Goal: Task Accomplishment & Management: Manage account settings

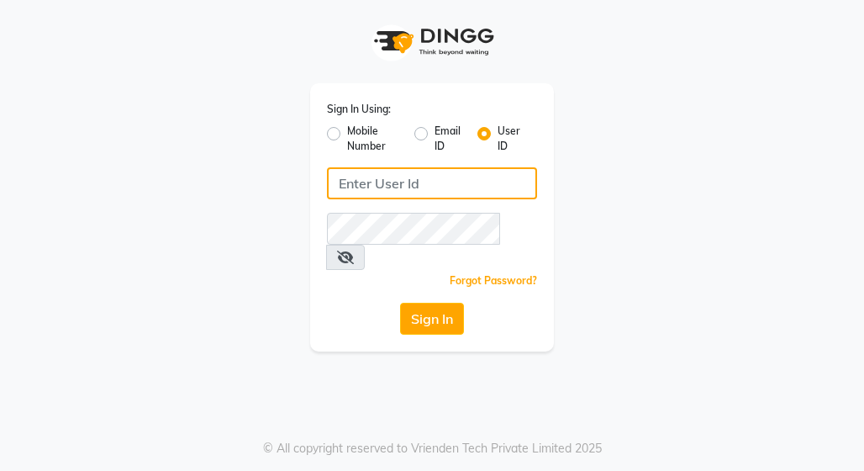
click at [458, 181] on input "Username" at bounding box center [432, 183] width 210 height 32
type input "punwale"
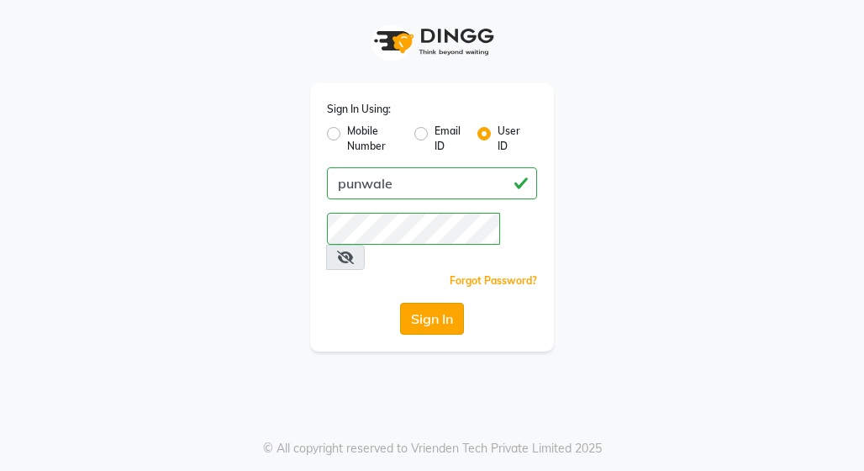
click at [434, 303] on button "Sign In" at bounding box center [432, 319] width 64 height 32
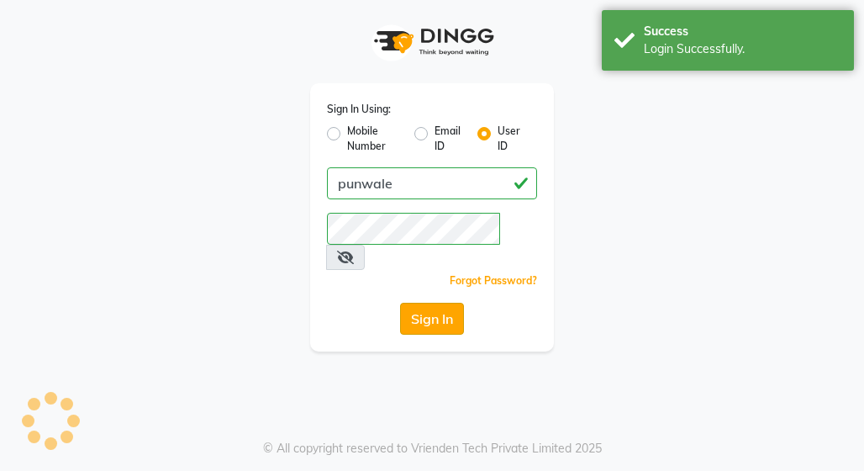
select select "service"
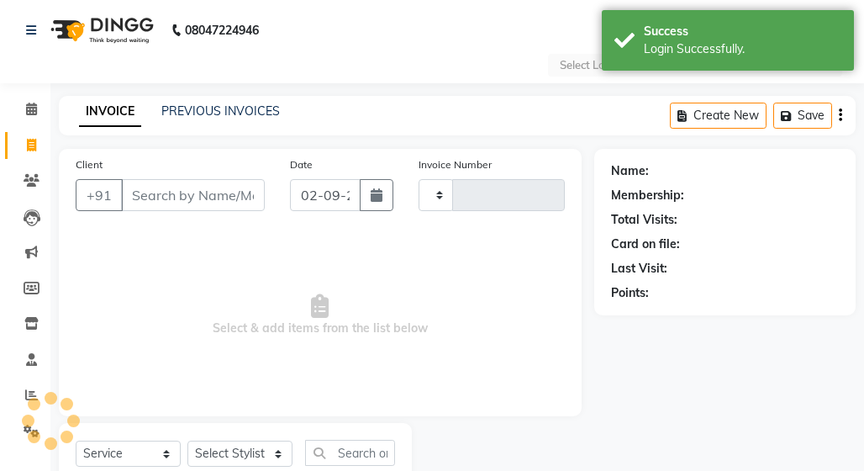
type input "0766"
select select "en"
select select "8475"
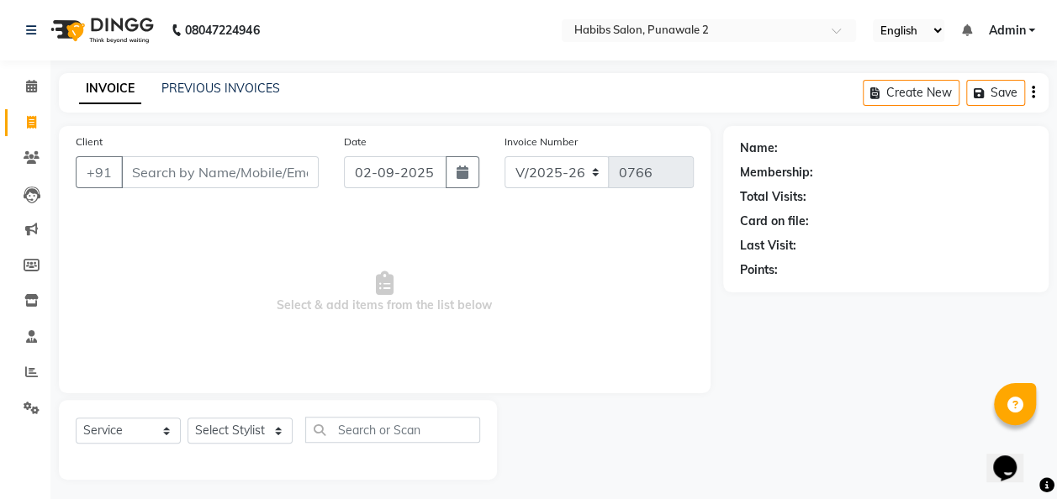
click at [216, 79] on div "INVOICE PREVIOUS INVOICES Create New Save" at bounding box center [554, 93] width 990 height 40
click at [217, 91] on link "PREVIOUS INVOICES" at bounding box center [220, 88] width 119 height 15
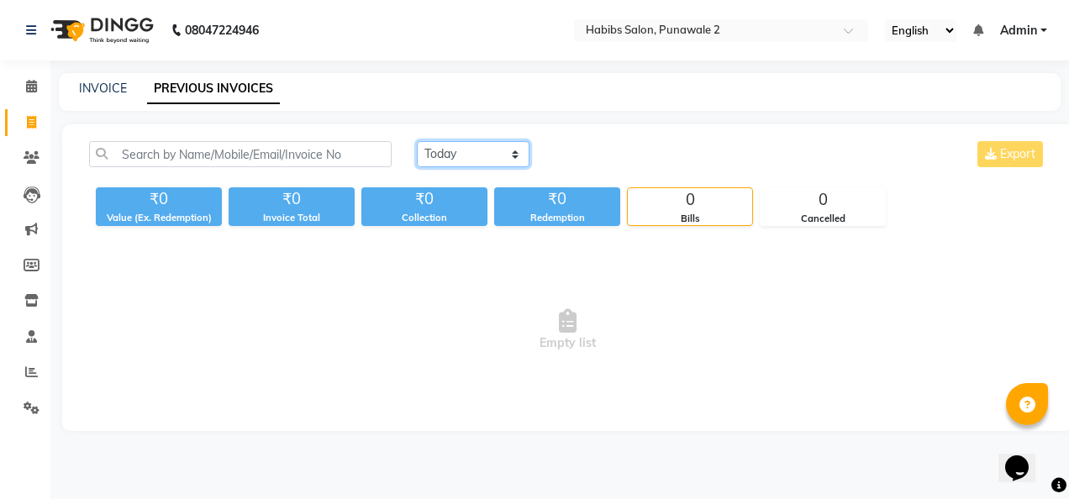
click at [506, 149] on select "[DATE] [DATE] Custom Range" at bounding box center [473, 154] width 113 height 26
select select "range"
click at [417, 141] on select "[DATE] [DATE] Custom Range" at bounding box center [473, 154] width 113 height 26
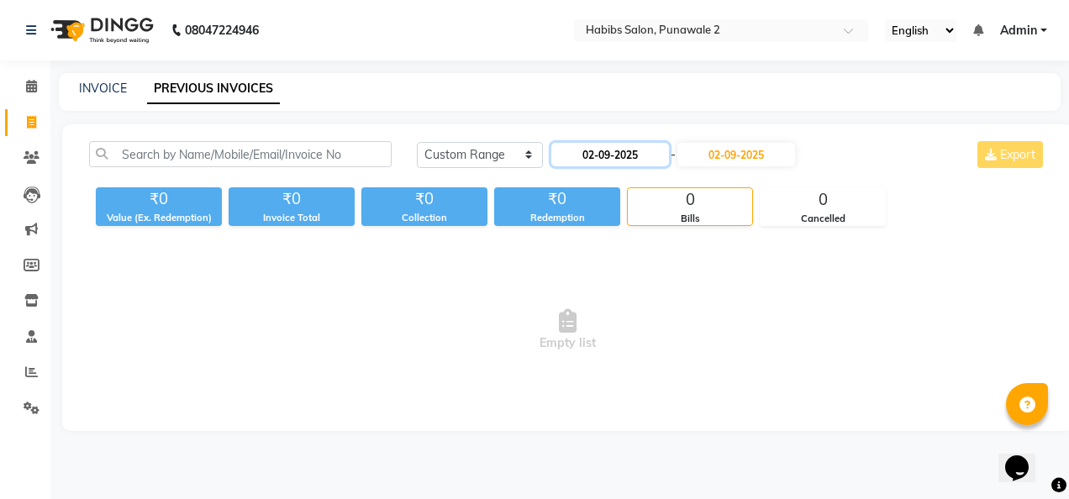
click at [649, 153] on input "02-09-2025" at bounding box center [611, 155] width 118 height 24
select select "9"
select select "2025"
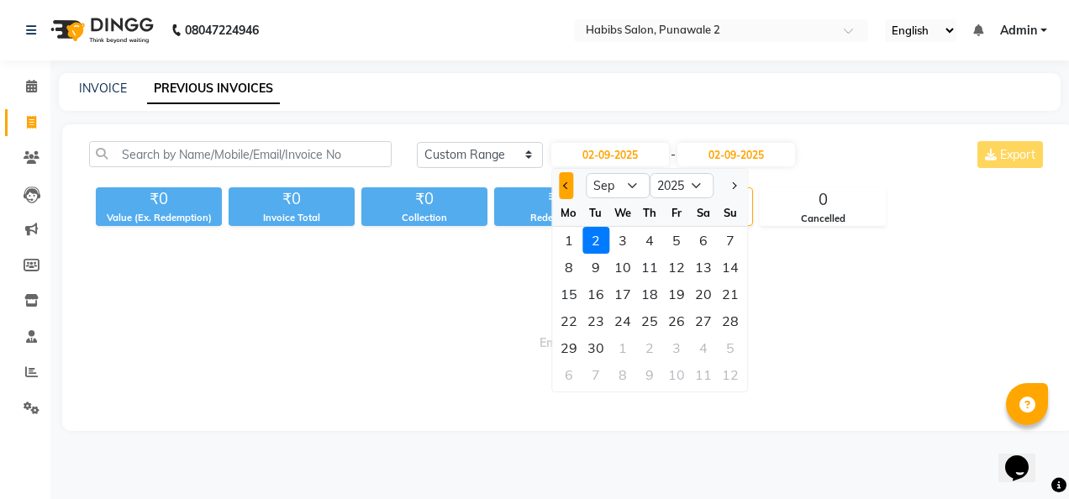
click at [564, 178] on button "Previous month" at bounding box center [566, 185] width 14 height 27
select select "8"
click at [700, 260] on div "9" at bounding box center [703, 267] width 27 height 27
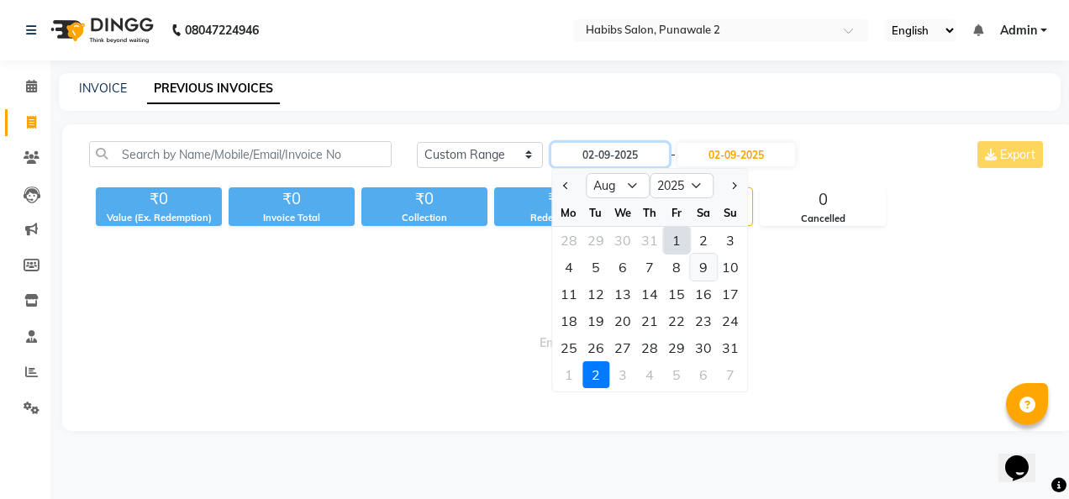
type input "[DATE]"
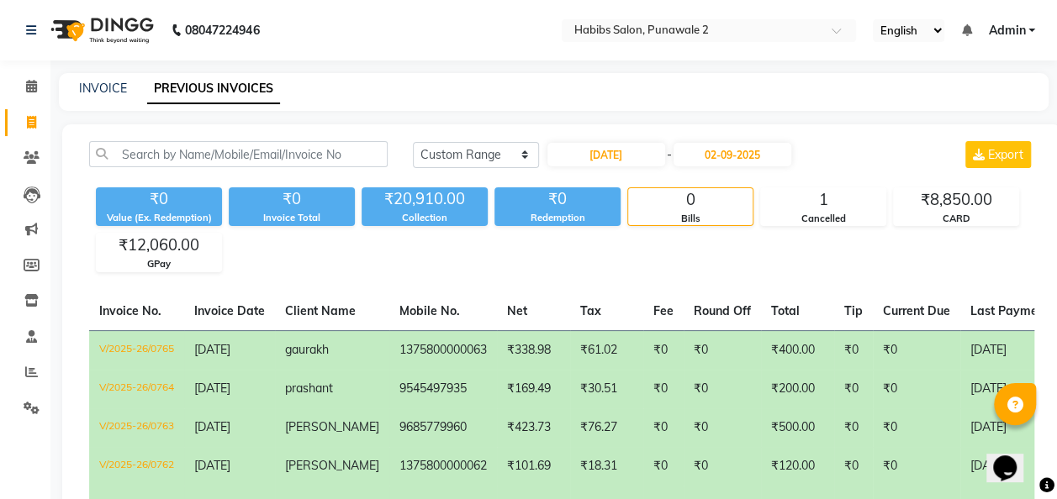
click at [95, 77] on div "INVOICE PREVIOUS INVOICES" at bounding box center [554, 92] width 990 height 38
click at [109, 89] on link "INVOICE" at bounding box center [103, 88] width 48 height 15
select select "service"
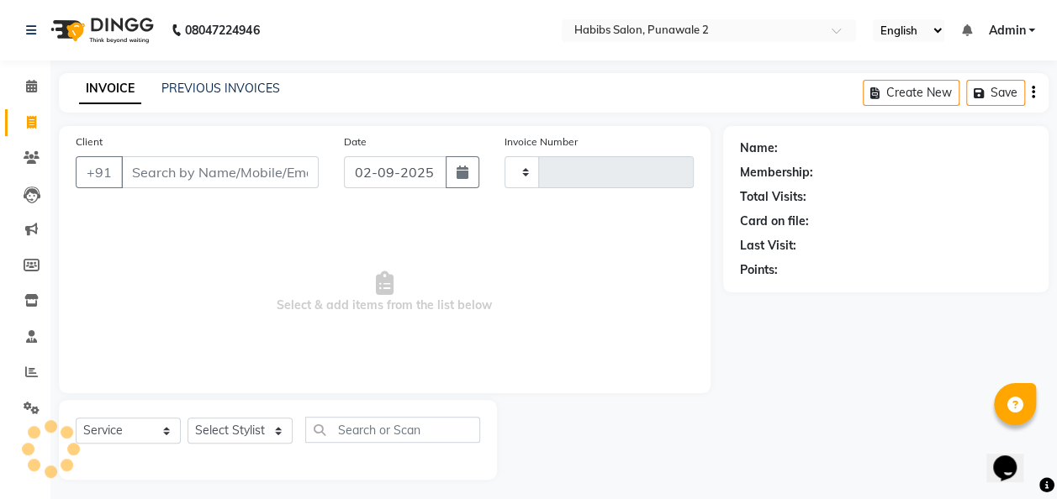
scroll to position [5, 0]
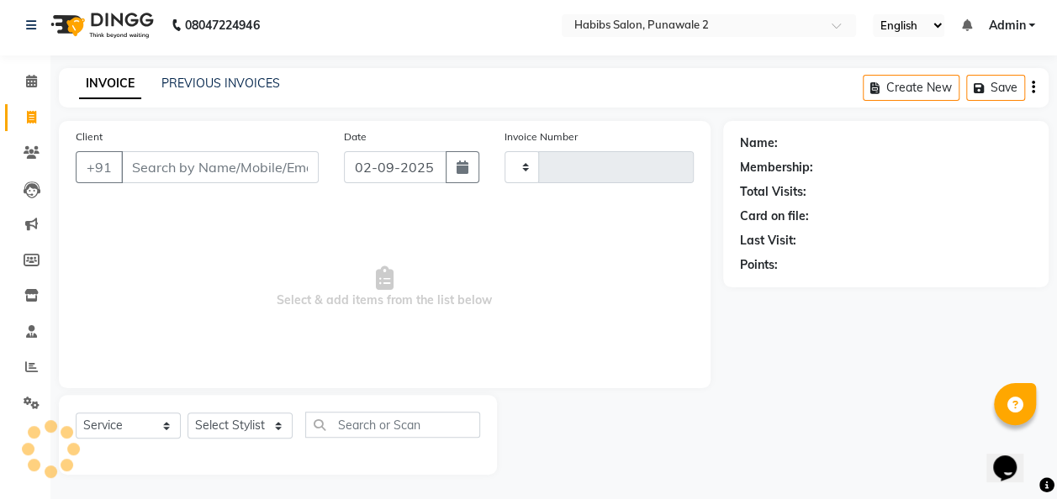
type input "0766"
select select "8475"
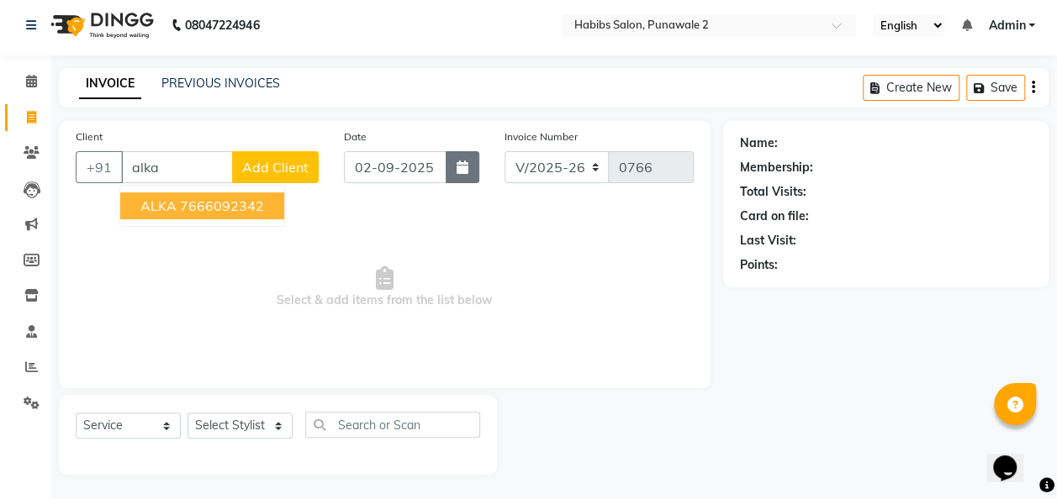
type input "alka"
click at [462, 153] on button "button" at bounding box center [463, 167] width 34 height 32
select select "9"
select select "2025"
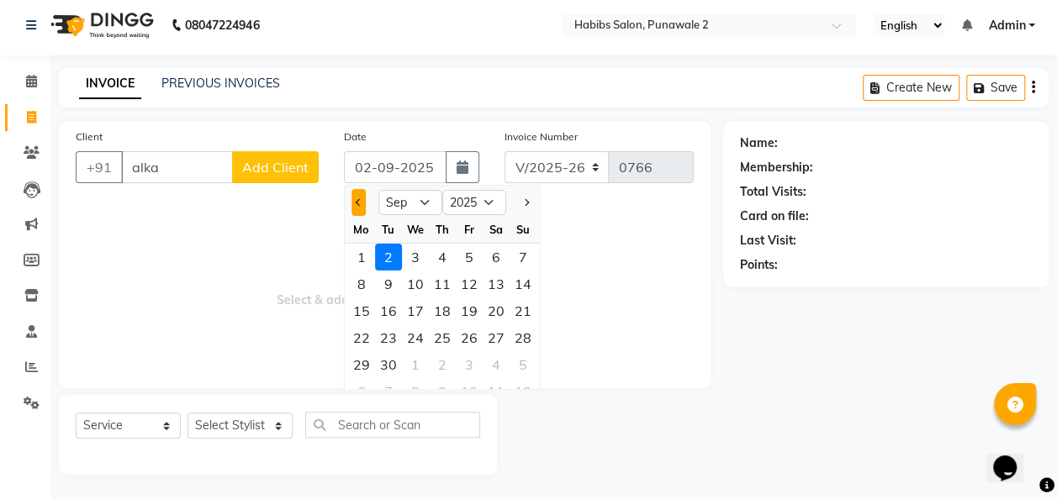
click at [357, 203] on span "Previous month" at bounding box center [358, 202] width 7 height 7
select select "8"
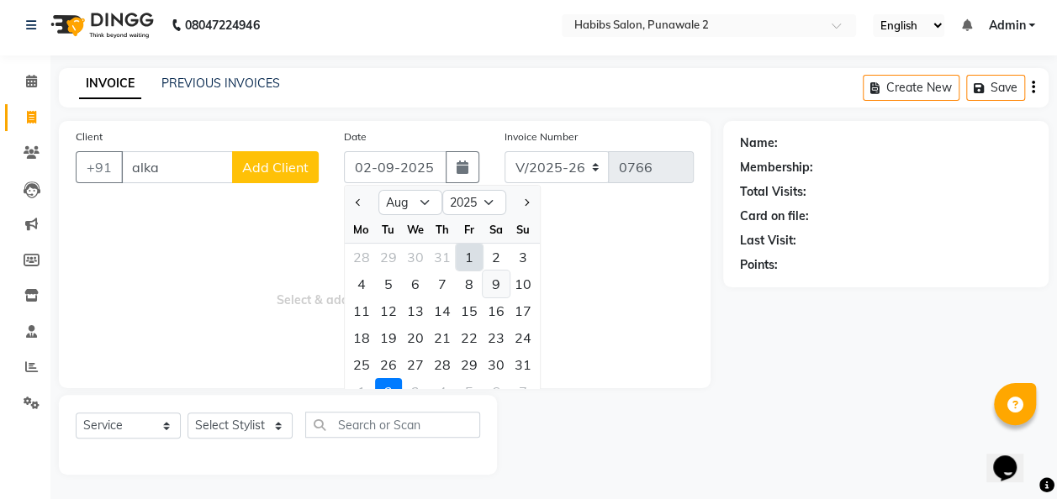
click at [492, 284] on div "9" at bounding box center [496, 284] width 27 height 27
type input "[DATE]"
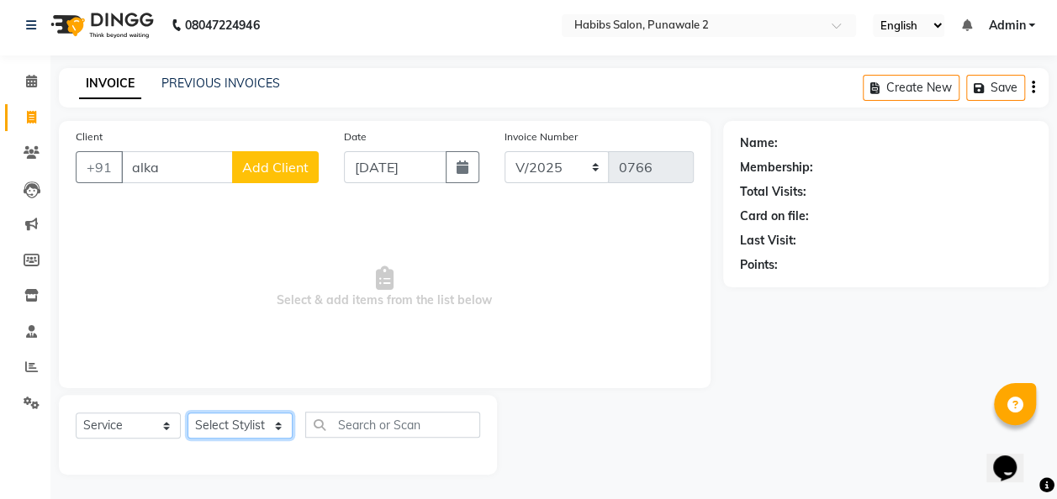
click at [272, 426] on select "Select Stylist Chandan Ganesh Gauri [PERSON_NAME] [PERSON_NAME] [PERSON_NAME] […" at bounding box center [239, 426] width 105 height 26
select select "82976"
click at [187, 413] on select "Select Stylist Chandan Ganesh Gauri [PERSON_NAME] [PERSON_NAME] [PERSON_NAME] […" at bounding box center [239, 426] width 105 height 26
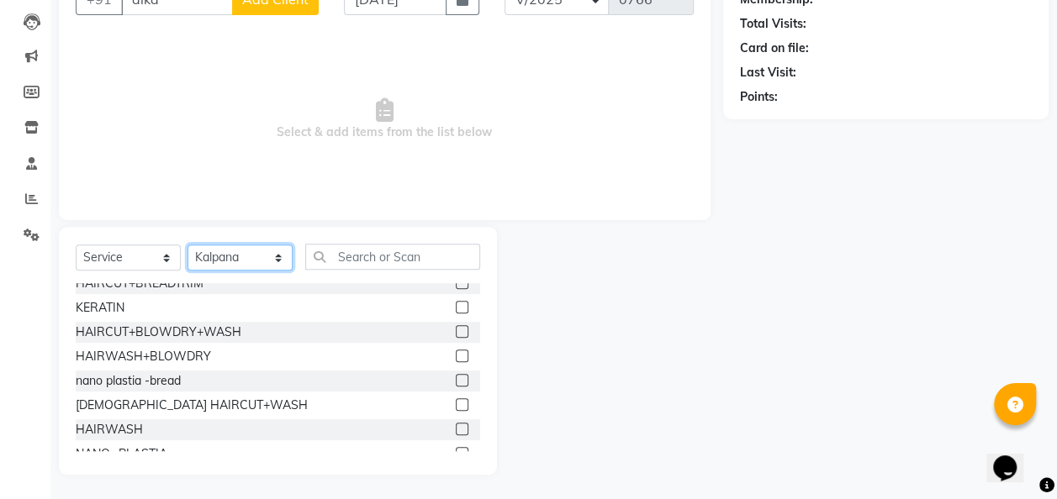
scroll to position [303, 0]
click at [456, 425] on label at bounding box center [462, 428] width 13 height 13
click at [456, 425] on input "checkbox" at bounding box center [461, 429] width 11 height 11
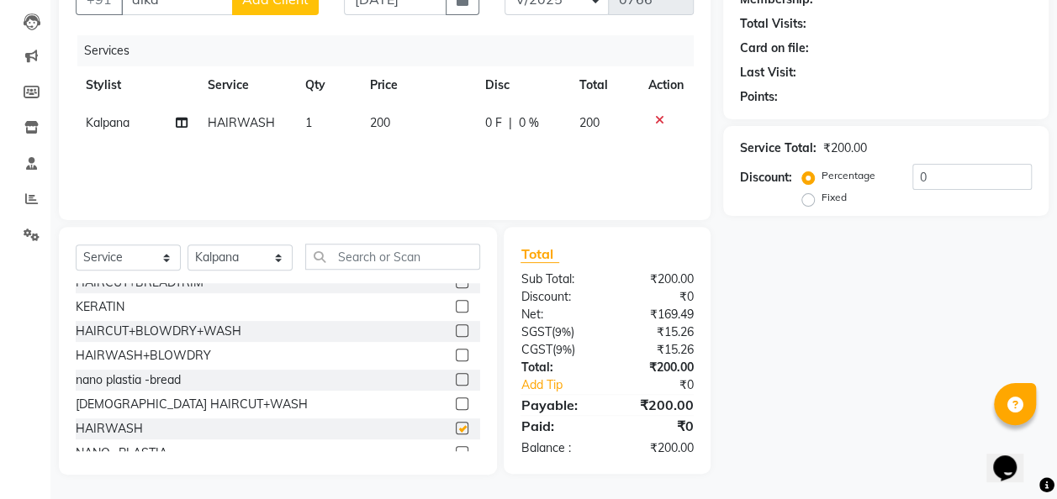
checkbox input "false"
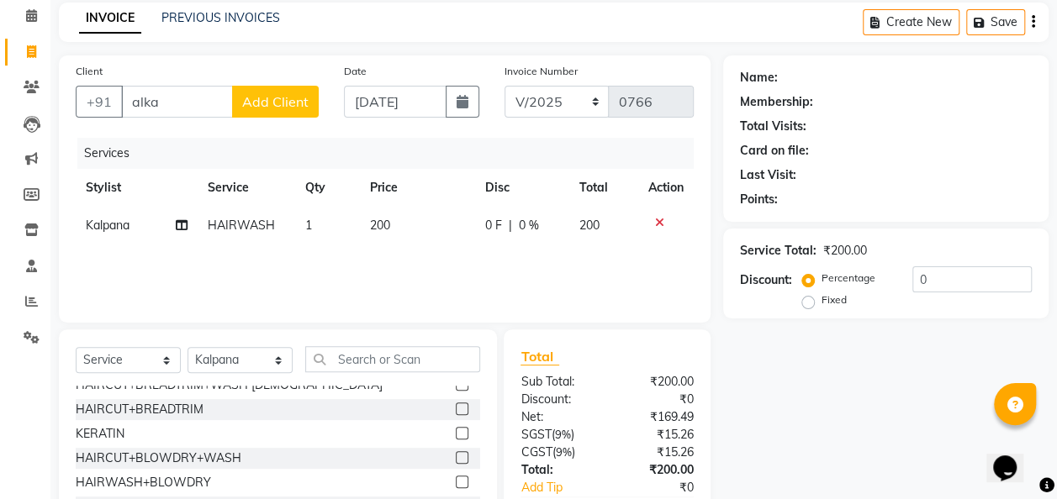
scroll to position [341, 0]
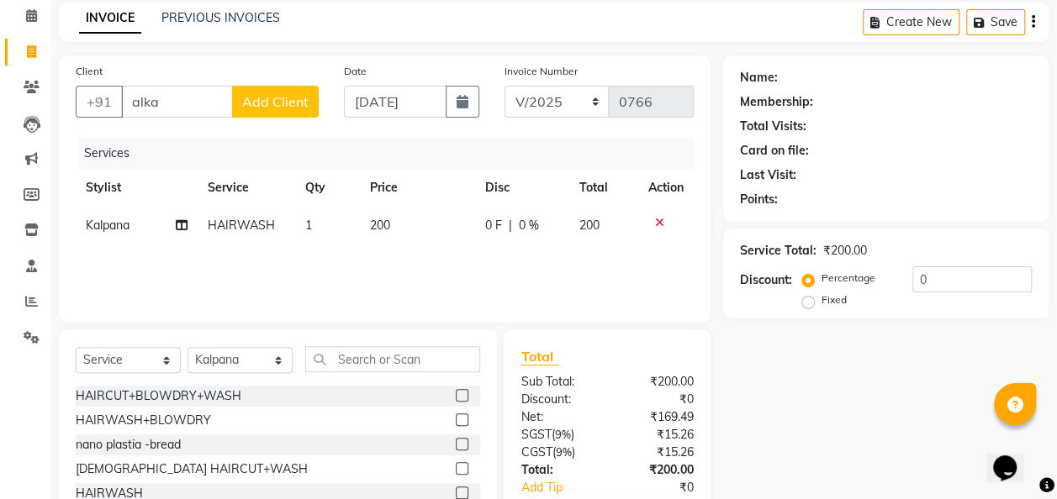
click at [456, 420] on label at bounding box center [462, 420] width 13 height 13
click at [456, 420] on input "checkbox" at bounding box center [461, 420] width 11 height 11
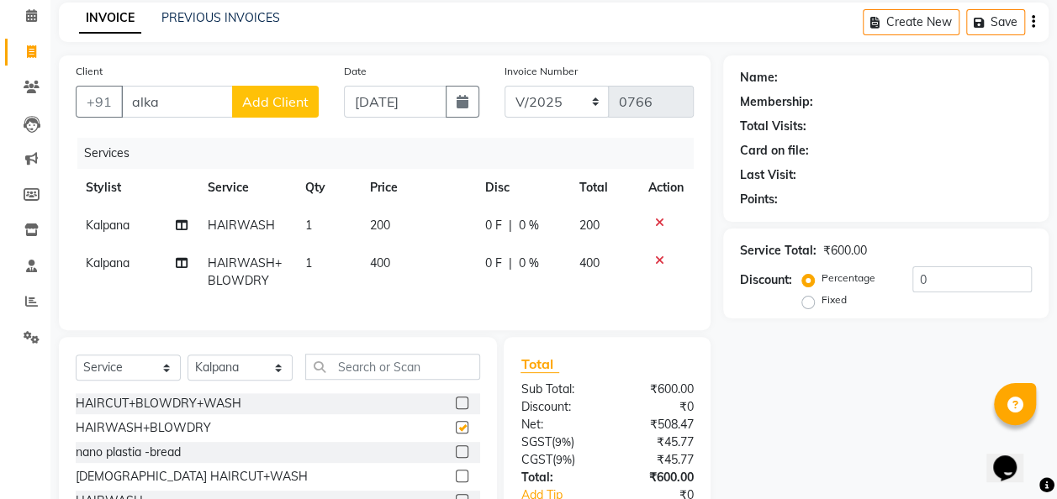
checkbox input "false"
click at [415, 265] on td "400" at bounding box center [417, 272] width 115 height 55
select select "82976"
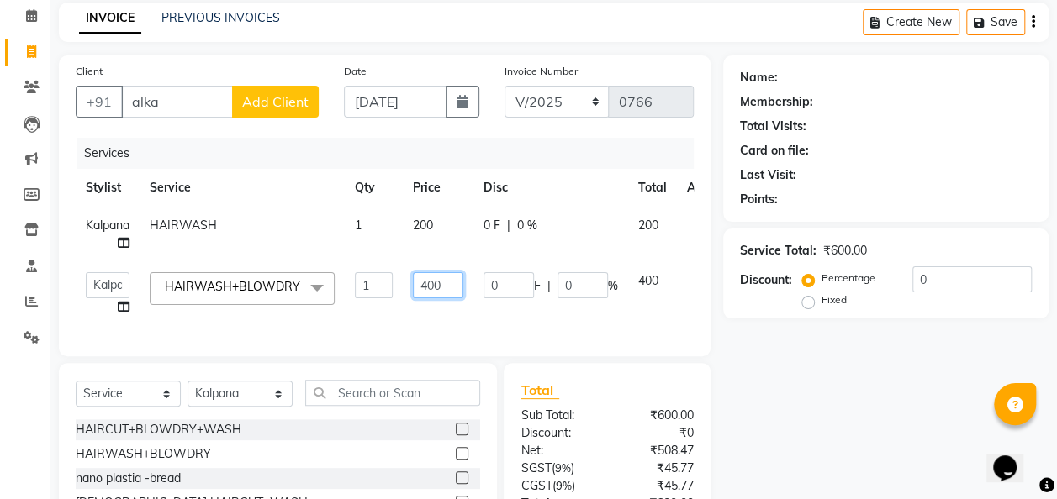
click at [452, 276] on input "400" at bounding box center [438, 285] width 50 height 26
type input "4"
type input "250"
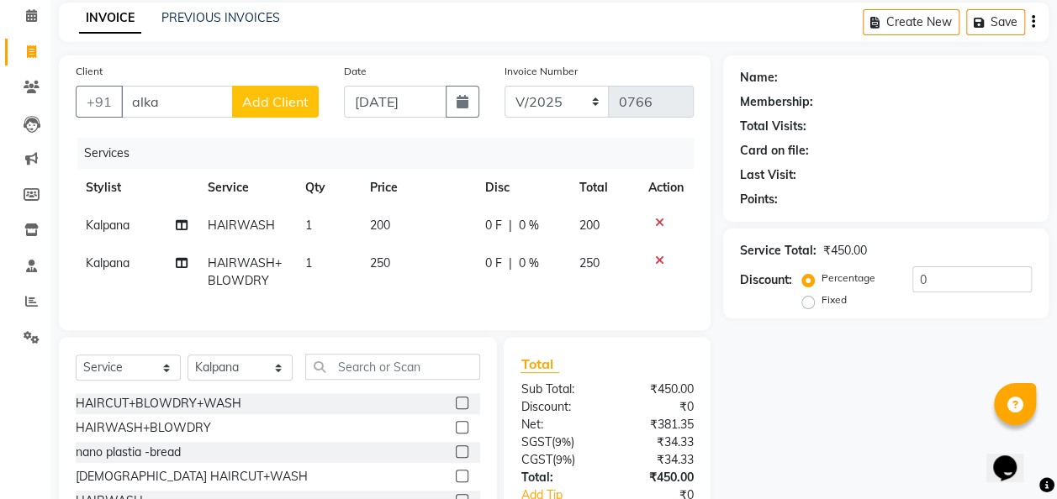
click at [444, 218] on td "200" at bounding box center [417, 226] width 115 height 38
select select "82976"
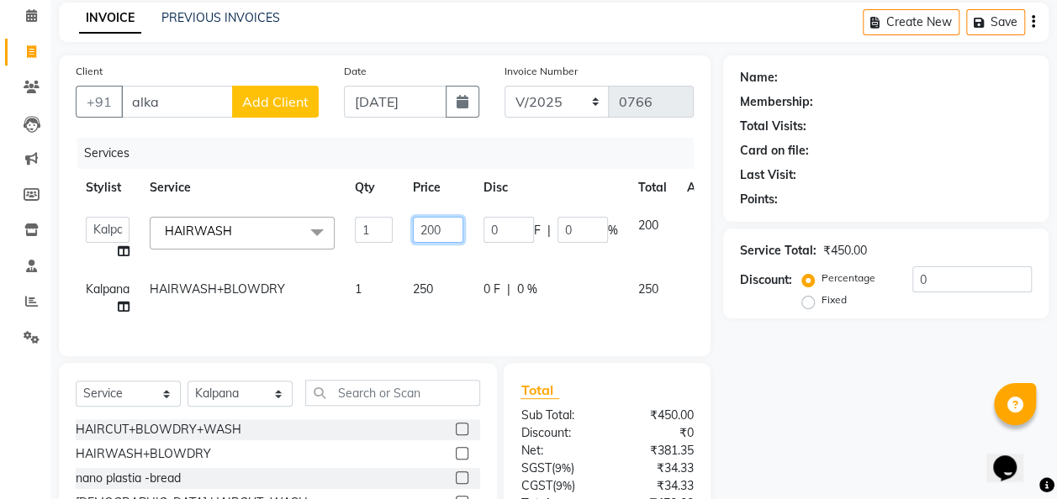
click at [443, 230] on input "200" at bounding box center [438, 230] width 50 height 26
type input "250"
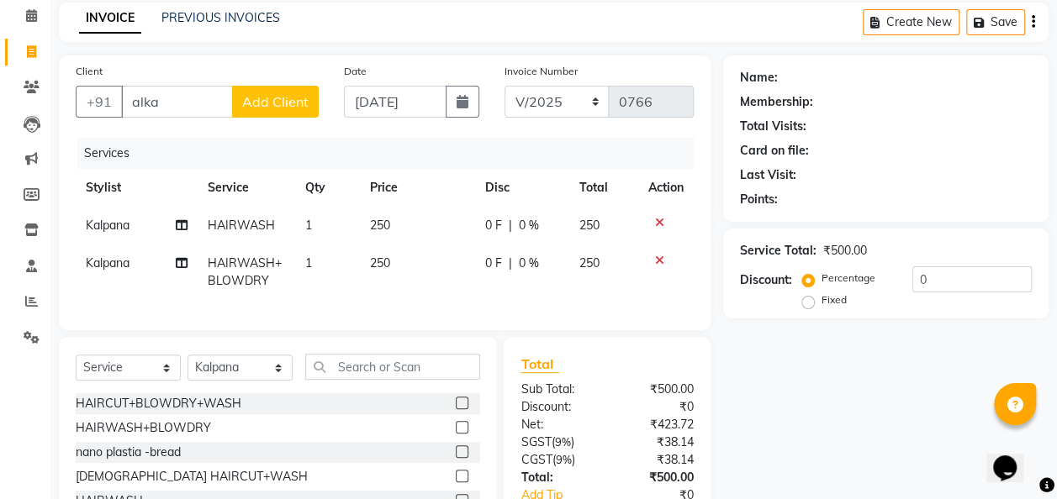
click at [112, 287] on td "Kalpana" at bounding box center [137, 272] width 122 height 55
select select "82976"
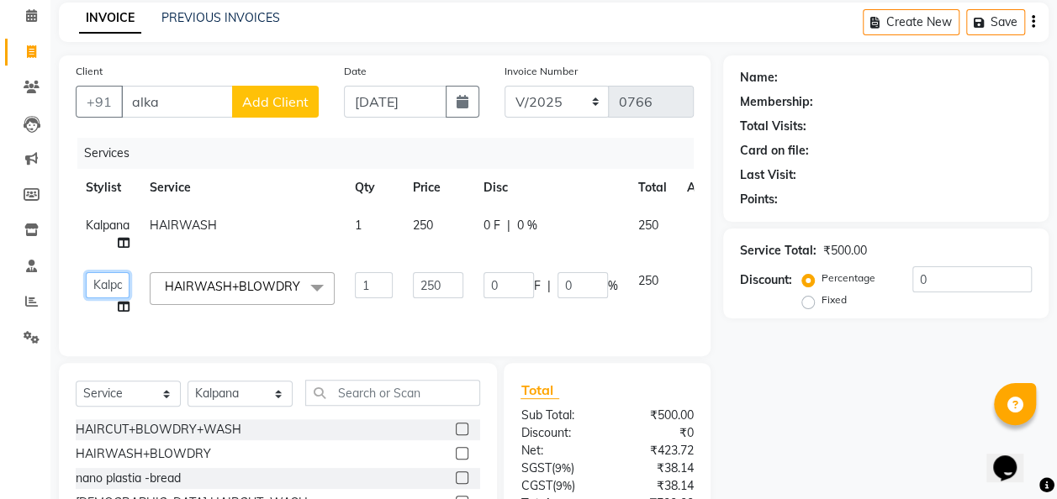
click at [107, 285] on select "[PERSON_NAME] [PERSON_NAME] [PERSON_NAME] [PERSON_NAME] [PERSON_NAME]" at bounding box center [108, 285] width 44 height 26
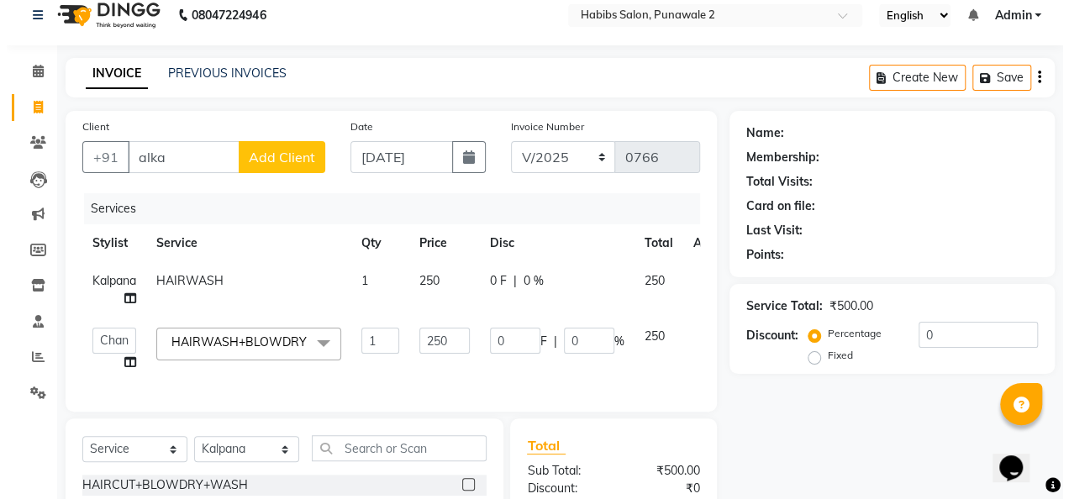
scroll to position [0, 0]
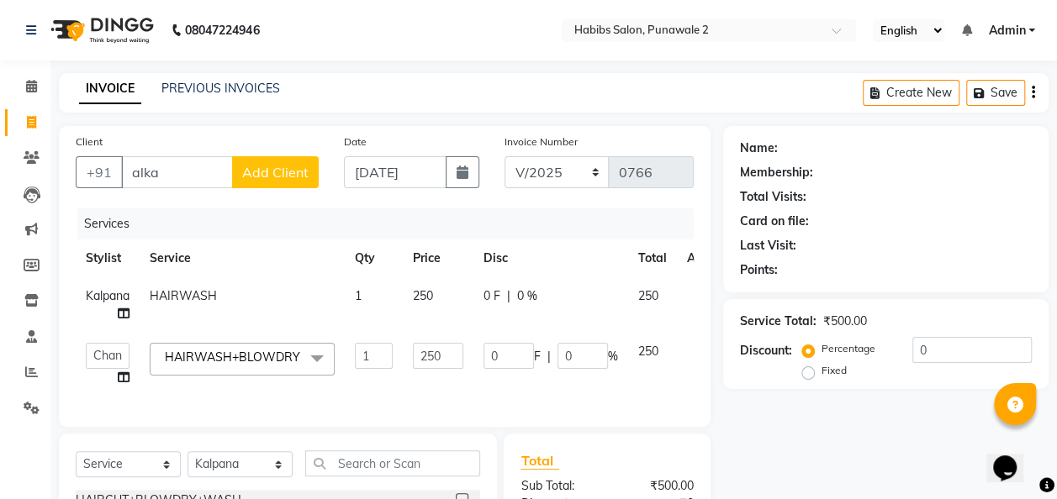
click at [294, 171] on span "Add Client" at bounding box center [275, 172] width 66 height 17
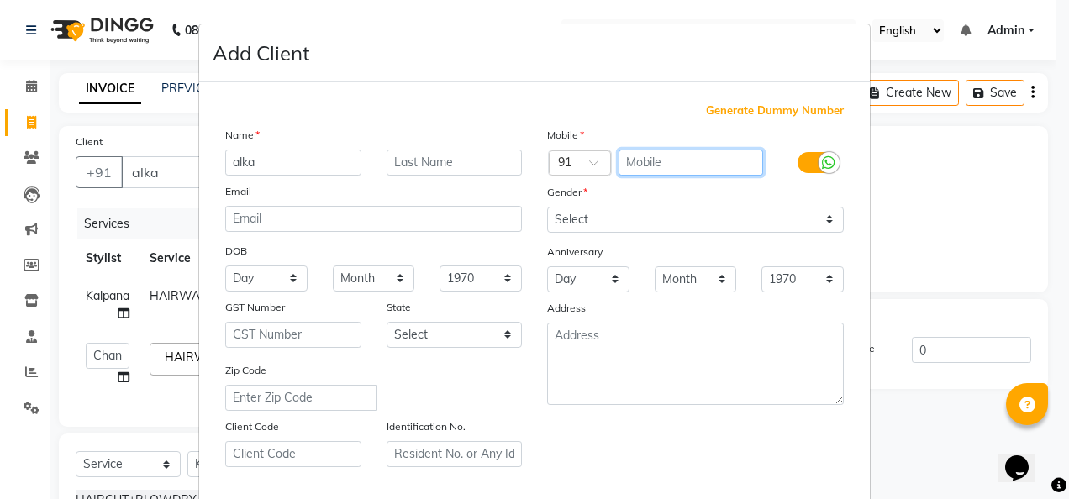
click at [662, 156] on input "text" at bounding box center [691, 163] width 145 height 26
type input "7666092342"
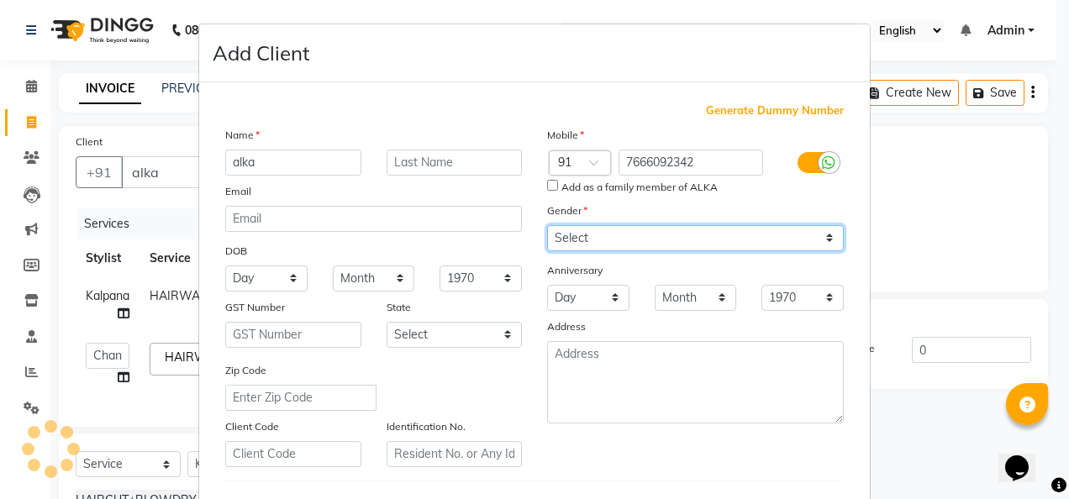
click at [820, 221] on div "Mobile Country Code × 91 7666092342 Add as a family member of ALKA Gender Selec…" at bounding box center [696, 296] width 322 height 341
select select "[DEMOGRAPHIC_DATA]"
click at [547, 225] on select "Select [DEMOGRAPHIC_DATA] [DEMOGRAPHIC_DATA] Other Prefer Not To Say" at bounding box center [695, 238] width 297 height 26
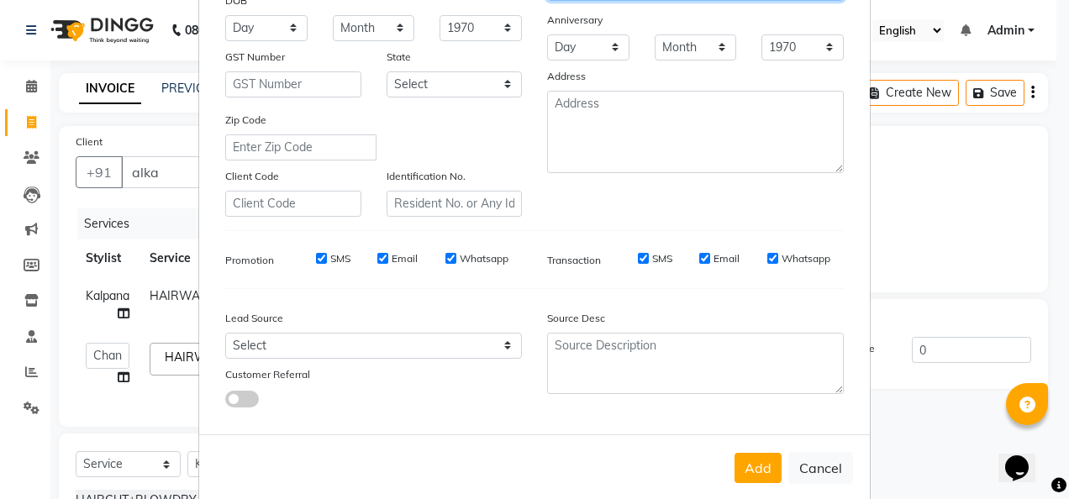
scroll to position [274, 0]
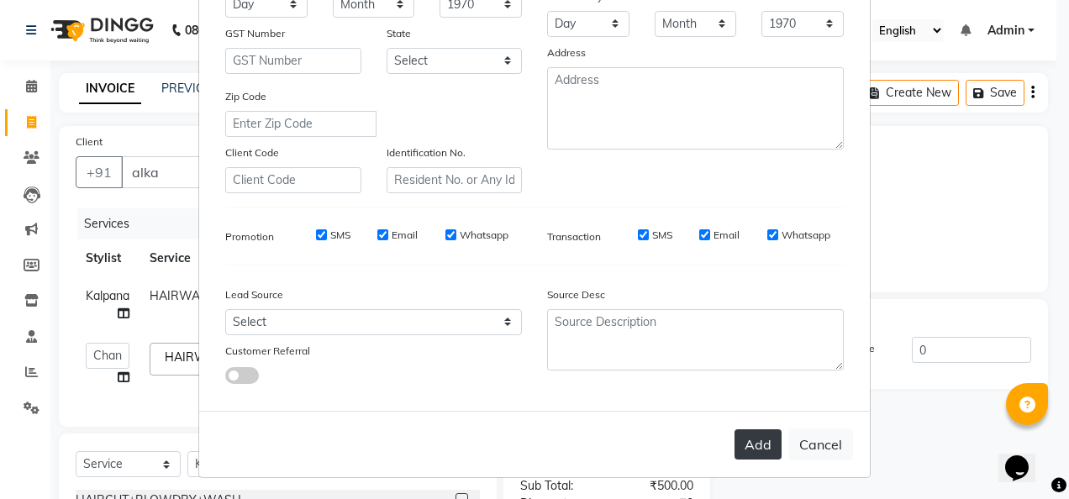
click at [761, 451] on button "Add" at bounding box center [758, 445] width 47 height 30
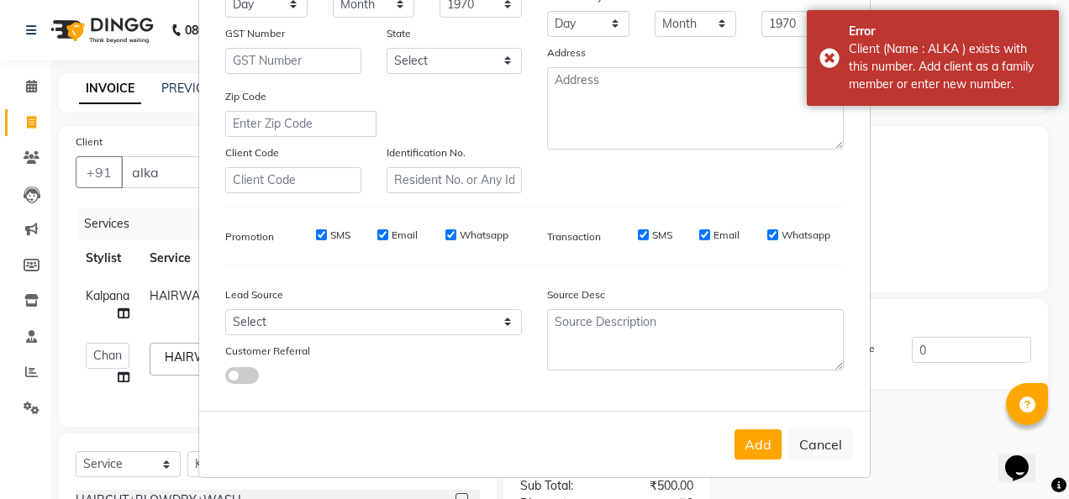
scroll to position [0, 0]
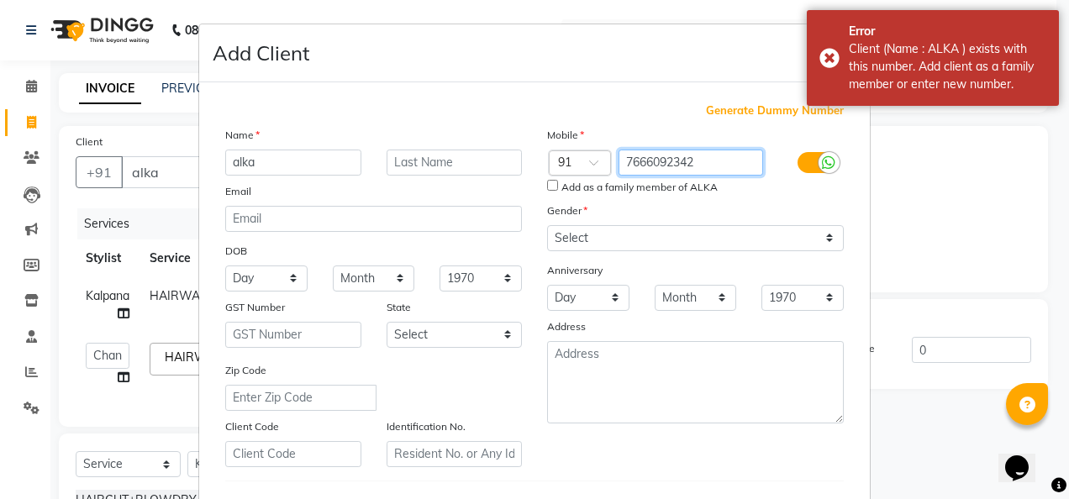
click at [631, 163] on input "7666092342" at bounding box center [691, 163] width 145 height 26
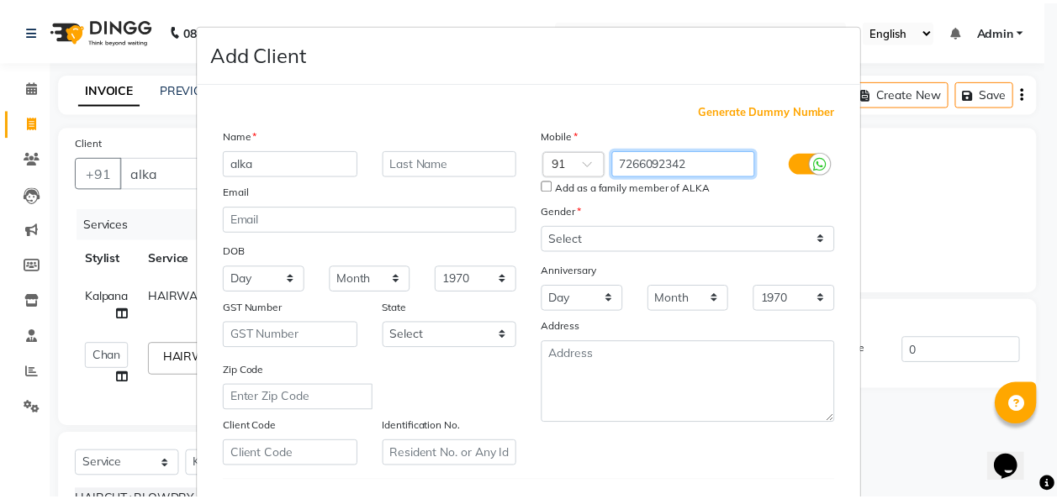
scroll to position [274, 0]
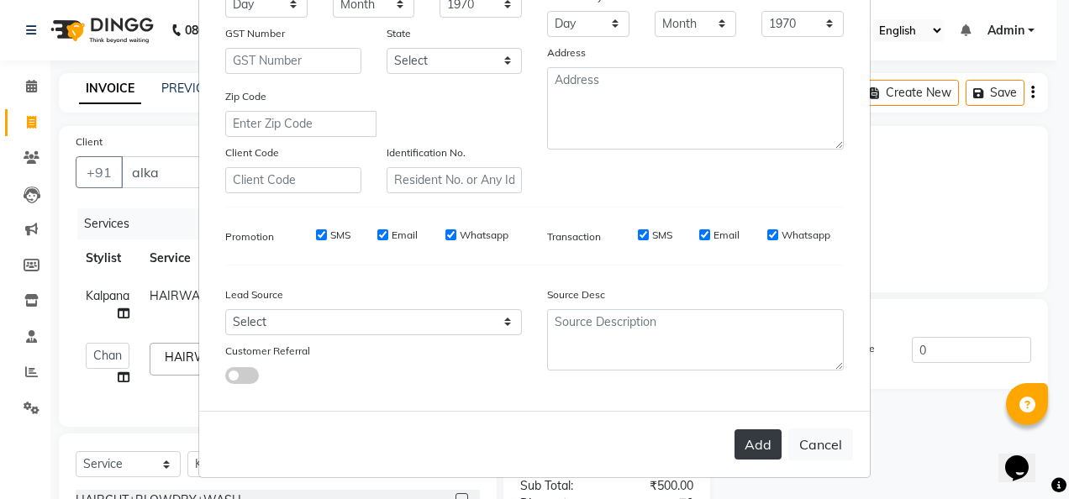
type input "7266092342"
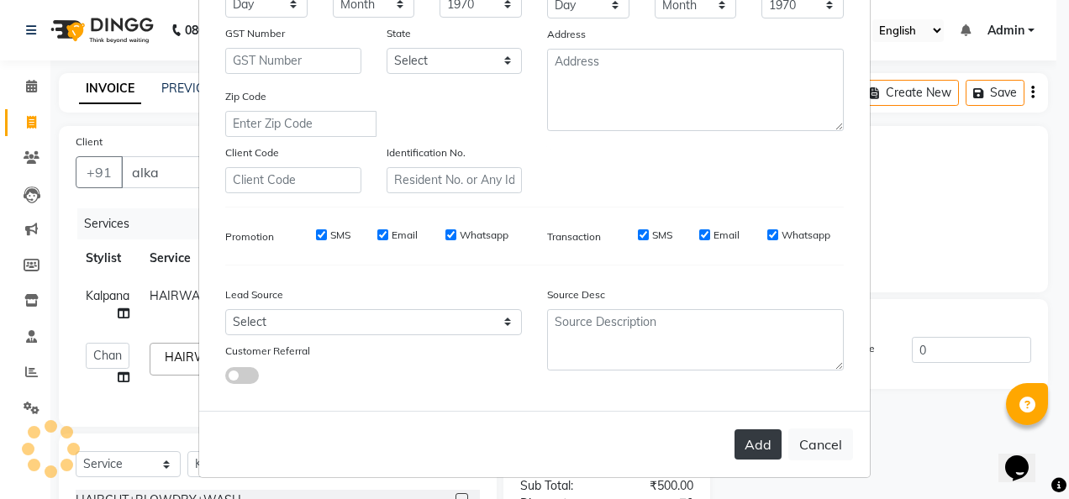
click at [757, 438] on button "Add" at bounding box center [758, 445] width 47 height 30
type input "7266092342"
select select
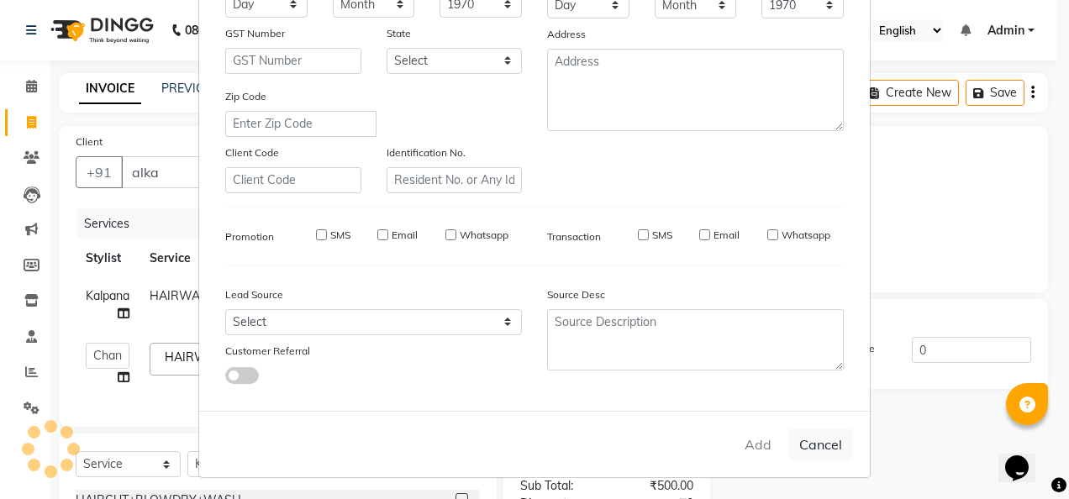
select select
checkbox input "false"
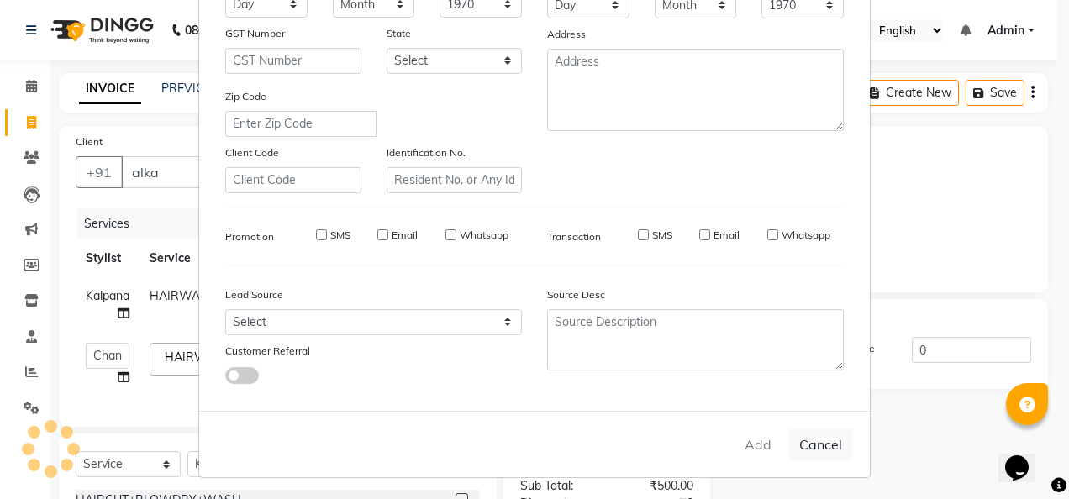
checkbox input "false"
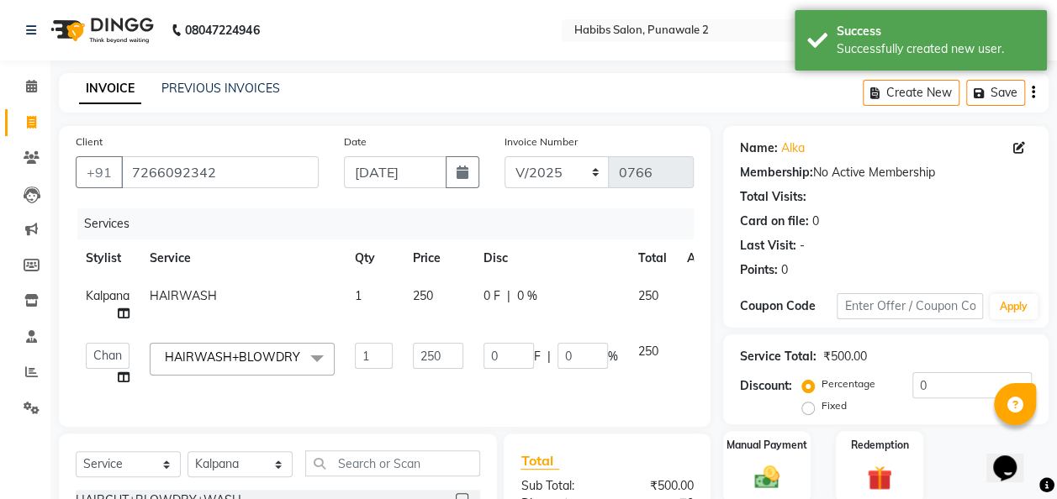
scroll to position [220, 0]
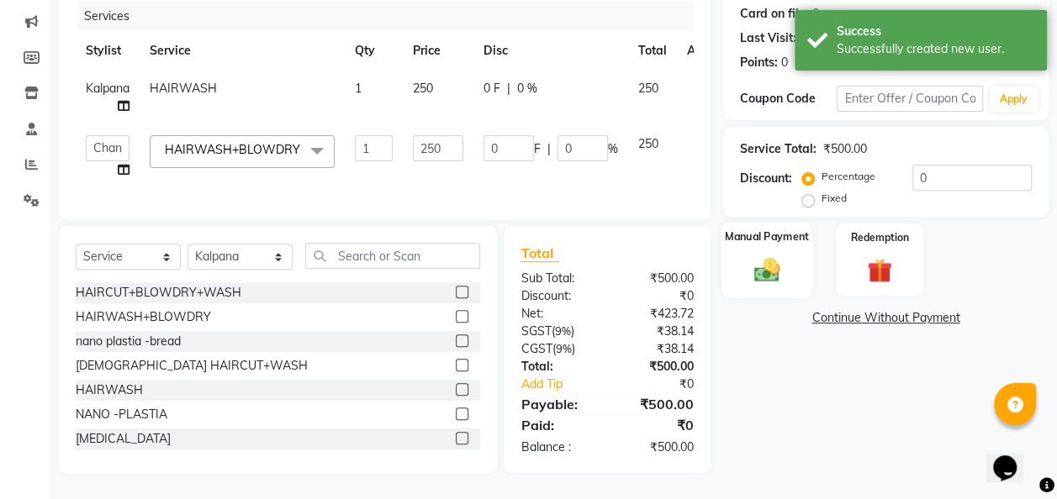
click at [757, 222] on div "Manual Payment" at bounding box center [767, 260] width 92 height 76
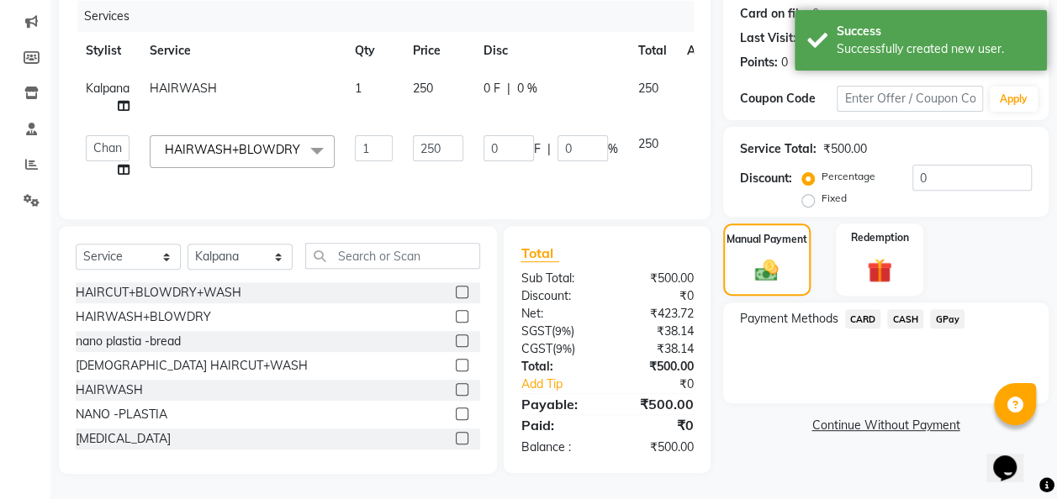
click at [863, 309] on span "CASH" at bounding box center [905, 318] width 36 height 19
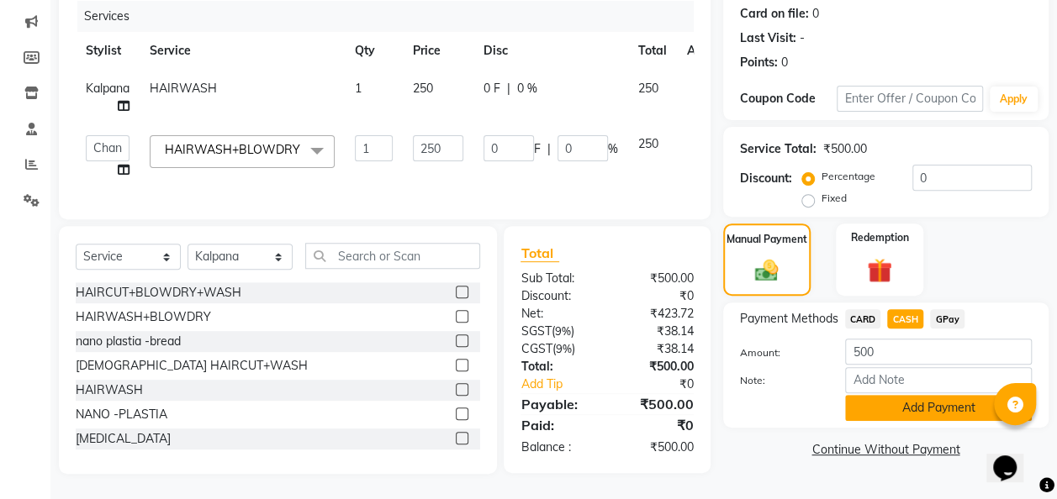
click at [863, 397] on button "Add Payment" at bounding box center [938, 408] width 187 height 26
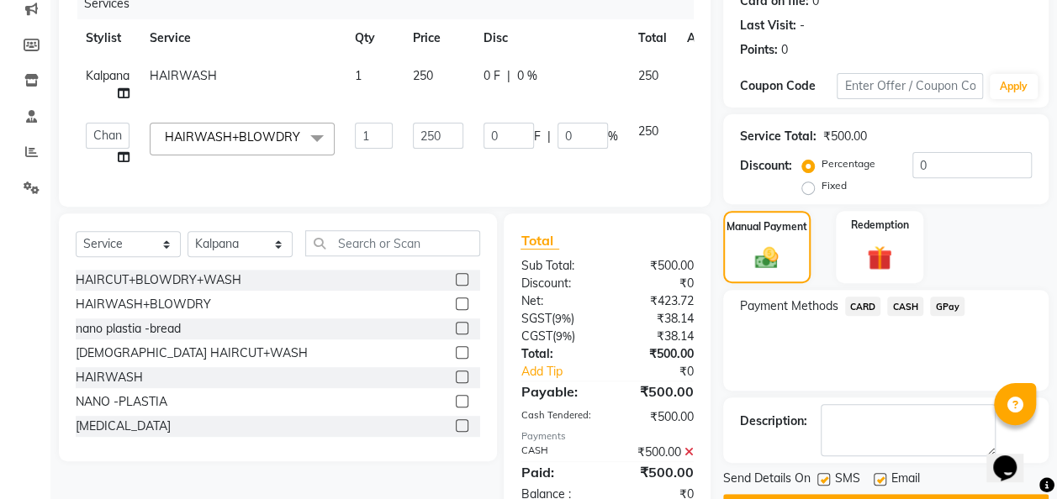
scroll to position [277, 0]
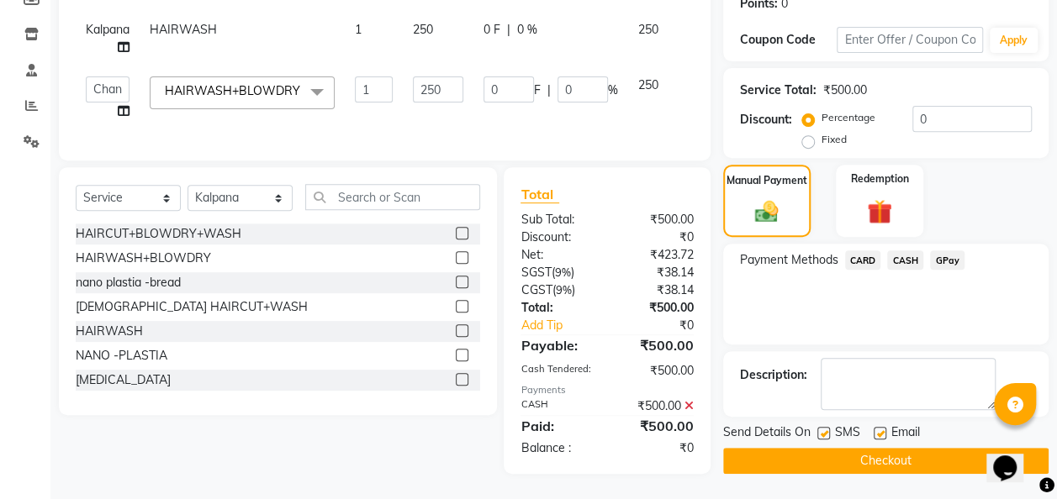
click at [863, 451] on button "Checkout" at bounding box center [885, 461] width 325 height 26
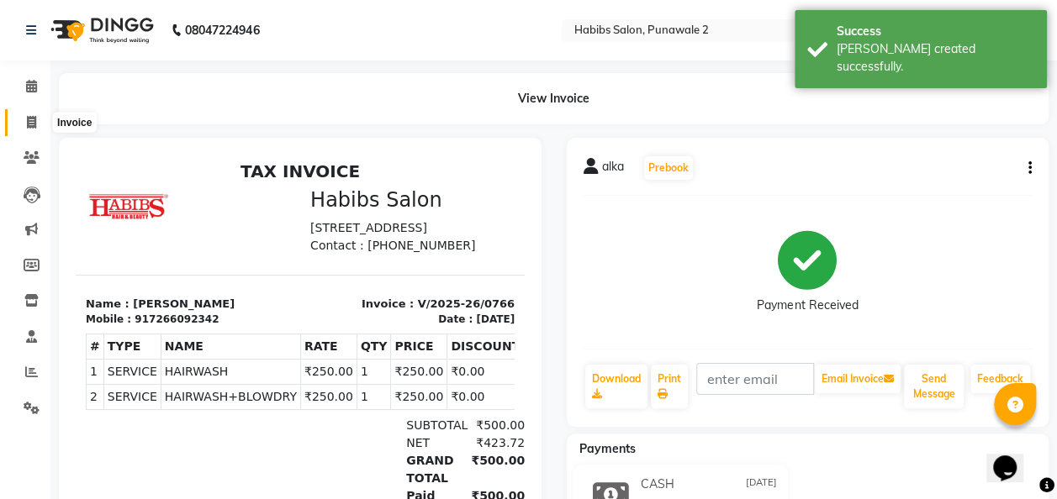
click at [24, 117] on span at bounding box center [31, 122] width 29 height 19
select select "8475"
select select "service"
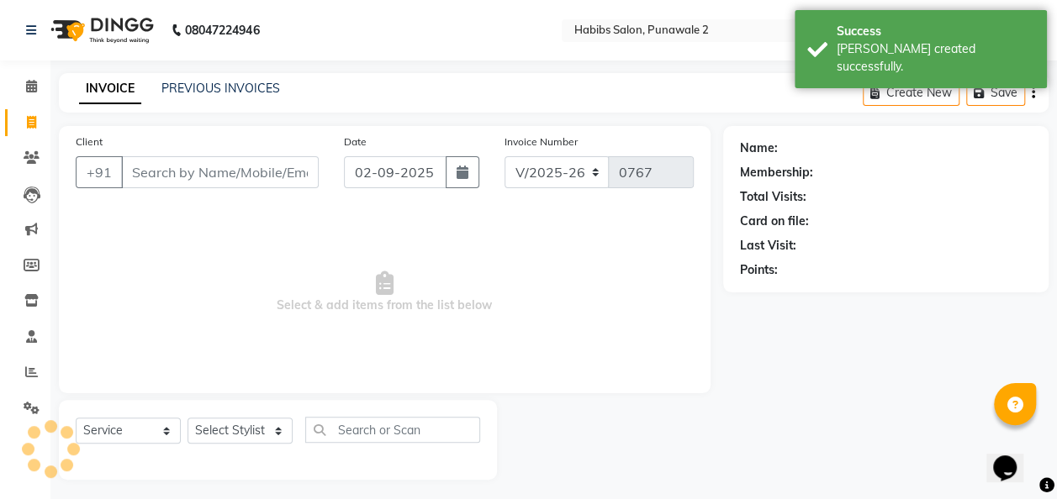
scroll to position [5, 0]
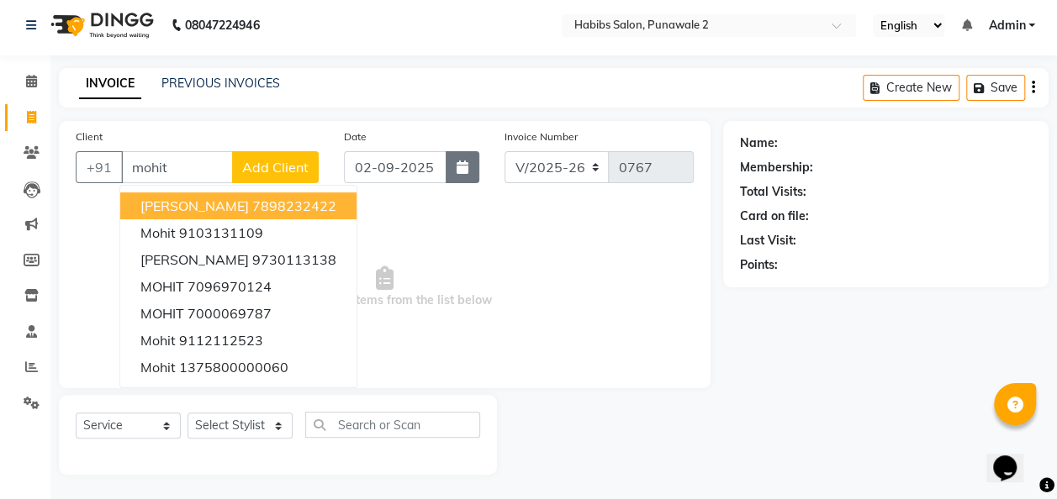
type input "mohit"
click at [461, 165] on icon "button" at bounding box center [463, 167] width 12 height 13
select select "9"
select select "2025"
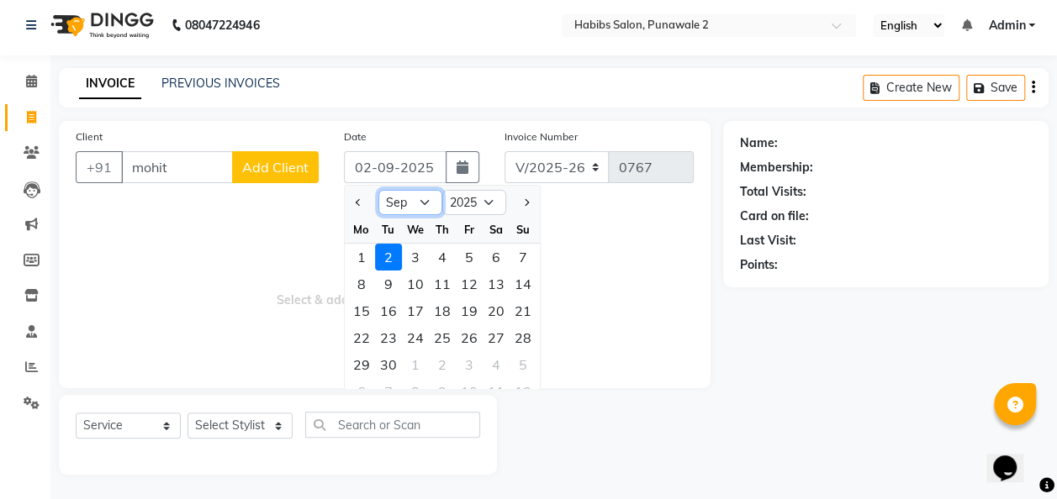
click at [422, 198] on select "Jan Feb Mar Apr May Jun [DATE] Aug Sep Oct Nov Dec" at bounding box center [410, 202] width 64 height 25
select select "10"
click at [378, 190] on select "Jan Feb Mar Apr May Jun [DATE] Aug Sep Oct Nov Dec" at bounding box center [410, 202] width 64 height 25
click at [438, 283] on div "9" at bounding box center [442, 284] width 27 height 27
type input "[DATE]"
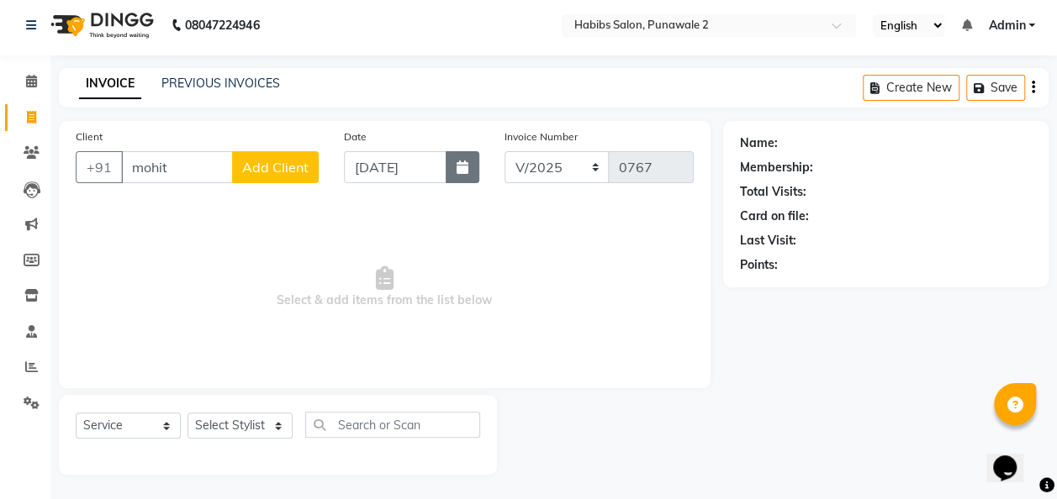
click at [461, 175] on button "button" at bounding box center [463, 167] width 34 height 32
select select "10"
select select "2025"
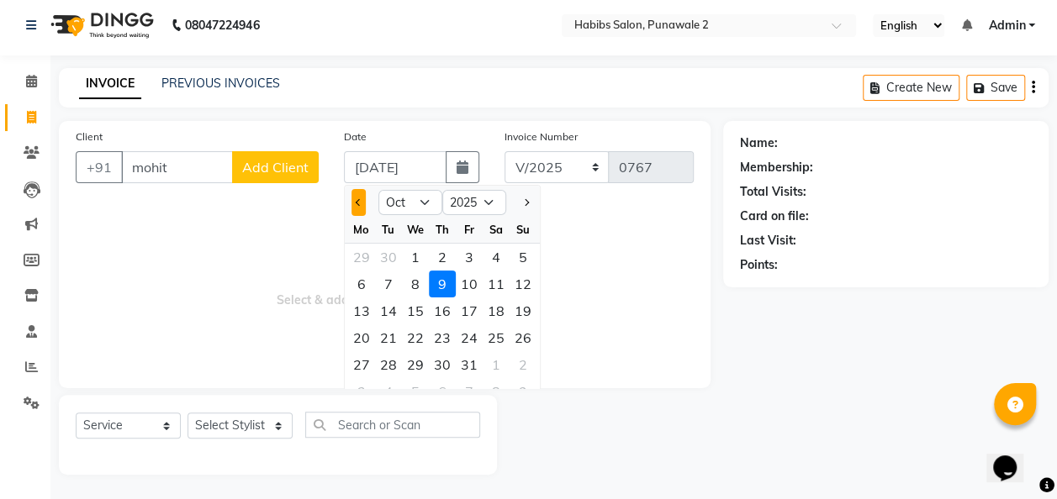
click at [364, 201] on button "Previous month" at bounding box center [358, 202] width 14 height 27
select select "8"
click at [495, 291] on div "9" at bounding box center [496, 284] width 27 height 27
type input "[DATE]"
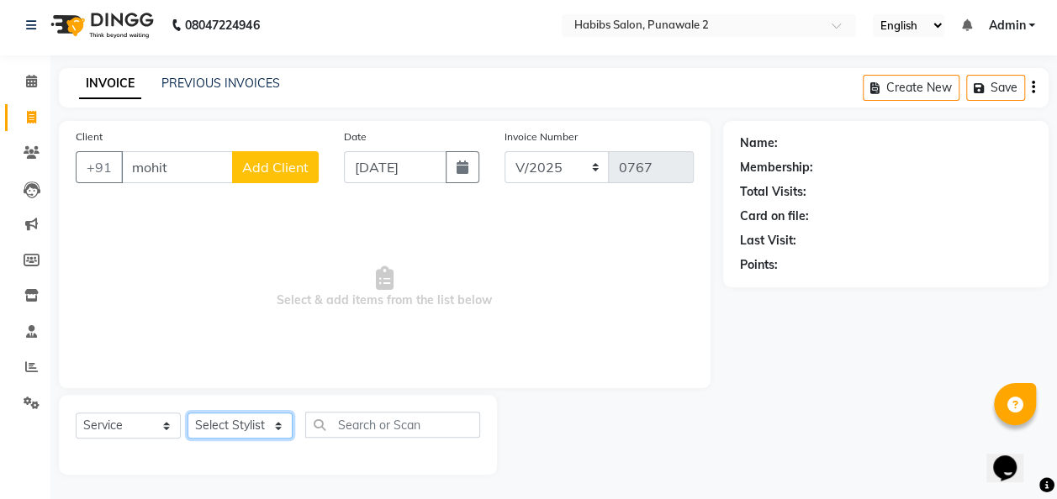
click at [277, 429] on select "Select Stylist Chandan Ganesh Gauri [PERSON_NAME] [PERSON_NAME] [PERSON_NAME] […" at bounding box center [239, 426] width 105 height 26
click at [27, 191] on icon at bounding box center [32, 190] width 17 height 17
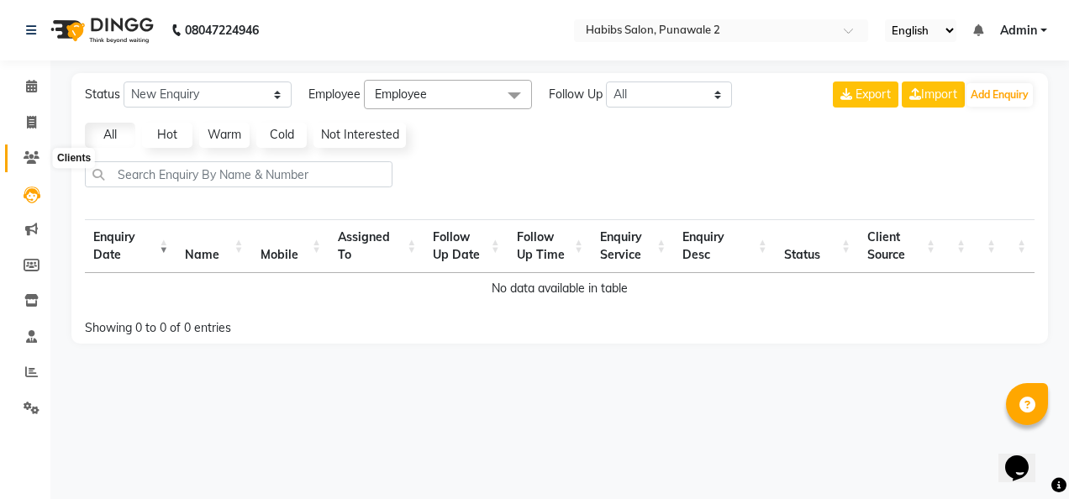
click at [24, 155] on icon at bounding box center [32, 157] width 16 height 13
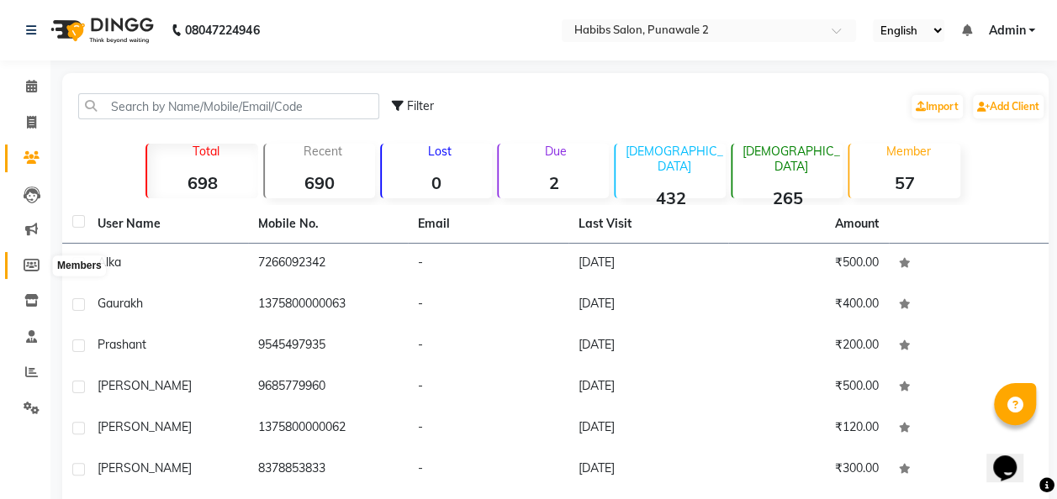
click at [32, 262] on icon at bounding box center [32, 265] width 16 height 13
select select
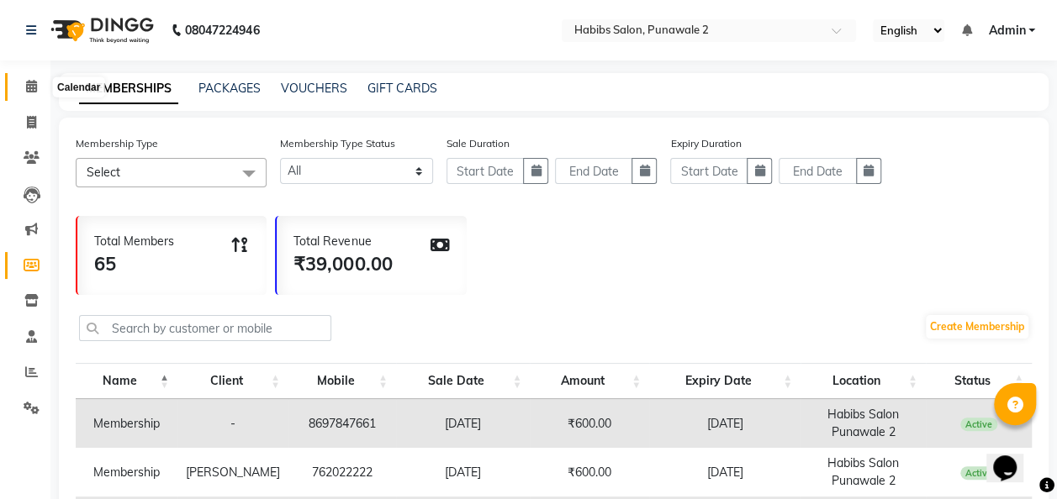
click at [31, 80] on icon at bounding box center [31, 86] width 11 height 13
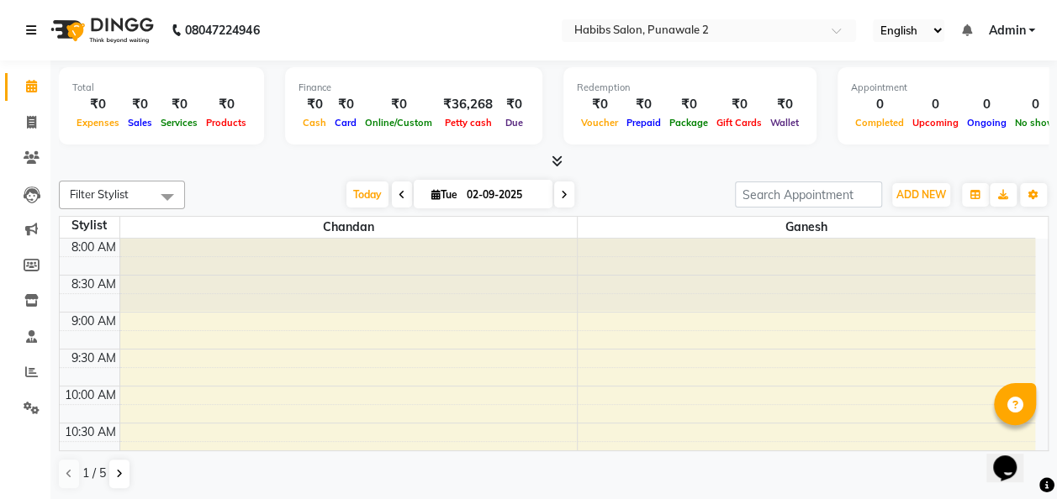
click at [29, 30] on icon at bounding box center [31, 30] width 10 height 12
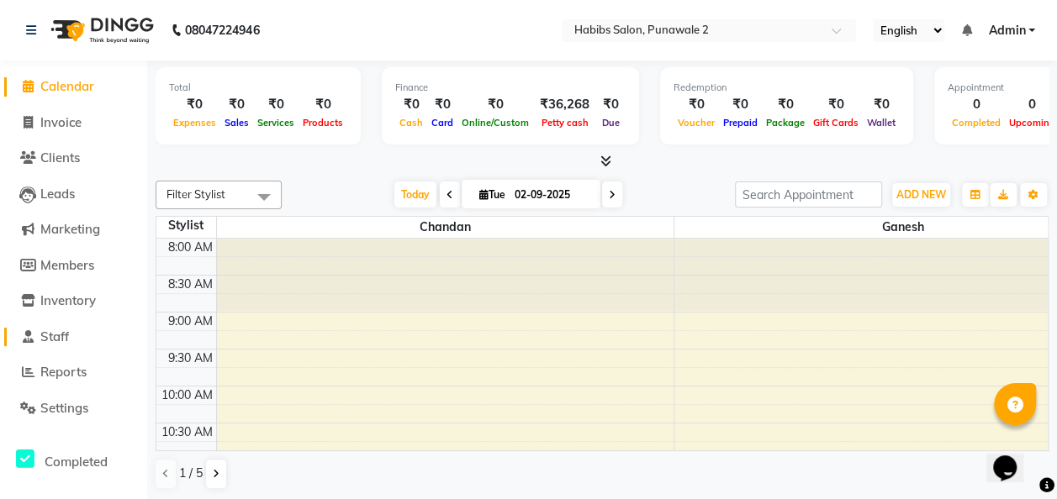
click at [66, 336] on span "Staff" at bounding box center [54, 337] width 29 height 16
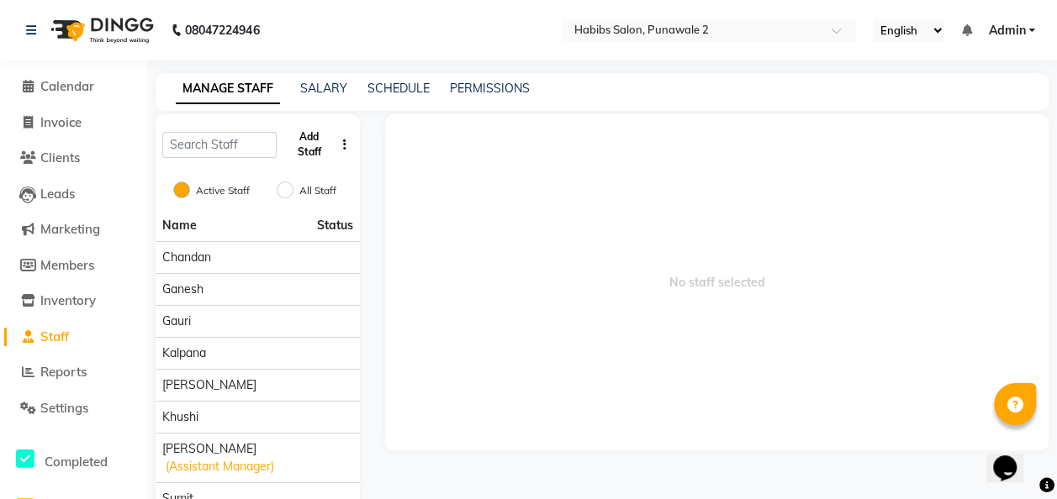
click at [310, 141] on button "Add Staff" at bounding box center [308, 145] width 51 height 44
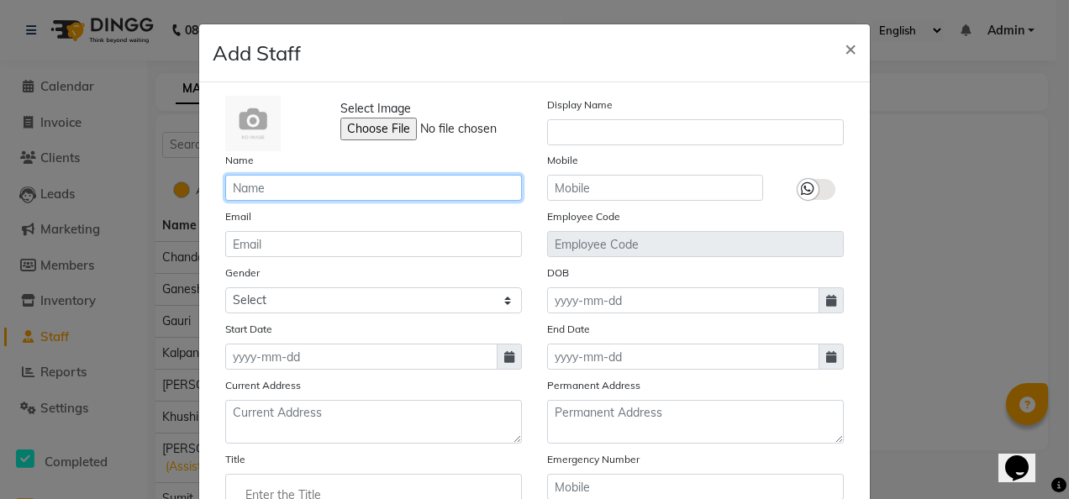
click at [282, 181] on input "text" at bounding box center [373, 188] width 297 height 26
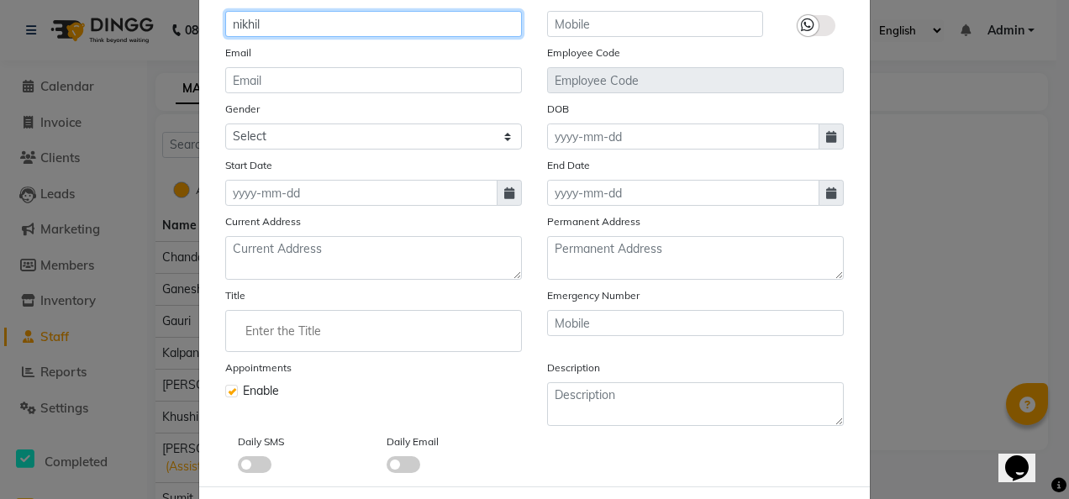
scroll to position [239, 0]
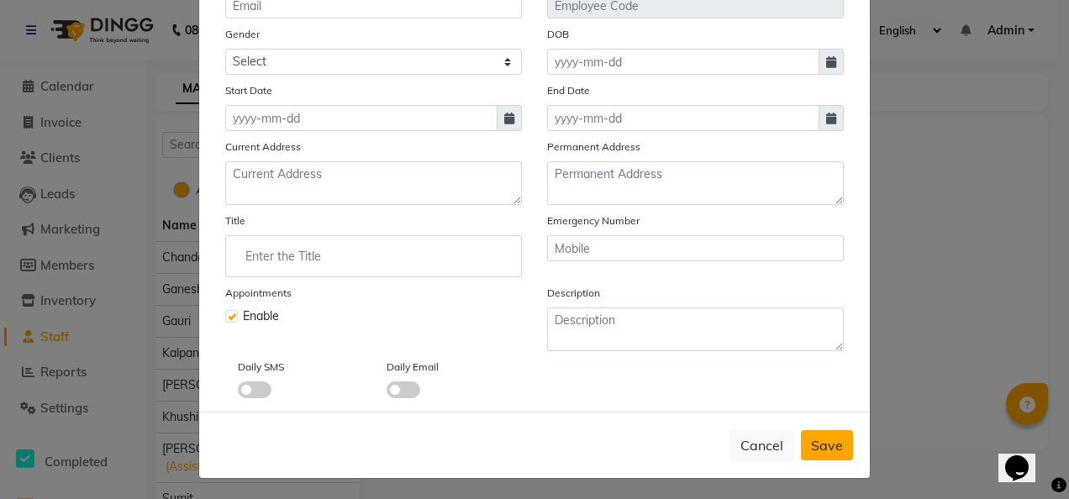
type input "nikhil"
click at [828, 445] on span "Save" at bounding box center [827, 445] width 32 height 17
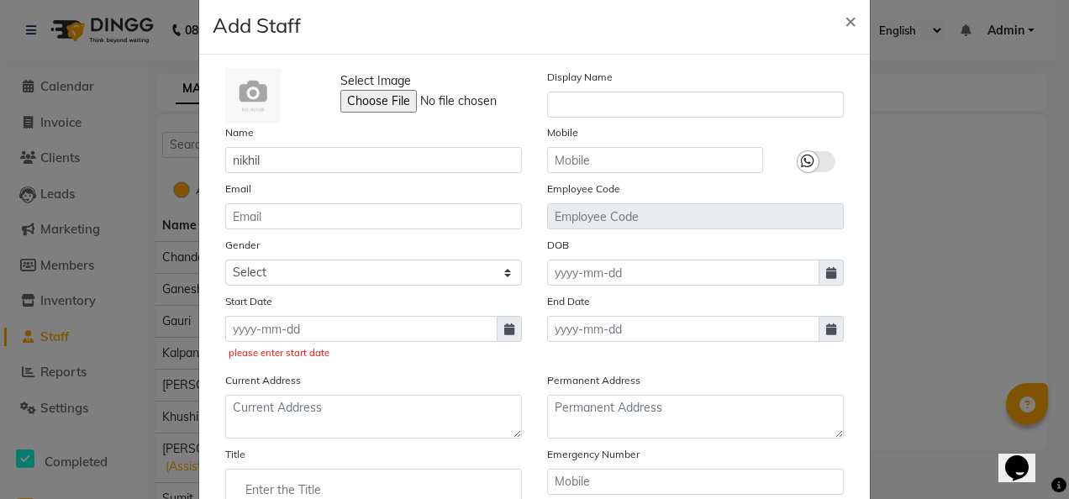
scroll to position [46, 0]
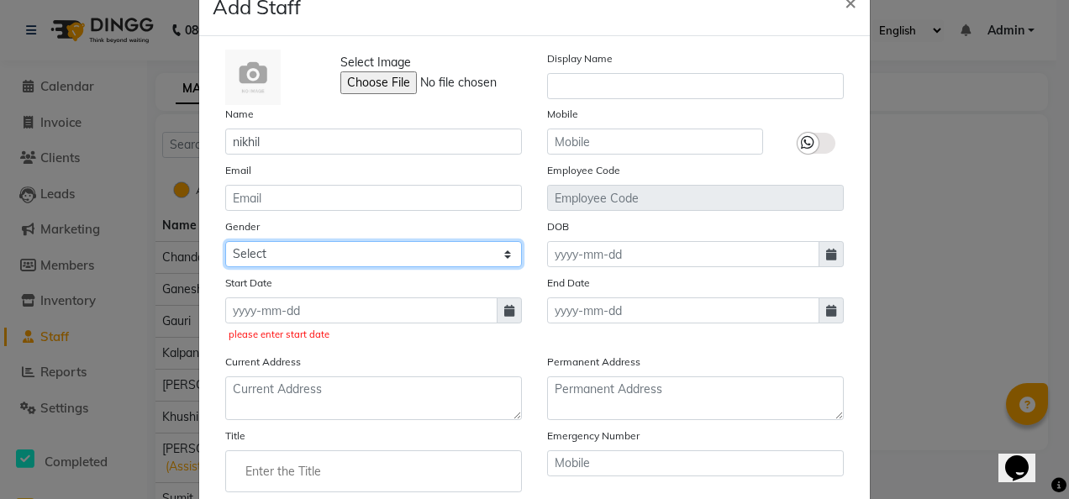
click at [509, 259] on select "Select [DEMOGRAPHIC_DATA] [DEMOGRAPHIC_DATA] Other Prefer Not To Say" at bounding box center [373, 254] width 297 height 26
select select "[DEMOGRAPHIC_DATA]"
click at [225, 241] on select "Select [DEMOGRAPHIC_DATA] [DEMOGRAPHIC_DATA] Other Prefer Not To Say" at bounding box center [373, 254] width 297 height 26
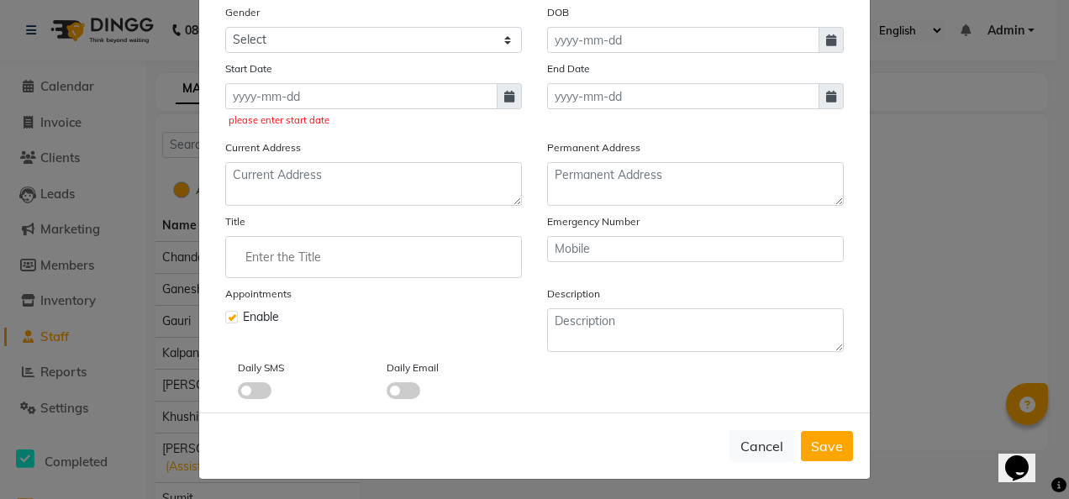
click at [504, 94] on icon at bounding box center [509, 97] width 10 height 12
select select "9"
select select "2025"
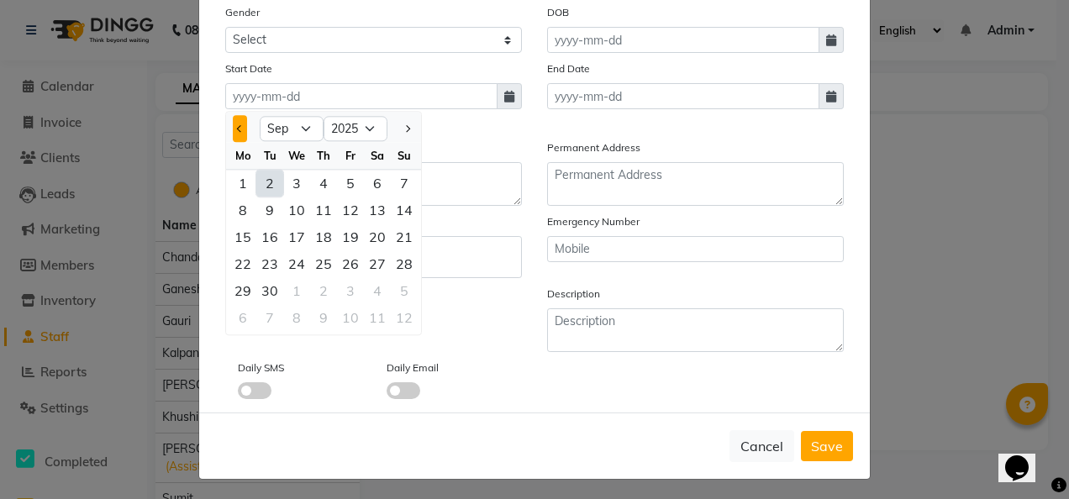
click at [236, 122] on button "Previous month" at bounding box center [240, 128] width 14 height 27
select select "8"
click at [373, 212] on div "9" at bounding box center [377, 210] width 27 height 27
type input "[DATE]"
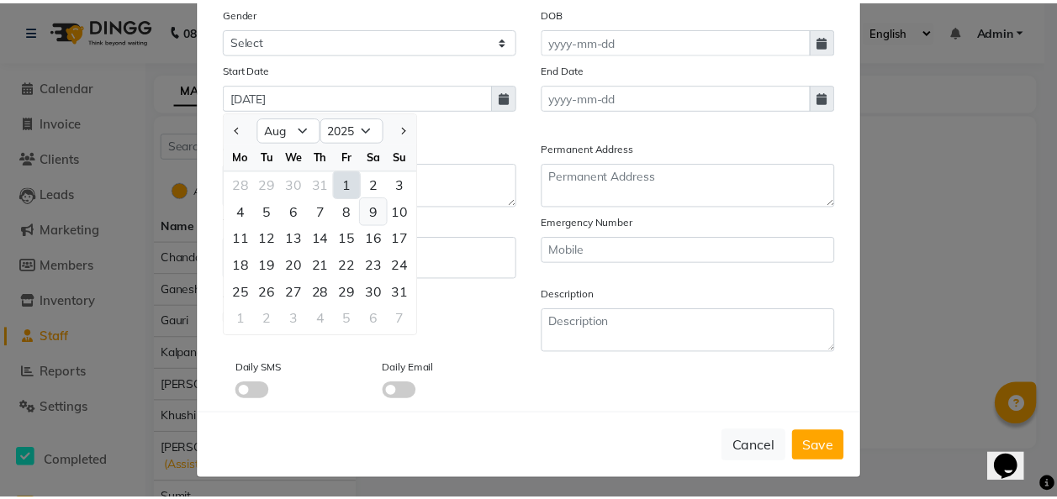
scroll to position [239, 0]
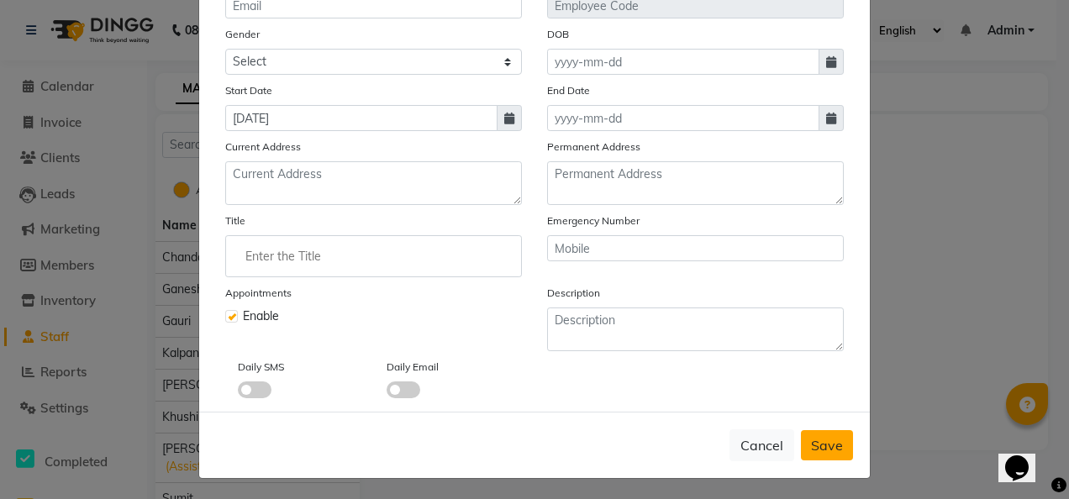
click at [821, 442] on span "Save" at bounding box center [827, 445] width 32 height 17
select select
checkbox input "false"
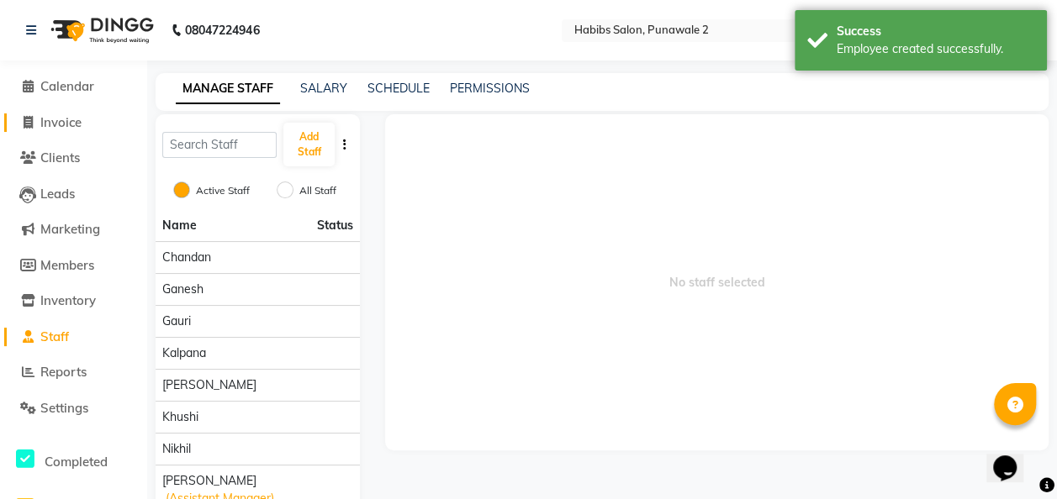
click at [44, 122] on span "Invoice" at bounding box center [60, 122] width 41 height 16
select select "8475"
select select "service"
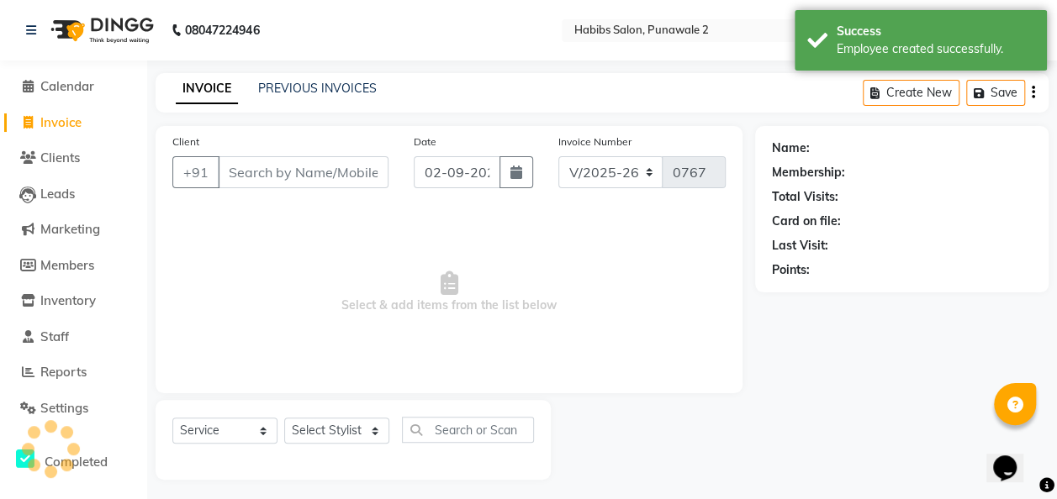
scroll to position [5, 0]
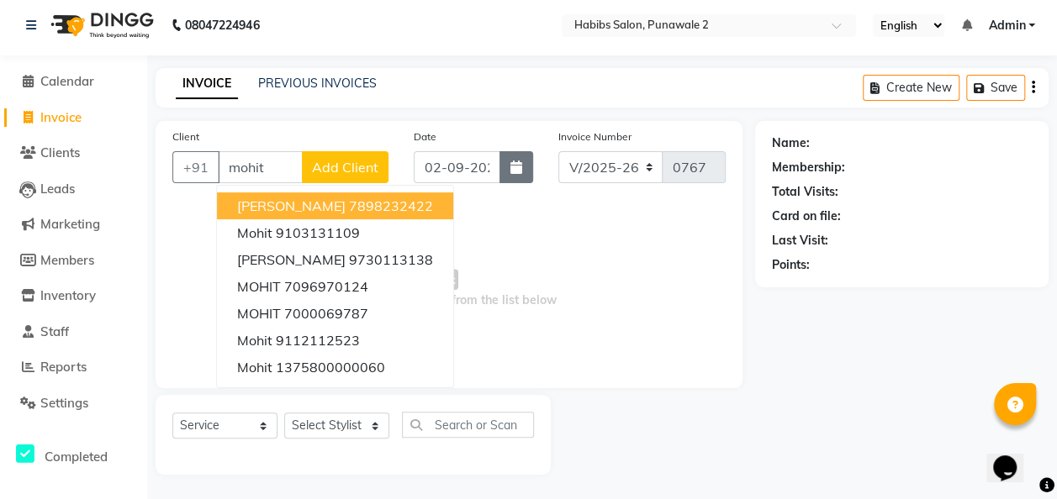
type input "mohit"
click at [511, 172] on icon "button" at bounding box center [516, 167] width 12 height 13
select select "9"
select select "2025"
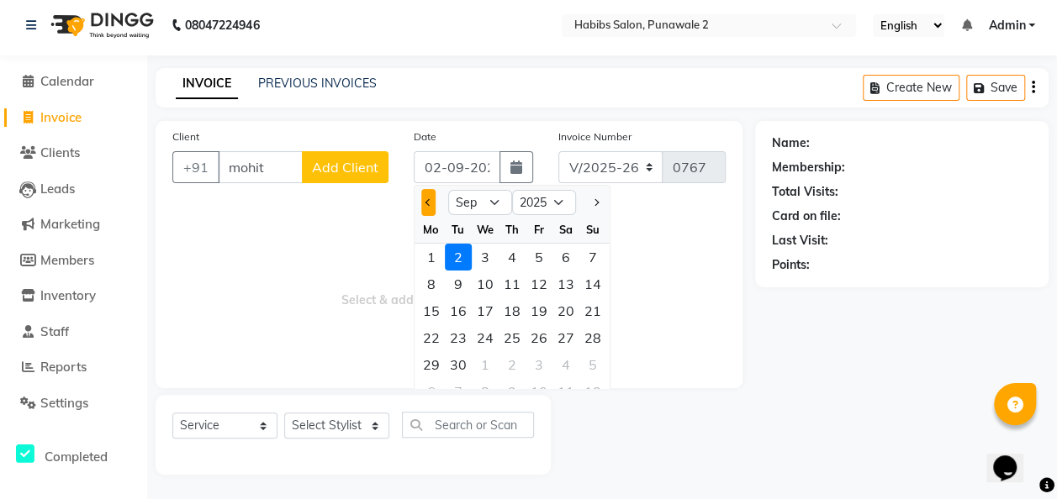
click at [430, 198] on button "Previous month" at bounding box center [428, 202] width 14 height 27
select select "8"
click at [552, 293] on div "9" at bounding box center [565, 284] width 27 height 27
type input "[DATE]"
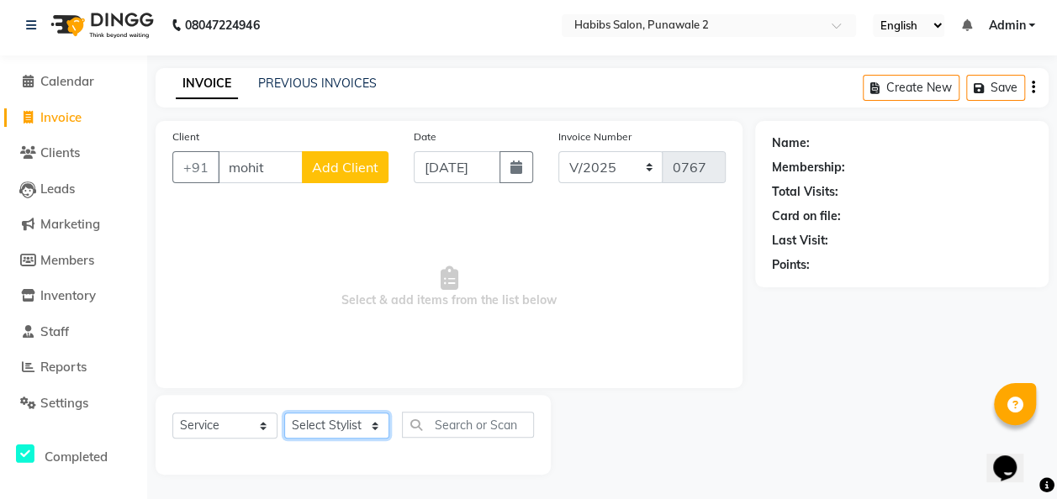
click at [378, 422] on select "Select Stylist Chandan Ganesh Gauri [PERSON_NAME] [PERSON_NAME] nikhil [PERSON_…" at bounding box center [336, 426] width 105 height 26
select select "90593"
click at [284, 413] on select "Select Stylist Chandan Ganesh Gauri [PERSON_NAME] [PERSON_NAME] nikhil [PERSON_…" at bounding box center [336, 426] width 105 height 26
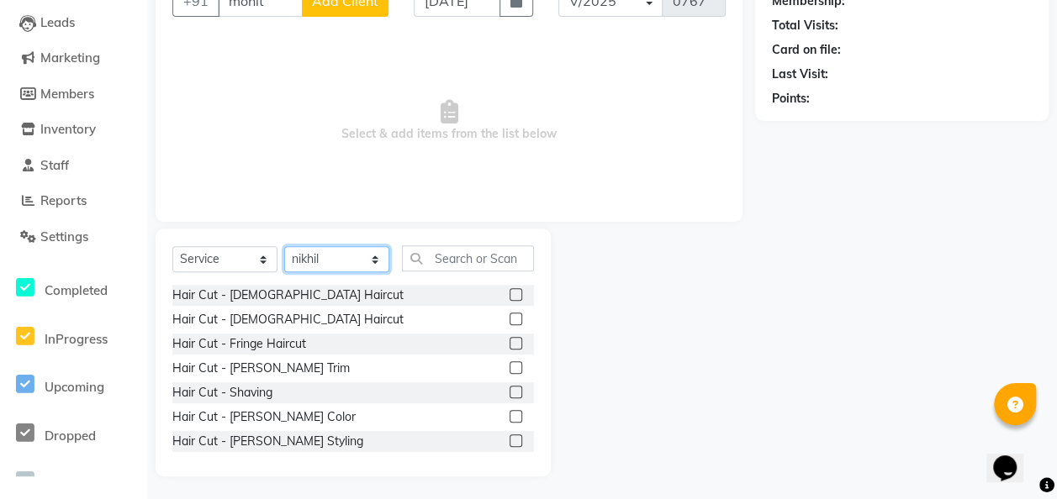
scroll to position [173, 0]
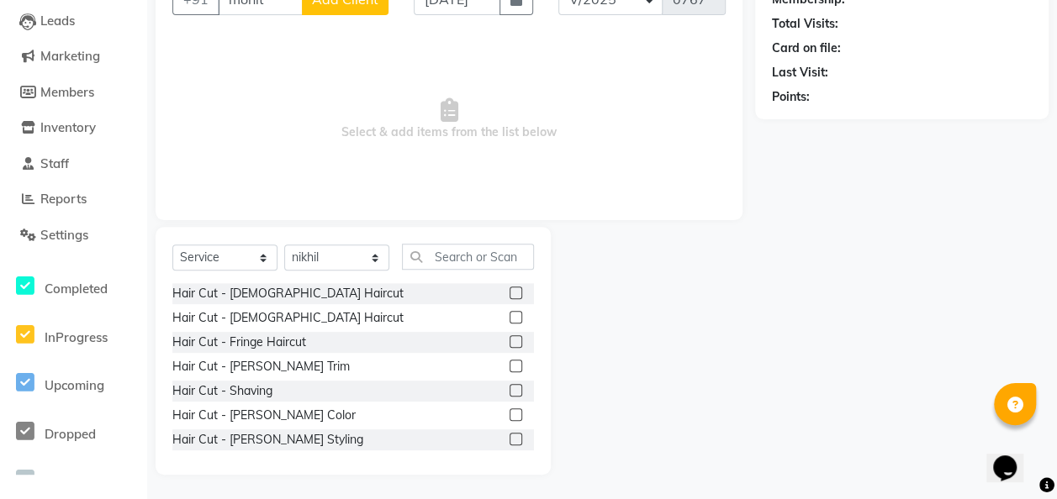
click at [509, 289] on label at bounding box center [515, 293] width 13 height 13
click at [509, 289] on input "checkbox" at bounding box center [514, 293] width 11 height 11
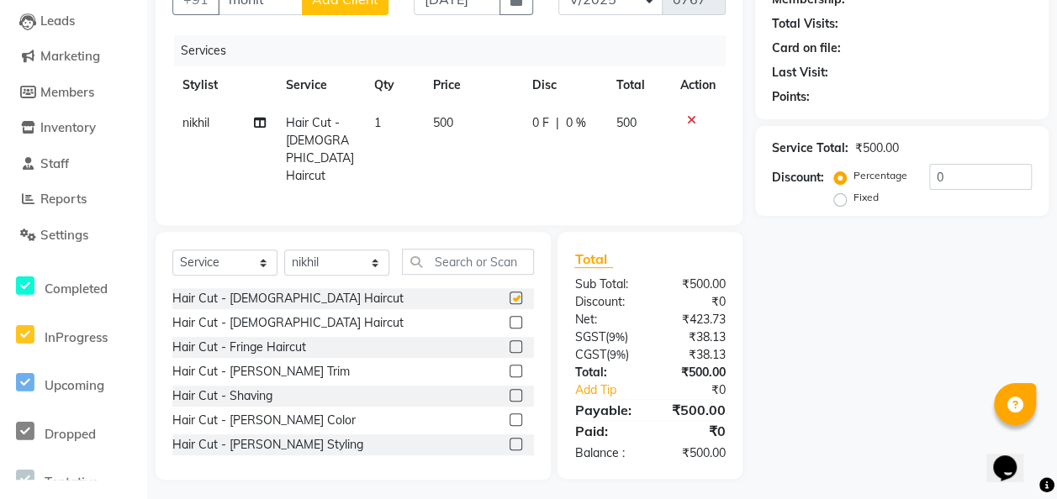
checkbox input "false"
click at [377, 258] on select "Select Stylist Chandan Ganesh Gauri [PERSON_NAME] [PERSON_NAME] nikhil [PERSON_…" at bounding box center [336, 263] width 105 height 26
select select "82976"
click at [284, 250] on select "Select Stylist Chandan Ganesh Gauri [PERSON_NAME] [PERSON_NAME] nikhil [PERSON_…" at bounding box center [336, 263] width 105 height 26
click at [446, 258] on input "text" at bounding box center [468, 262] width 132 height 26
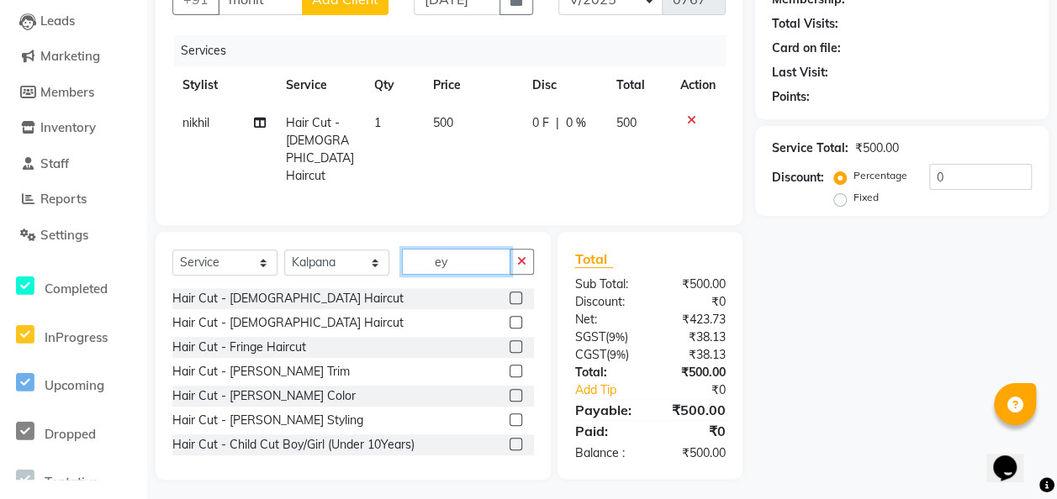
scroll to position [172, 0]
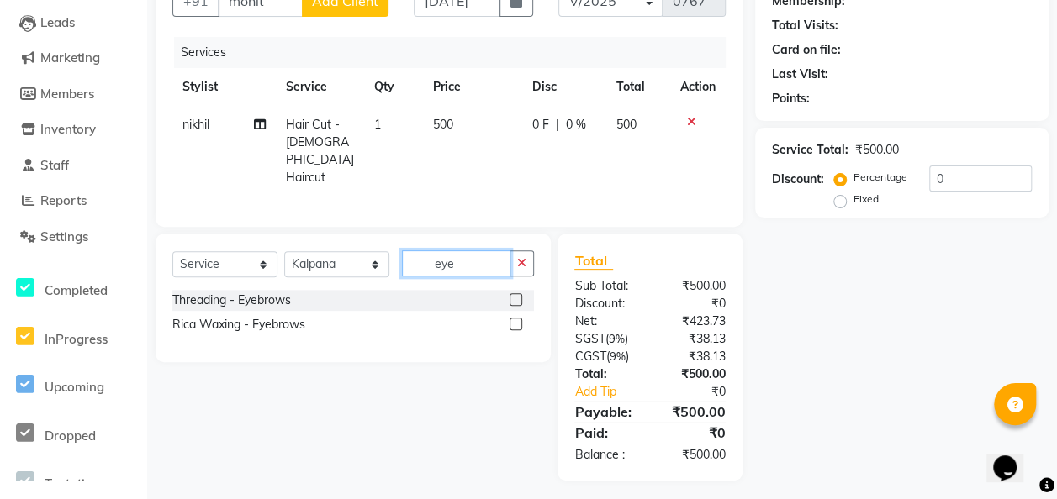
type input "eye"
click at [519, 295] on label at bounding box center [515, 299] width 13 height 13
click at [519, 295] on input "checkbox" at bounding box center [514, 300] width 11 height 11
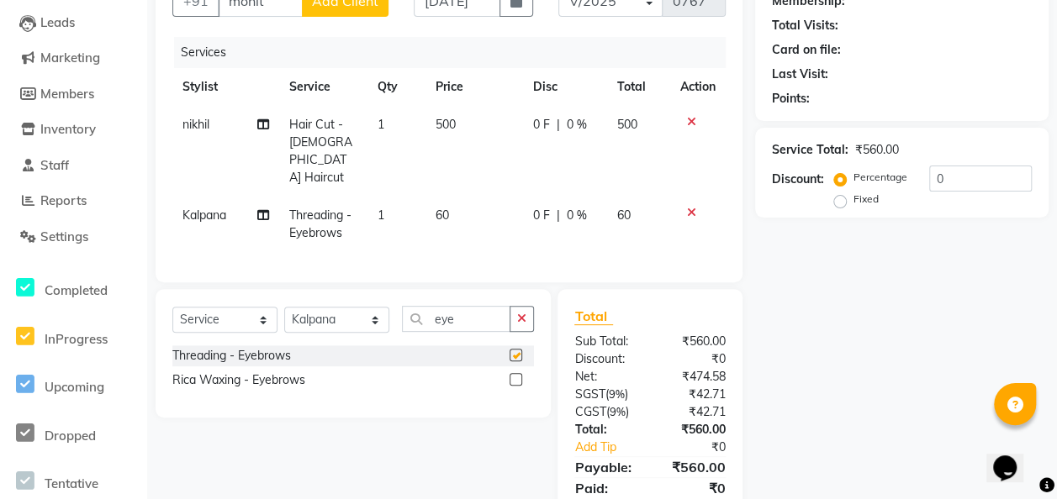
checkbox input "false"
click at [466, 122] on td "500" at bounding box center [474, 151] width 98 height 91
select select "90593"
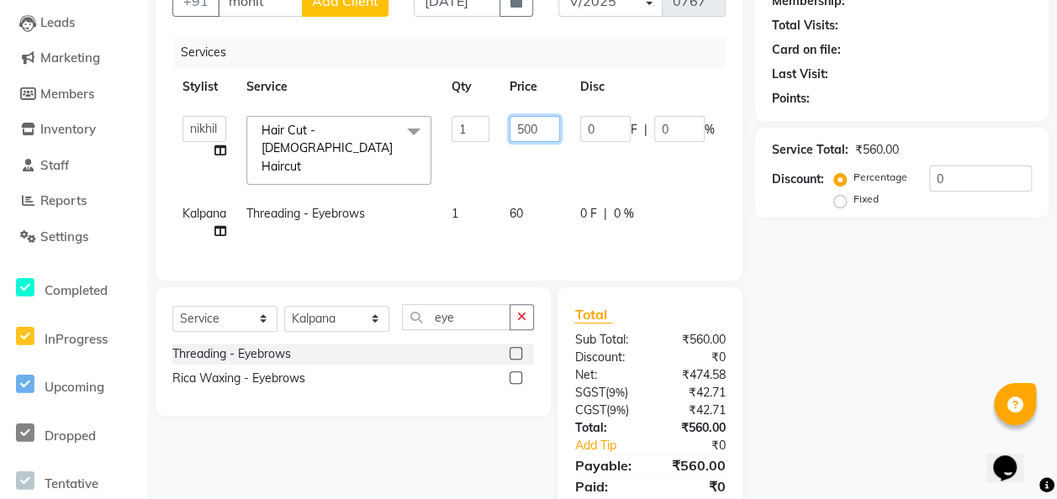
click at [546, 131] on input "500" at bounding box center [534, 129] width 50 height 26
type input "5"
type input "1"
type input "200"
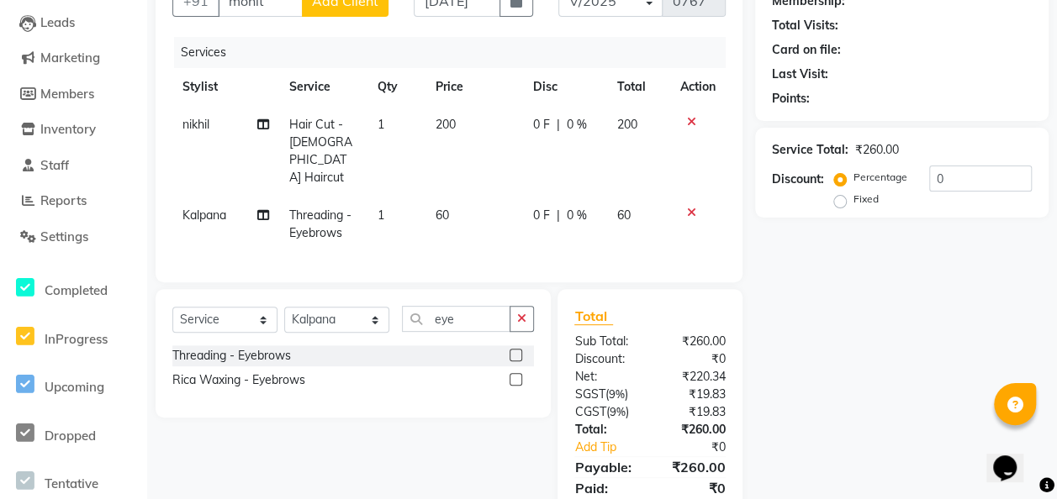
click at [536, 197] on tr "Kalpana Threading - Eyebrows 1 60 0 F | 0 % 60" at bounding box center [448, 224] width 553 height 55
click at [521, 197] on td "60" at bounding box center [474, 224] width 98 height 55
select select "82976"
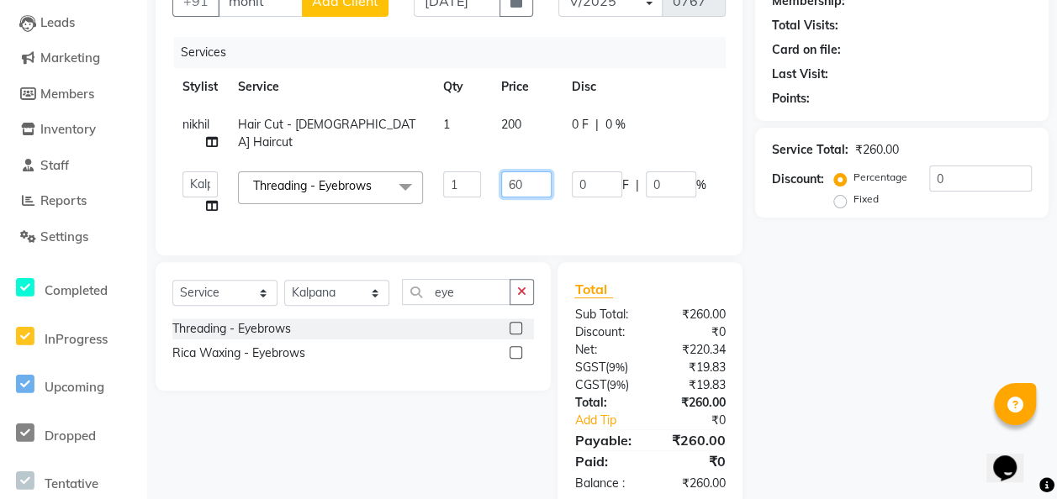
click at [532, 183] on input "60" at bounding box center [526, 185] width 50 height 26
type input "6"
type input "120"
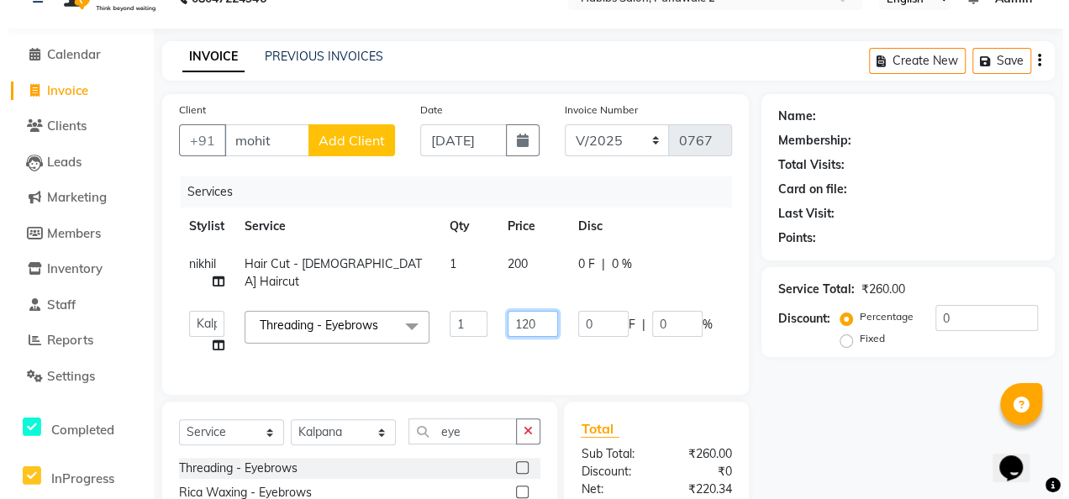
scroll to position [18, 0]
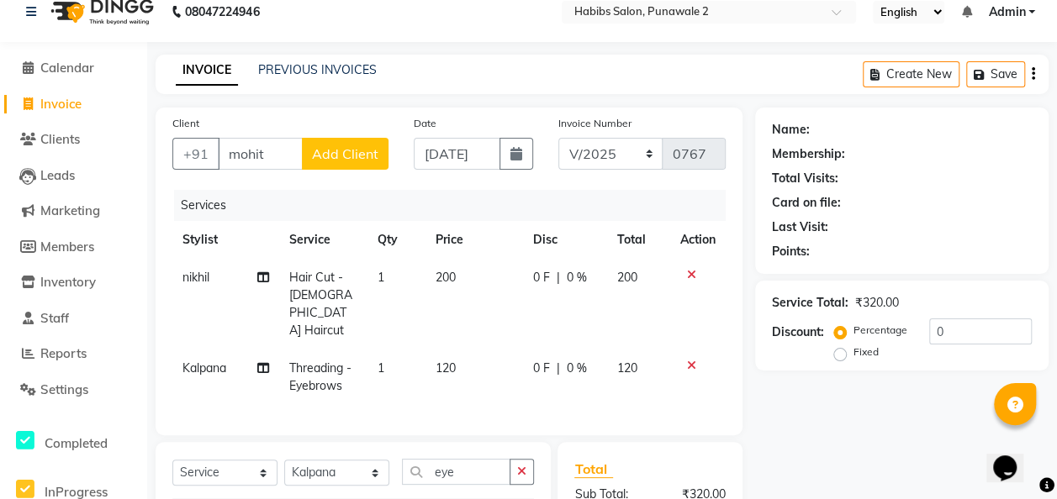
click at [340, 157] on span "Add Client" at bounding box center [345, 153] width 66 height 17
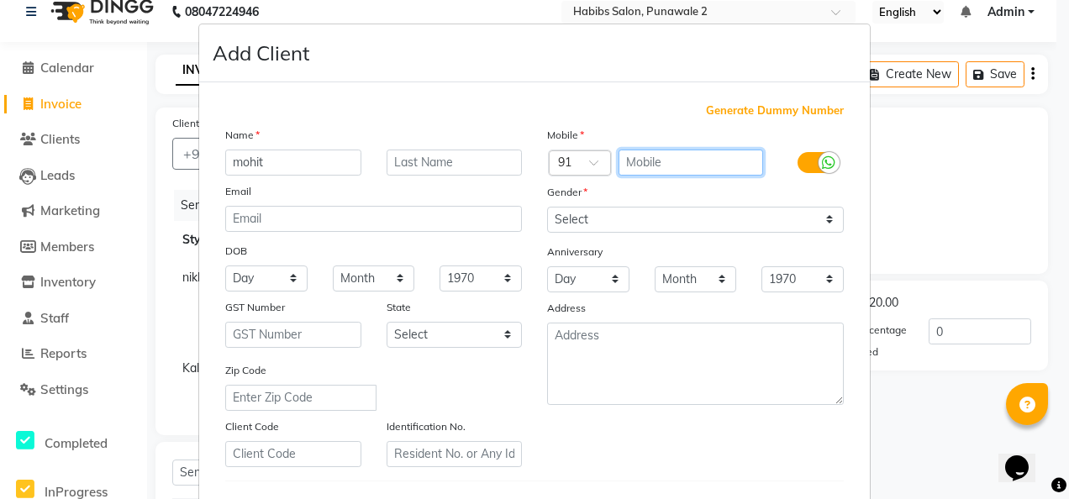
click at [670, 150] on input "text" at bounding box center [691, 163] width 145 height 26
type input "7089060726"
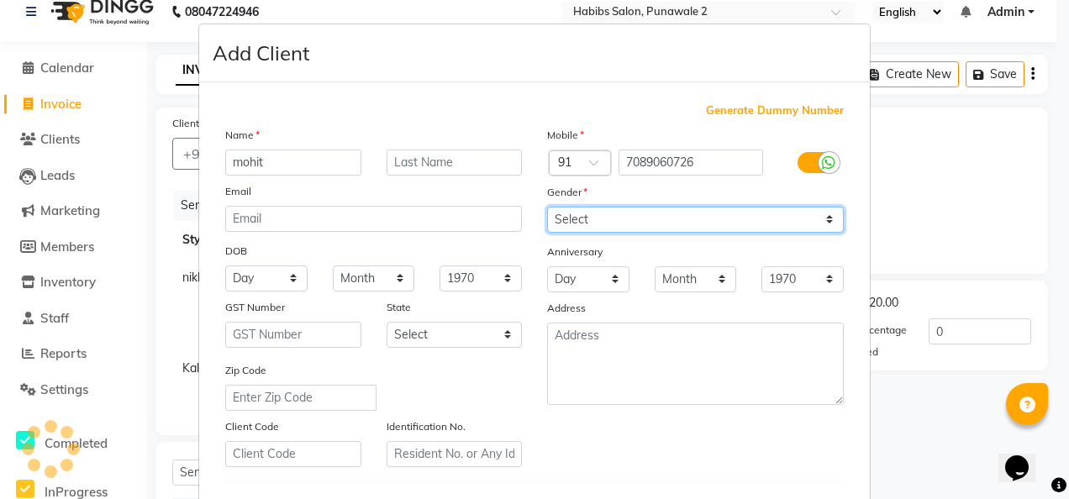
click at [824, 222] on select "Select [DEMOGRAPHIC_DATA] [DEMOGRAPHIC_DATA] Other Prefer Not To Say" at bounding box center [695, 220] width 297 height 26
select select "[DEMOGRAPHIC_DATA]"
click at [547, 207] on select "Select [DEMOGRAPHIC_DATA] [DEMOGRAPHIC_DATA] Other Prefer Not To Say" at bounding box center [695, 220] width 297 height 26
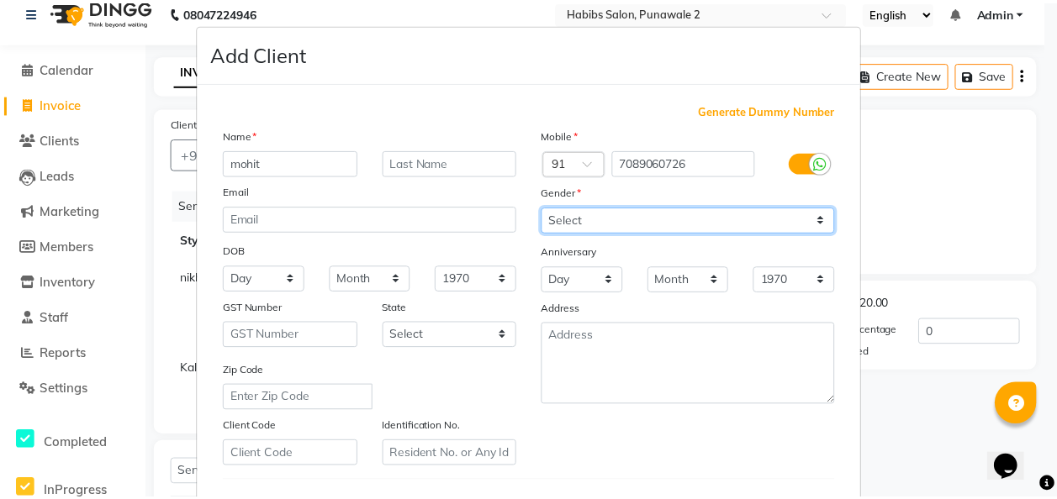
scroll to position [274, 0]
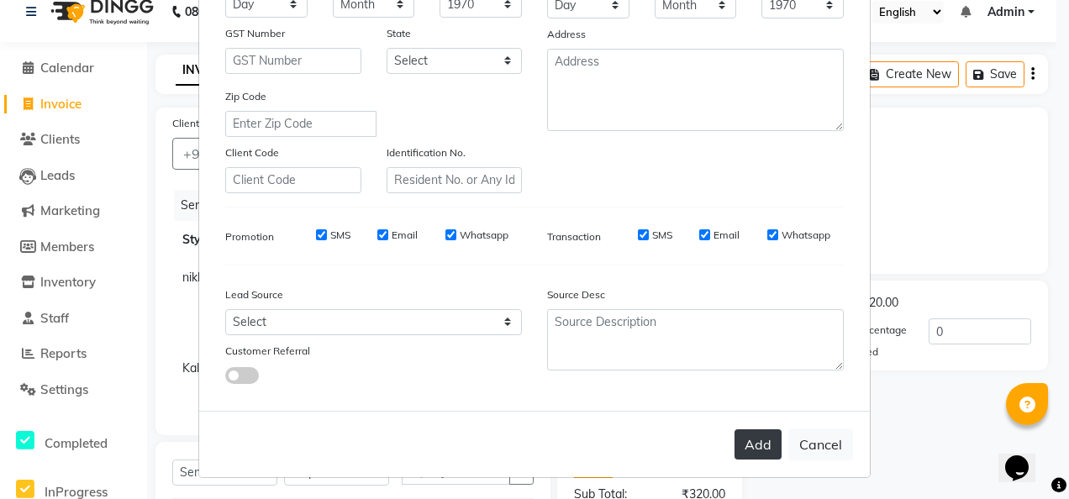
click at [752, 438] on button "Add" at bounding box center [758, 445] width 47 height 30
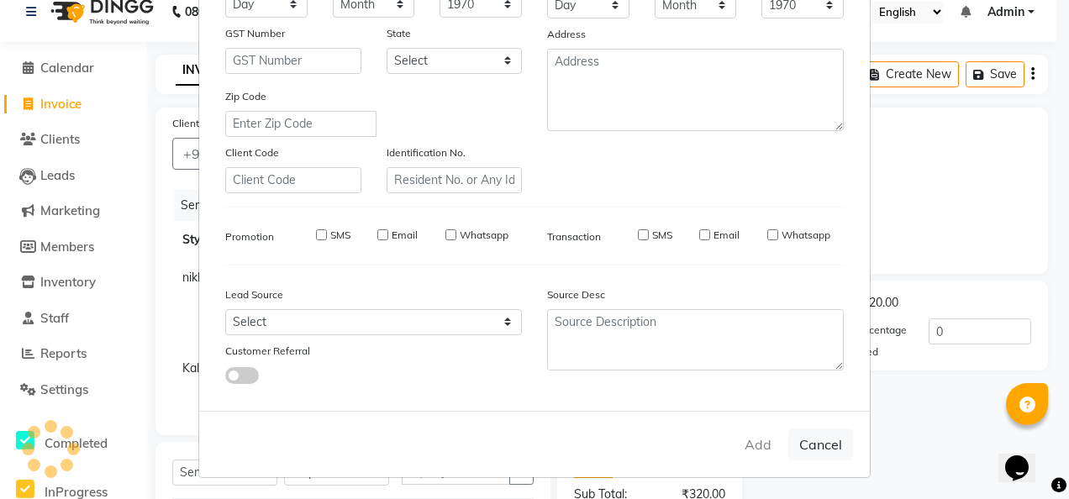
type input "7089060726"
select select
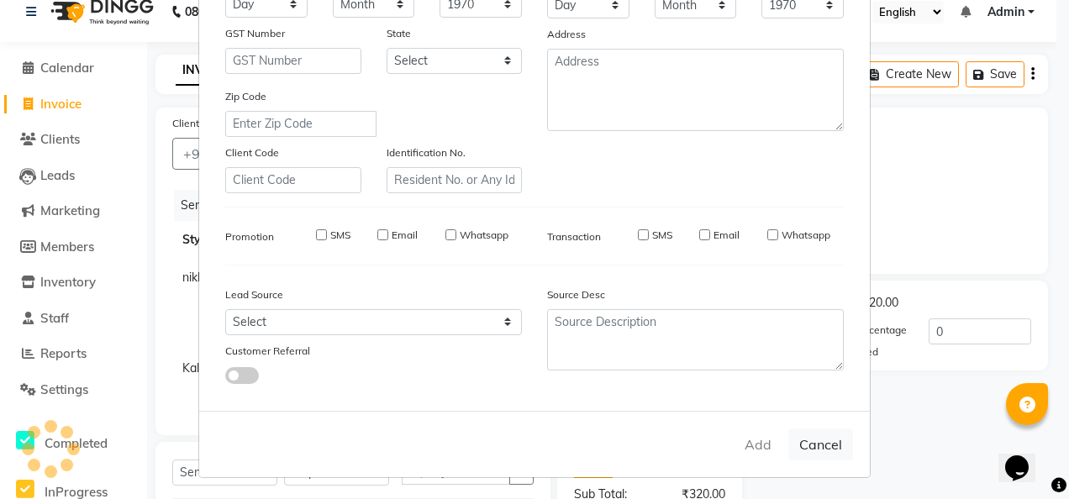
select select
checkbox input "false"
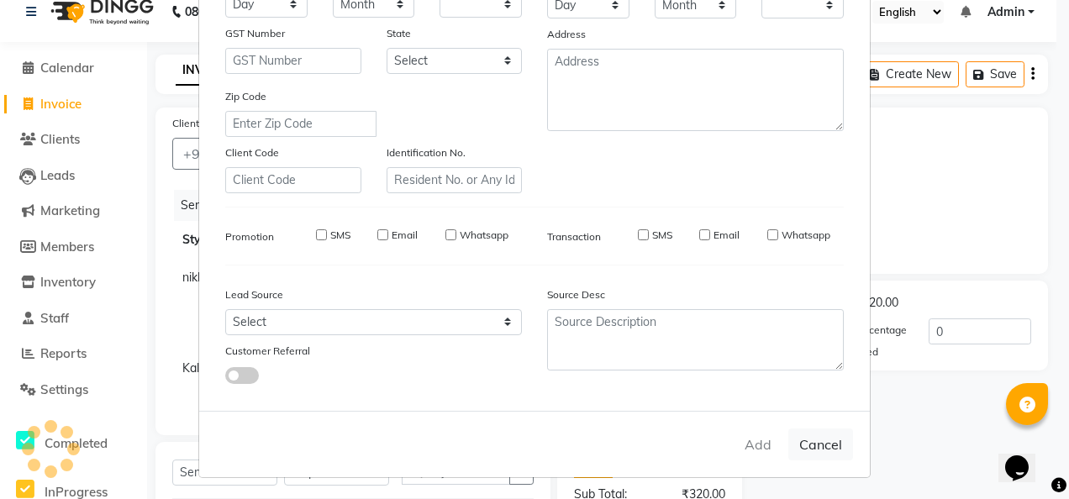
checkbox input "false"
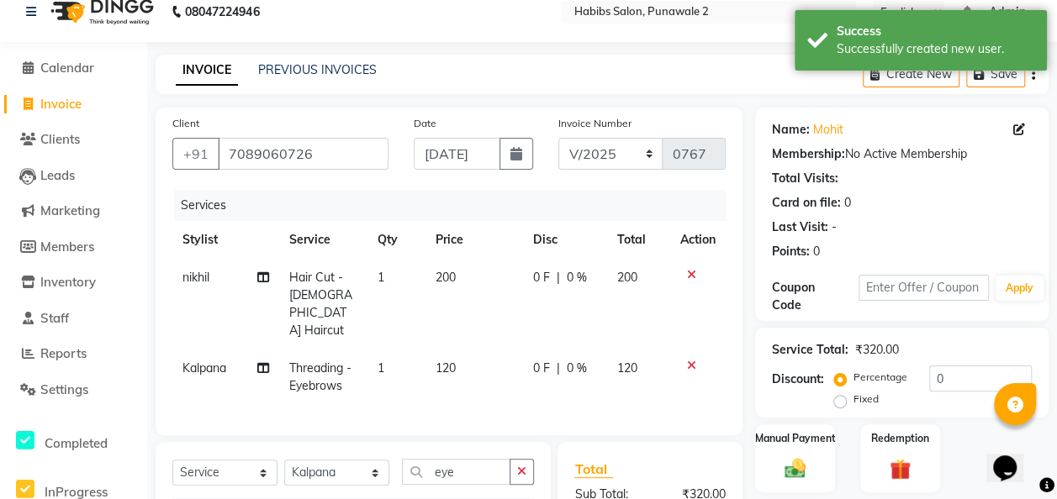
scroll to position [210, 0]
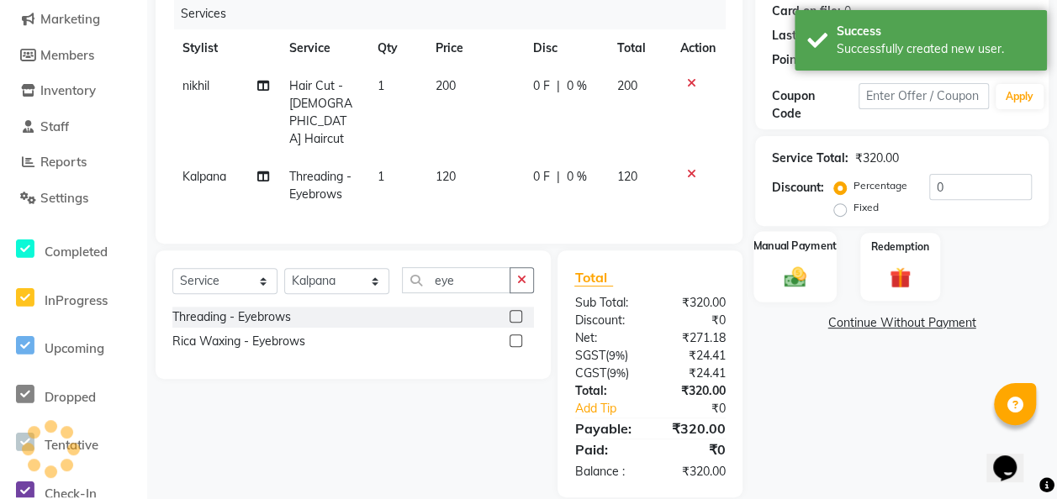
click at [807, 282] on img at bounding box center [795, 276] width 36 height 25
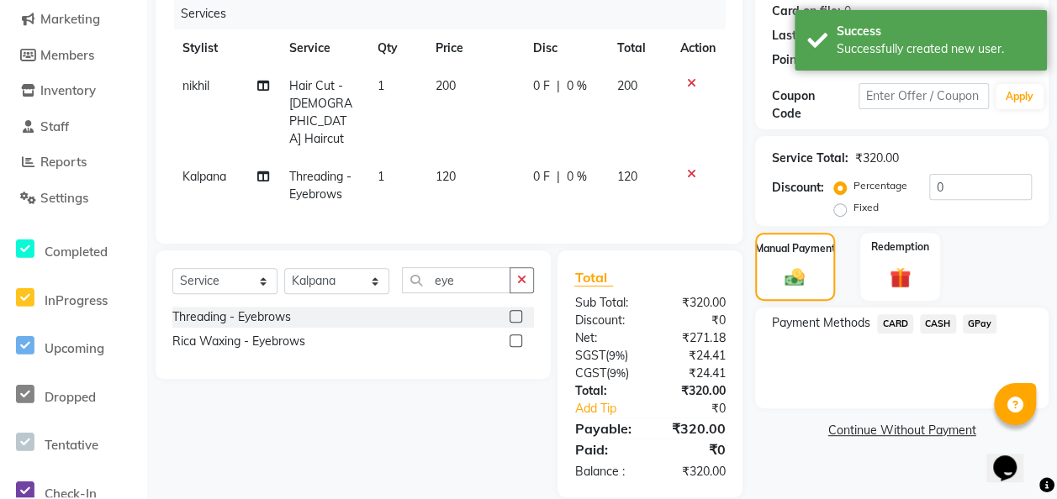
click at [863, 321] on span "GPay" at bounding box center [980, 323] width 34 height 19
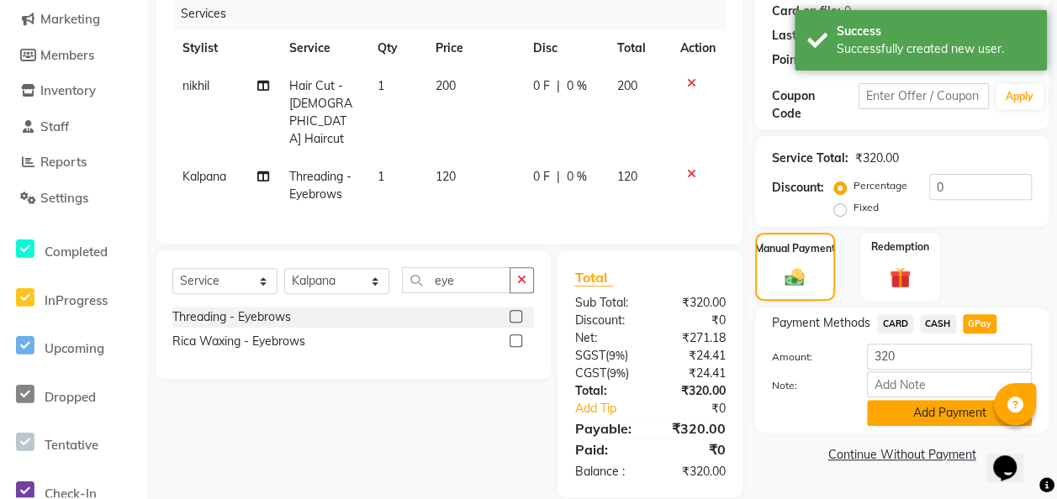
click at [863, 408] on button "Add Payment" at bounding box center [949, 413] width 165 height 26
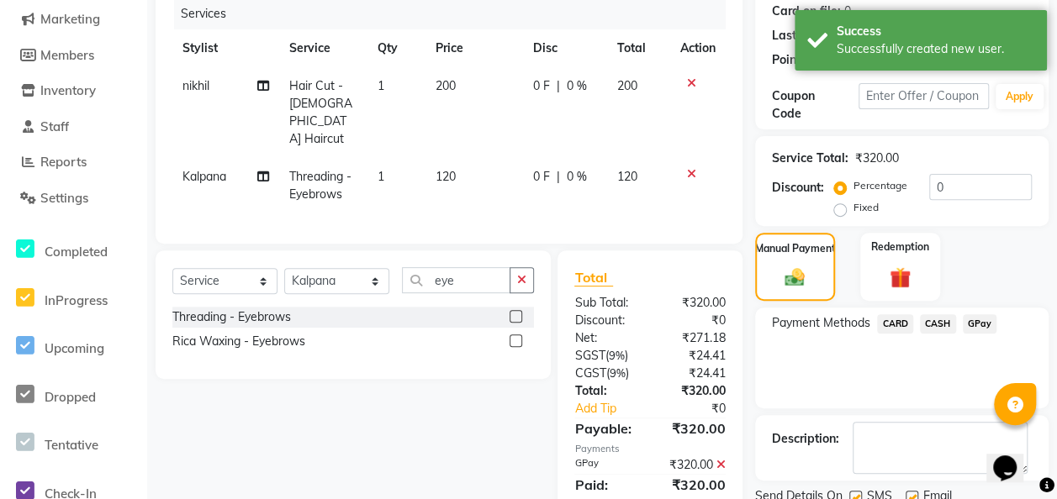
scroll to position [272, 0]
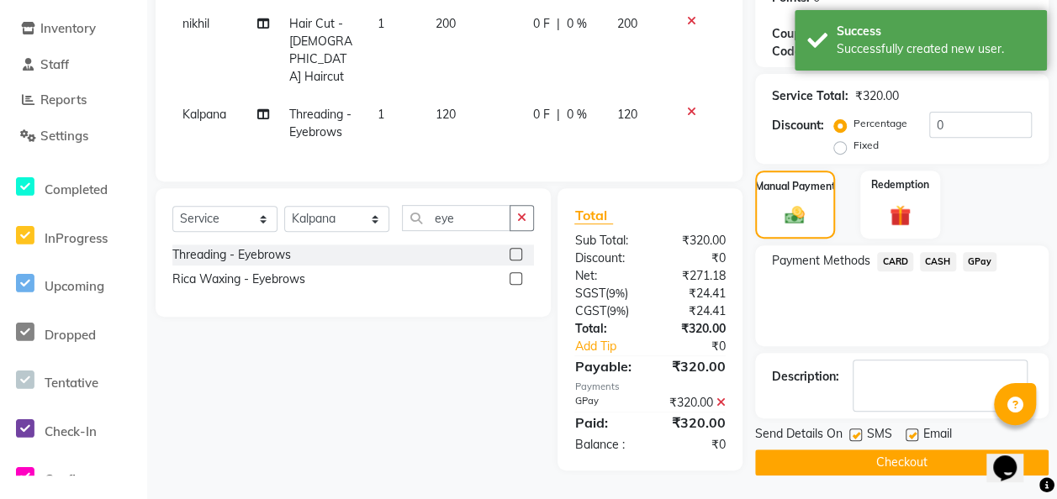
click at [863, 457] on button "Checkout" at bounding box center [901, 463] width 293 height 26
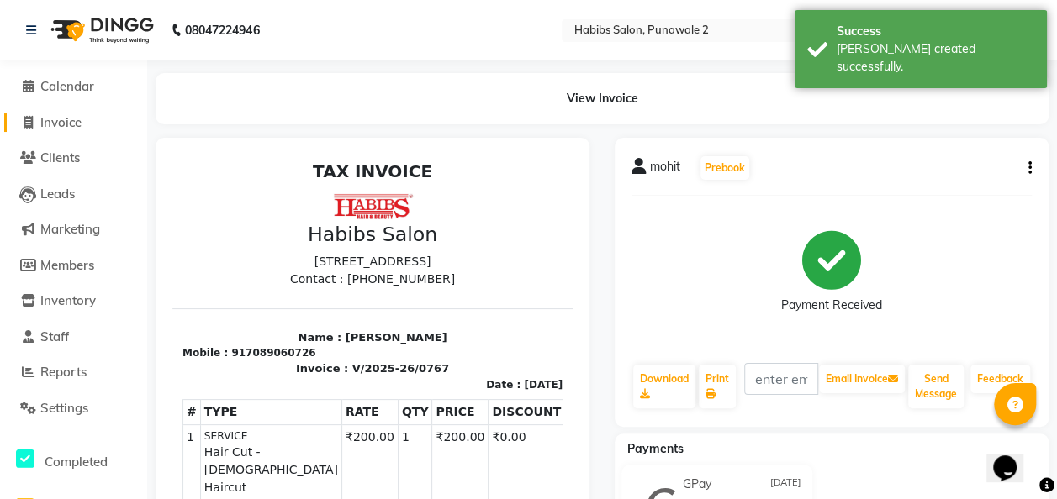
click at [64, 125] on span "Invoice" at bounding box center [60, 122] width 41 height 16
select select "service"
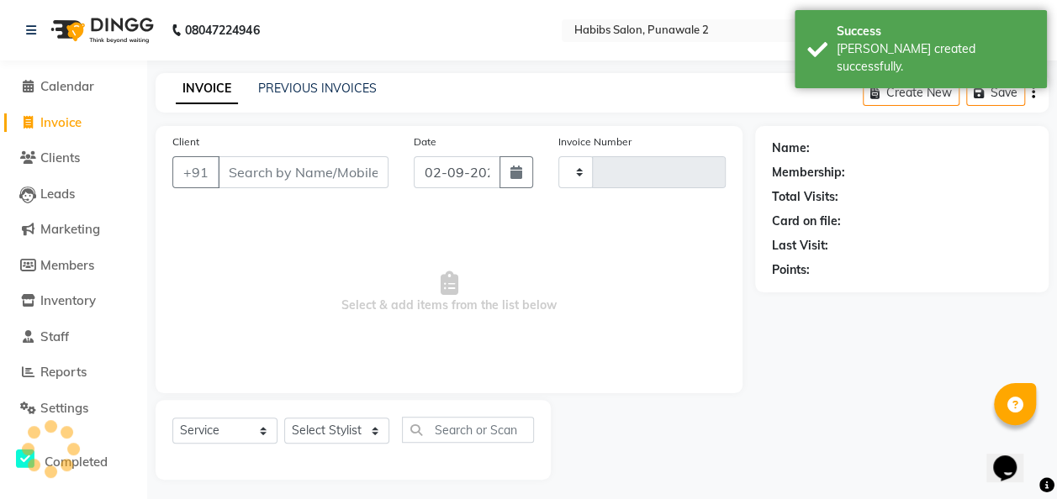
type input "0768"
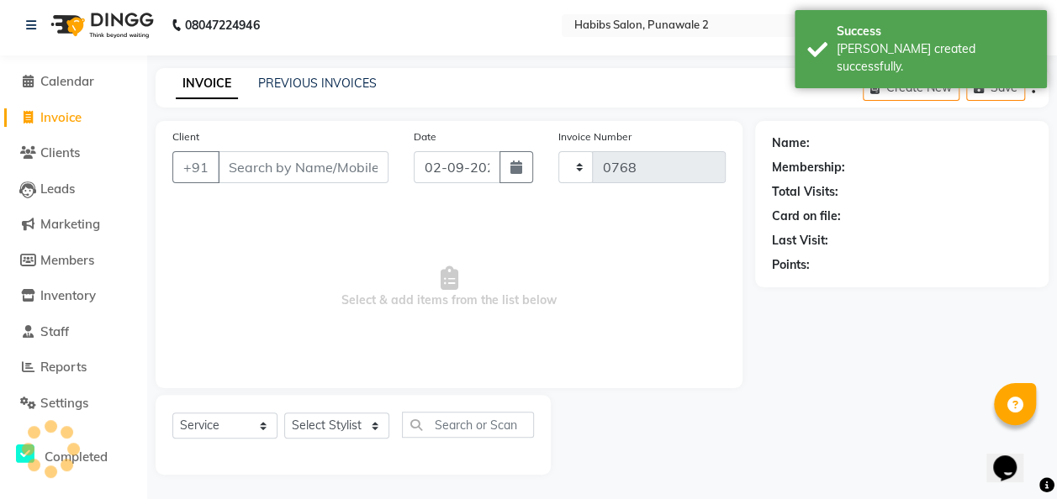
select select "8475"
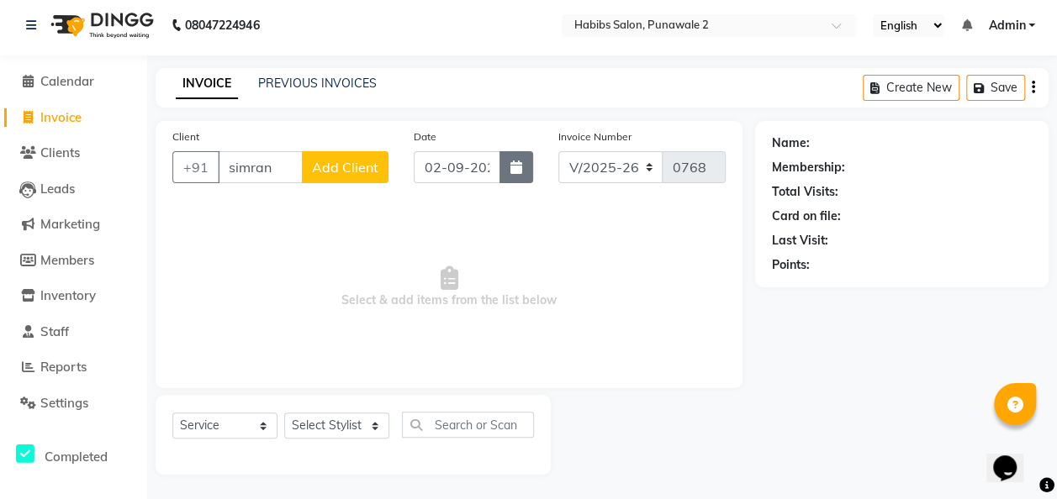
type input "simran"
click at [518, 157] on button "button" at bounding box center [516, 167] width 34 height 32
select select "9"
select select "2025"
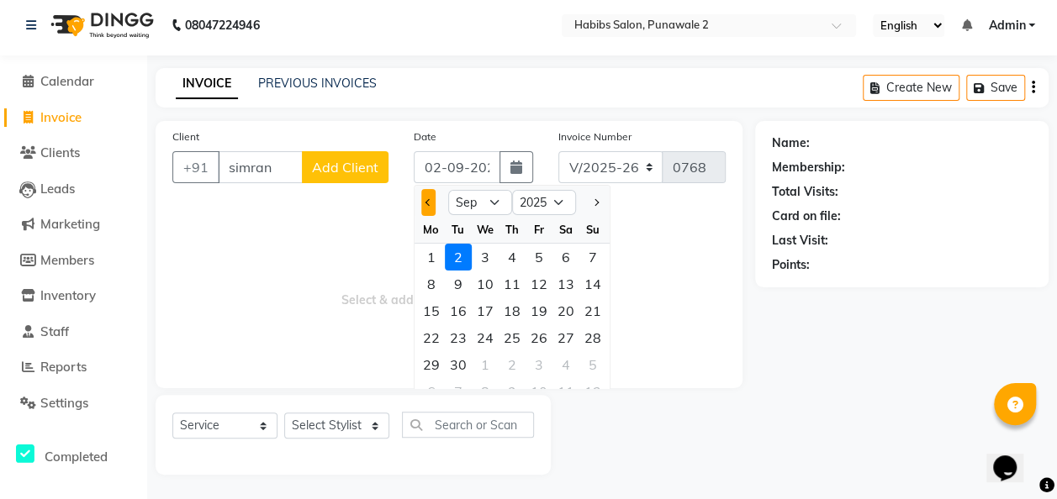
click at [425, 206] on button "Previous month" at bounding box center [428, 202] width 14 height 27
select select "8"
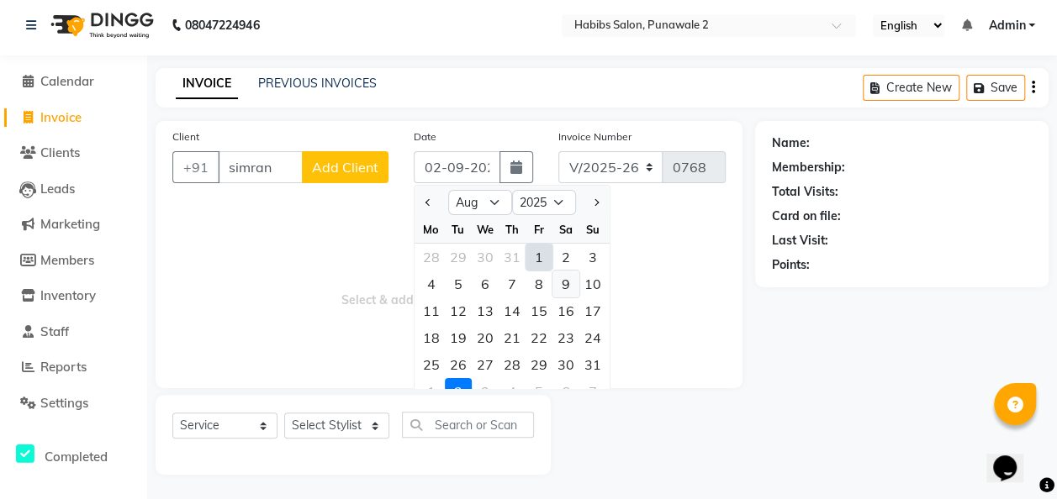
click at [563, 279] on div "9" at bounding box center [565, 284] width 27 height 27
type input "[DATE]"
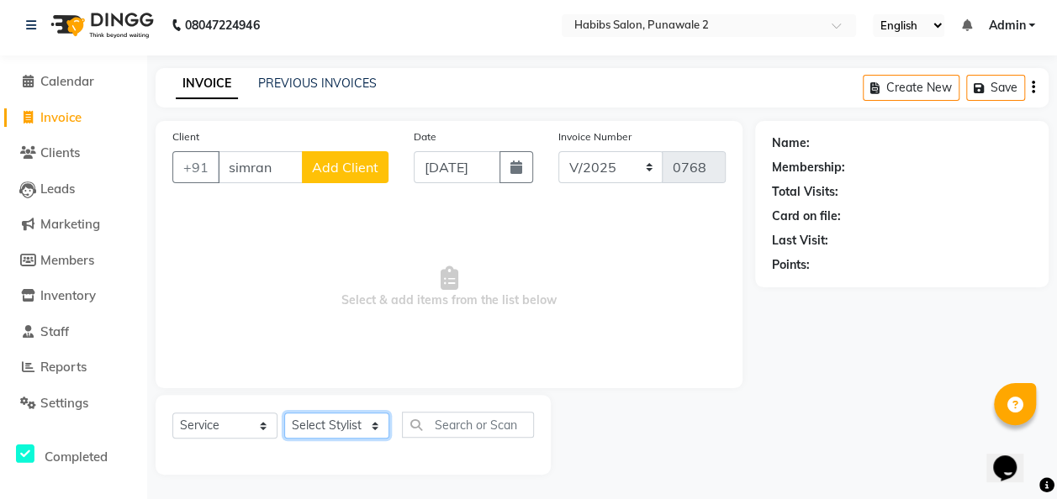
click at [370, 424] on select "Select Stylist Chandan Ganesh Gauri [PERSON_NAME] [PERSON_NAME] nikhil [PERSON_…" at bounding box center [336, 426] width 105 height 26
select select "82974"
click at [284, 413] on select "Select Stylist Chandan Ganesh Gauri [PERSON_NAME] [PERSON_NAME] nikhil [PERSON_…" at bounding box center [336, 426] width 105 height 26
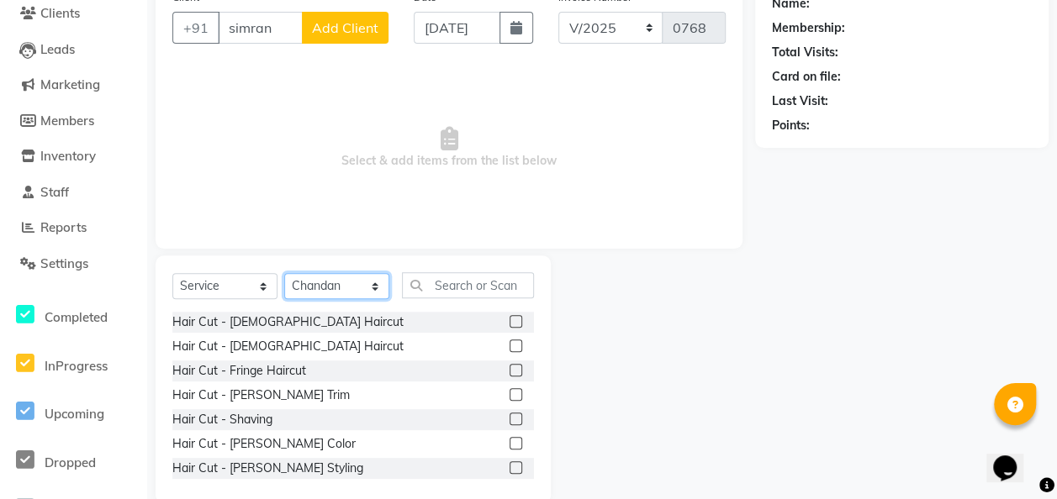
scroll to position [173, 0]
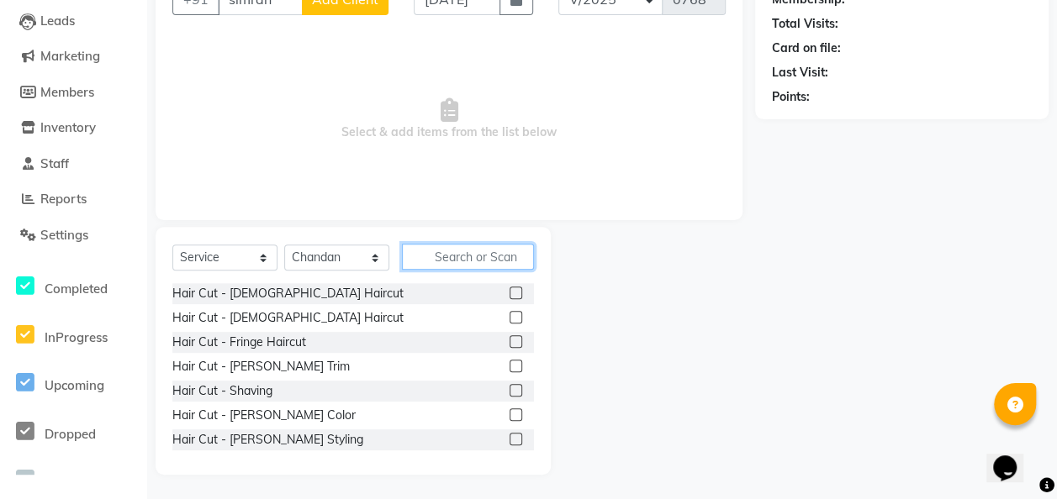
click at [454, 249] on input "text" at bounding box center [468, 257] width 132 height 26
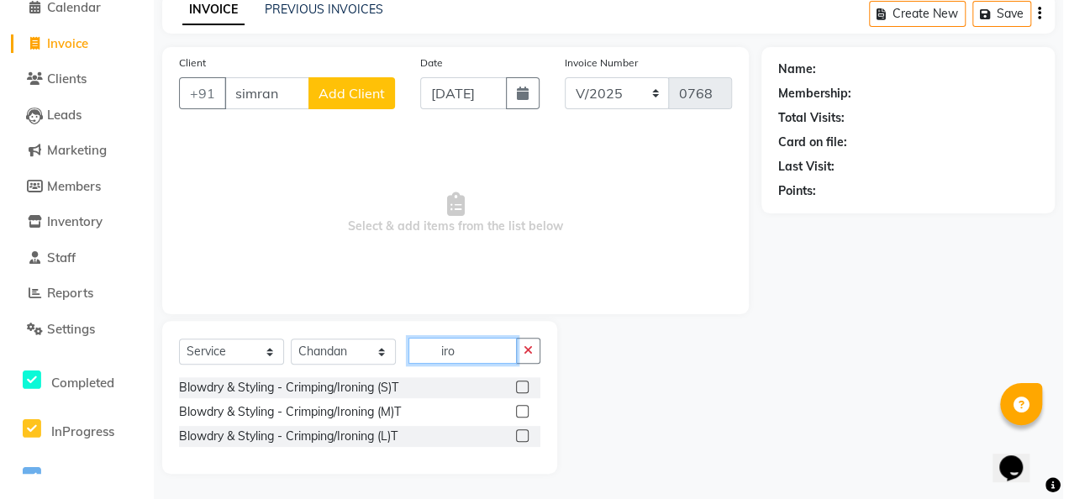
scroll to position [78, 0]
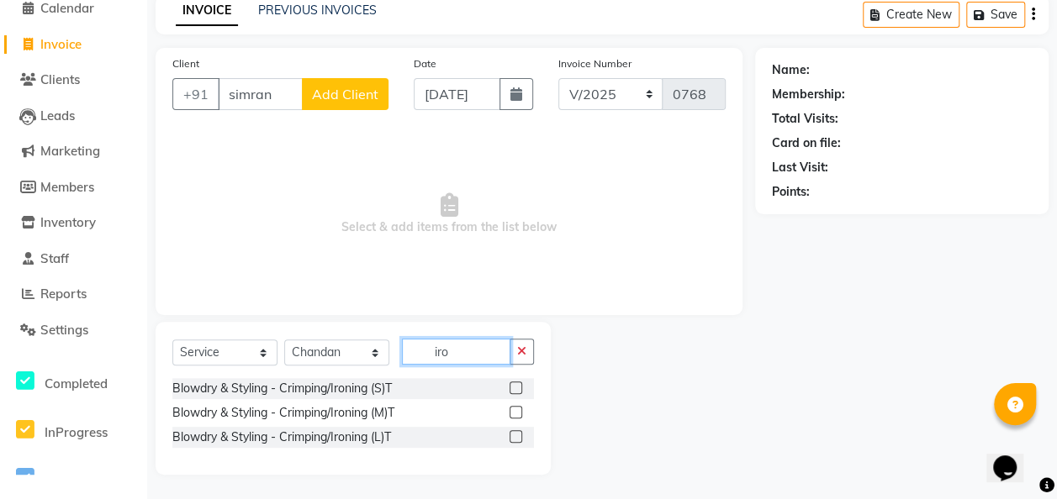
type input "iro"
click at [515, 385] on label at bounding box center [515, 388] width 13 height 13
click at [515, 385] on input "checkbox" at bounding box center [514, 388] width 11 height 11
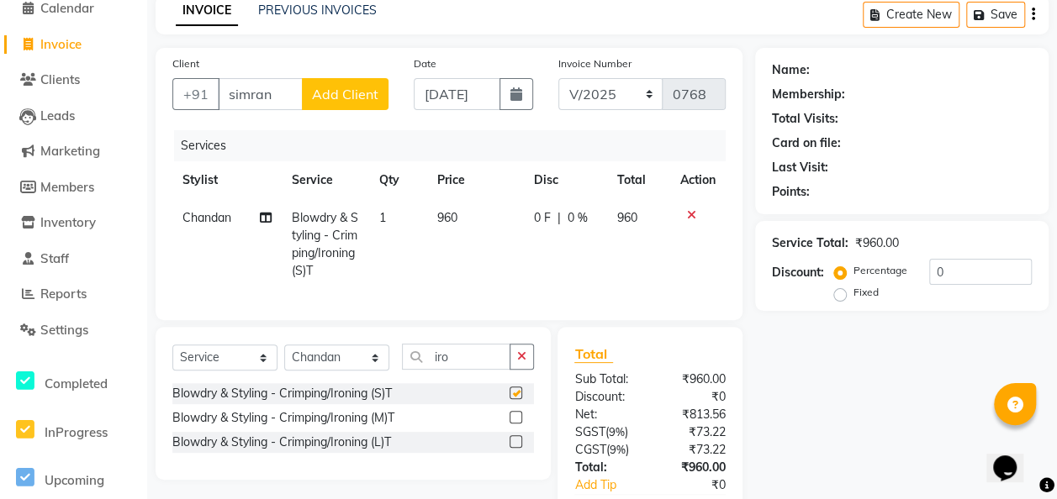
checkbox input "false"
click at [462, 207] on td "960" at bounding box center [475, 244] width 97 height 91
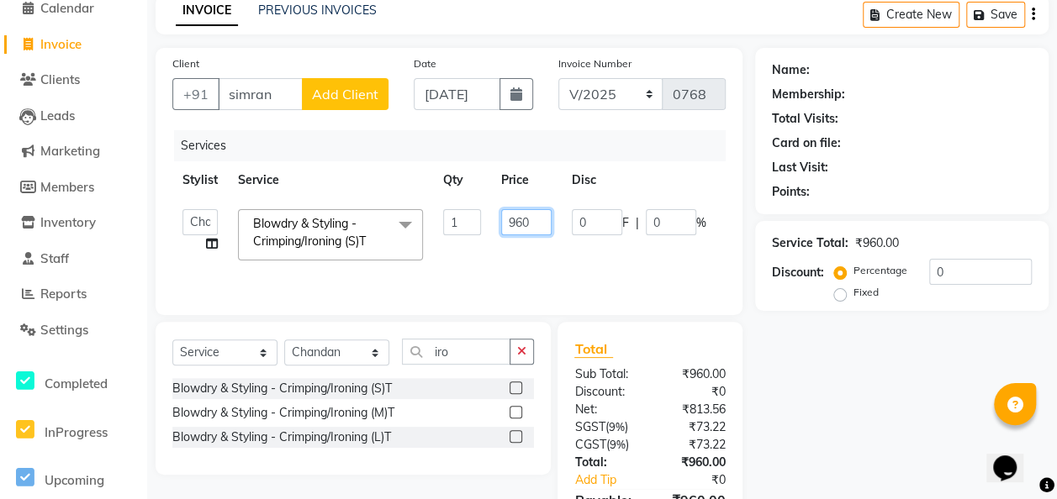
click at [535, 216] on input "960" at bounding box center [526, 222] width 50 height 26
type input "9"
type input "1050"
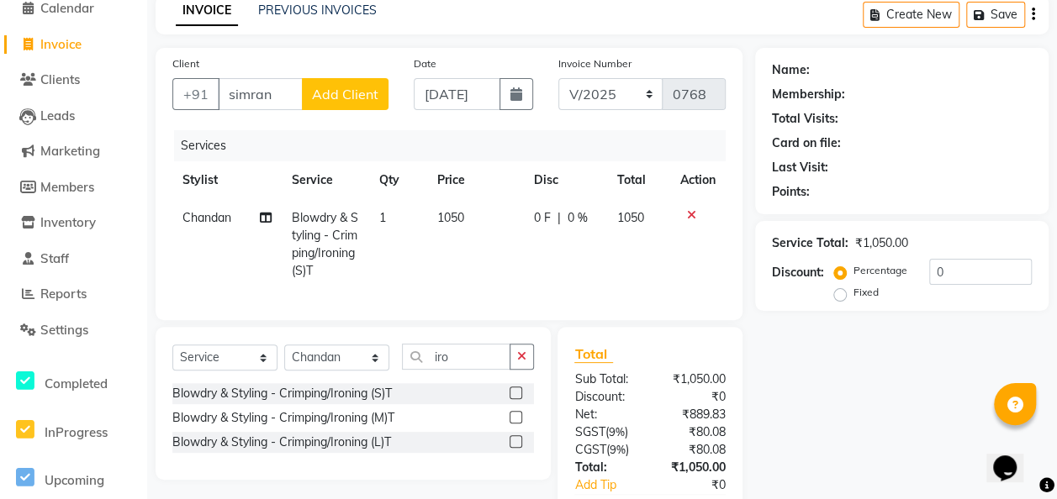
click at [340, 91] on span "Add Client" at bounding box center [345, 94] width 66 height 17
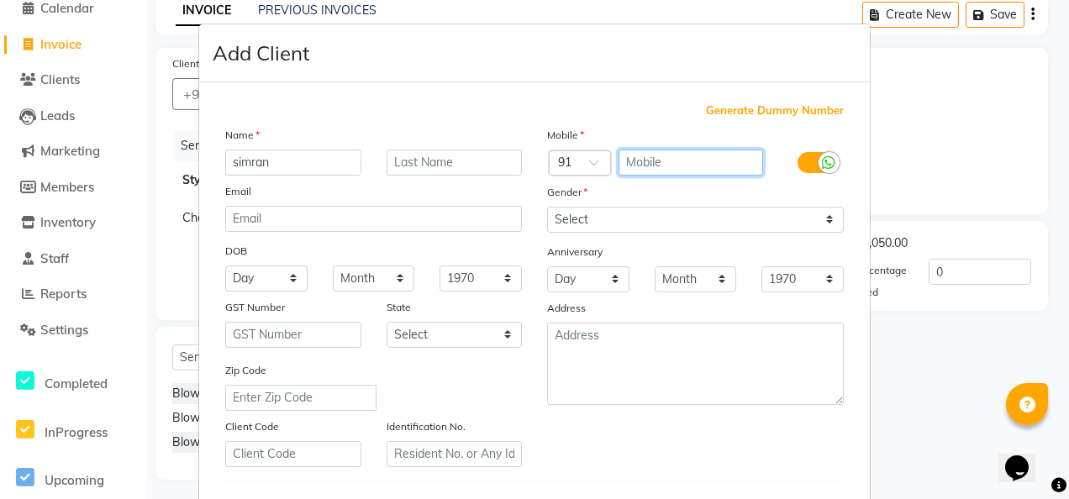
click at [676, 154] on input "text" at bounding box center [691, 163] width 145 height 26
type input "8899775262"
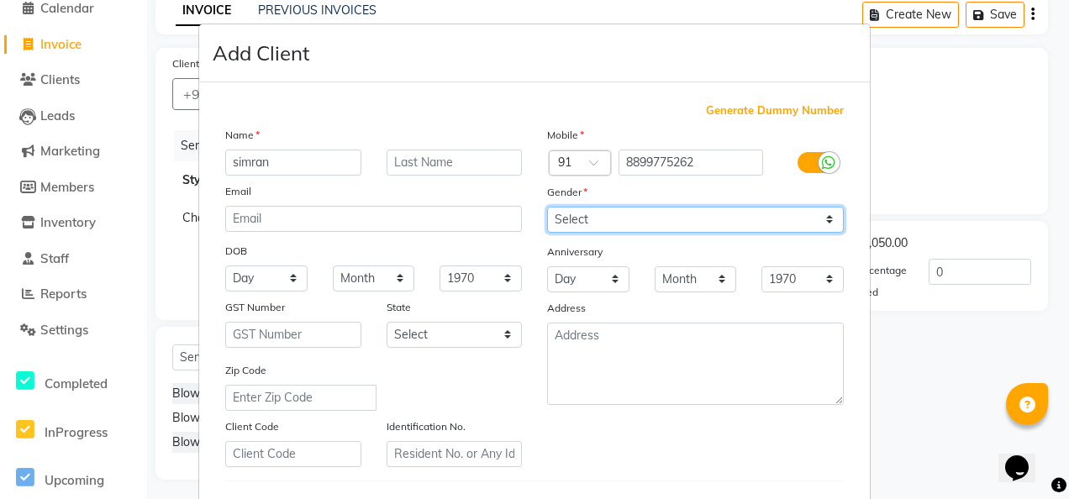
click at [828, 221] on select "Select [DEMOGRAPHIC_DATA] [DEMOGRAPHIC_DATA] Other Prefer Not To Say" at bounding box center [695, 220] width 297 height 26
select select "[DEMOGRAPHIC_DATA]"
click at [547, 207] on select "Select [DEMOGRAPHIC_DATA] [DEMOGRAPHIC_DATA] Other Prefer Not To Say" at bounding box center [695, 220] width 297 height 26
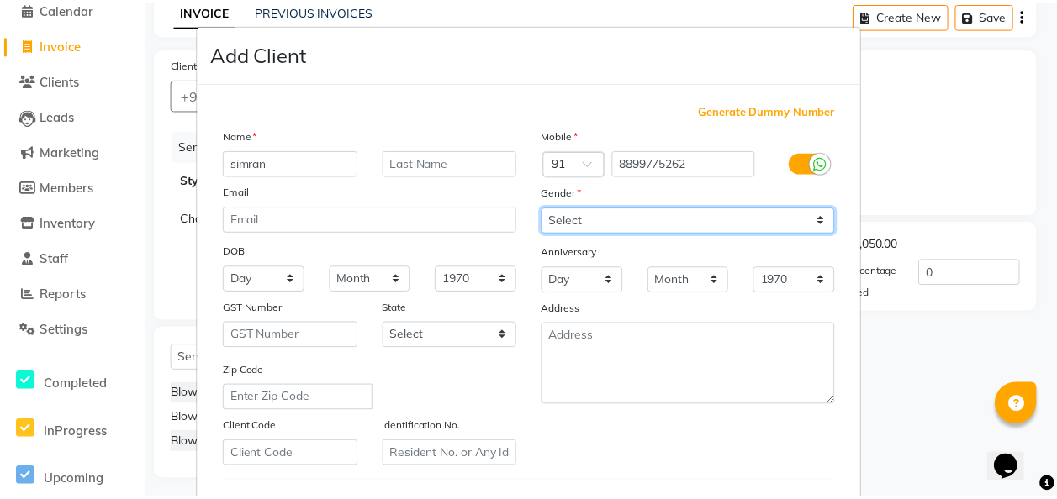
scroll to position [274, 0]
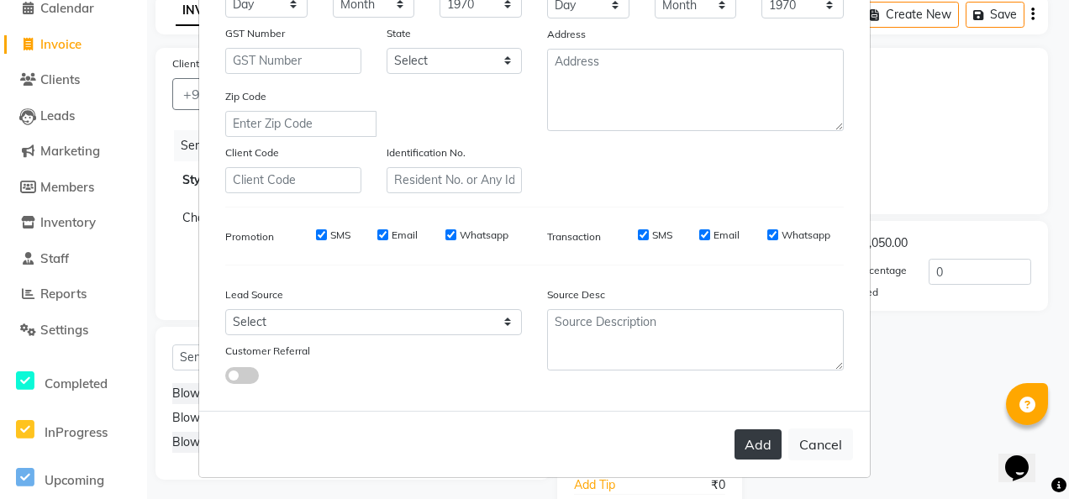
click at [766, 430] on button "Add" at bounding box center [758, 445] width 47 height 30
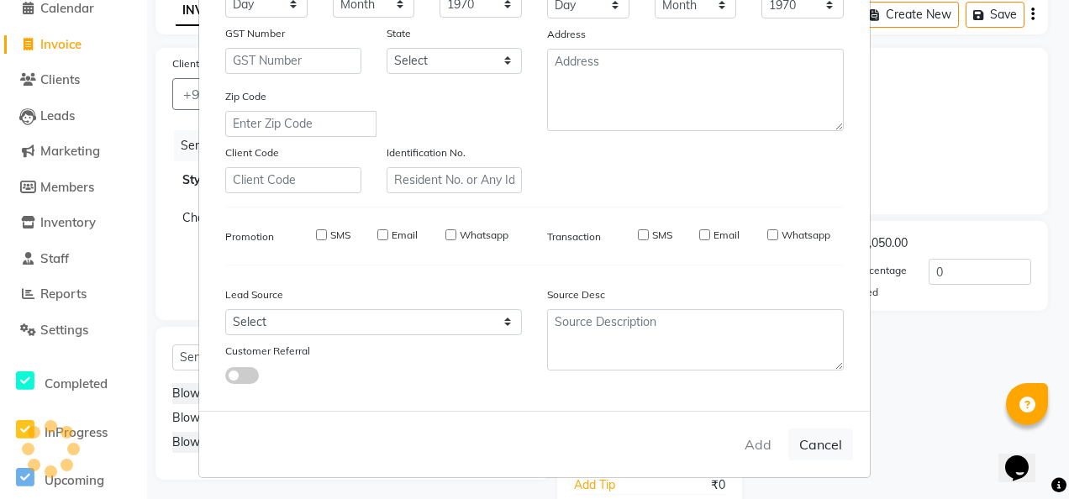
type input "8899775262"
select select
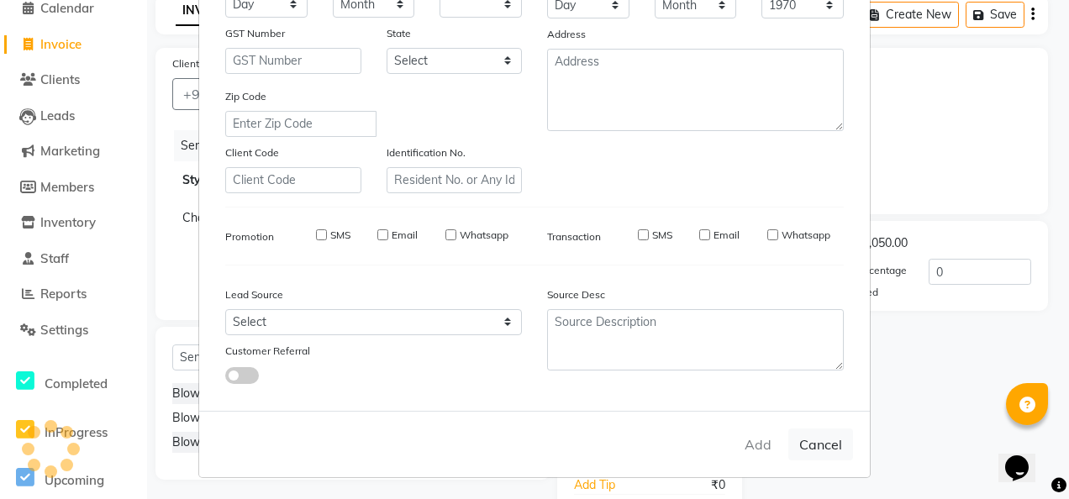
select select
checkbox input "false"
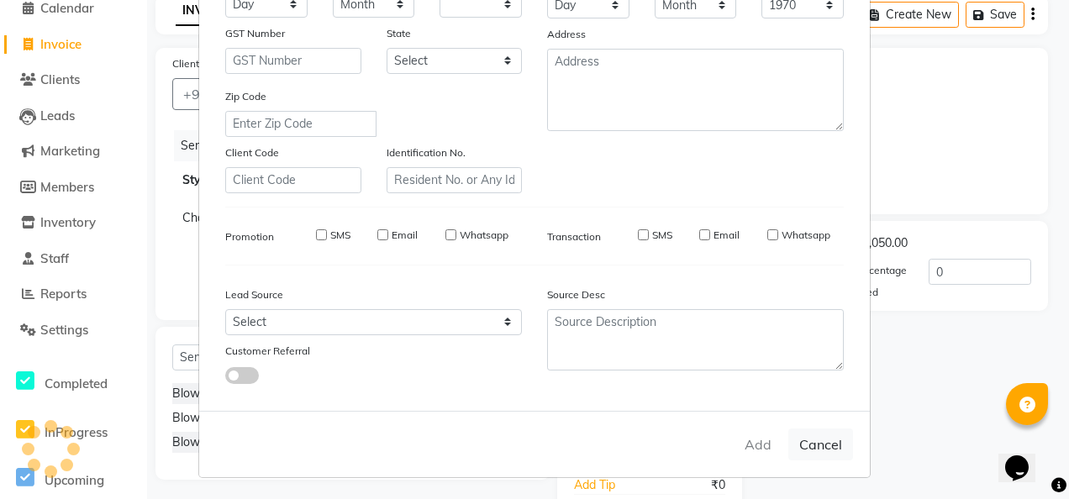
checkbox input "false"
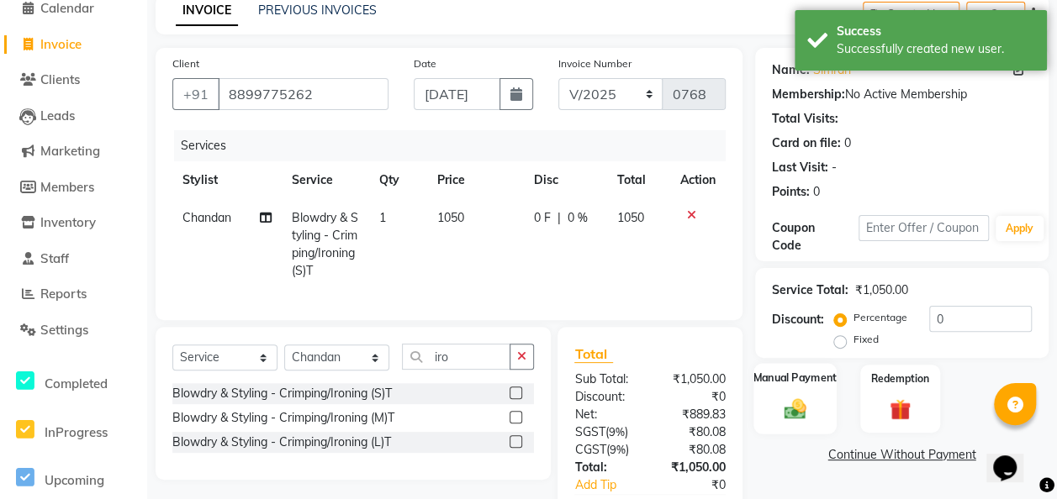
click at [798, 407] on img at bounding box center [795, 408] width 36 height 25
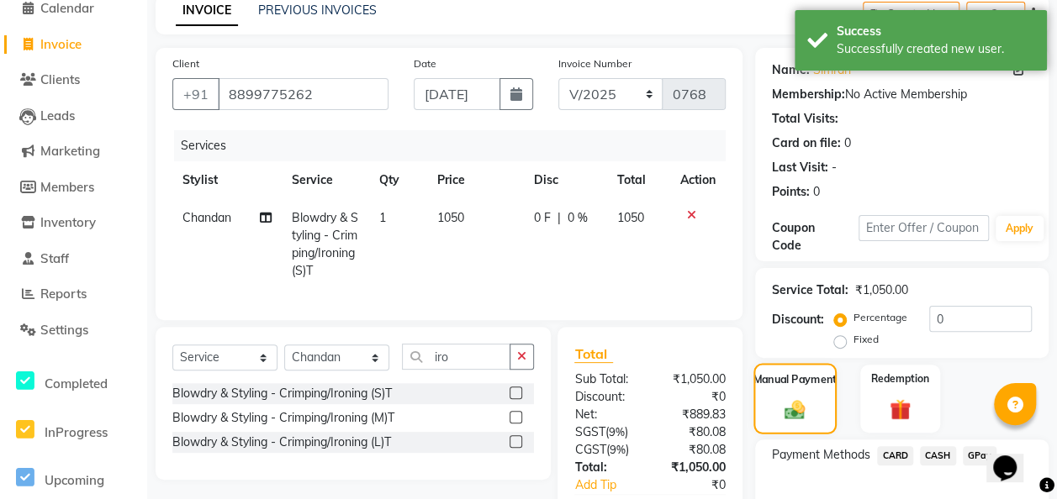
scroll to position [190, 0]
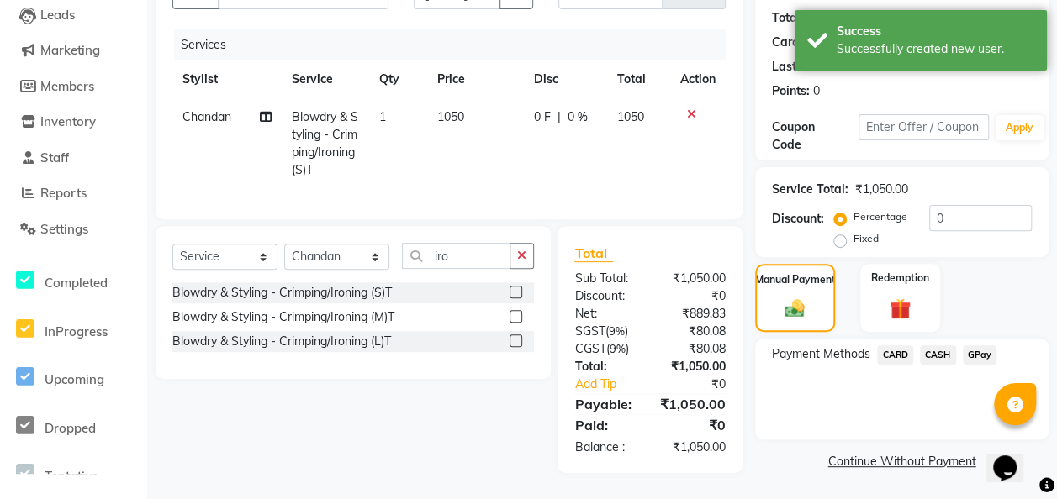
click at [863, 346] on span "GPay" at bounding box center [980, 355] width 34 height 19
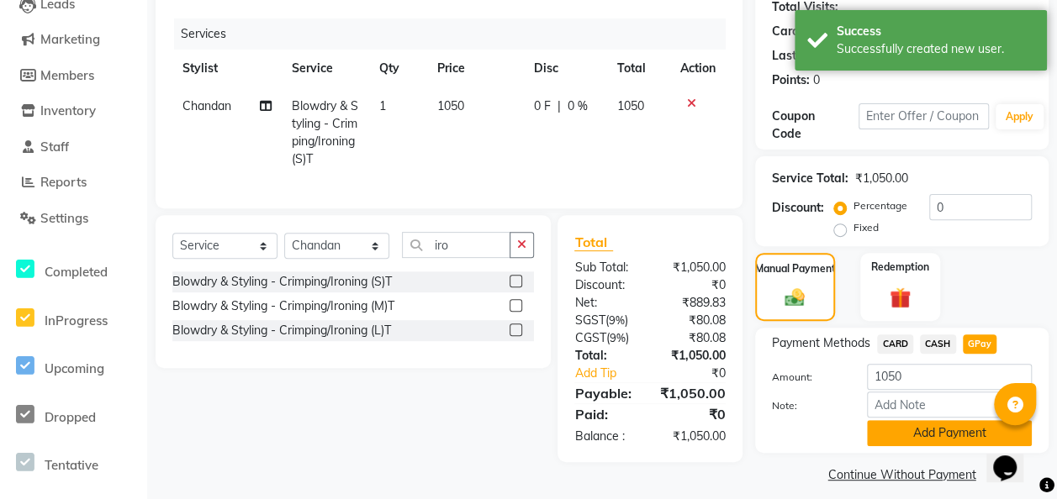
click at [863, 434] on button "Add Payment" at bounding box center [949, 433] width 165 height 26
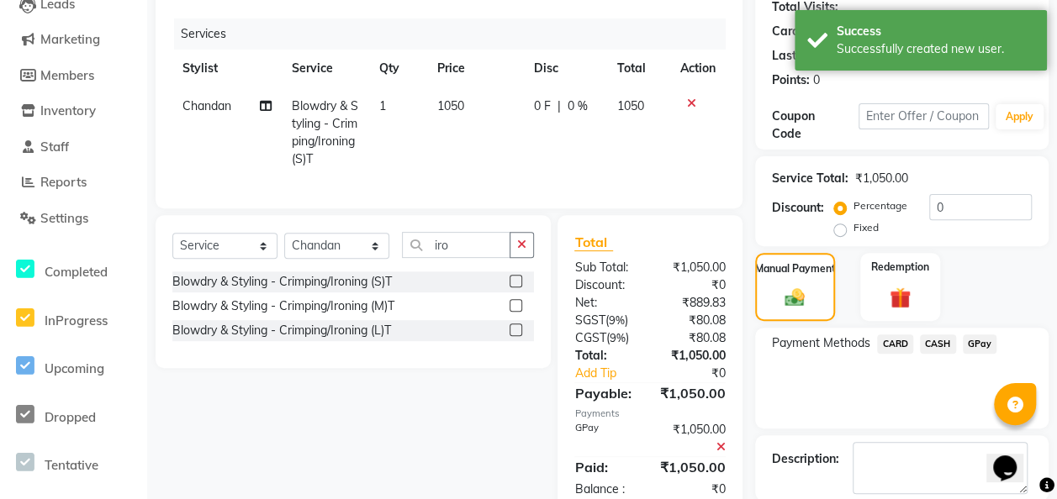
scroll to position [272, 0]
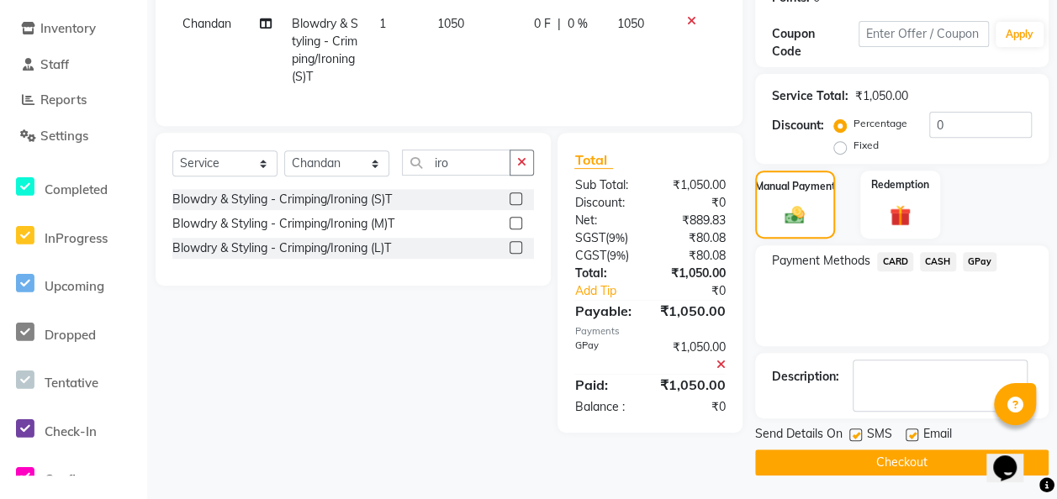
click at [863, 459] on button "Checkout" at bounding box center [901, 463] width 293 height 26
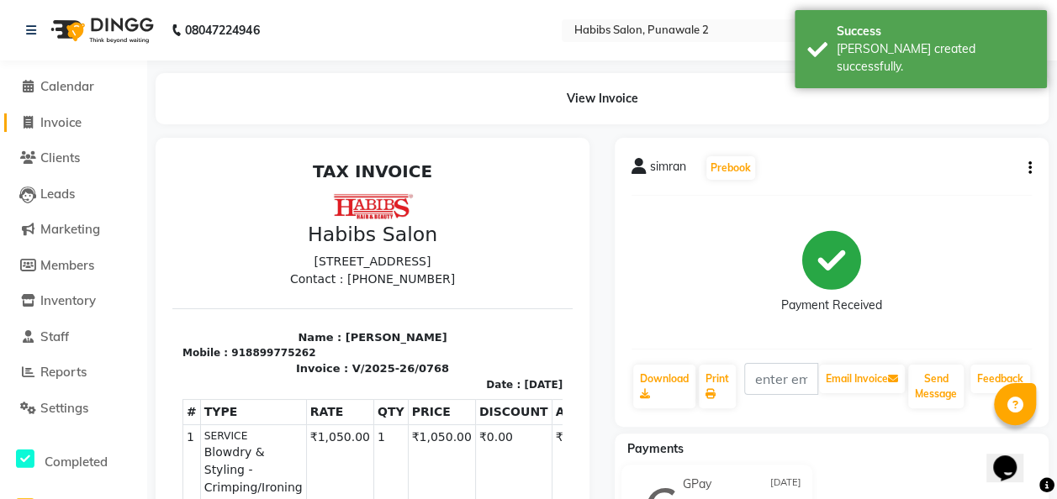
click at [49, 114] on span "Invoice" at bounding box center [60, 122] width 41 height 16
select select "service"
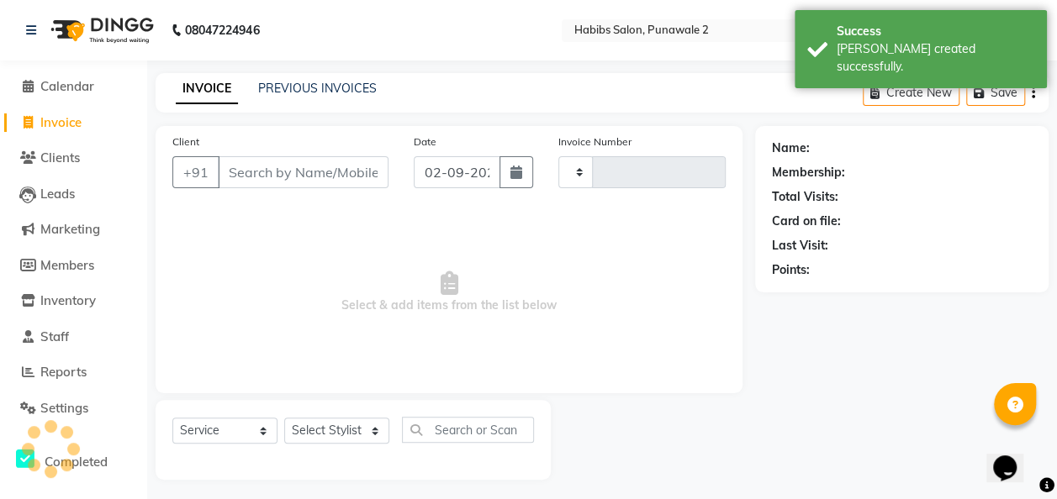
type input "0769"
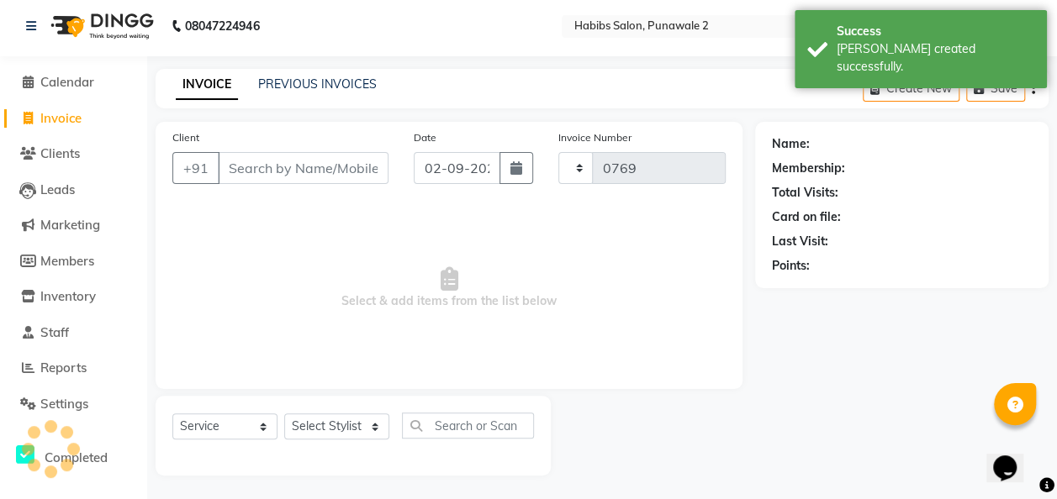
select select "8475"
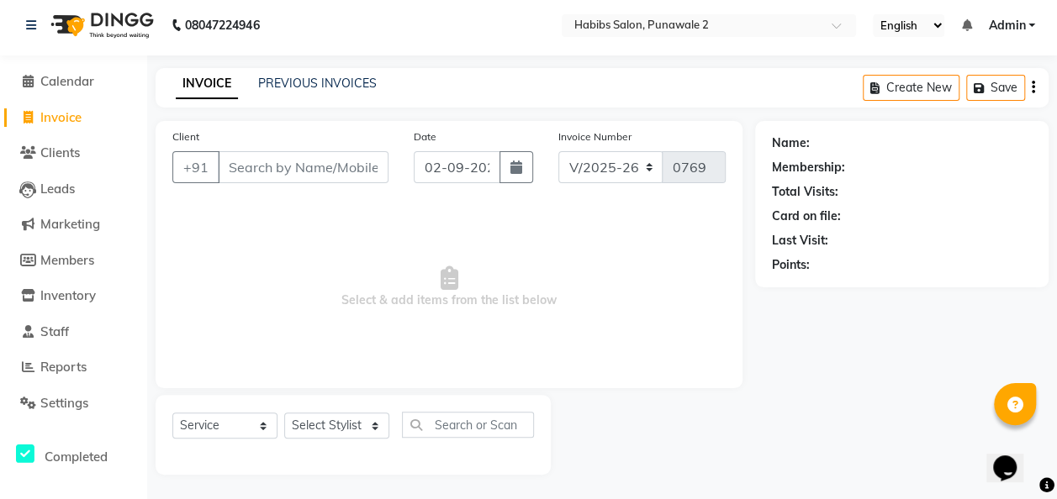
type input "0"
type input "papicies"
click at [514, 169] on icon "button" at bounding box center [516, 167] width 12 height 13
select select "9"
select select "2025"
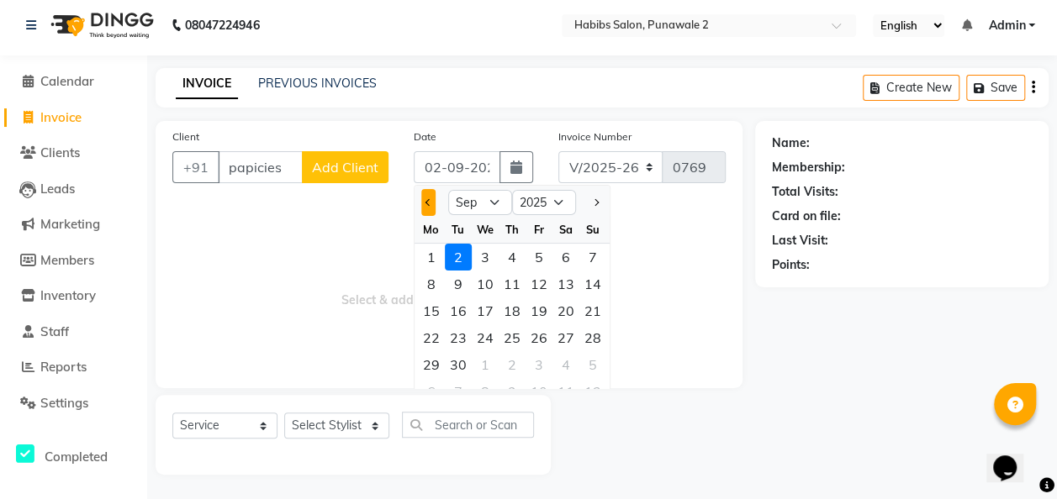
click at [429, 202] on span "Previous month" at bounding box center [428, 202] width 7 height 7
select select "8"
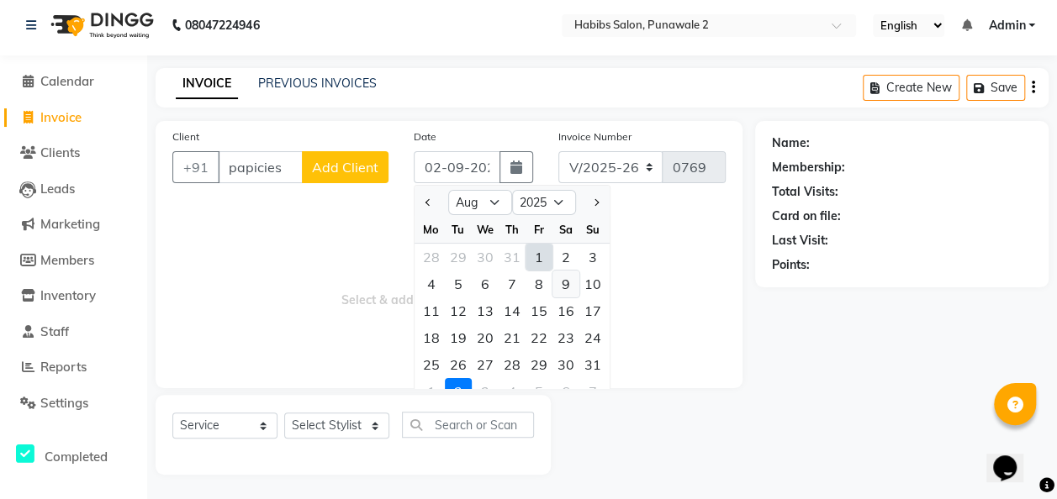
click at [557, 282] on div "9" at bounding box center [565, 284] width 27 height 27
type input "[DATE]"
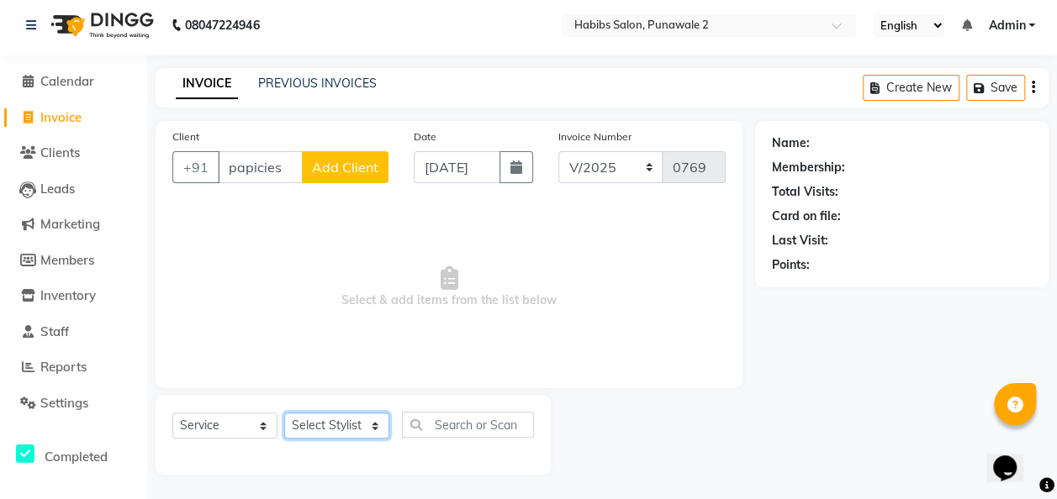
click at [377, 426] on select "Select Stylist Chandan Ganesh Gauri [PERSON_NAME] [PERSON_NAME] nikhil [PERSON_…" at bounding box center [336, 426] width 105 height 26
select select "82976"
click at [284, 413] on select "Select Stylist Chandan Ganesh Gauri [PERSON_NAME] [PERSON_NAME] nikhil [PERSON_…" at bounding box center [336, 426] width 105 height 26
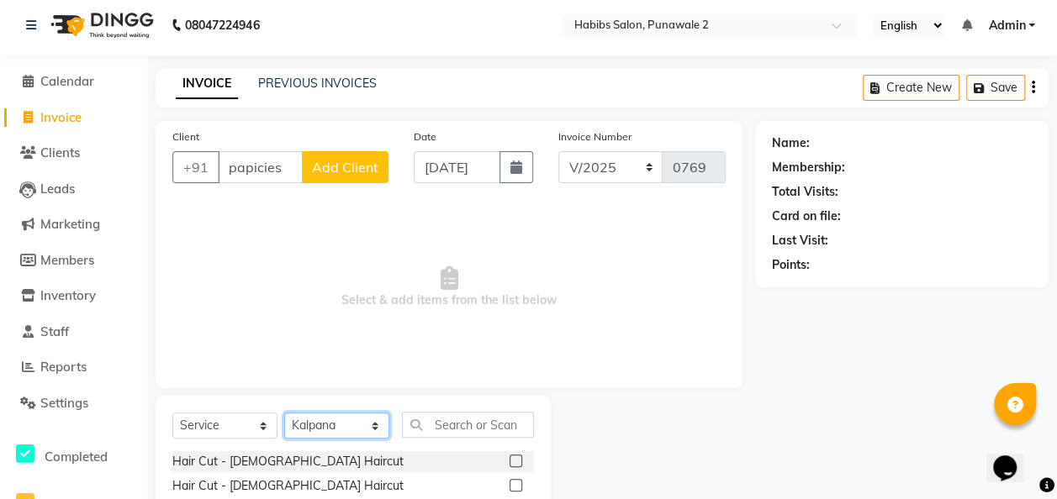
scroll to position [173, 0]
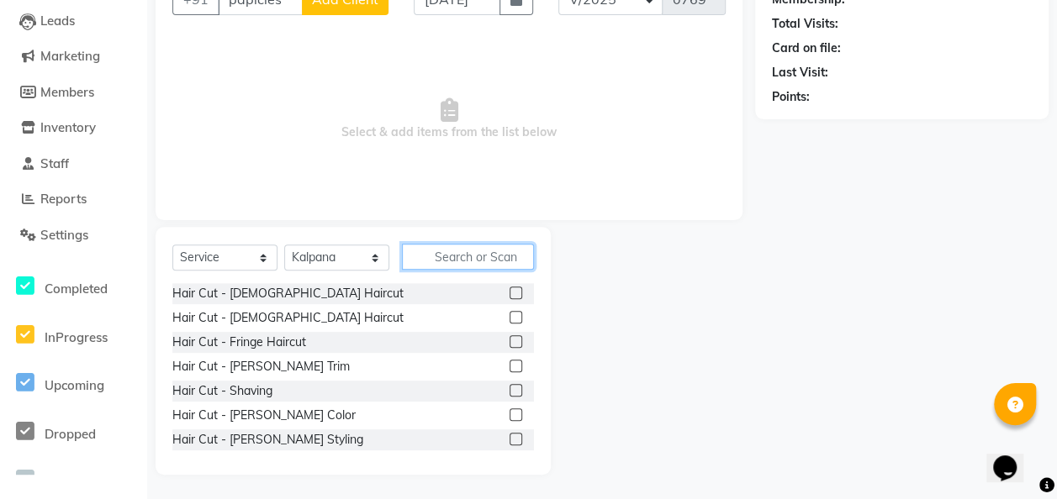
click at [428, 247] on input "text" at bounding box center [468, 257] width 132 height 26
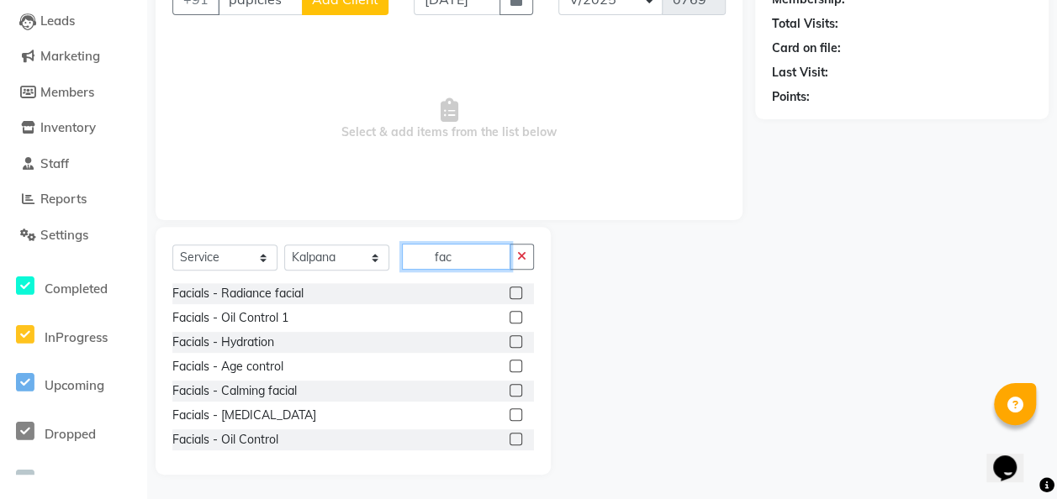
type input "fac"
click at [509, 283] on div at bounding box center [521, 293] width 24 height 21
click at [509, 293] on label at bounding box center [515, 293] width 13 height 13
click at [509, 293] on input "checkbox" at bounding box center [514, 293] width 11 height 11
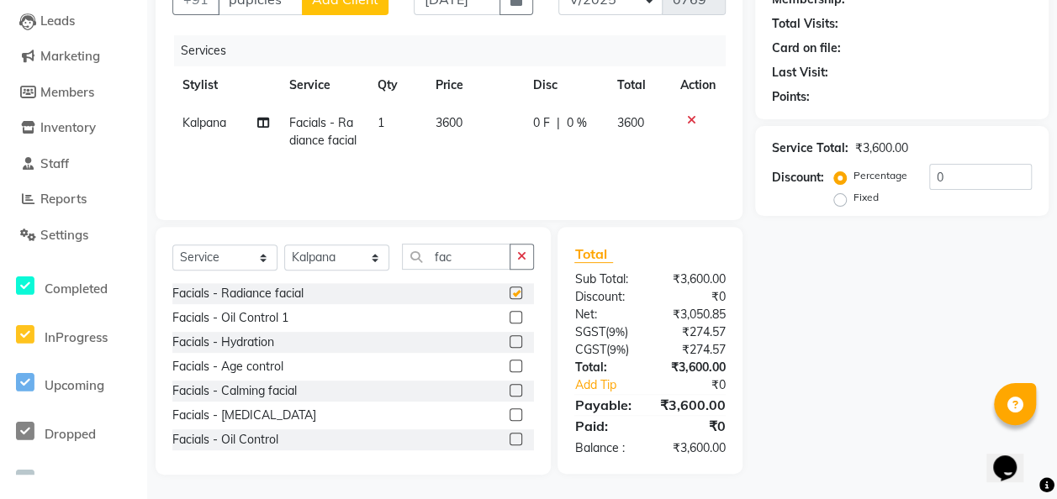
checkbox input "false"
click at [375, 256] on select "Select Stylist Chandan Ganesh Gauri [PERSON_NAME] [PERSON_NAME] nikhil [PERSON_…" at bounding box center [336, 258] width 105 height 26
select select "90593"
click at [284, 245] on select "Select Stylist Chandan Ganesh Gauri [PERSON_NAME] [PERSON_NAME] nikhil [PERSON_…" at bounding box center [336, 258] width 105 height 26
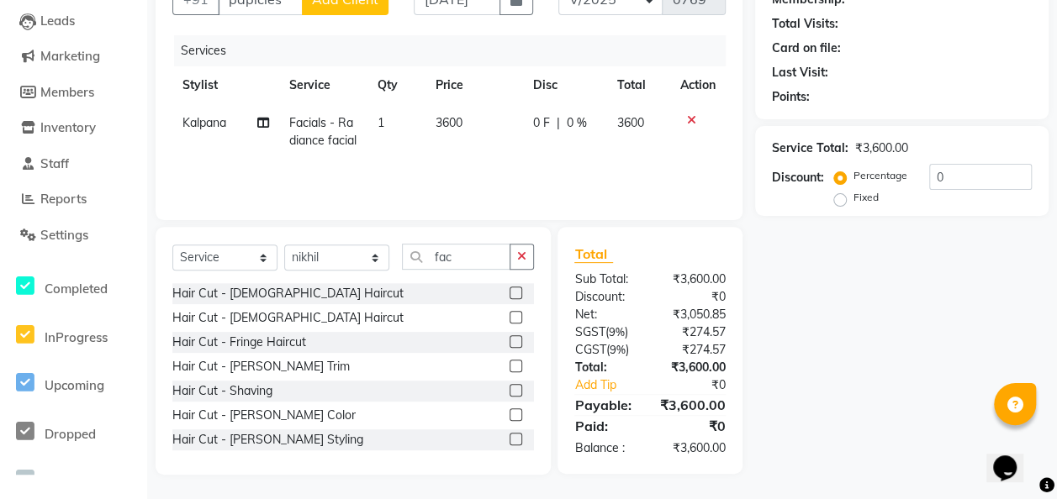
click at [509, 289] on label at bounding box center [515, 293] width 13 height 13
click at [509, 289] on input "checkbox" at bounding box center [514, 293] width 11 height 11
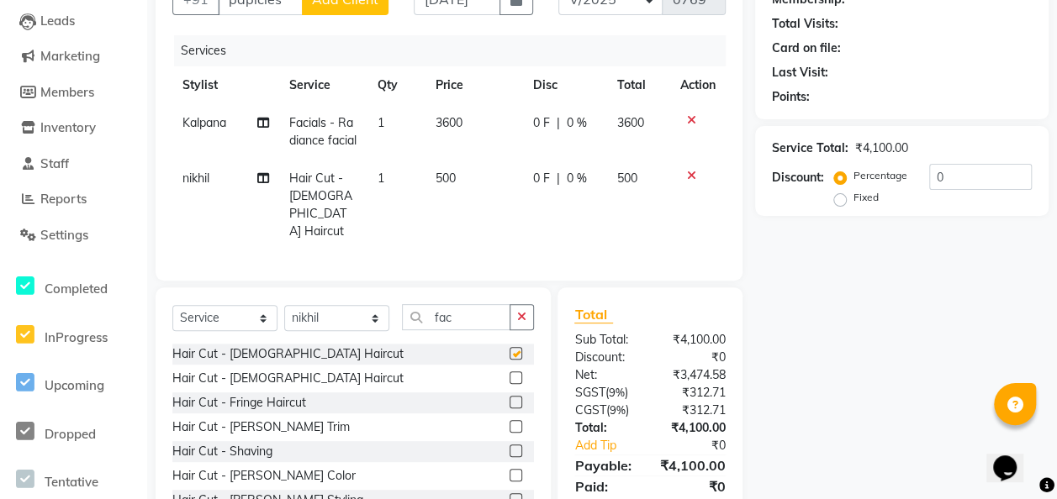
checkbox input "false"
click at [379, 320] on select "Select Stylist Chandan Ganesh Gauri [PERSON_NAME] [PERSON_NAME] nikhil [PERSON_…" at bounding box center [336, 318] width 105 height 26
select select "82973"
click at [284, 305] on select "Select Stylist Chandan Ganesh Gauri [PERSON_NAME] [PERSON_NAME] nikhil [PERSON_…" at bounding box center [336, 318] width 105 height 26
click at [496, 344] on div "Hair Cut - [DEMOGRAPHIC_DATA] Haircut" at bounding box center [353, 354] width 362 height 21
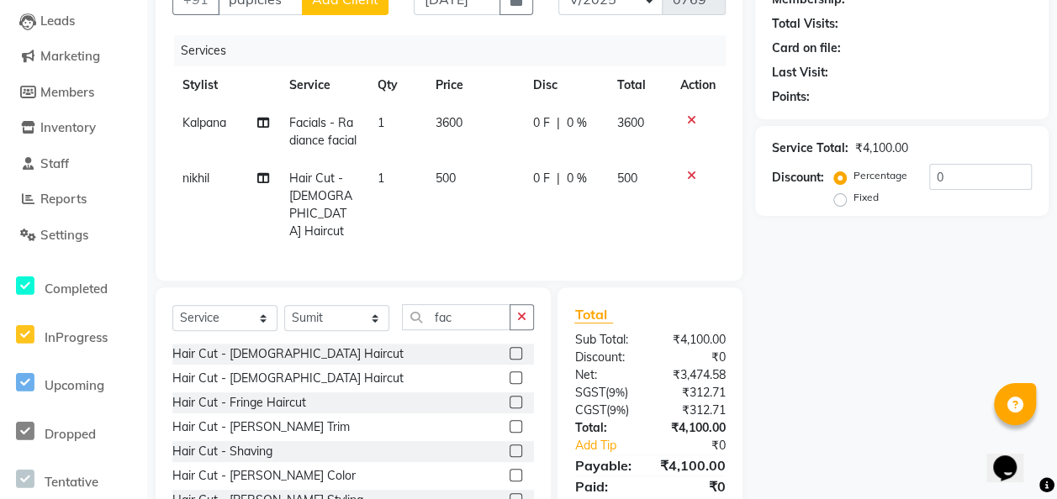
click at [509, 347] on label at bounding box center [515, 353] width 13 height 13
click at [509, 349] on input "checkbox" at bounding box center [514, 354] width 11 height 11
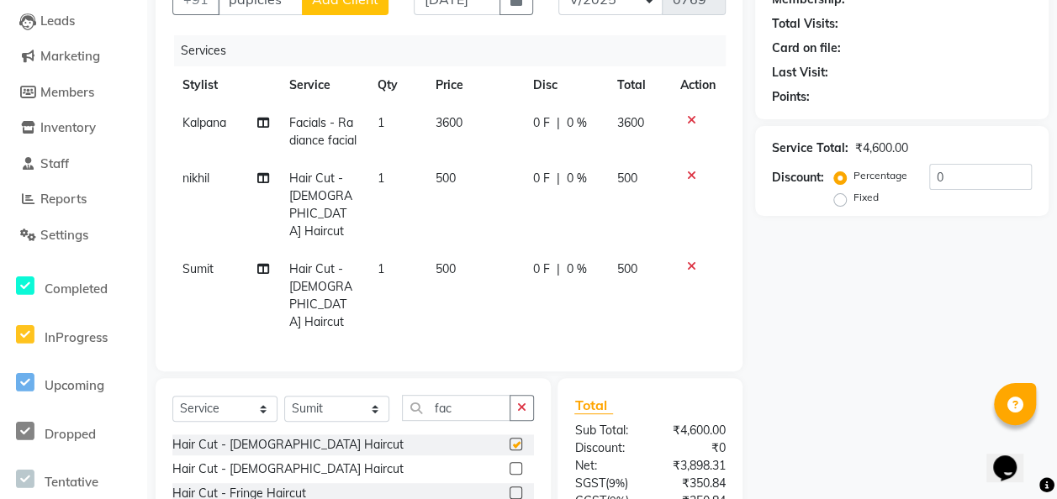
checkbox input "false"
click at [463, 251] on td "500" at bounding box center [474, 296] width 98 height 91
select select "82973"
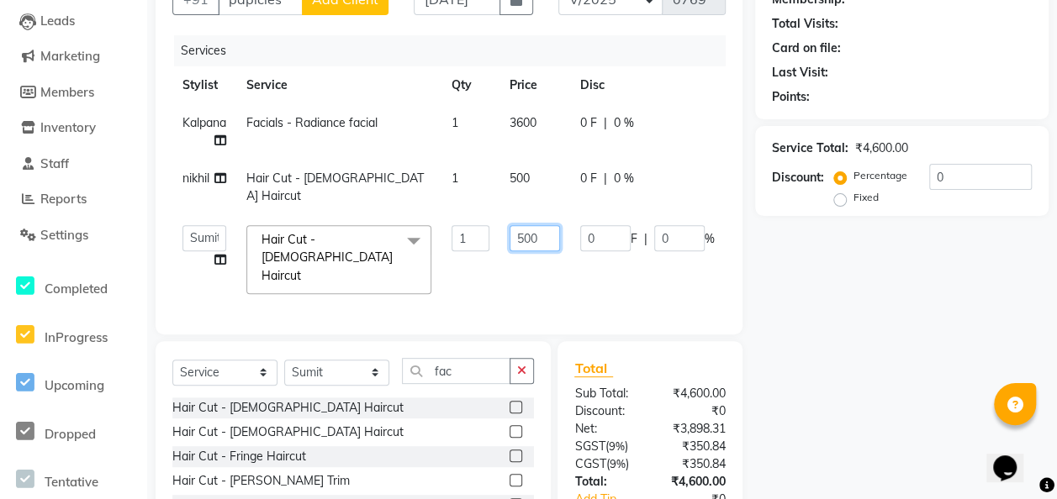
click at [545, 225] on input "500" at bounding box center [534, 238] width 50 height 26
type input "5"
type input "200"
click at [540, 172] on tbody "Kalpana Facials - Radiance facial 1 3600 0 F | 0 % 3600 nikhil Hair Cut - [DEMO…" at bounding box center [500, 204] width 657 height 200
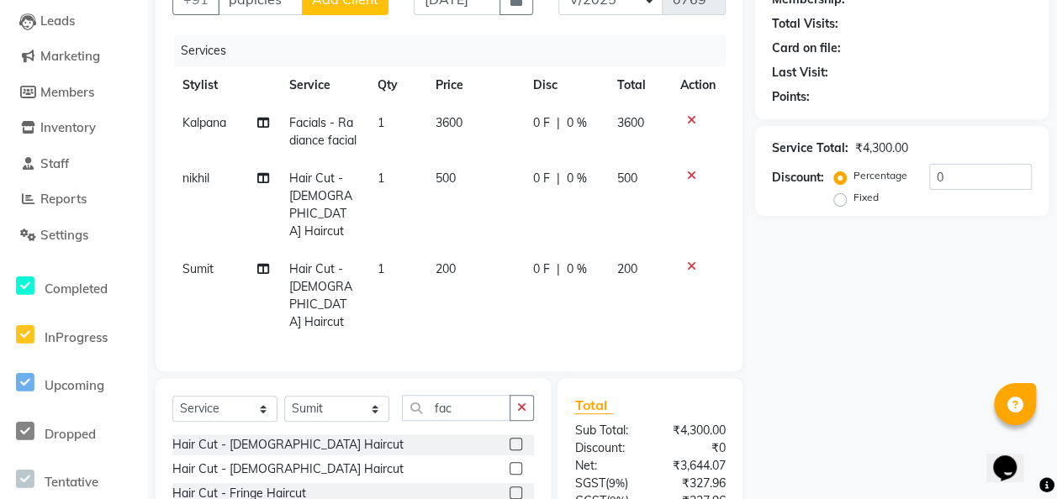
click at [500, 193] on td "500" at bounding box center [474, 205] width 98 height 91
select select "90593"
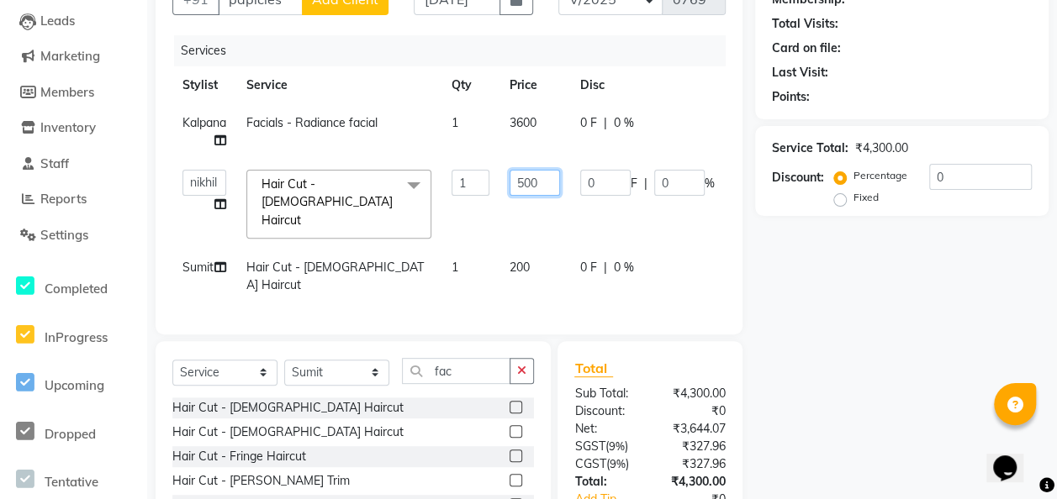
click at [547, 182] on input "500" at bounding box center [534, 183] width 50 height 26
type input "5"
type input "200"
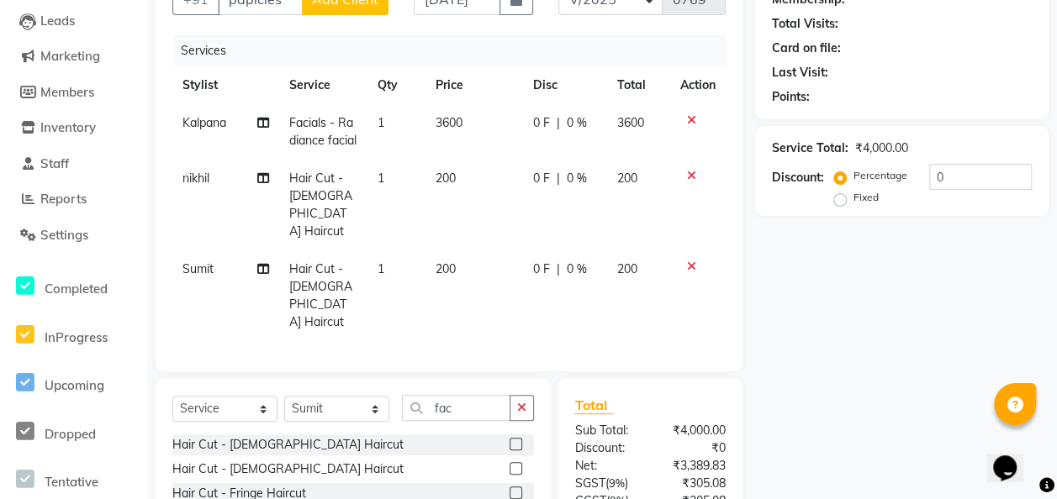
click at [521, 123] on td "3600" at bounding box center [474, 131] width 98 height 55
select select "82976"
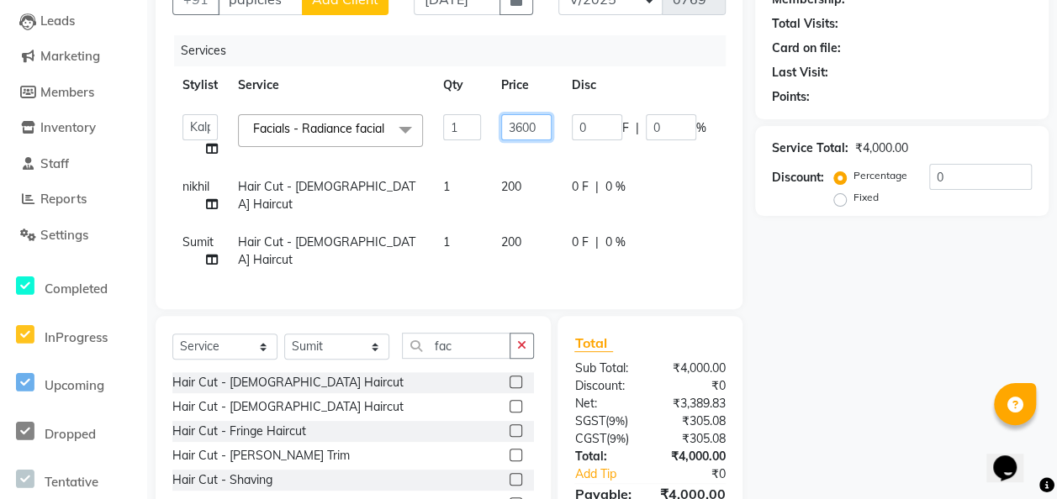
click at [537, 126] on input "3600" at bounding box center [526, 127] width 50 height 26
type input "3"
type input "2210"
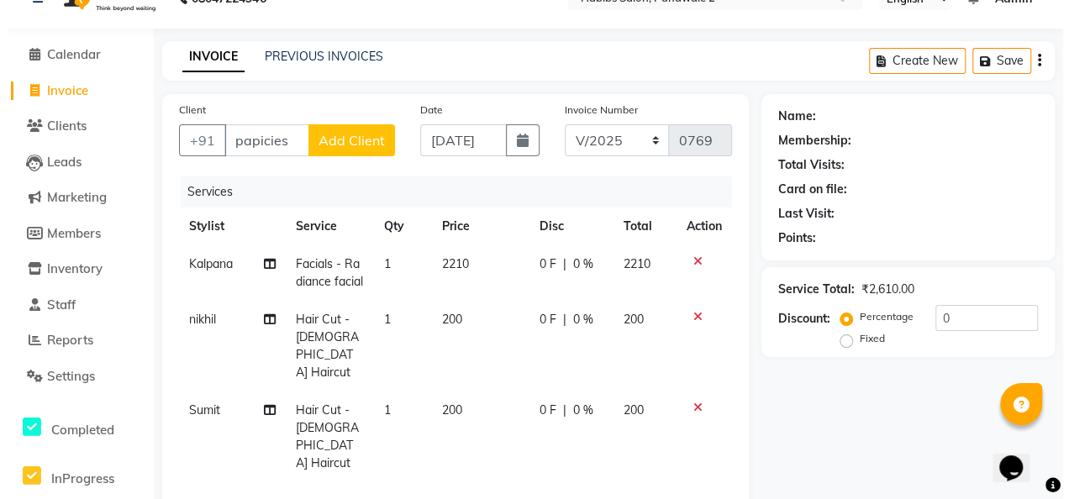
scroll to position [0, 0]
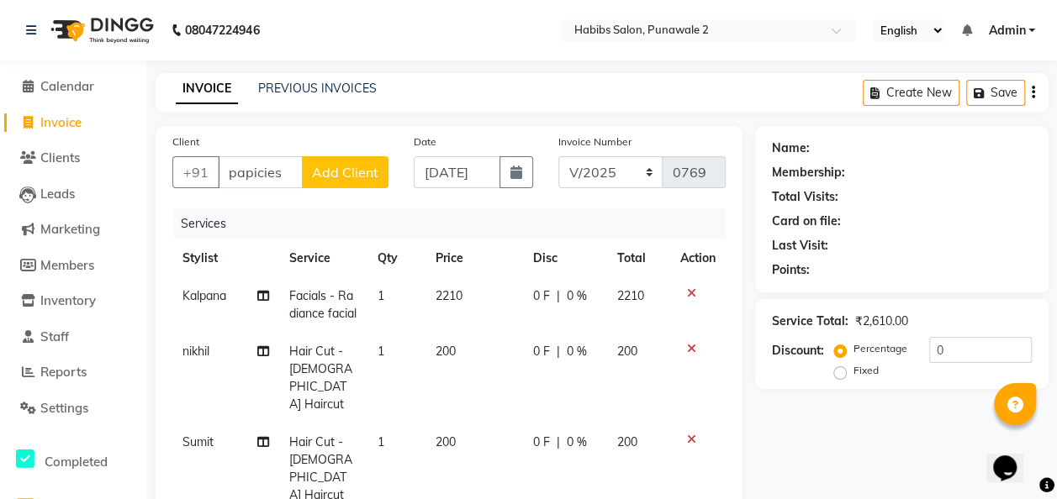
click at [348, 174] on span "Add Client" at bounding box center [345, 172] width 66 height 17
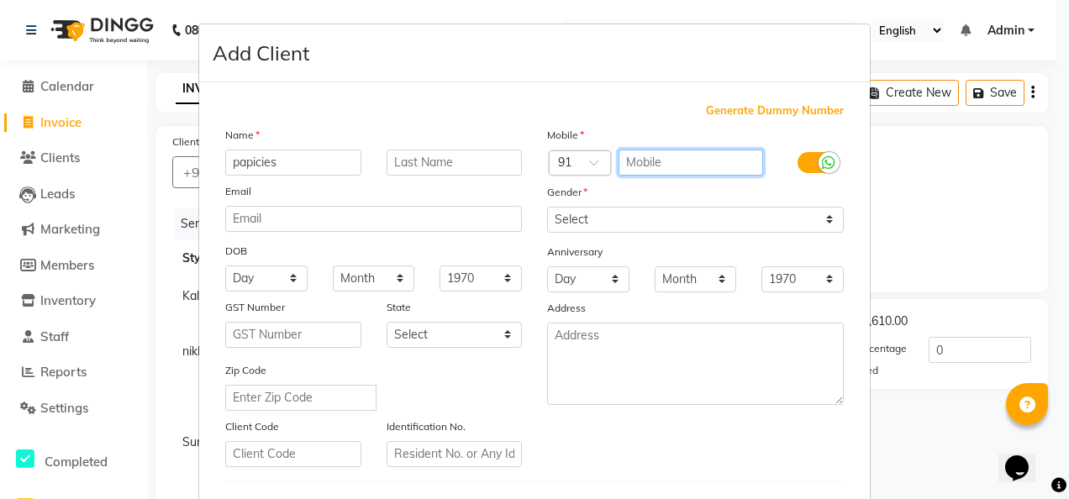
click at [641, 166] on input "text" at bounding box center [691, 163] width 145 height 26
type input "9862430904"
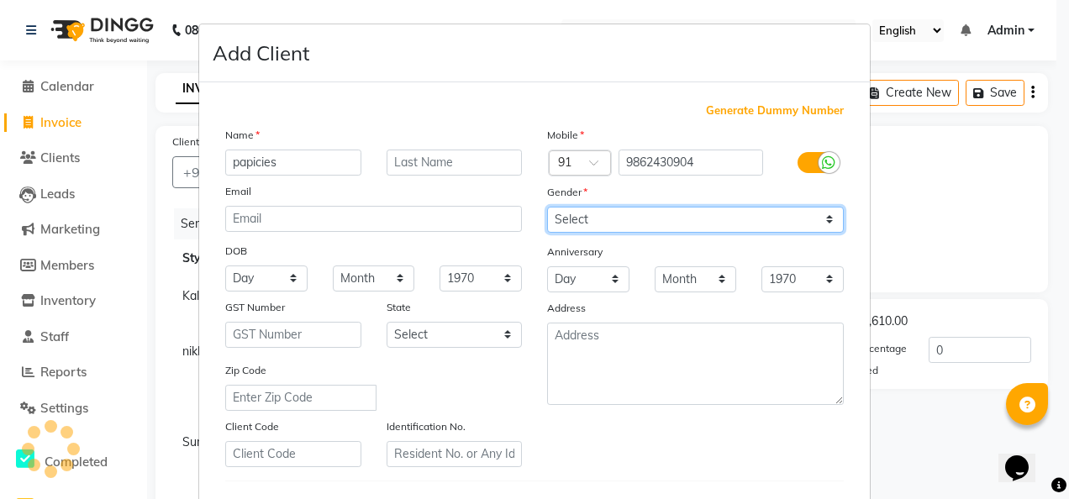
click at [831, 219] on select "Select [DEMOGRAPHIC_DATA] [DEMOGRAPHIC_DATA] Other Prefer Not To Say" at bounding box center [695, 220] width 297 height 26
select select "[DEMOGRAPHIC_DATA]"
click at [547, 207] on select "Select [DEMOGRAPHIC_DATA] [DEMOGRAPHIC_DATA] Other Prefer Not To Say" at bounding box center [695, 220] width 297 height 26
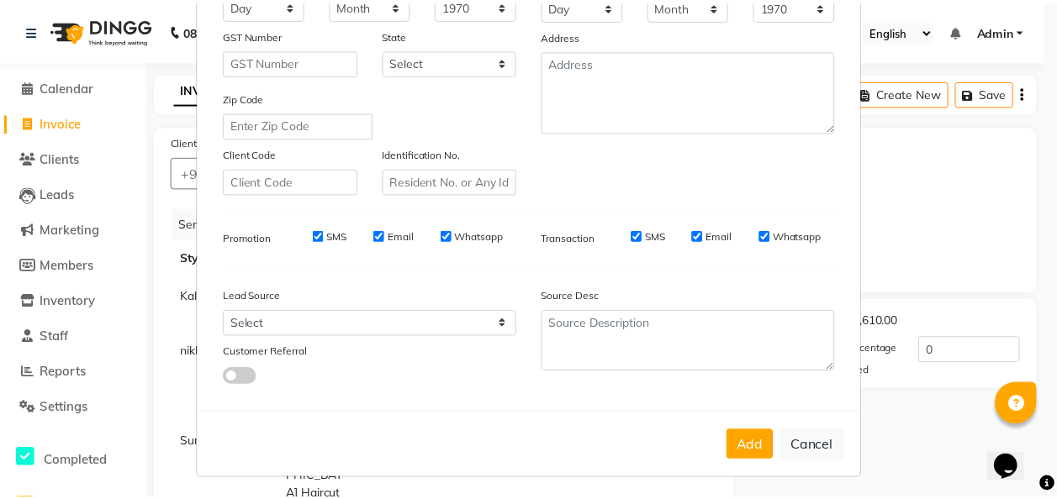
scroll to position [274, 0]
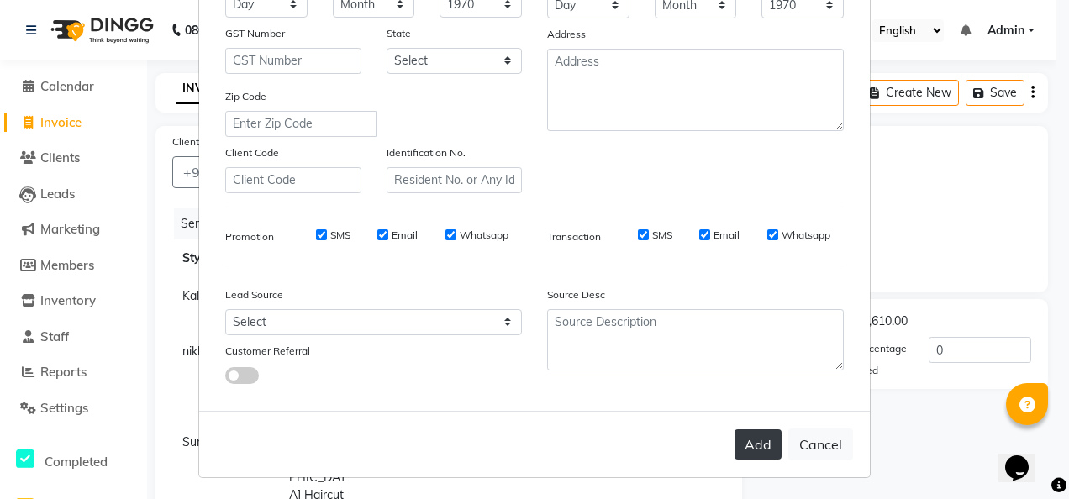
click at [757, 448] on button "Add" at bounding box center [758, 445] width 47 height 30
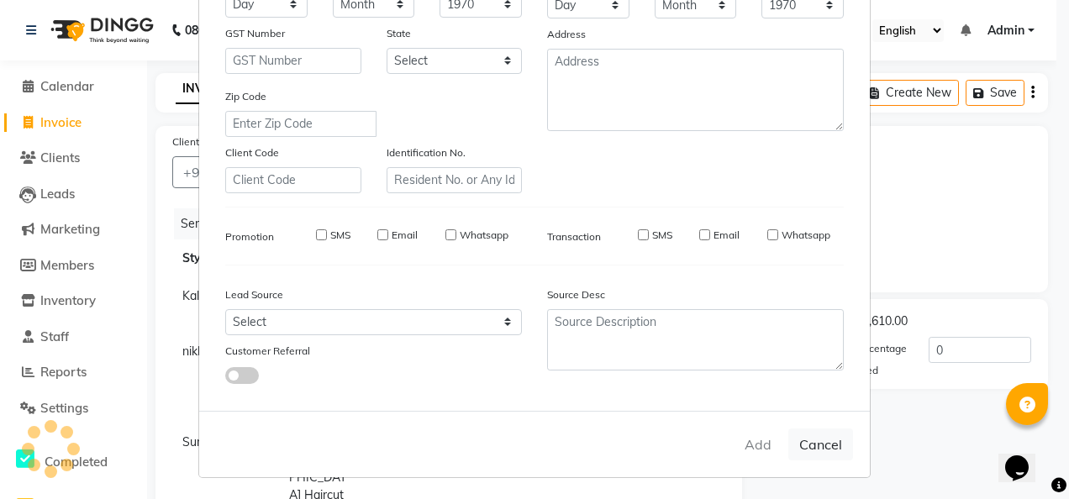
type input "9862430904"
select select
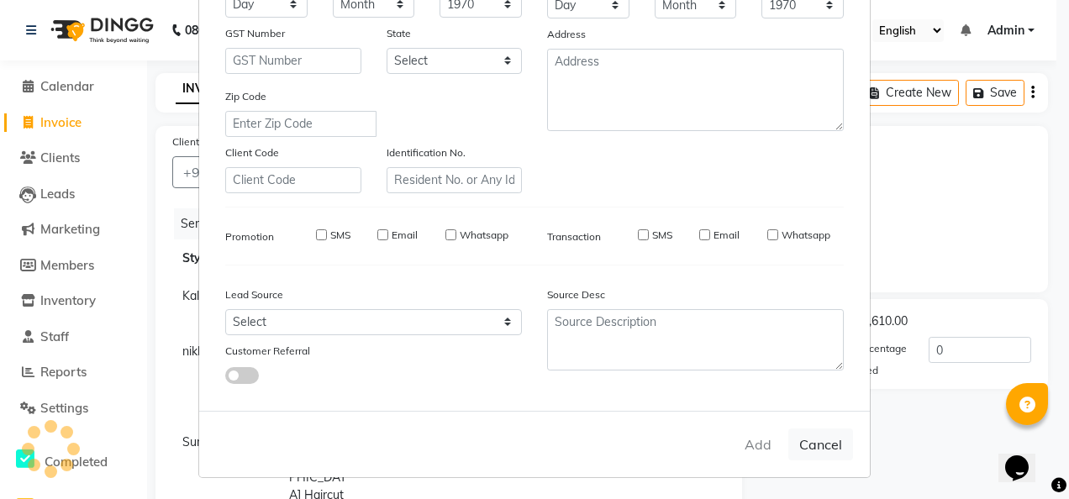
select select
checkbox input "false"
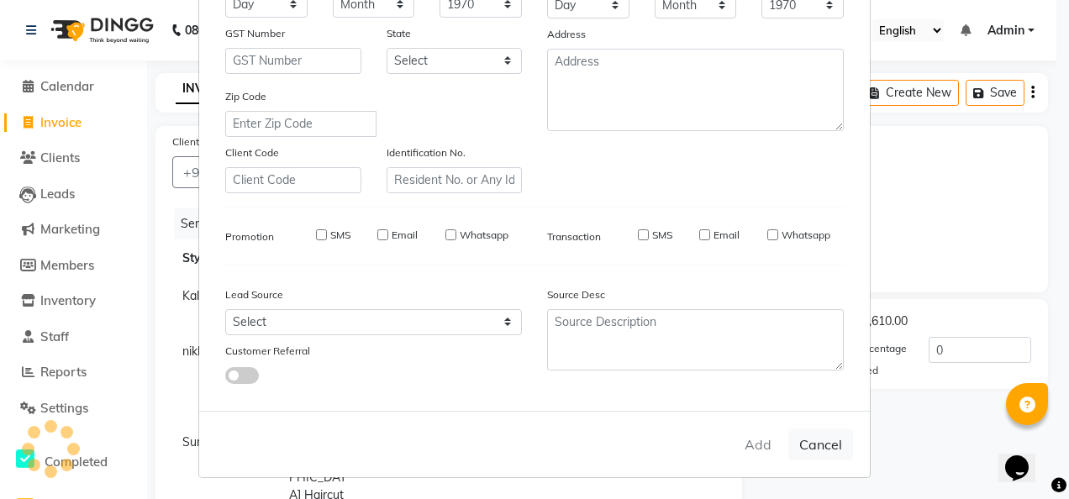
checkbox input "false"
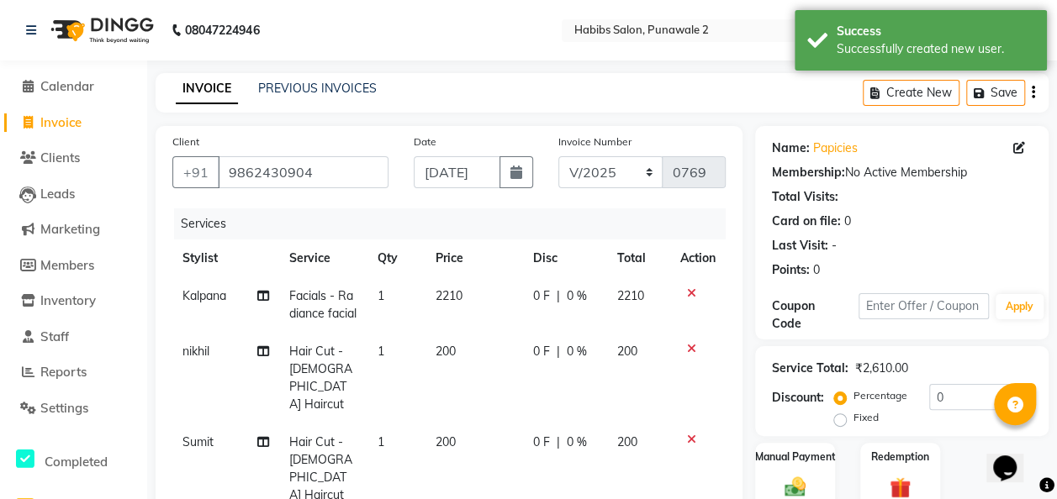
scroll to position [215, 0]
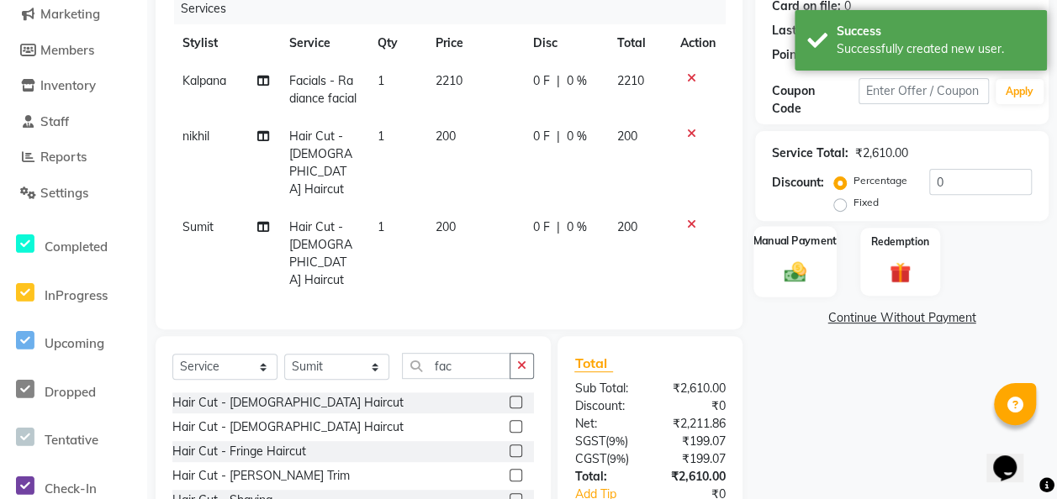
click at [799, 272] on img at bounding box center [795, 271] width 36 height 25
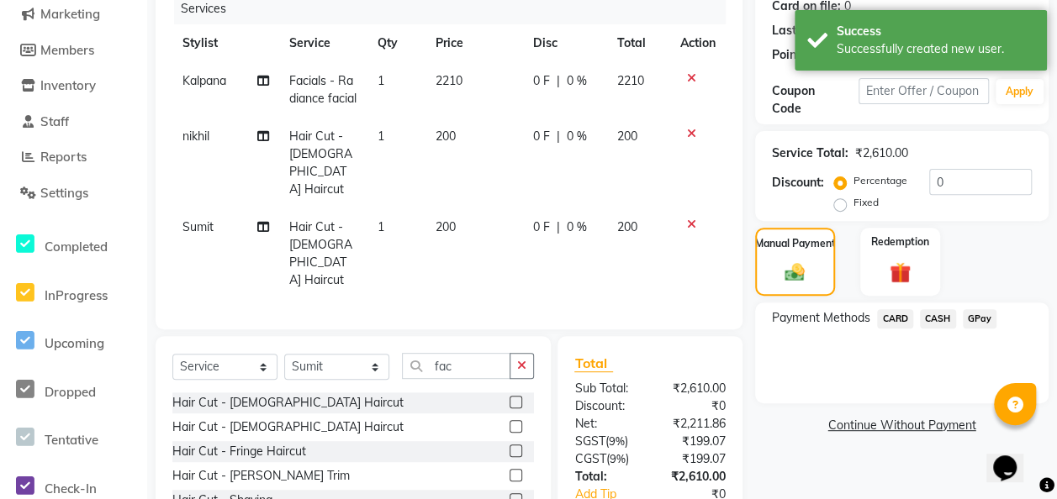
click at [863, 311] on span "CARD" at bounding box center [895, 318] width 36 height 19
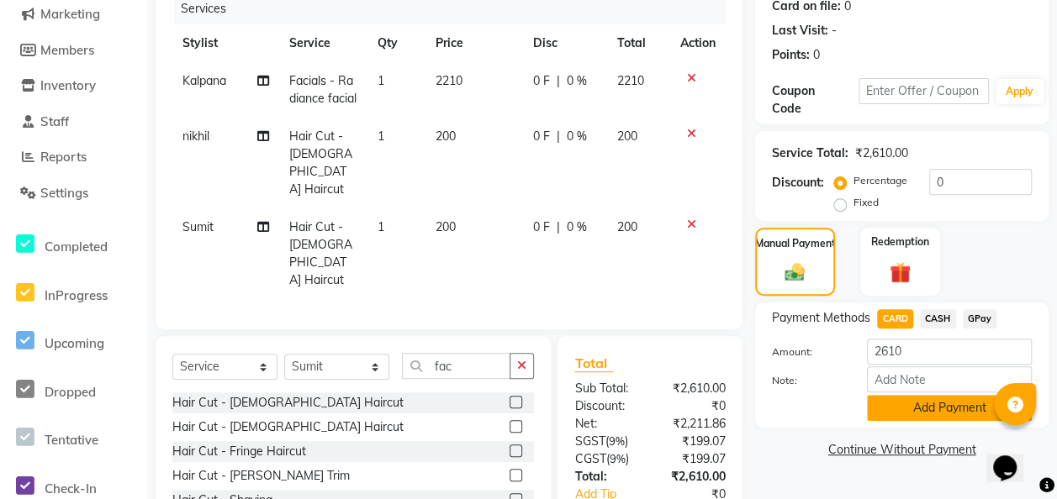
click at [863, 412] on button "Add Payment" at bounding box center [949, 408] width 165 height 26
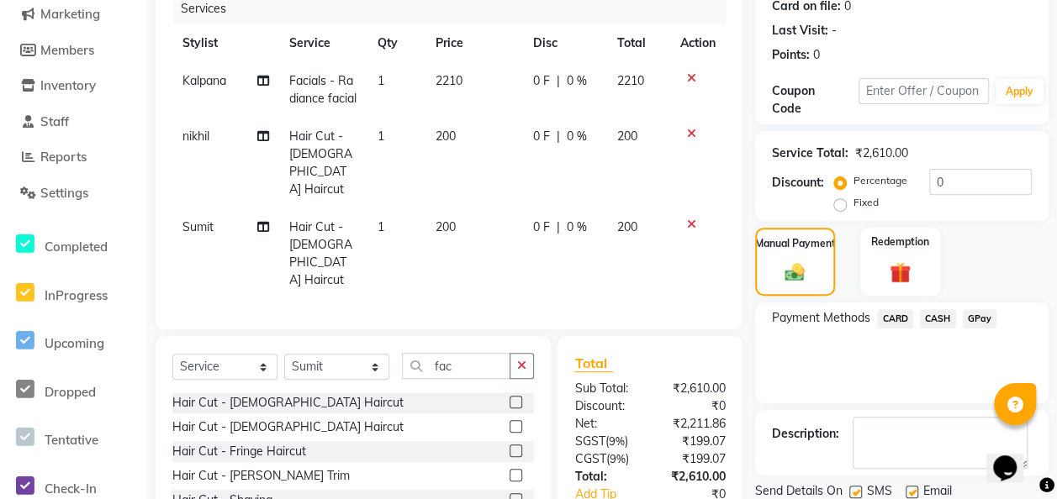
scroll to position [336, 0]
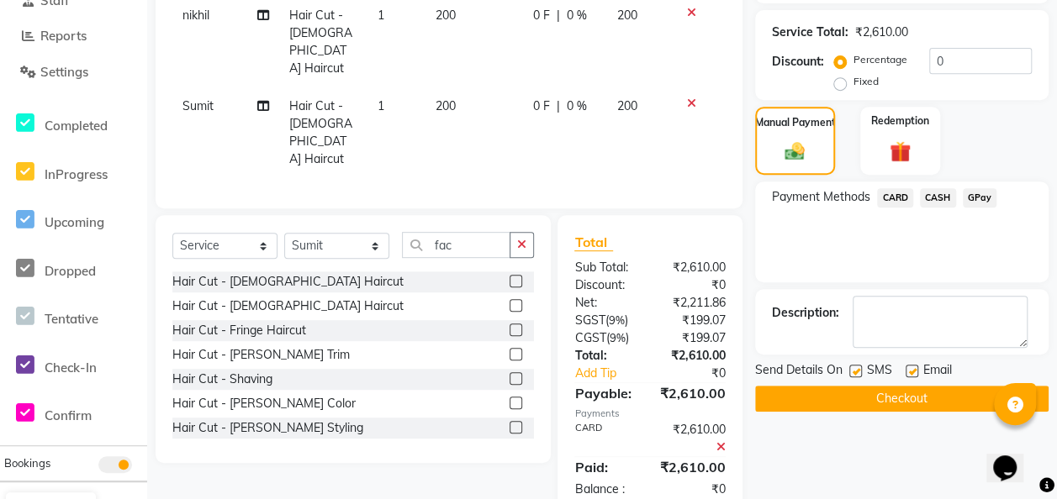
click at [863, 397] on button "Checkout" at bounding box center [901, 399] width 293 height 26
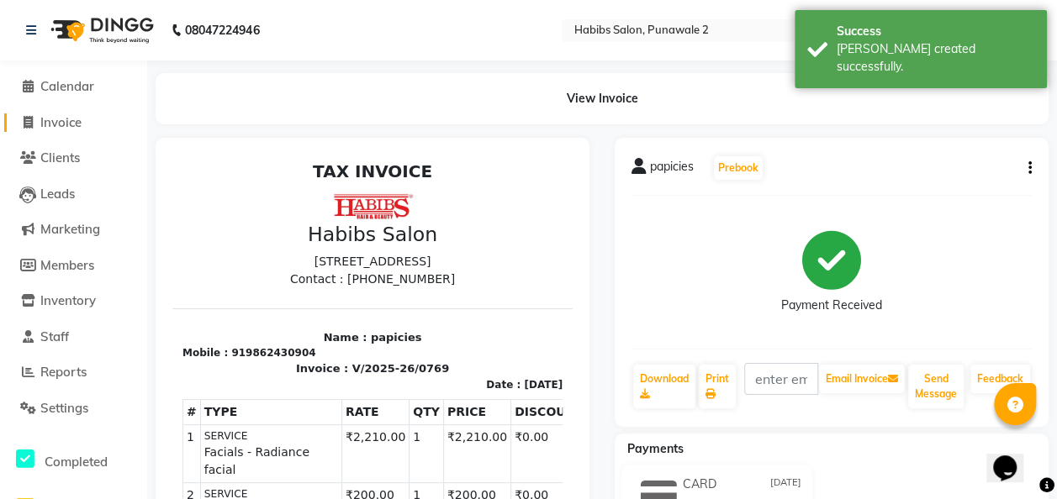
click at [61, 124] on span "Invoice" at bounding box center [60, 122] width 41 height 16
select select "8475"
select select "service"
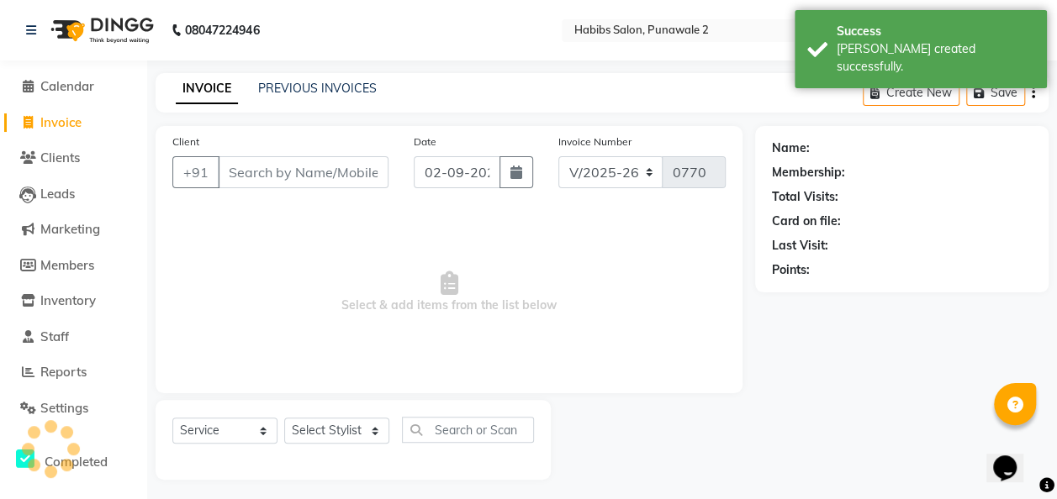
scroll to position [5, 0]
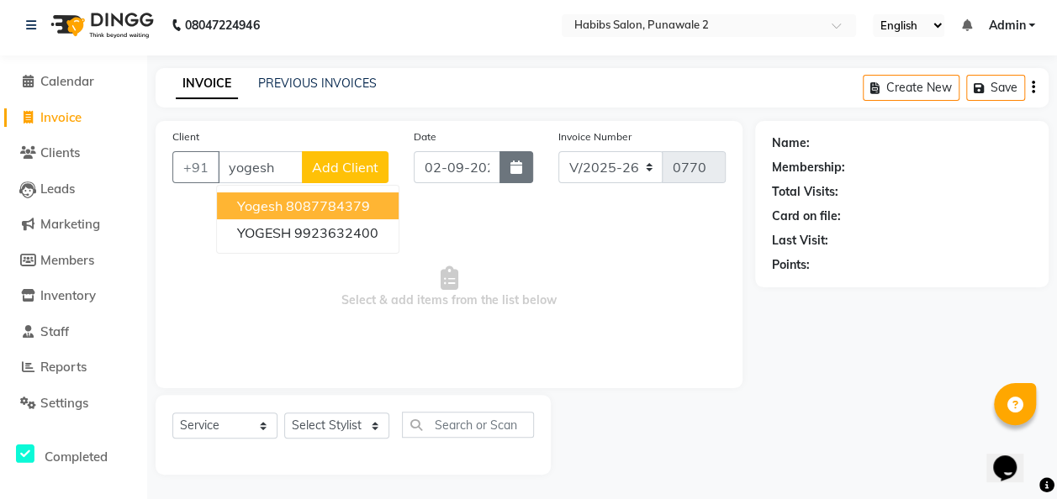
type input "yogesh"
click at [515, 173] on icon "button" at bounding box center [516, 167] width 12 height 13
select select "9"
select select "2025"
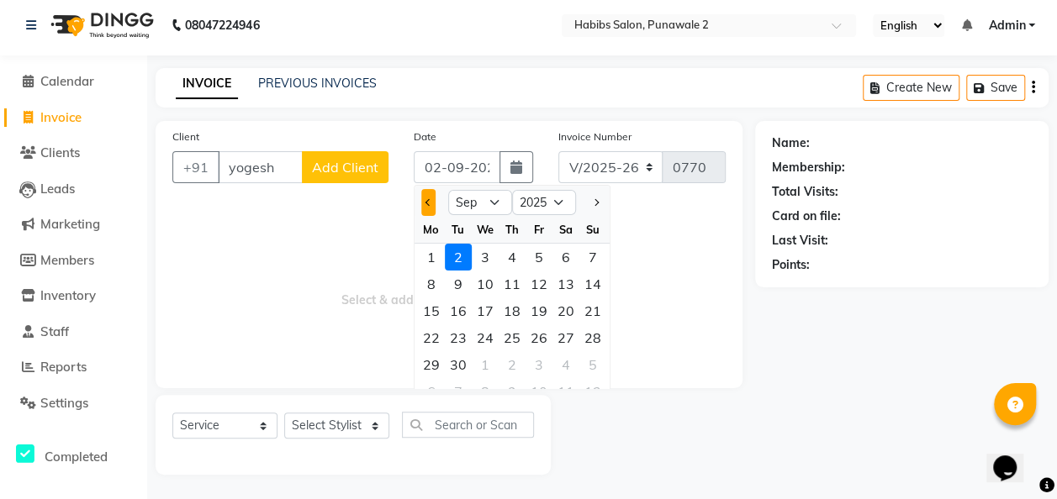
click at [427, 193] on button "Previous month" at bounding box center [428, 202] width 14 height 27
select select "8"
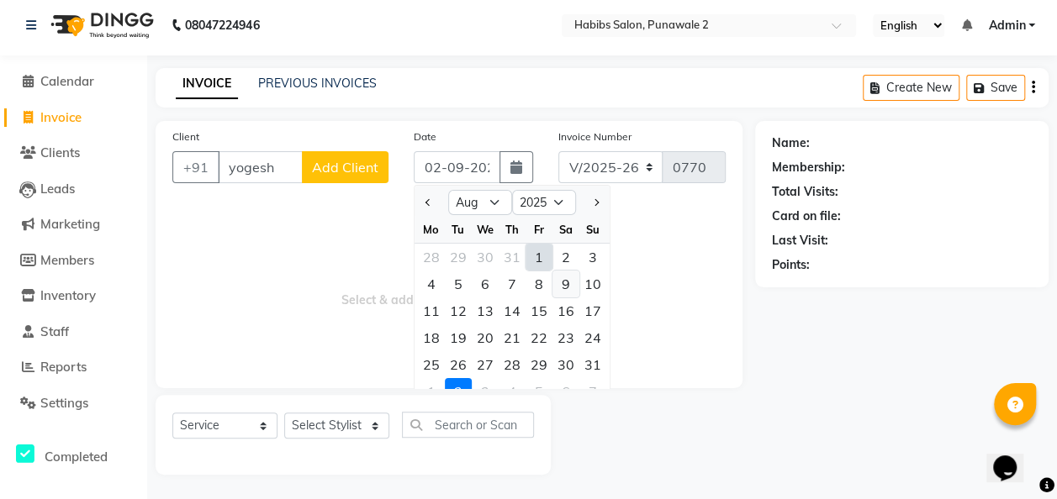
click at [557, 279] on div "9" at bounding box center [565, 284] width 27 height 27
type input "[DATE]"
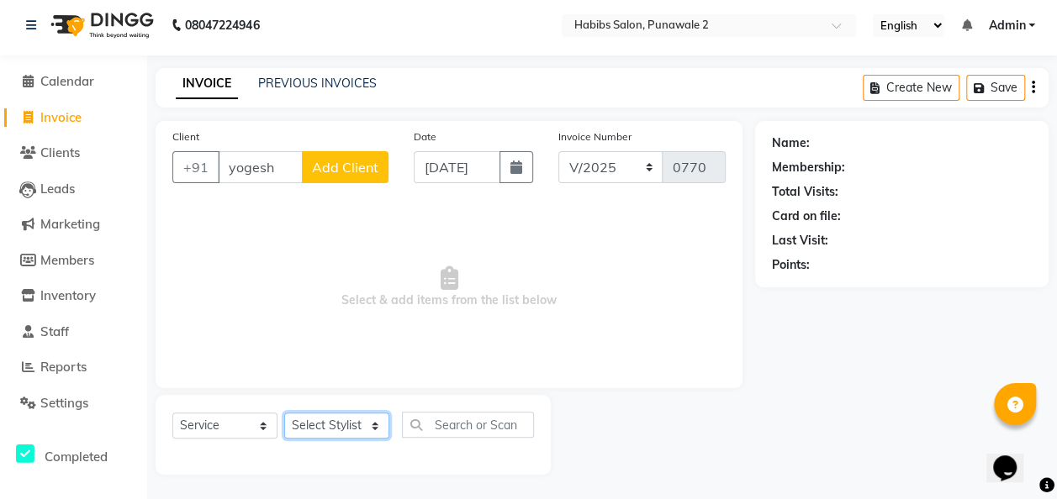
click at [355, 418] on select "Select Stylist Chandan Ganesh Gauri [PERSON_NAME] [PERSON_NAME] nikhil [PERSON_…" at bounding box center [336, 426] width 105 height 26
select select "82973"
click at [284, 413] on select "Select Stylist Chandan Ganesh Gauri [PERSON_NAME] [PERSON_NAME] nikhil [PERSON_…" at bounding box center [336, 426] width 105 height 26
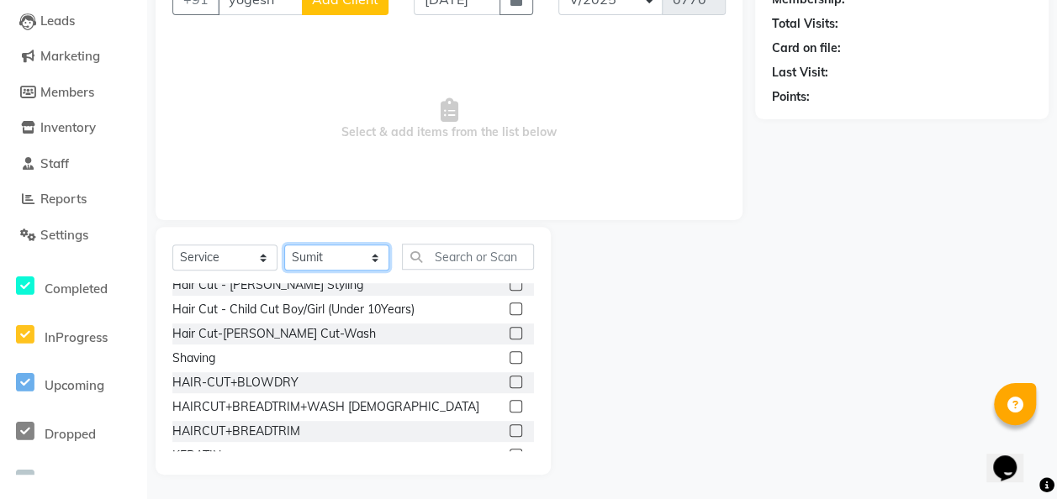
scroll to position [156, 0]
click at [509, 402] on label at bounding box center [515, 405] width 13 height 13
click at [509, 402] on input "checkbox" at bounding box center [514, 406] width 11 height 11
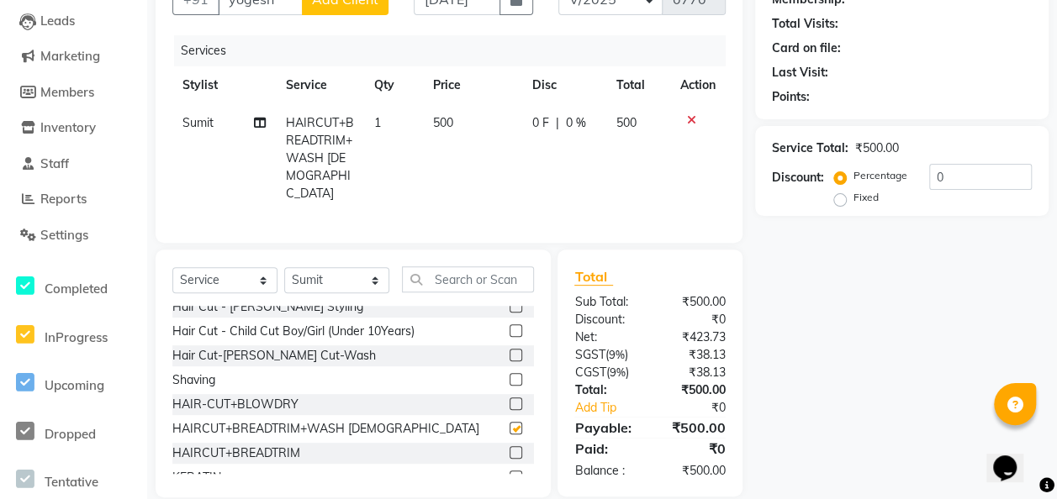
checkbox input "false"
click at [456, 150] on td "500" at bounding box center [472, 158] width 99 height 108
select select "82973"
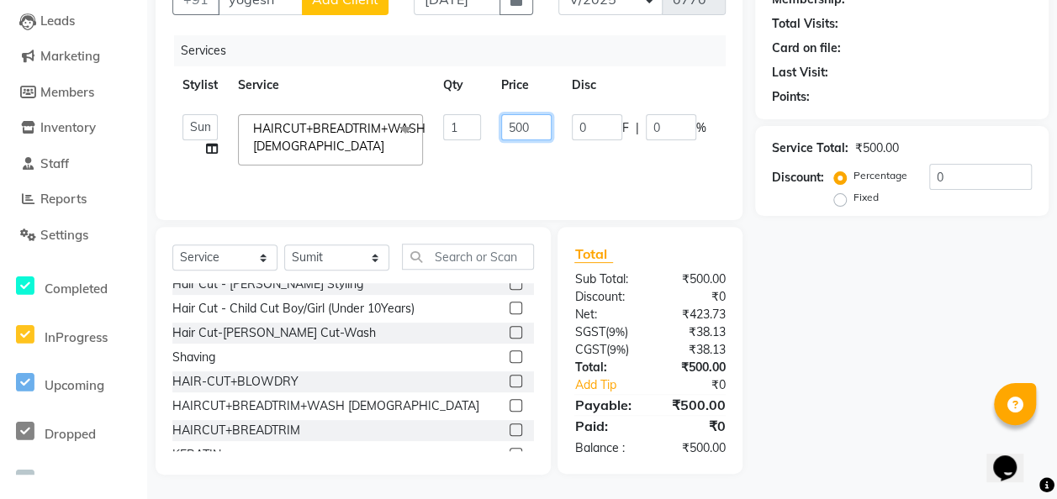
click at [539, 128] on input "500" at bounding box center [526, 127] width 50 height 26
type input "5"
type input "1940"
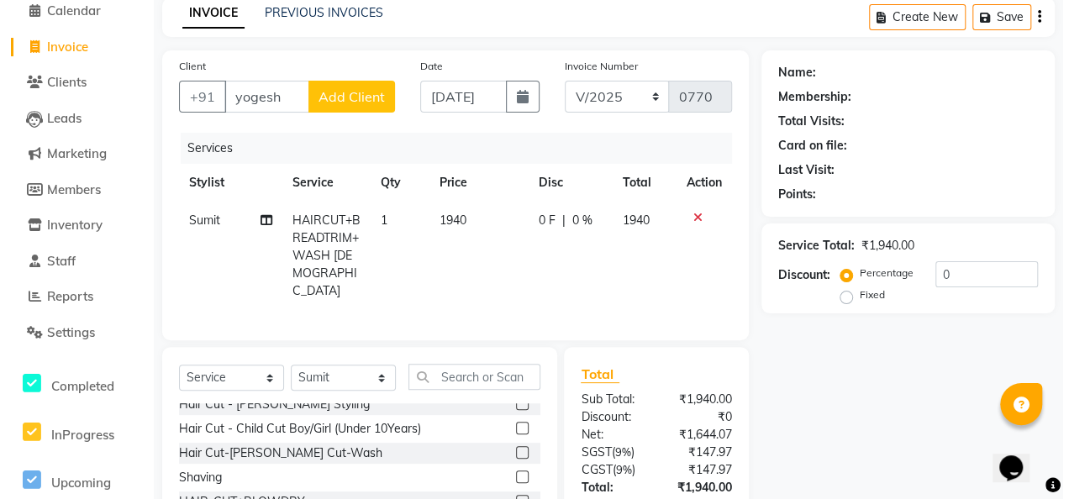
scroll to position [76, 0]
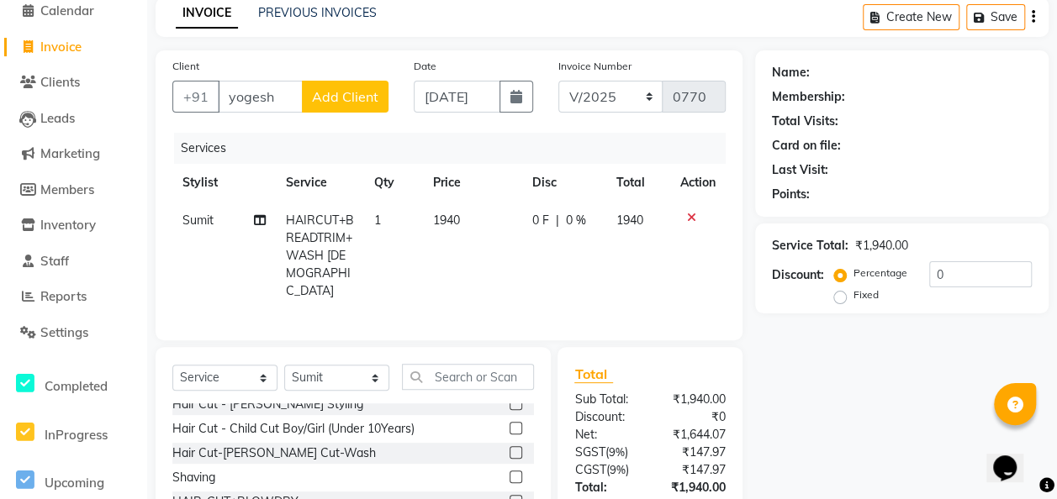
click at [326, 101] on span "Add Client" at bounding box center [345, 96] width 66 height 17
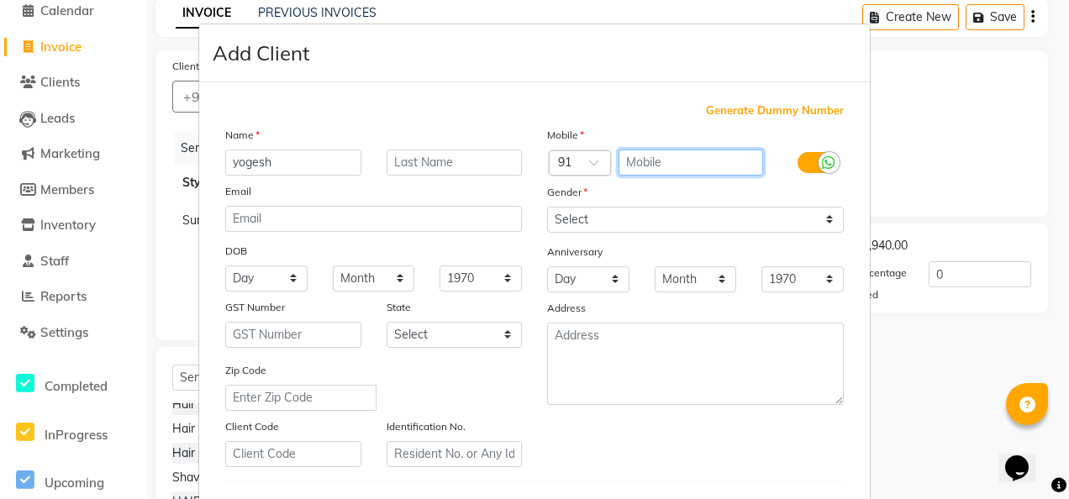
click at [668, 156] on input "text" at bounding box center [691, 163] width 145 height 26
type input "9673108320"
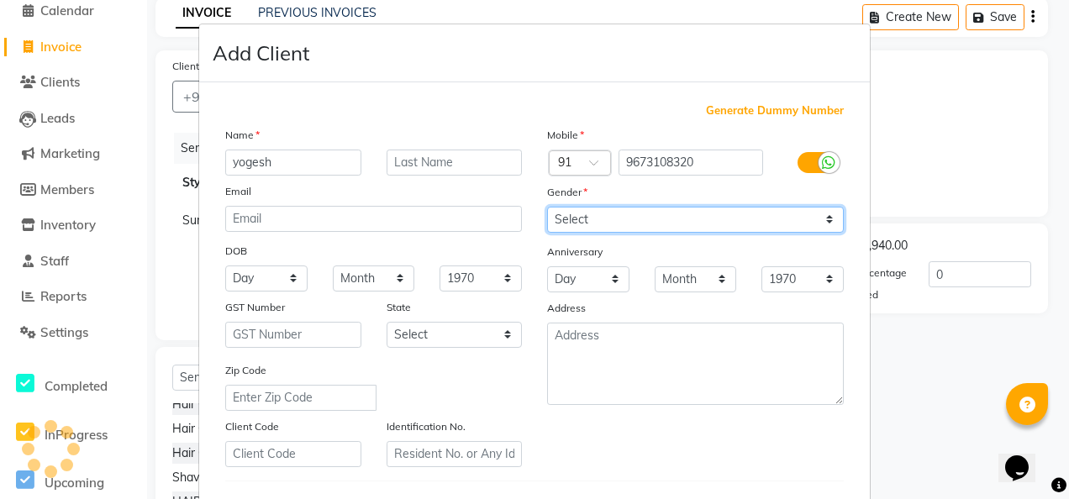
click at [824, 214] on select "Select [DEMOGRAPHIC_DATA] [DEMOGRAPHIC_DATA] Other Prefer Not To Say" at bounding box center [695, 220] width 297 height 26
select select "[DEMOGRAPHIC_DATA]"
click at [547, 207] on select "Select [DEMOGRAPHIC_DATA] [DEMOGRAPHIC_DATA] Other Prefer Not To Say" at bounding box center [695, 220] width 297 height 26
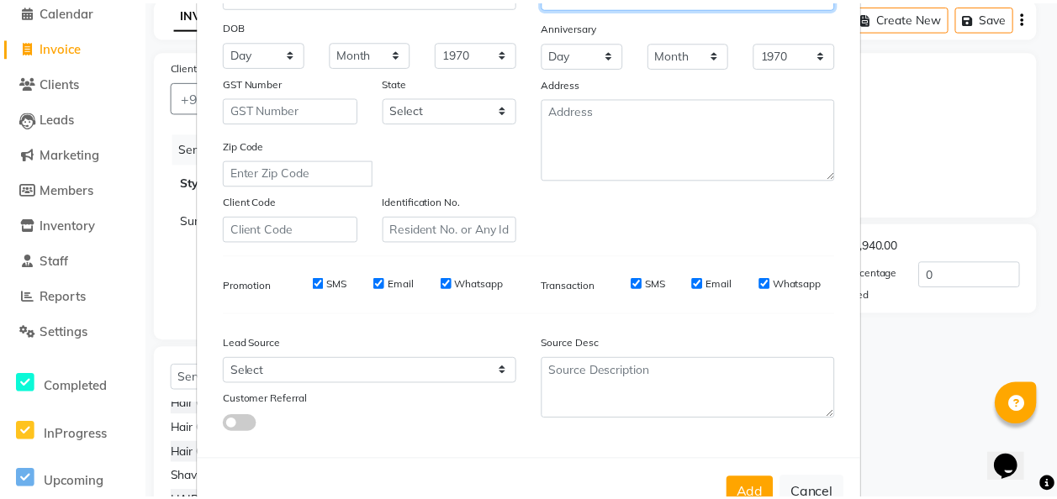
scroll to position [274, 0]
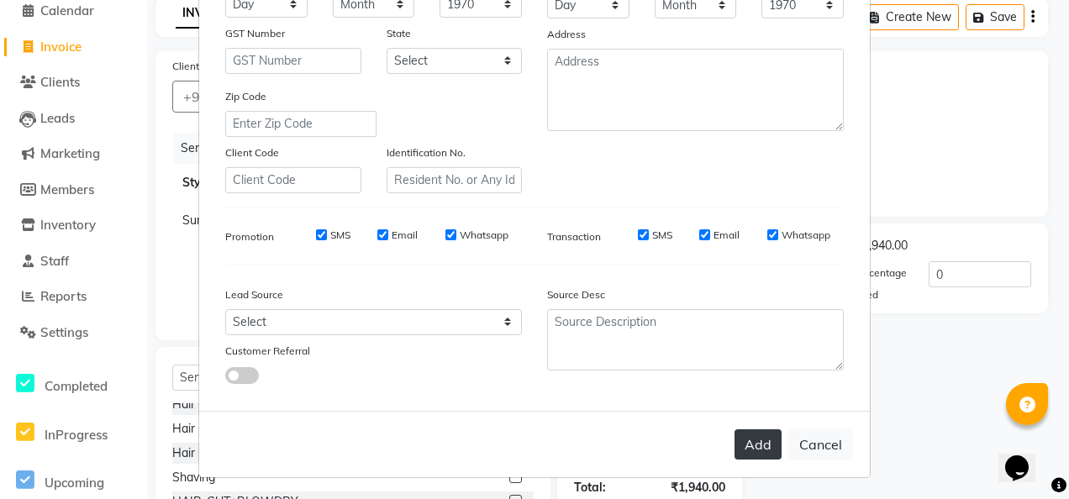
click at [750, 444] on button "Add" at bounding box center [758, 445] width 47 height 30
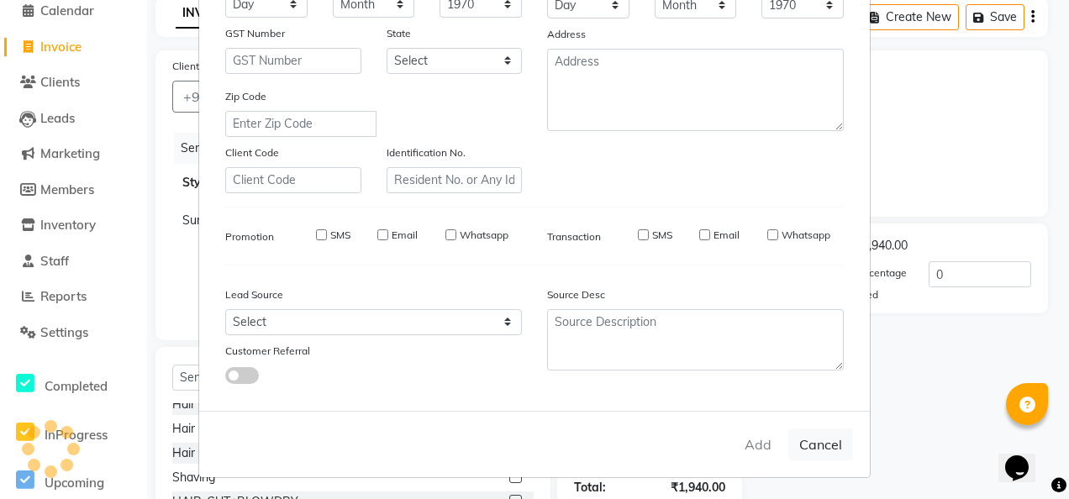
type input "9673108320"
select select
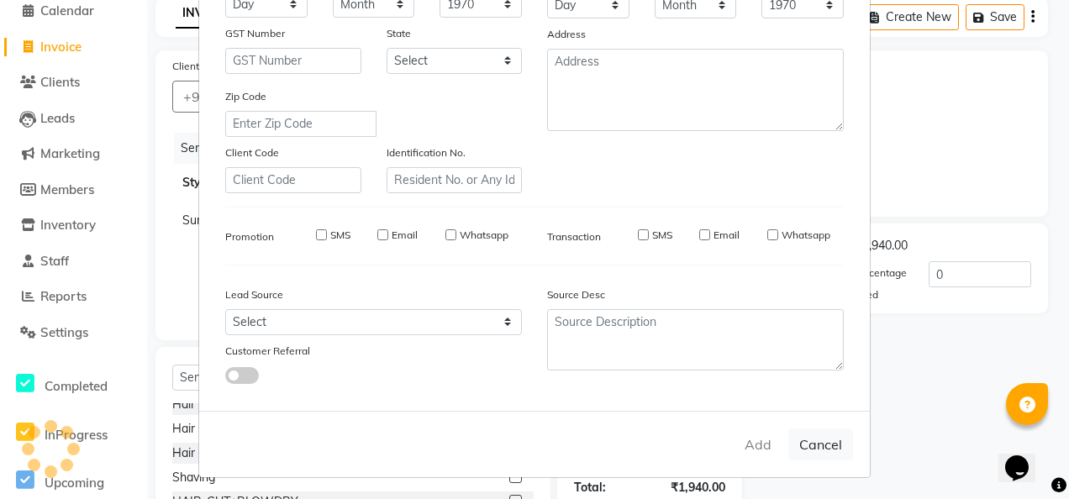
select select
checkbox input "false"
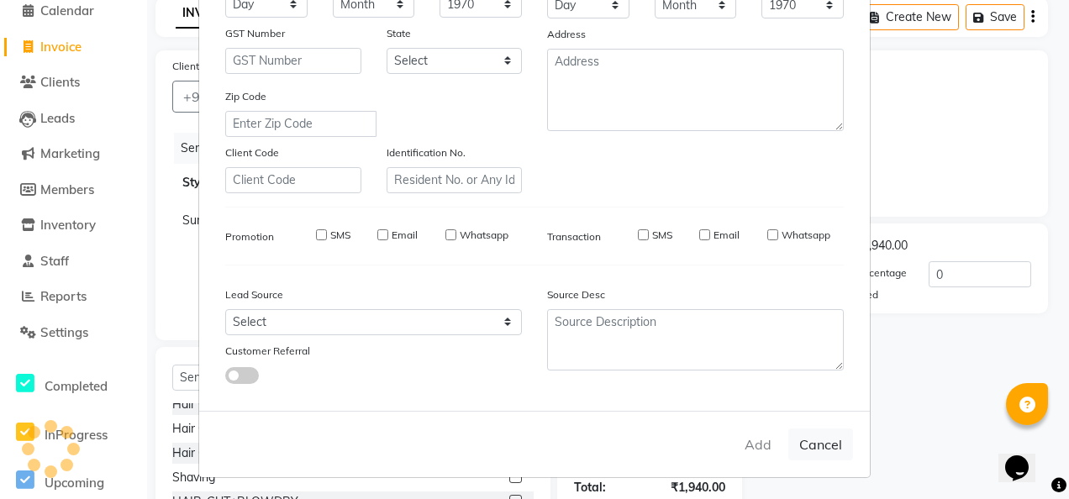
checkbox input "false"
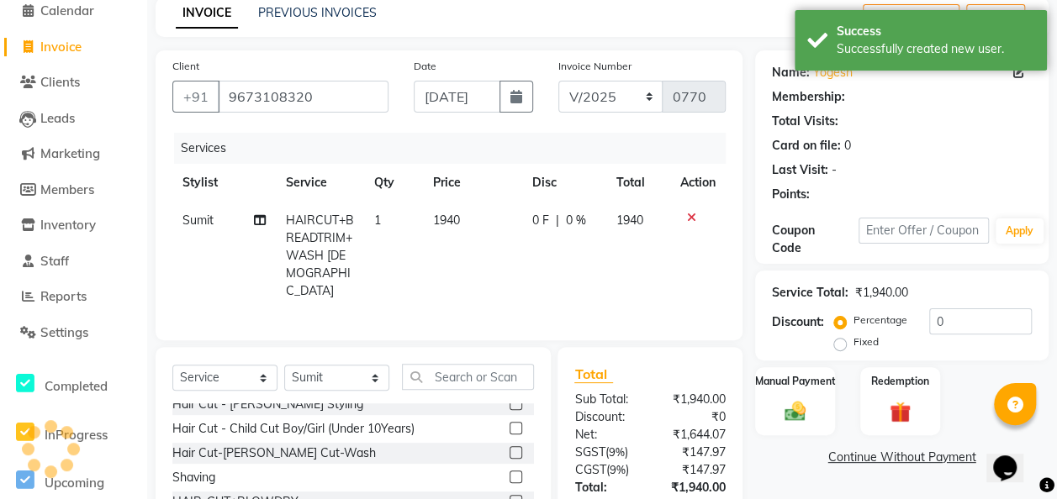
scroll to position [135, 0]
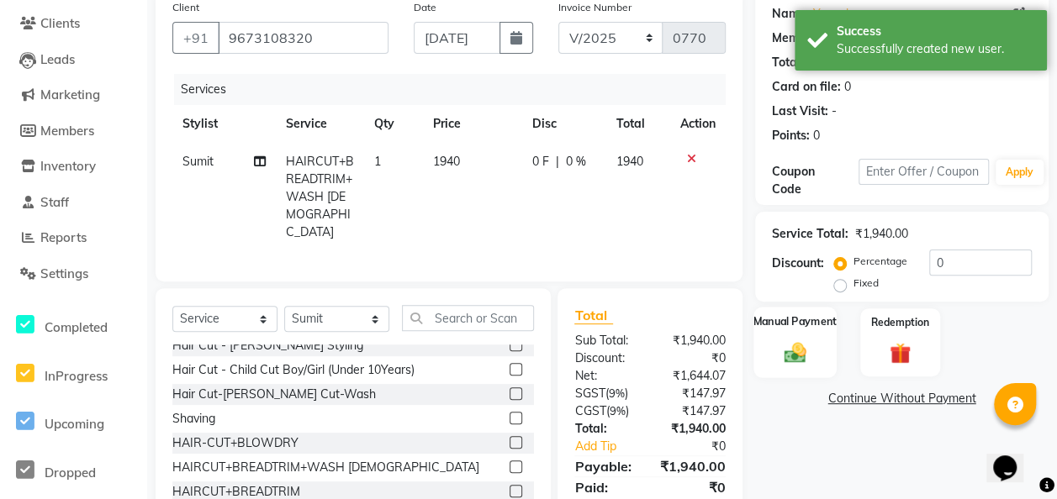
click at [821, 353] on div "Manual Payment" at bounding box center [794, 342] width 83 height 71
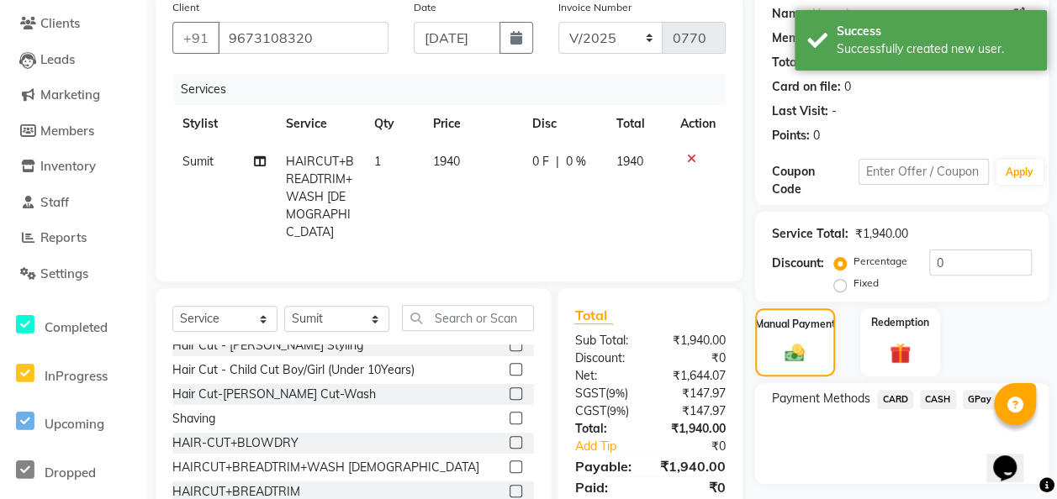
click at [863, 393] on span "GPay" at bounding box center [980, 399] width 34 height 19
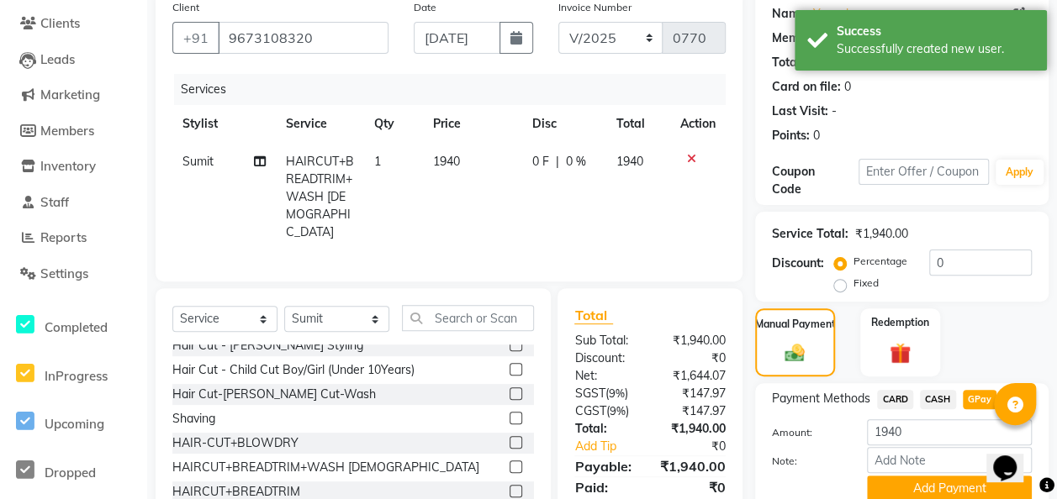
scroll to position [203, 0]
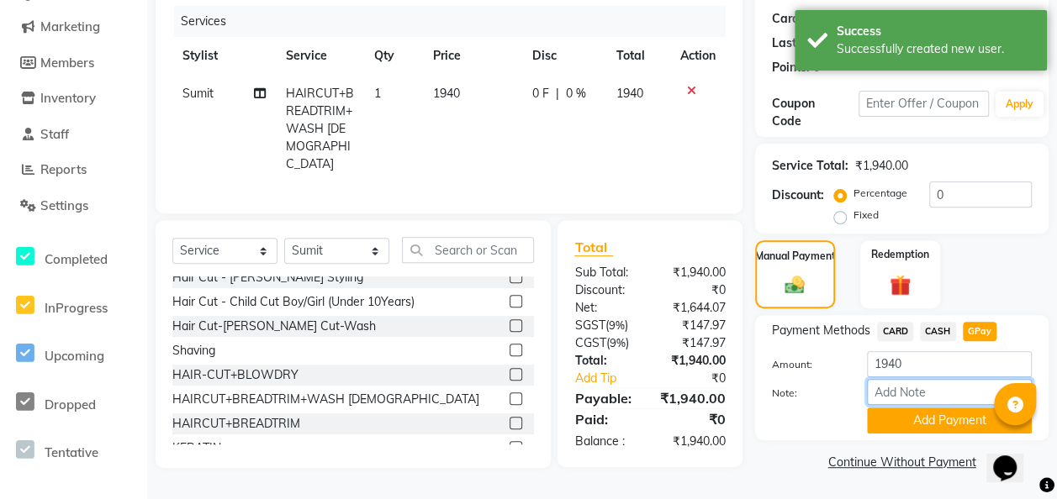
click at [863, 393] on input "Note:" at bounding box center [949, 392] width 165 height 26
click at [863, 423] on button "Add Payment" at bounding box center [949, 421] width 165 height 26
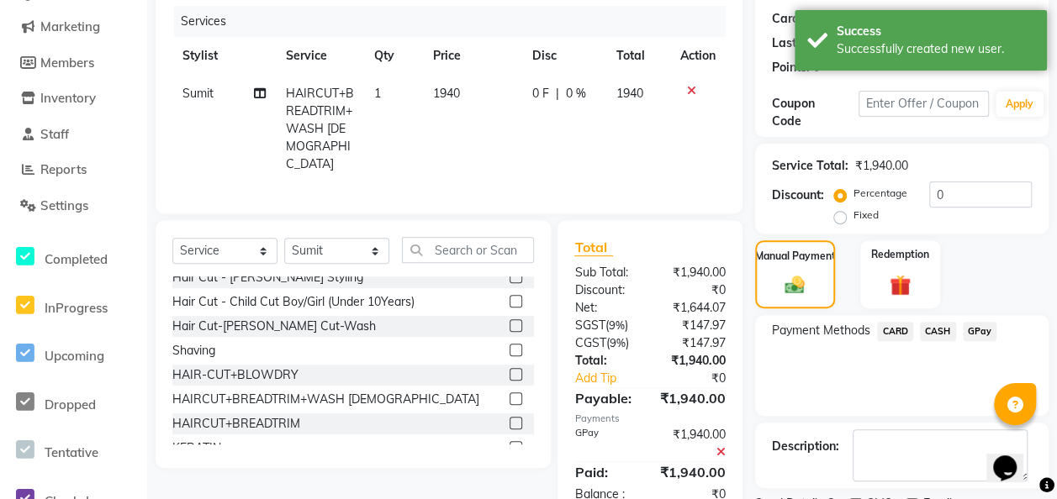
scroll to position [272, 0]
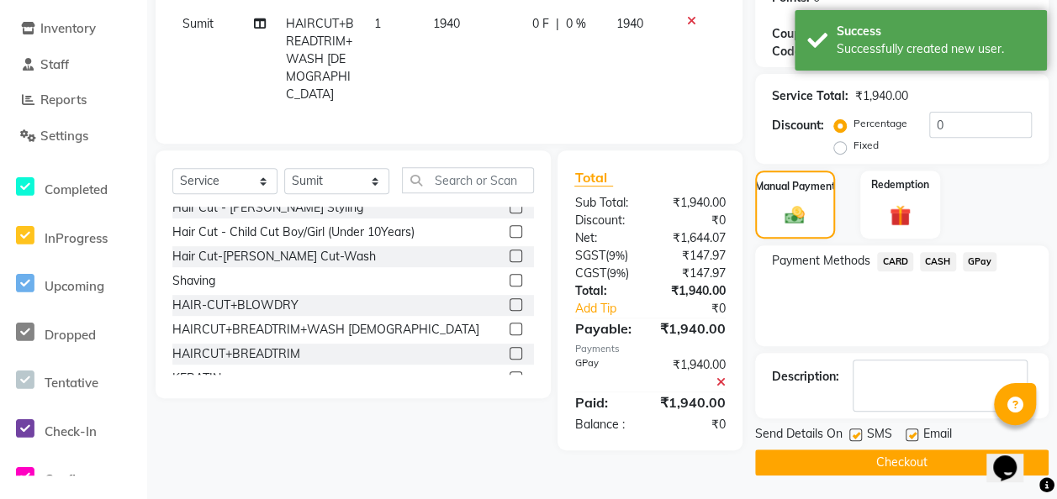
click at [863, 459] on button "Checkout" at bounding box center [901, 463] width 293 height 26
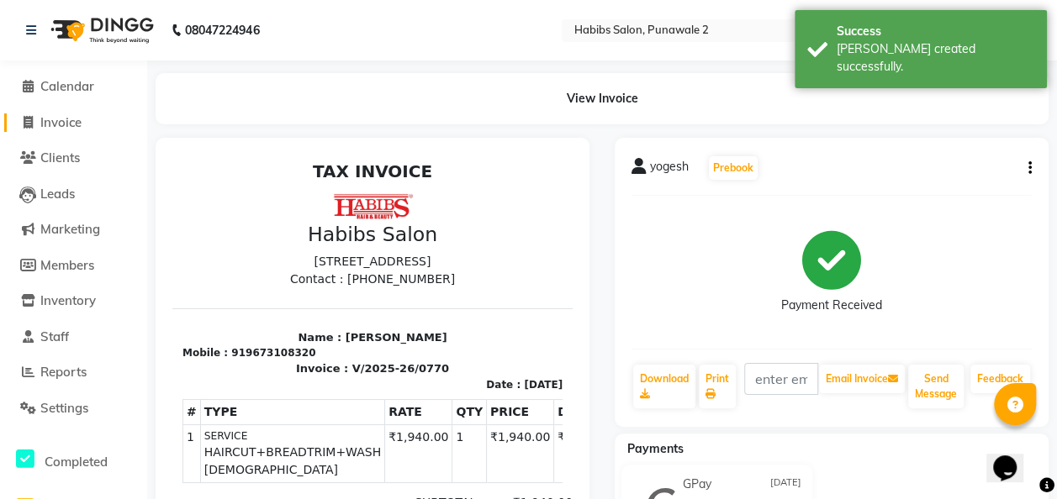
click at [81, 128] on span "Invoice" at bounding box center [60, 122] width 41 height 16
select select "service"
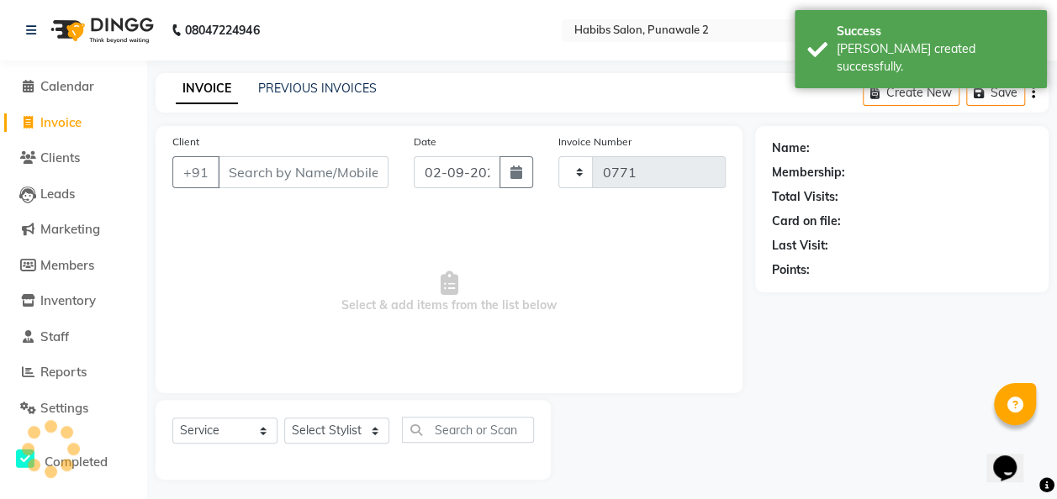
scroll to position [5, 0]
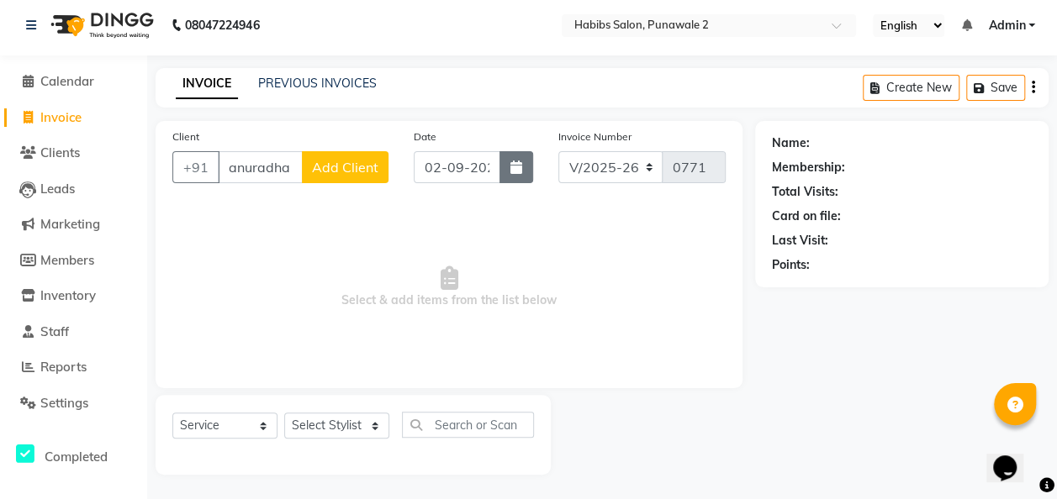
click at [519, 182] on button "button" at bounding box center [516, 167] width 34 height 32
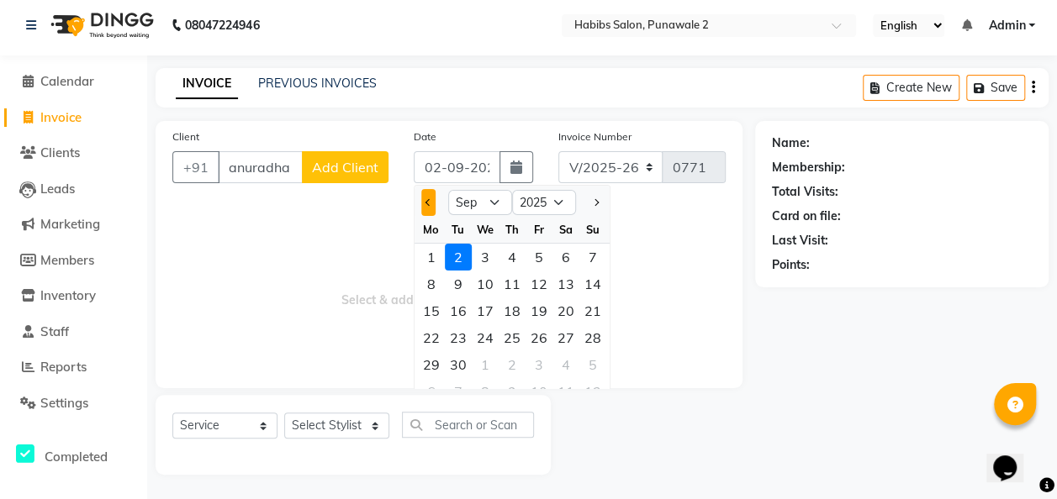
click at [424, 208] on button "Previous month" at bounding box center [428, 202] width 14 height 27
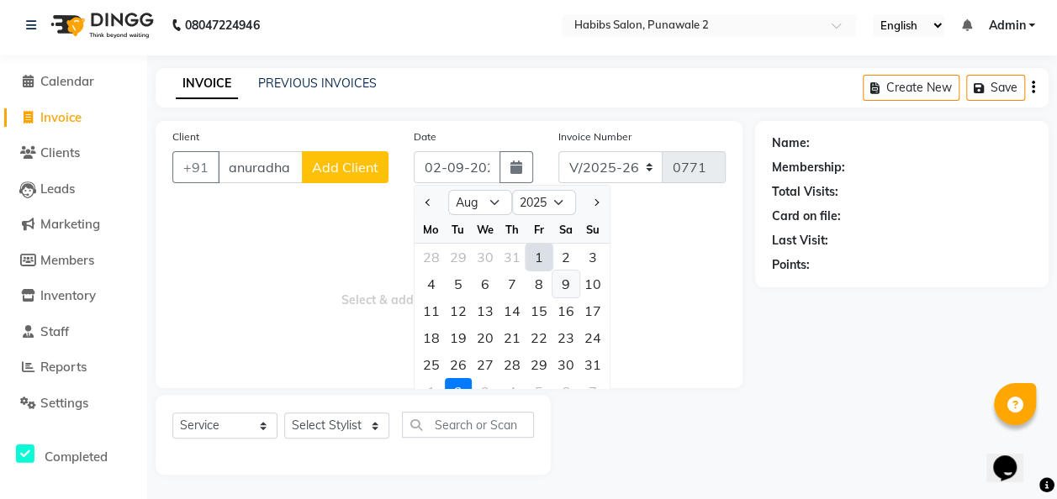
click at [570, 281] on div "9" at bounding box center [565, 284] width 27 height 27
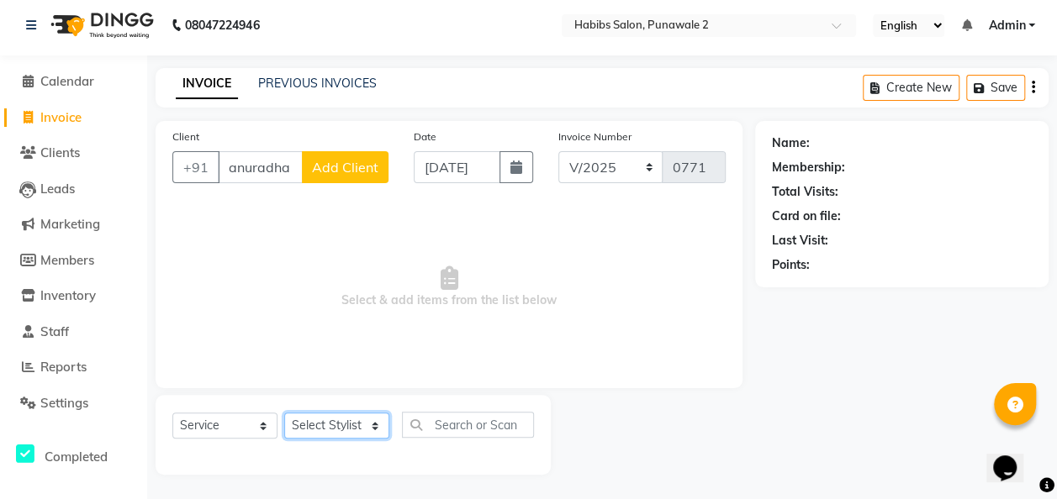
click at [375, 421] on select "Select Stylist Chandan Ganesh Gauri [PERSON_NAME] [PERSON_NAME] nikhil [PERSON_…" at bounding box center [336, 426] width 105 height 26
click at [284, 413] on select "Select Stylist Chandan Ganesh Gauri [PERSON_NAME] [PERSON_NAME] nikhil [PERSON_…" at bounding box center [336, 426] width 105 height 26
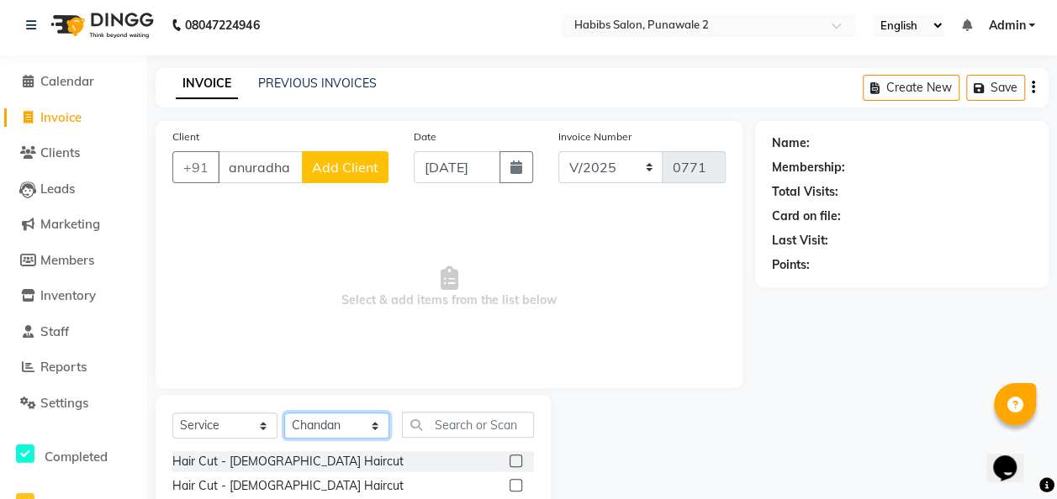
scroll to position [124, 0]
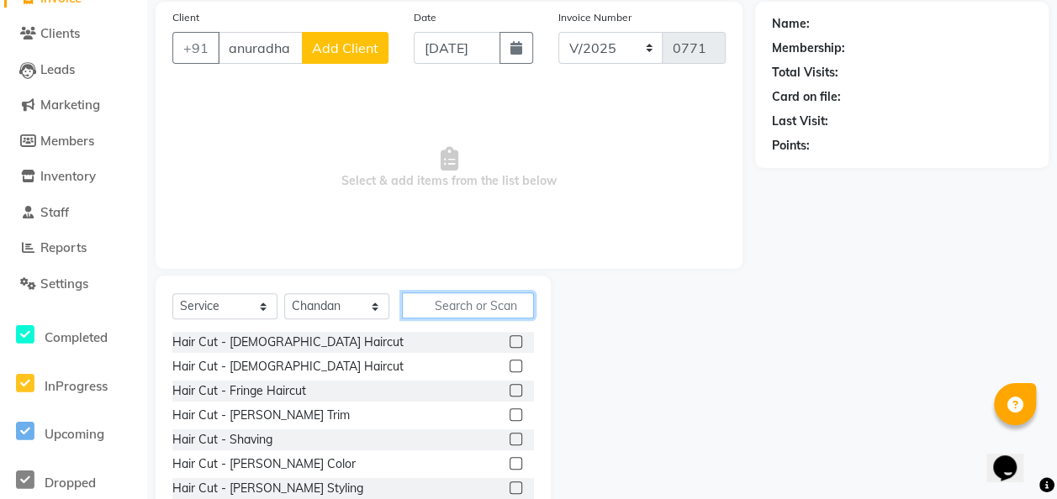
click at [452, 306] on input "text" at bounding box center [468, 306] width 132 height 26
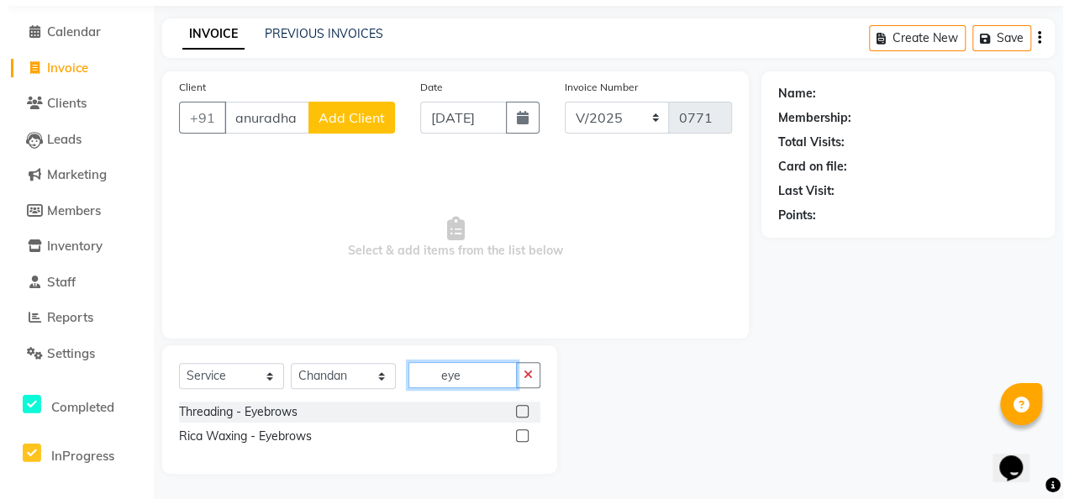
scroll to position [54, 0]
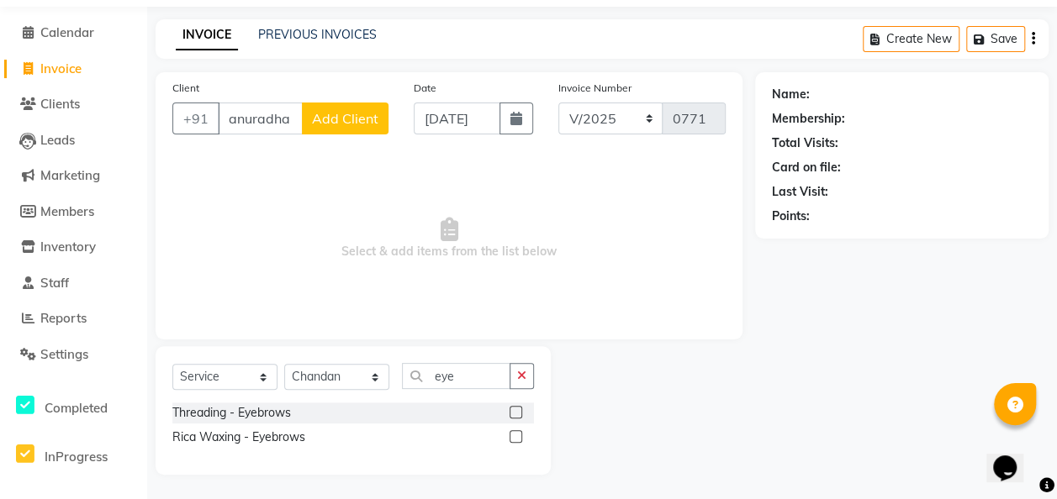
click at [519, 412] on label at bounding box center [515, 412] width 13 height 13
click at [519, 412] on input "checkbox" at bounding box center [514, 413] width 11 height 11
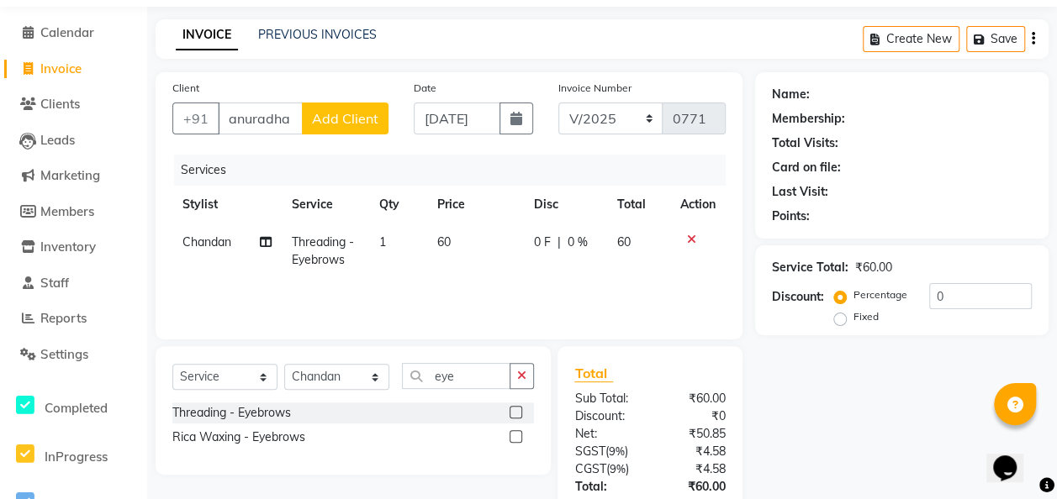
click at [330, 122] on span "Add Client" at bounding box center [345, 118] width 66 height 17
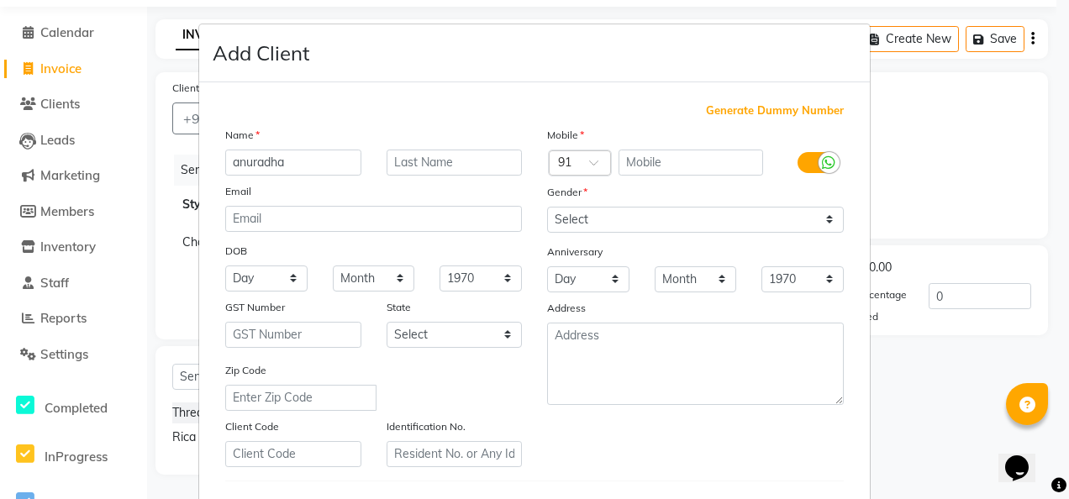
click at [634, 145] on div "Mobile" at bounding box center [696, 138] width 322 height 24
click at [634, 151] on input "text" at bounding box center [691, 163] width 145 height 26
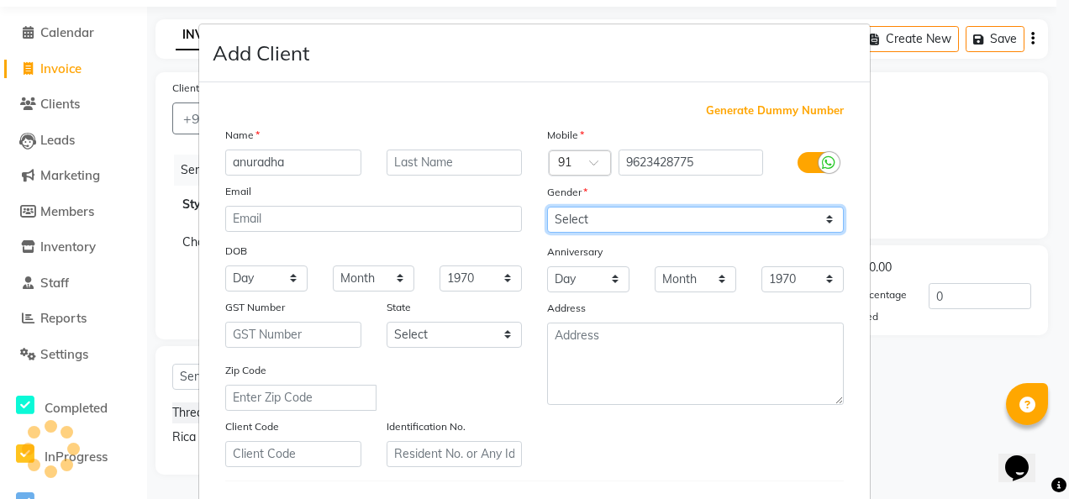
click at [833, 211] on select "Select [DEMOGRAPHIC_DATA] [DEMOGRAPHIC_DATA] Other Prefer Not To Say" at bounding box center [695, 220] width 297 height 26
click at [547, 207] on select "Select [DEMOGRAPHIC_DATA] [DEMOGRAPHIC_DATA] Other Prefer Not To Say" at bounding box center [695, 220] width 297 height 26
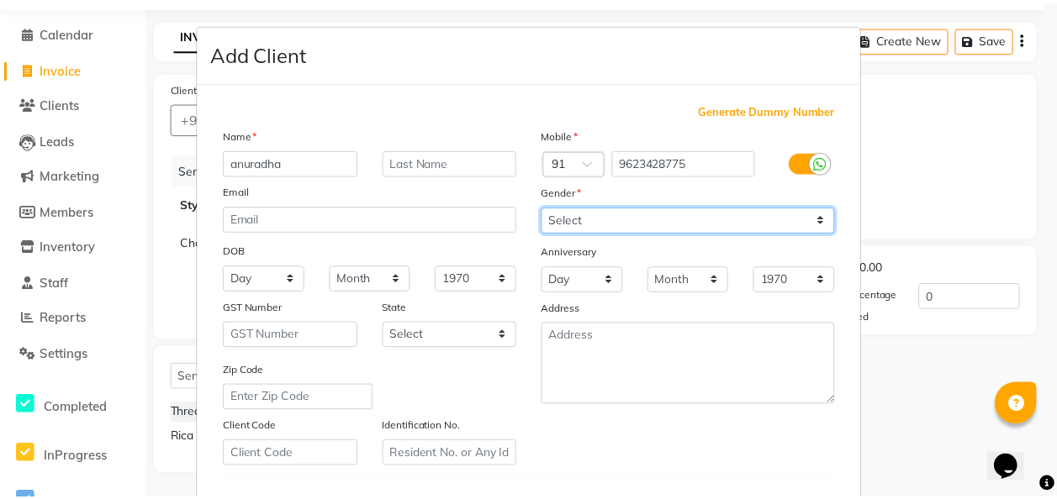
scroll to position [274, 0]
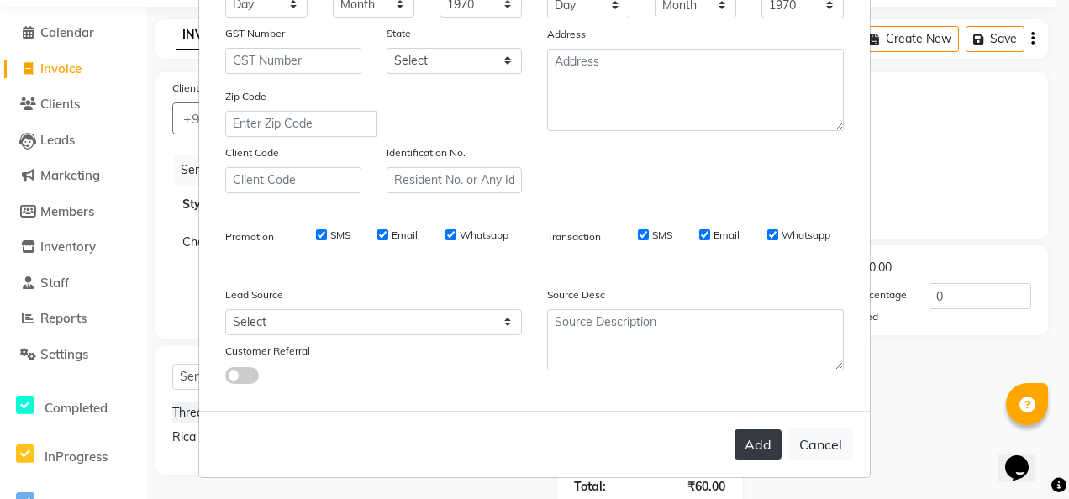
click at [747, 446] on button "Add" at bounding box center [758, 445] width 47 height 30
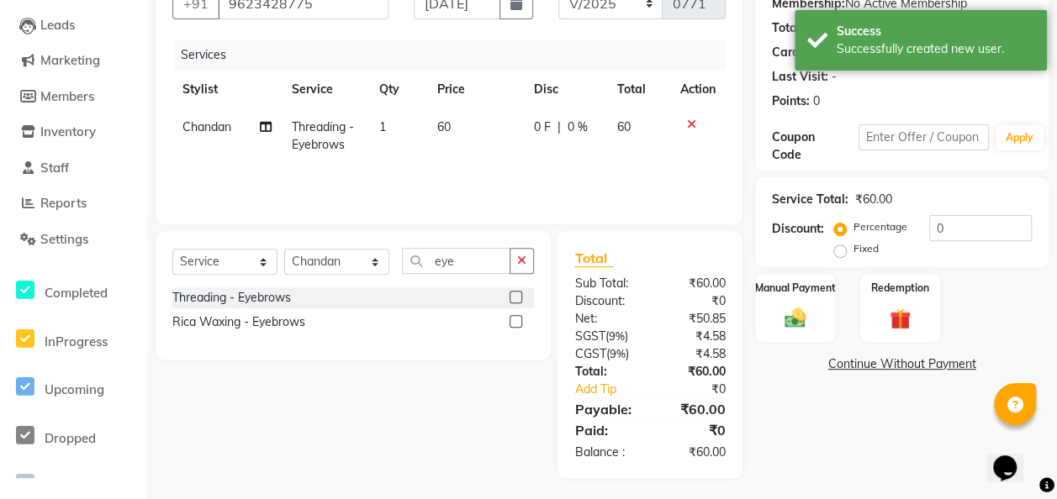
scroll to position [172, 0]
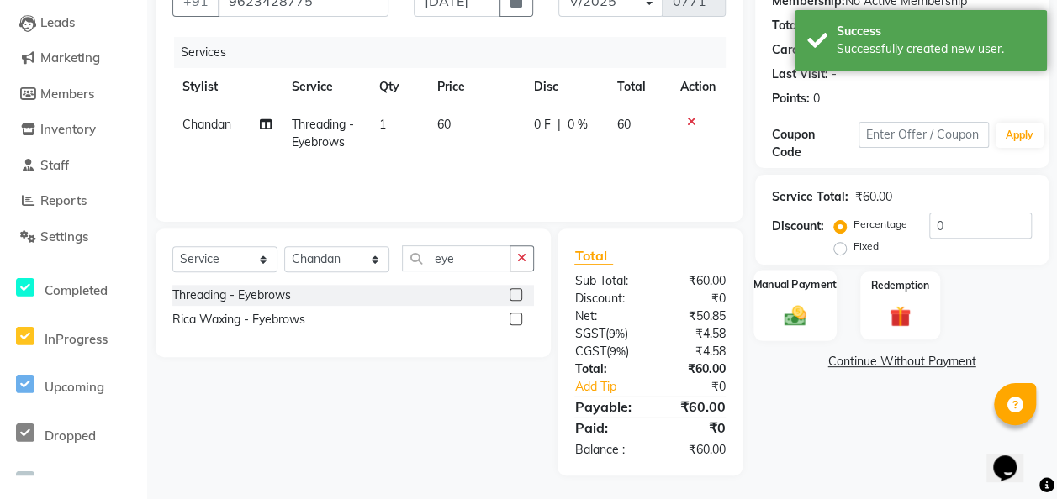
click at [773, 313] on div "Manual Payment" at bounding box center [794, 305] width 83 height 71
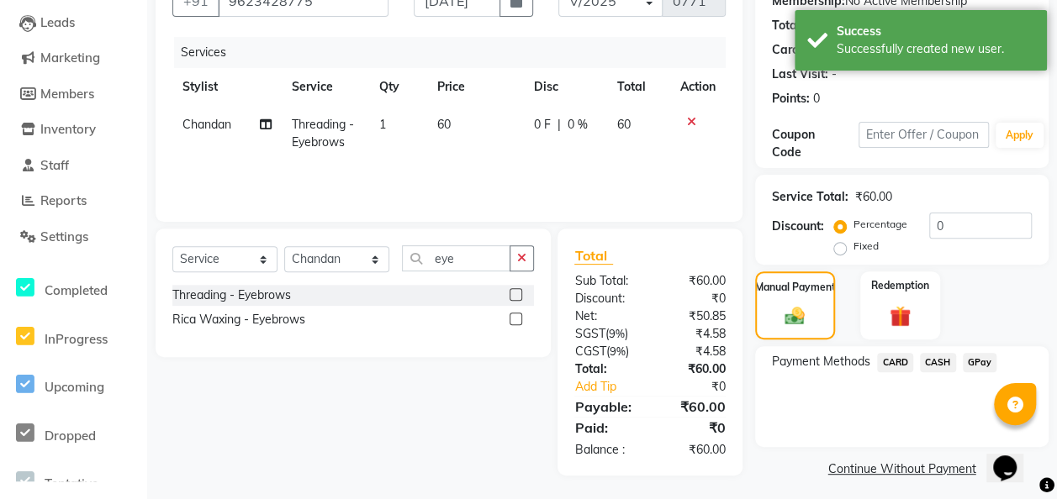
click at [863, 359] on span "GPay" at bounding box center [980, 362] width 34 height 19
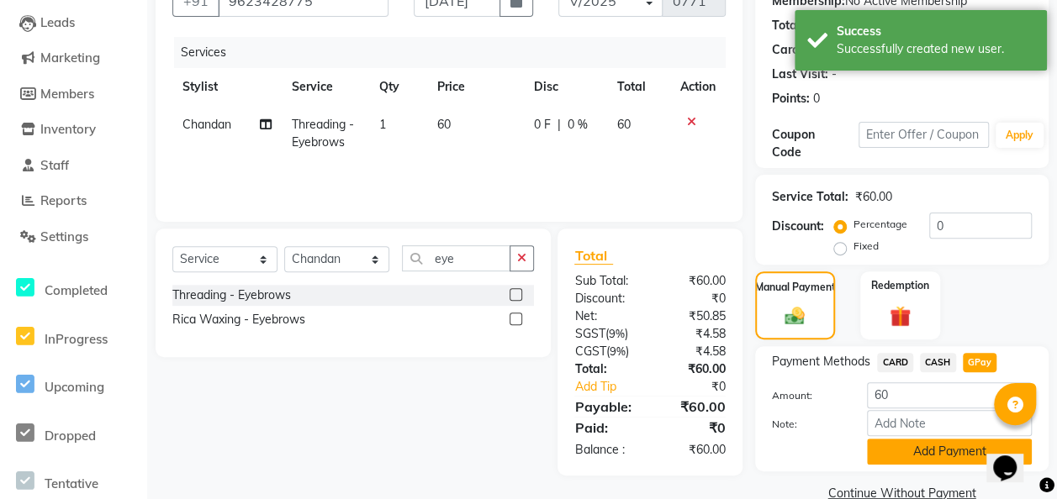
click at [863, 457] on button "Add Payment" at bounding box center [949, 452] width 165 height 26
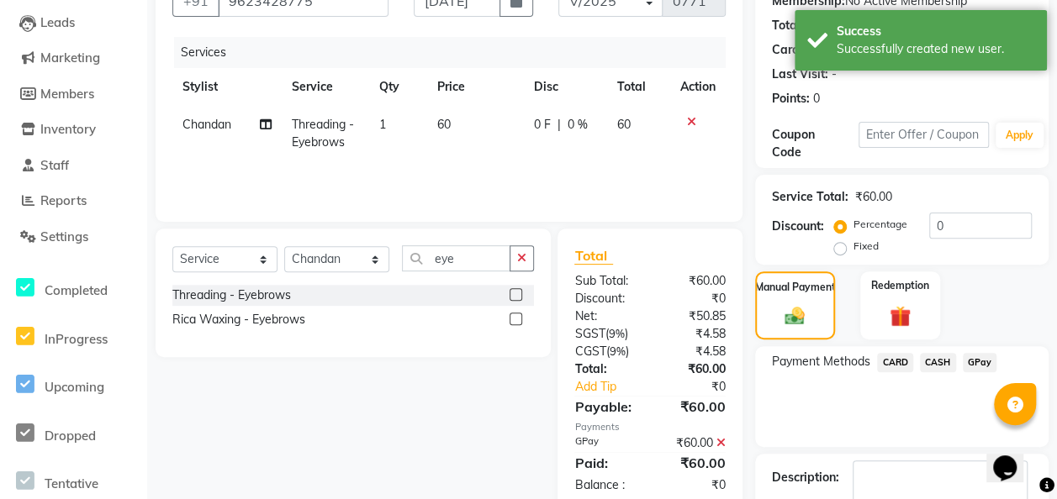
scroll to position [272, 0]
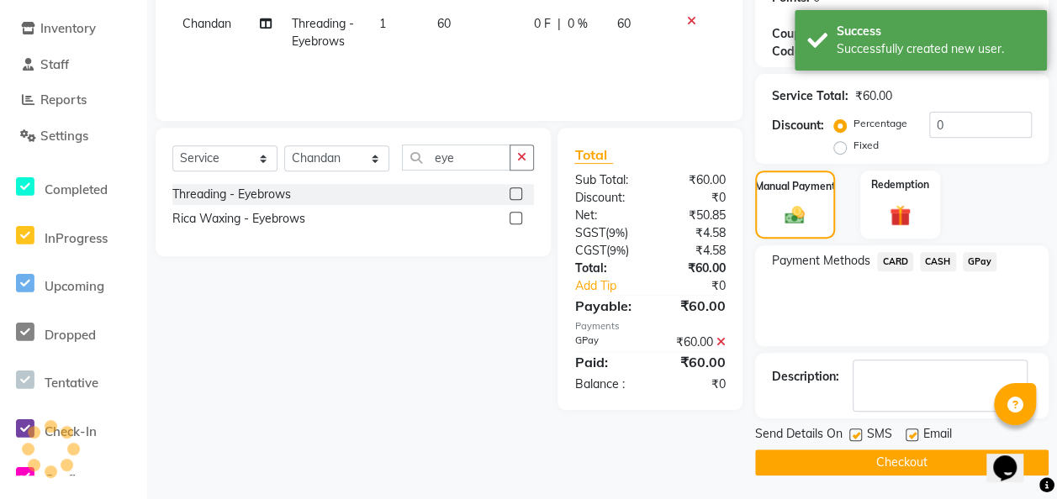
click at [863, 457] on button "Checkout" at bounding box center [901, 463] width 293 height 26
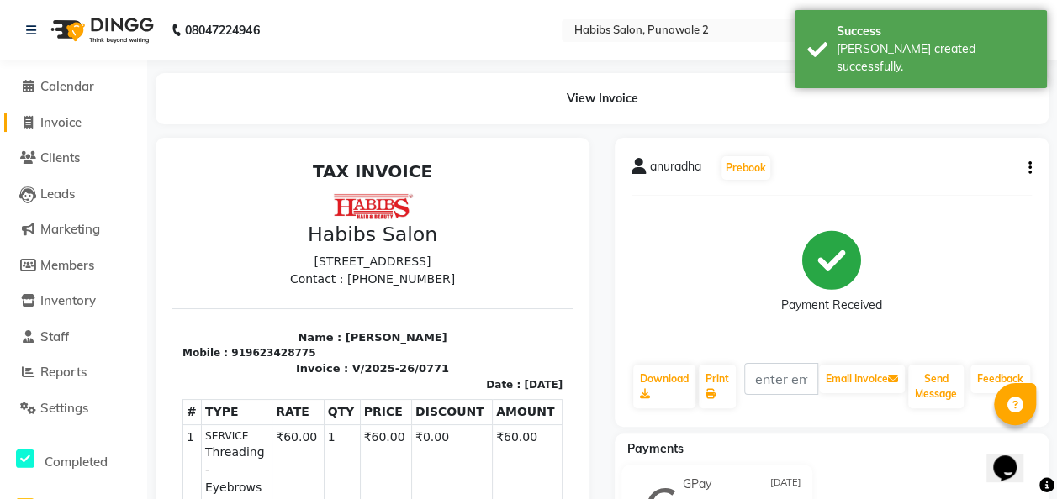
click at [67, 121] on span "Invoice" at bounding box center [60, 122] width 41 height 16
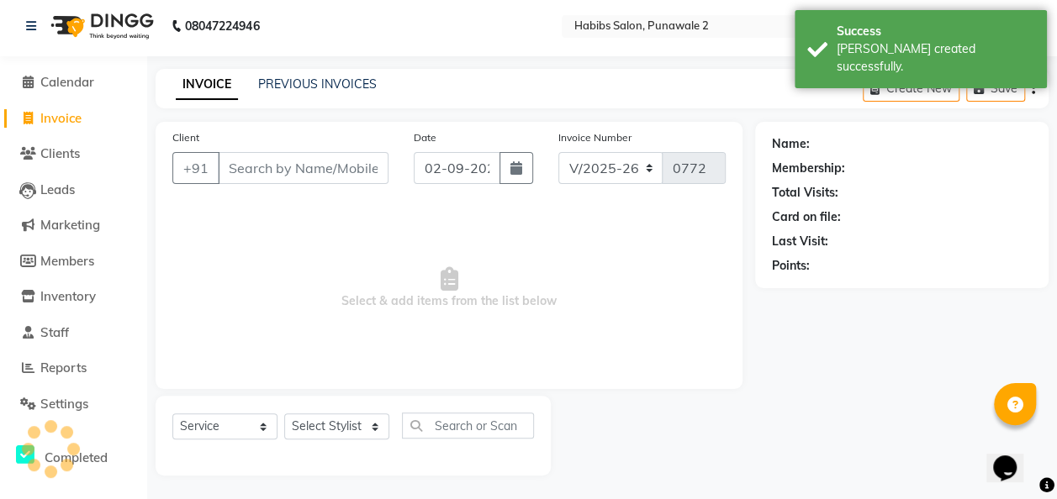
scroll to position [5, 0]
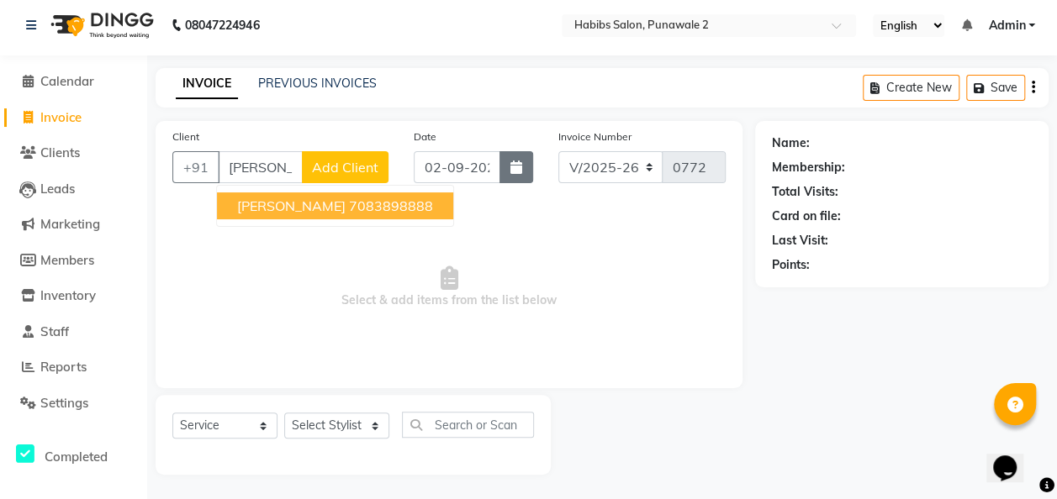
click at [510, 174] on button "button" at bounding box center [516, 167] width 34 height 32
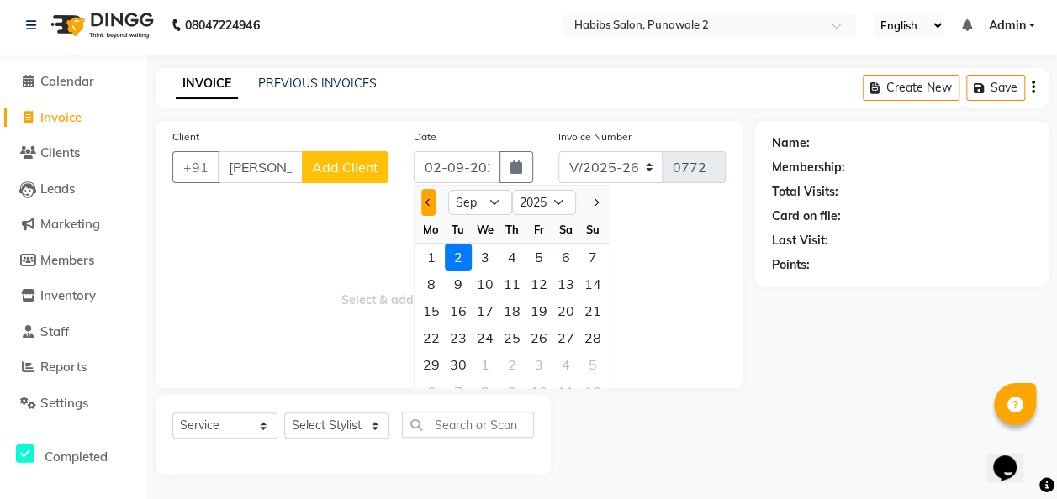
click at [427, 203] on span "Previous month" at bounding box center [428, 202] width 7 height 7
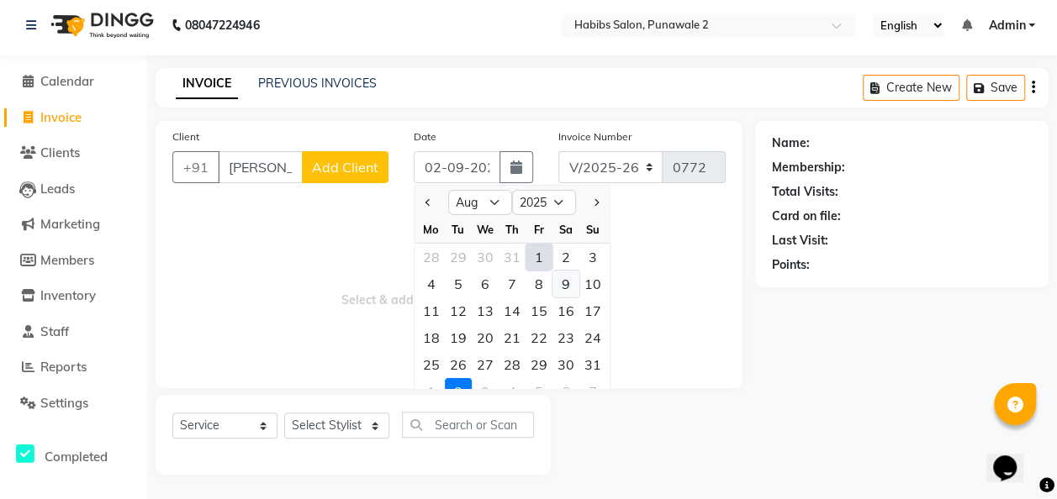
click at [567, 276] on div "9" at bounding box center [565, 284] width 27 height 27
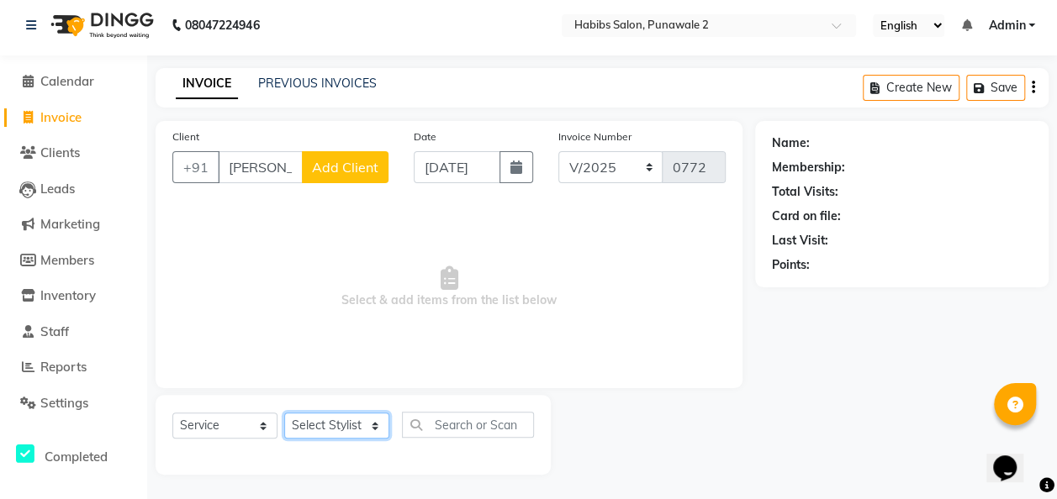
click at [371, 423] on select "Select Stylist Chandan Ganesh Gauri [PERSON_NAME] [PERSON_NAME] nikhil [PERSON_…" at bounding box center [336, 426] width 105 height 26
click at [284, 413] on select "Select Stylist Chandan Ganesh Gauri [PERSON_NAME] [PERSON_NAME] nikhil [PERSON_…" at bounding box center [336, 426] width 105 height 26
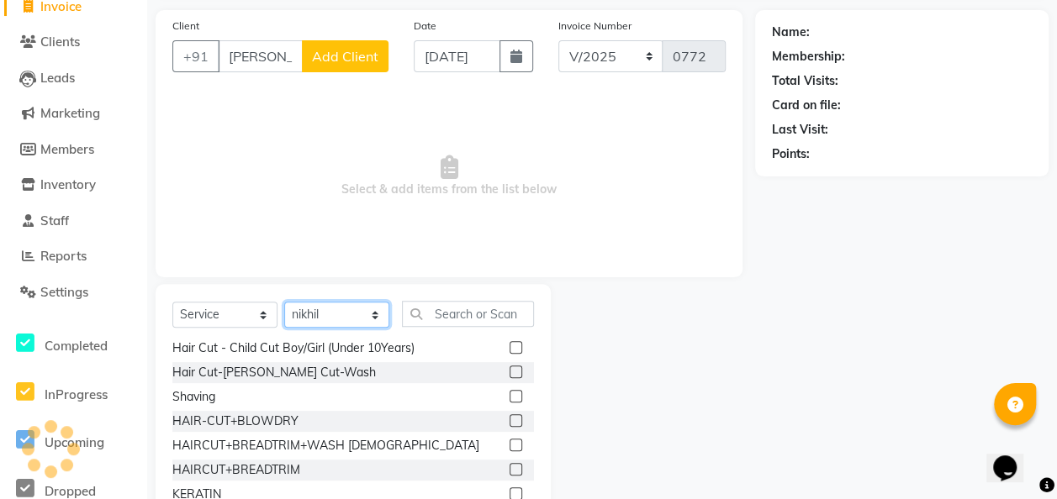
scroll to position [176, 0]
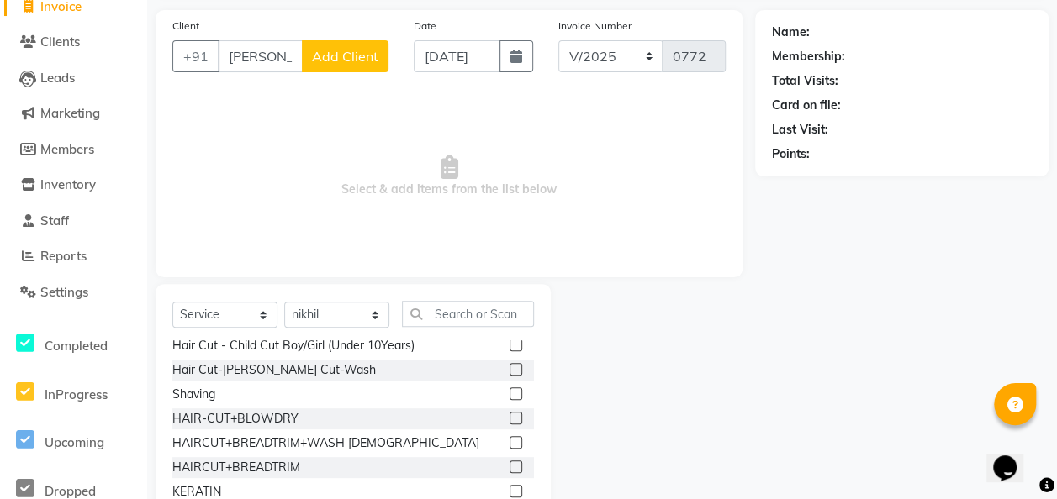
click at [509, 397] on label at bounding box center [515, 394] width 13 height 13
click at [509, 397] on input "checkbox" at bounding box center [514, 394] width 11 height 11
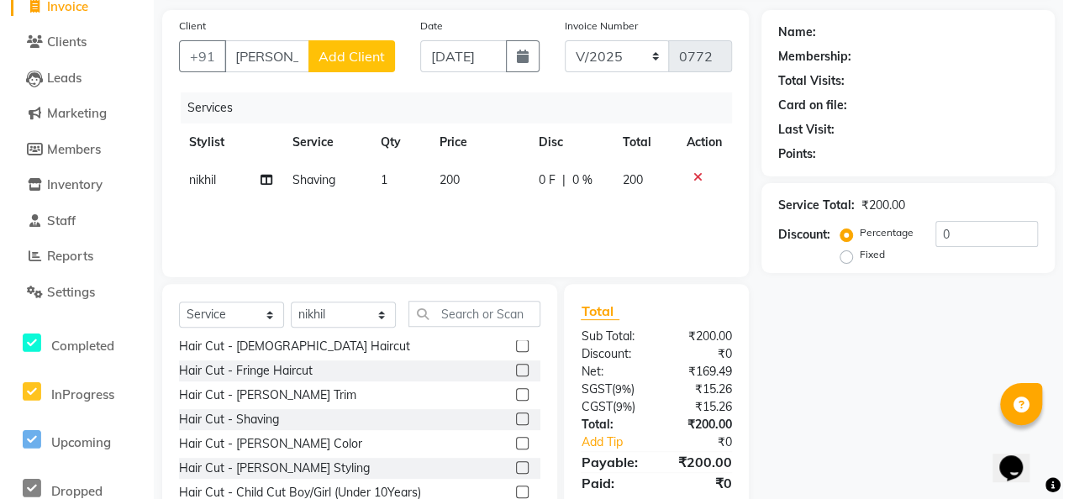
scroll to position [0, 0]
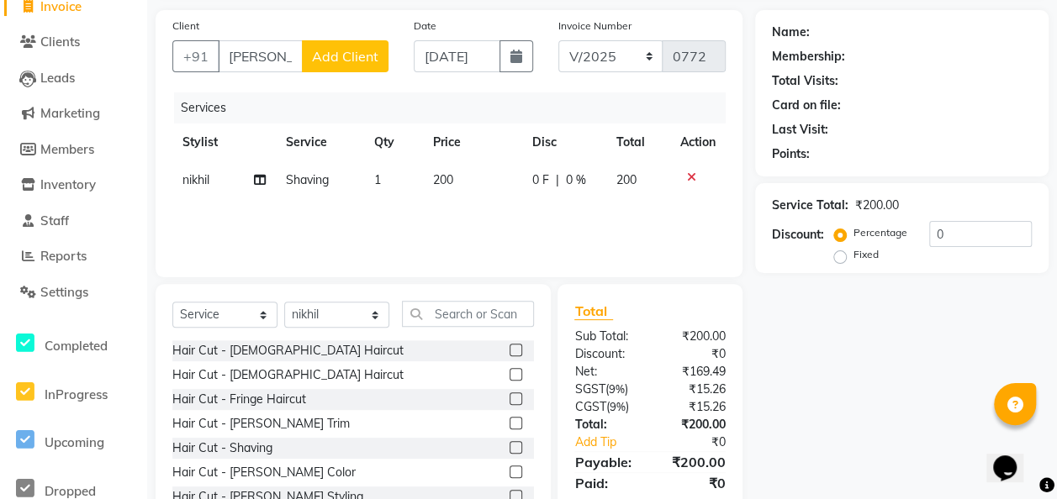
click at [337, 56] on span "Add Client" at bounding box center [345, 56] width 66 height 17
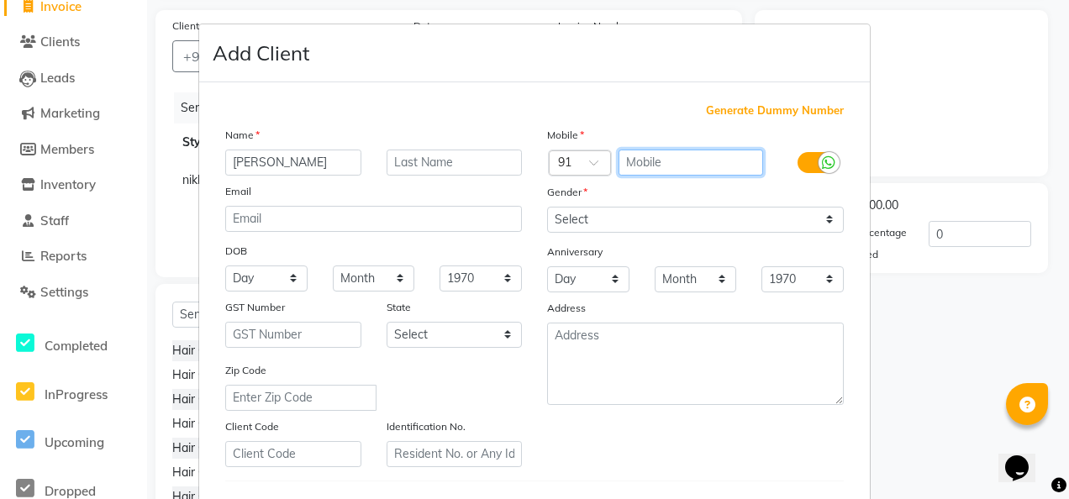
drag, startPoint x: 634, startPoint y: 155, endPoint x: 525, endPoint y: 113, distance: 116.3
click at [525, 113] on div "Generate Dummy Number Name [PERSON_NAME] Email DOB Day 01 02 03 04 05 06 07 08 …" at bounding box center [535, 387] width 644 height 569
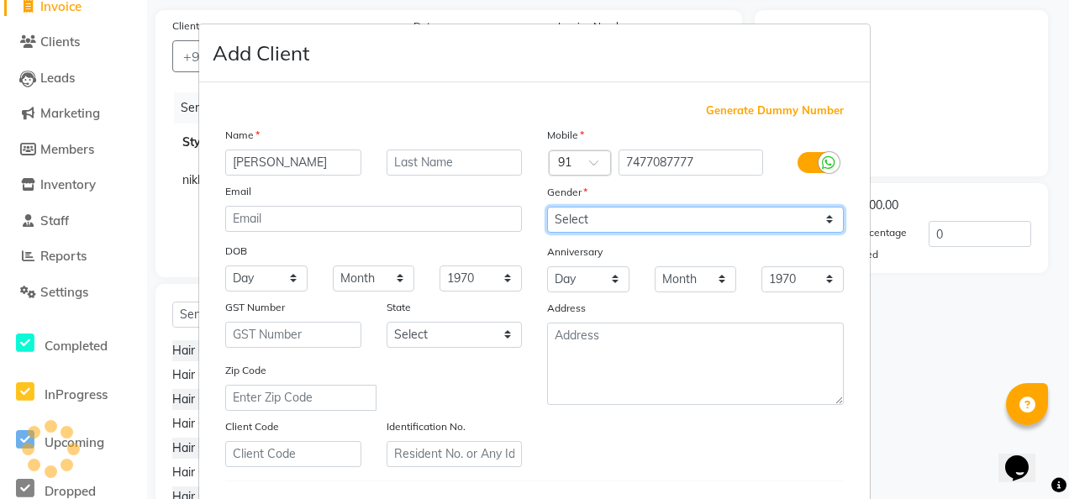
click at [828, 217] on select "Select [DEMOGRAPHIC_DATA] [DEMOGRAPHIC_DATA] Other Prefer Not To Say" at bounding box center [695, 220] width 297 height 26
click at [547, 207] on select "Select [DEMOGRAPHIC_DATA] [DEMOGRAPHIC_DATA] Other Prefer Not To Say" at bounding box center [695, 220] width 297 height 26
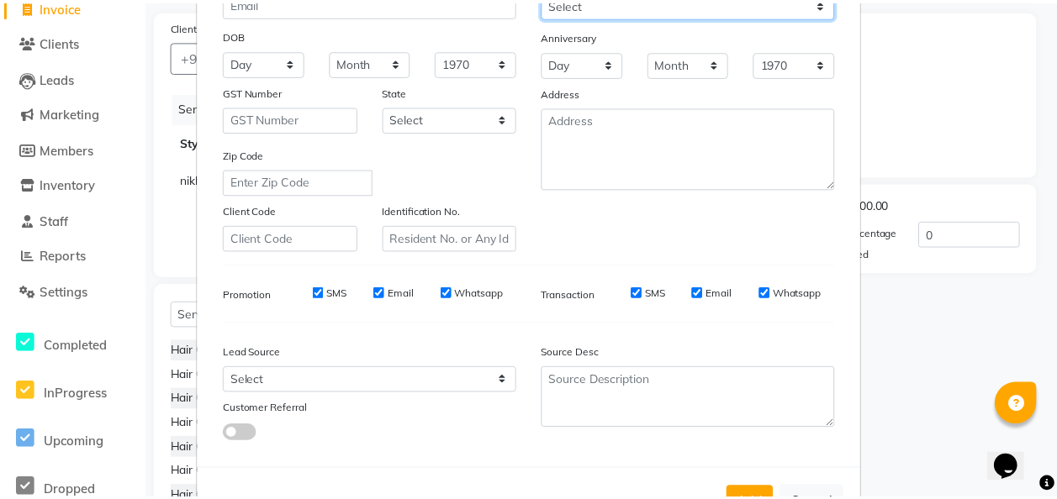
scroll to position [274, 0]
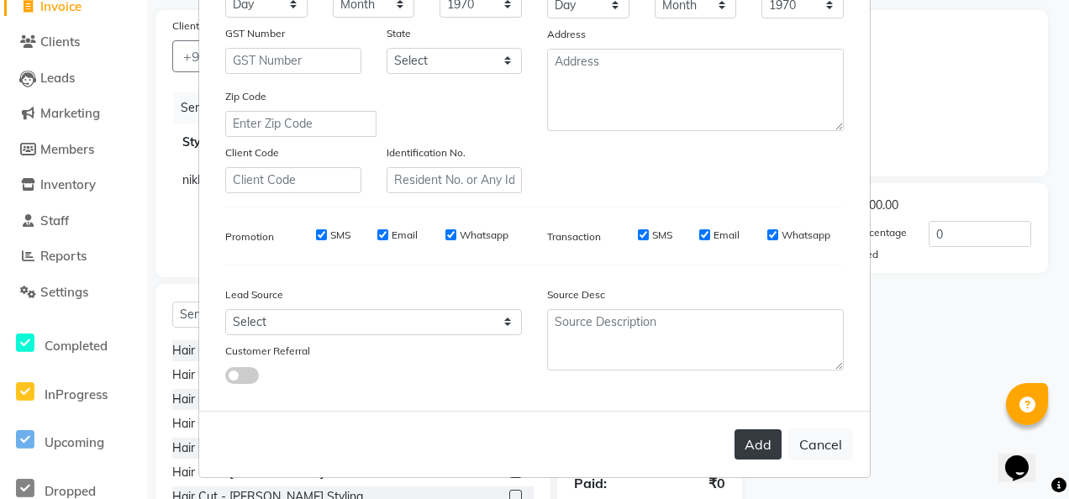
click at [751, 439] on button "Add" at bounding box center [758, 445] width 47 height 30
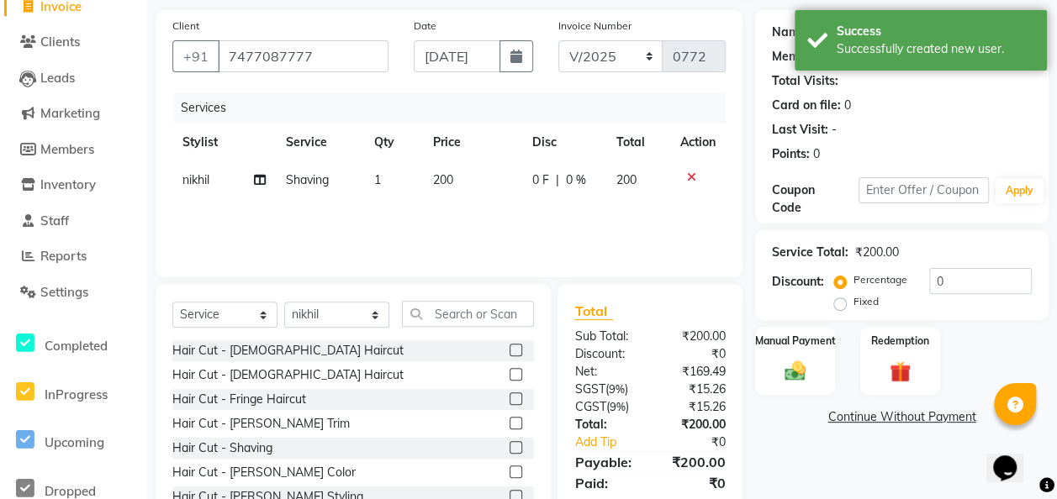
click at [810, 400] on div "Name: [PERSON_NAME] Membership: No Active Membership Total Visits: Card on file…" at bounding box center [908, 271] width 306 height 522
click at [809, 364] on img at bounding box center [795, 370] width 36 height 25
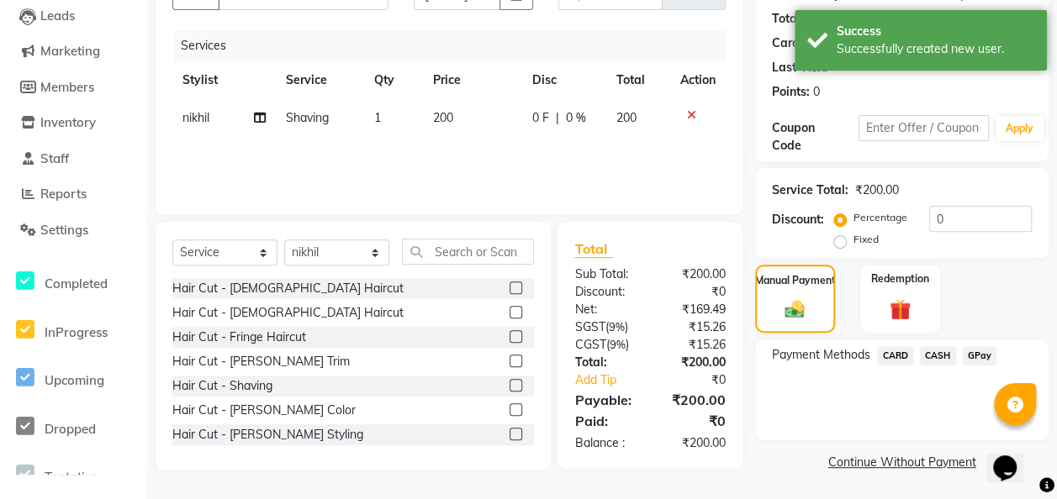
click at [863, 356] on span "GPay" at bounding box center [980, 355] width 34 height 19
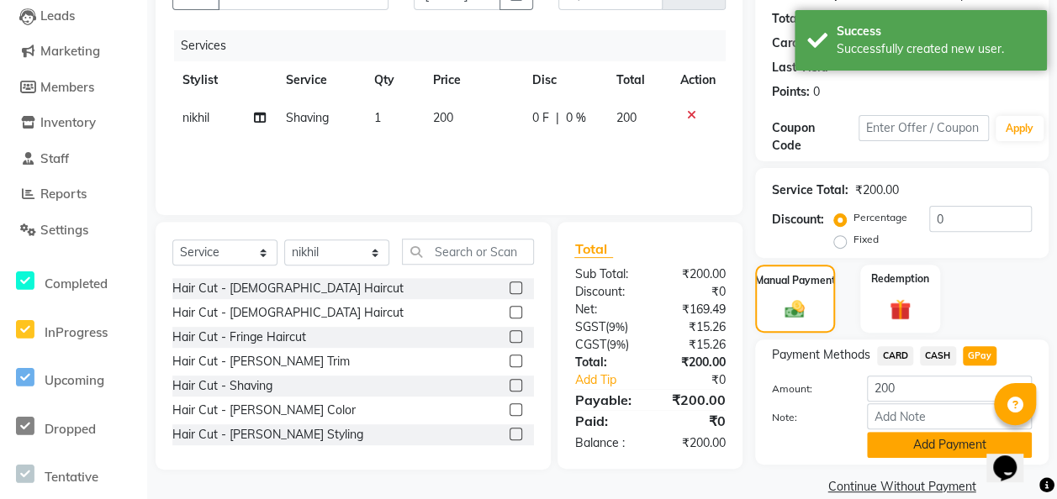
click at [863, 447] on button "Add Payment" at bounding box center [949, 445] width 165 height 26
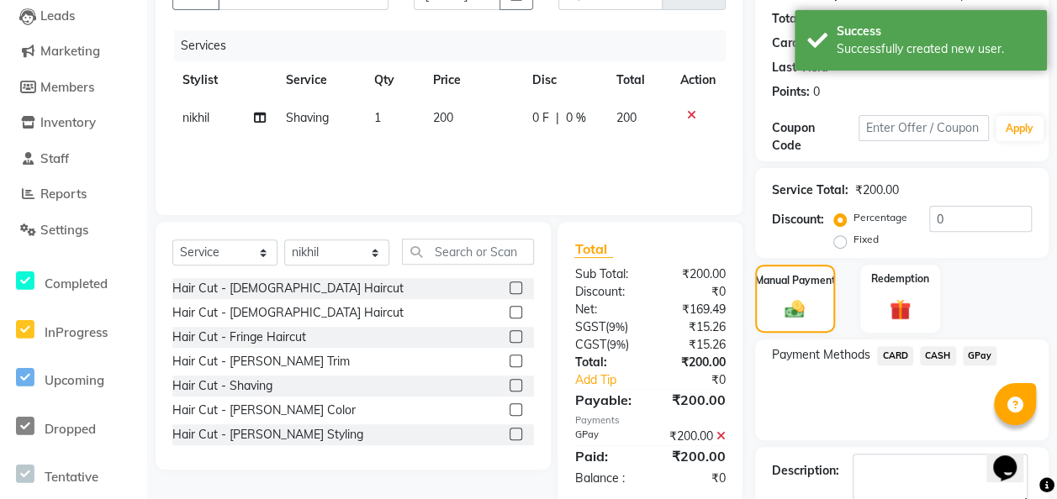
scroll to position [272, 0]
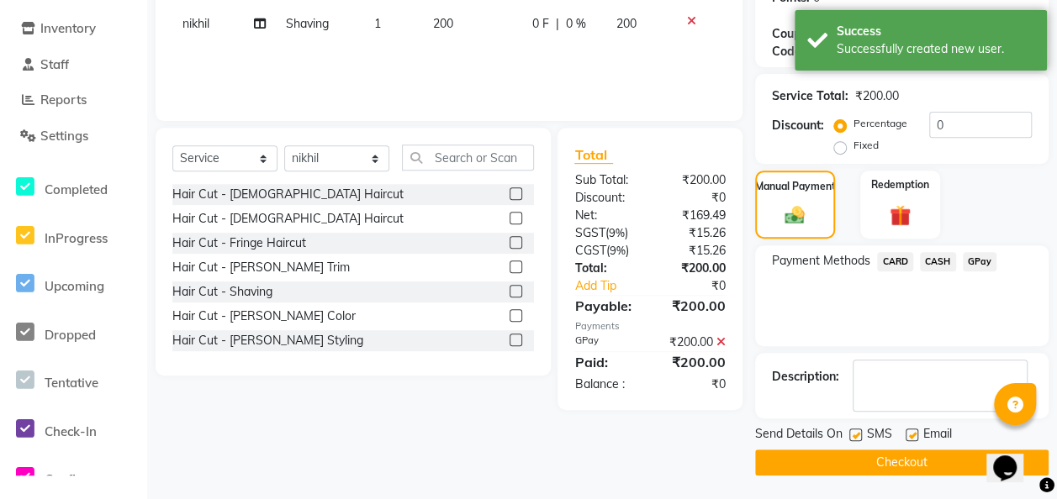
click at [863, 467] on button "Checkout" at bounding box center [901, 463] width 293 height 26
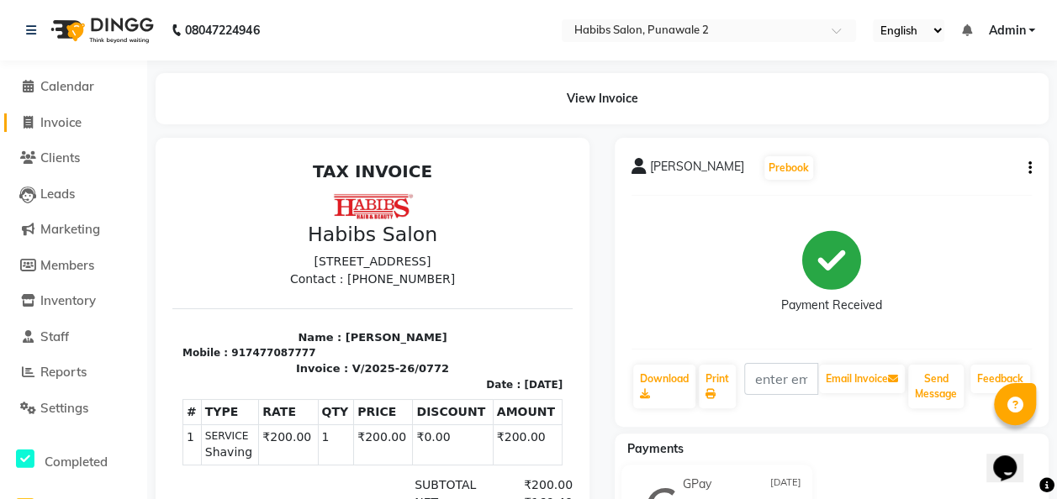
click at [61, 116] on span "Invoice" at bounding box center [60, 122] width 41 height 16
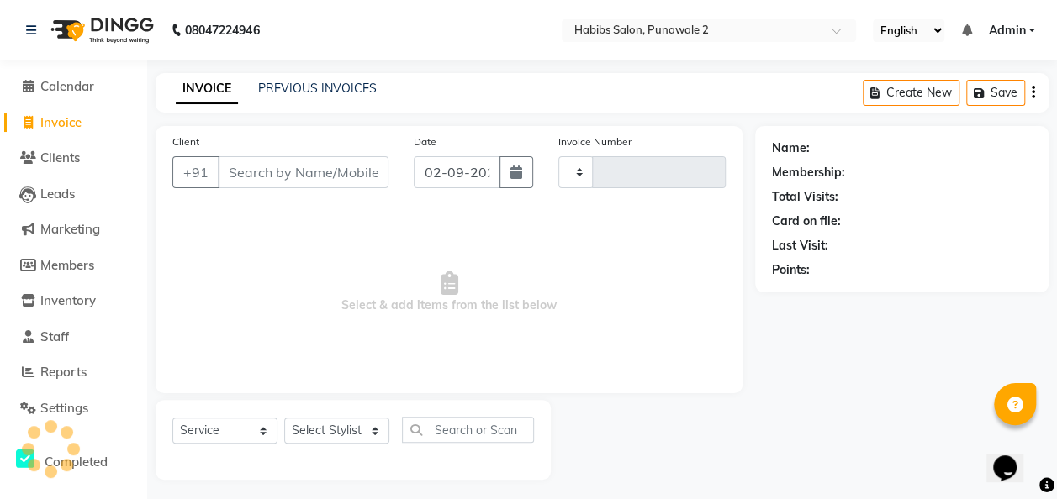
scroll to position [5, 0]
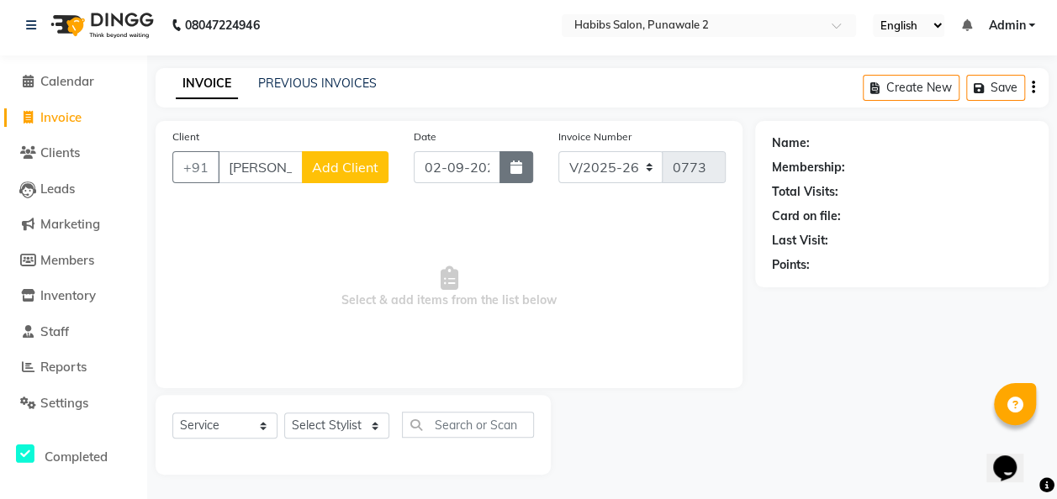
click at [518, 166] on icon "button" at bounding box center [516, 167] width 12 height 13
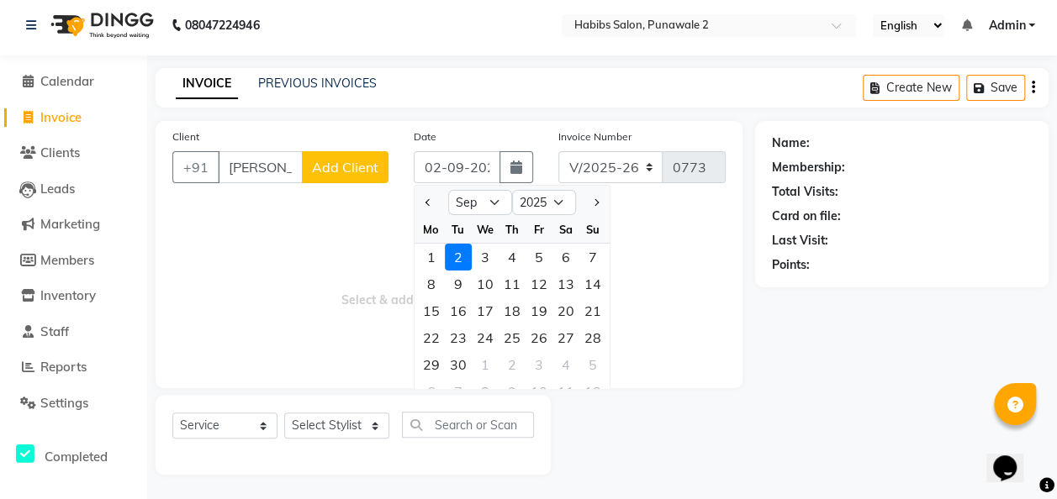
click at [416, 200] on div at bounding box center [431, 202] width 34 height 27
click at [431, 201] on button "Previous month" at bounding box center [428, 202] width 14 height 27
click at [566, 280] on div "9" at bounding box center [565, 284] width 27 height 27
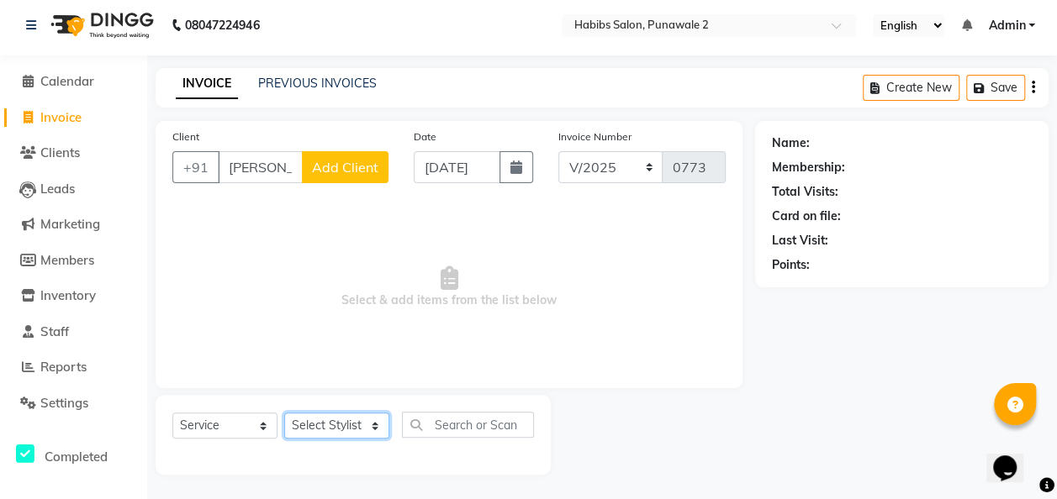
click at [375, 425] on select "Select Stylist Chandan Ganesh Gauri [PERSON_NAME] [PERSON_NAME] nikhil [PERSON_…" at bounding box center [336, 426] width 105 height 26
click at [372, 422] on select "Select Stylist Chandan Ganesh Gauri [PERSON_NAME] [PERSON_NAME] nikhil [PERSON_…" at bounding box center [336, 426] width 105 height 26
click at [284, 413] on select "Select Stylist Chandan Ganesh Gauri [PERSON_NAME] [PERSON_NAME] nikhil [PERSON_…" at bounding box center [336, 426] width 105 height 26
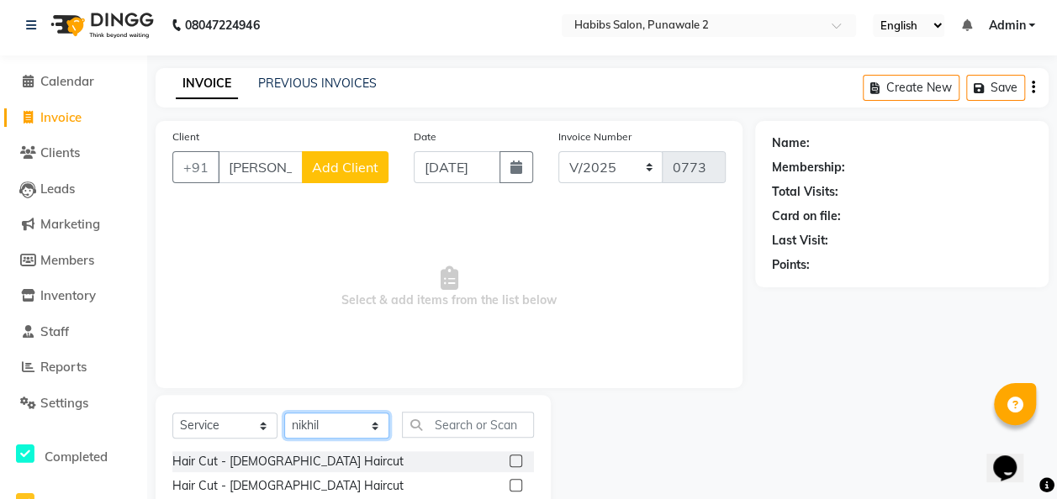
scroll to position [173, 0]
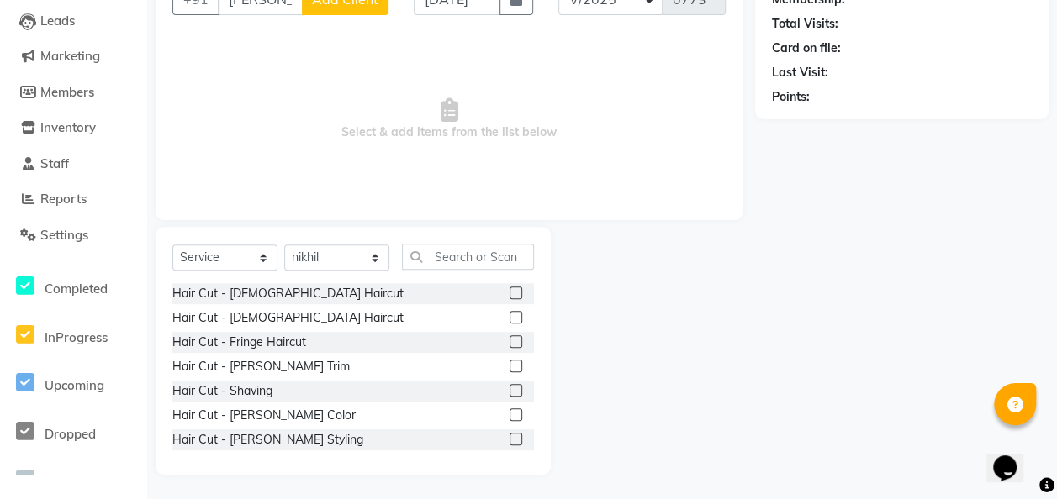
click at [509, 297] on label at bounding box center [515, 293] width 13 height 13
click at [509, 297] on input "checkbox" at bounding box center [514, 293] width 11 height 11
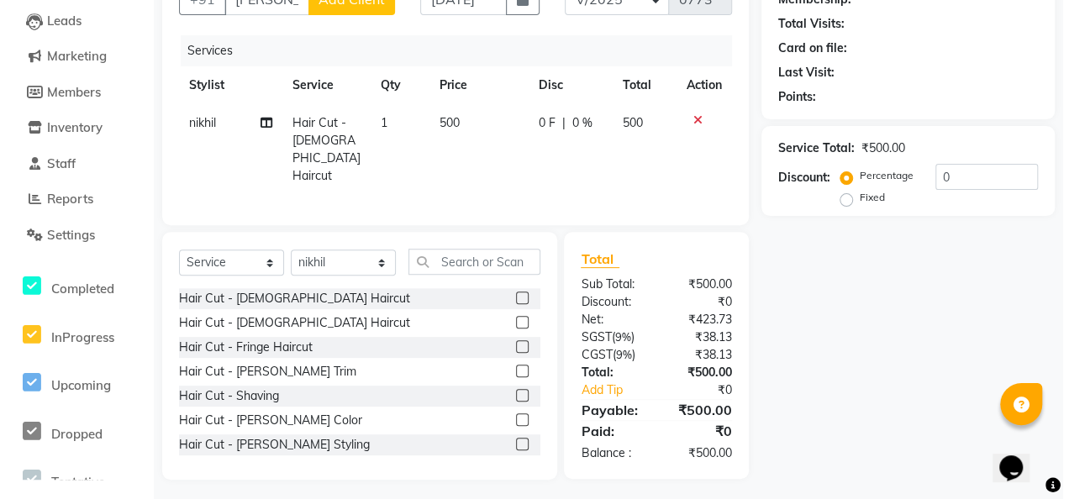
scroll to position [0, 0]
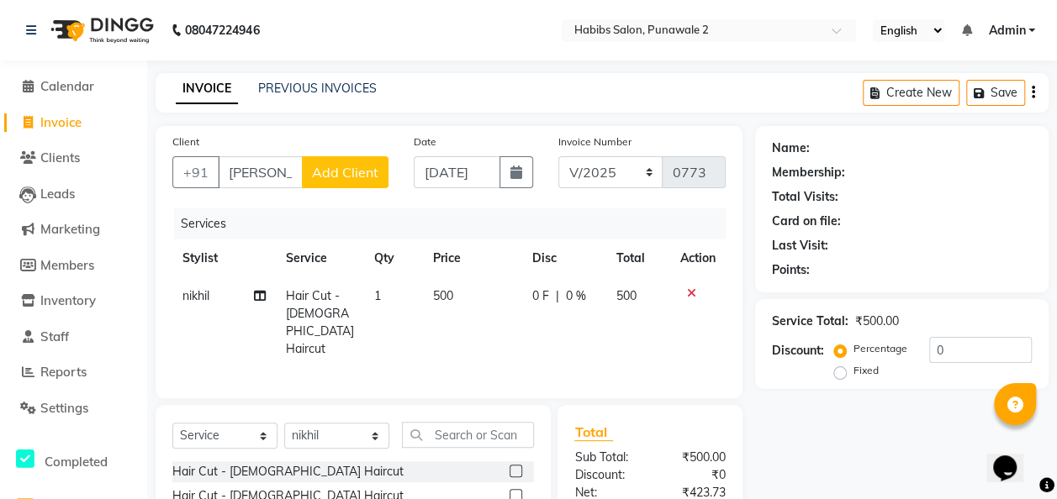
click at [459, 287] on td "500" at bounding box center [472, 322] width 99 height 91
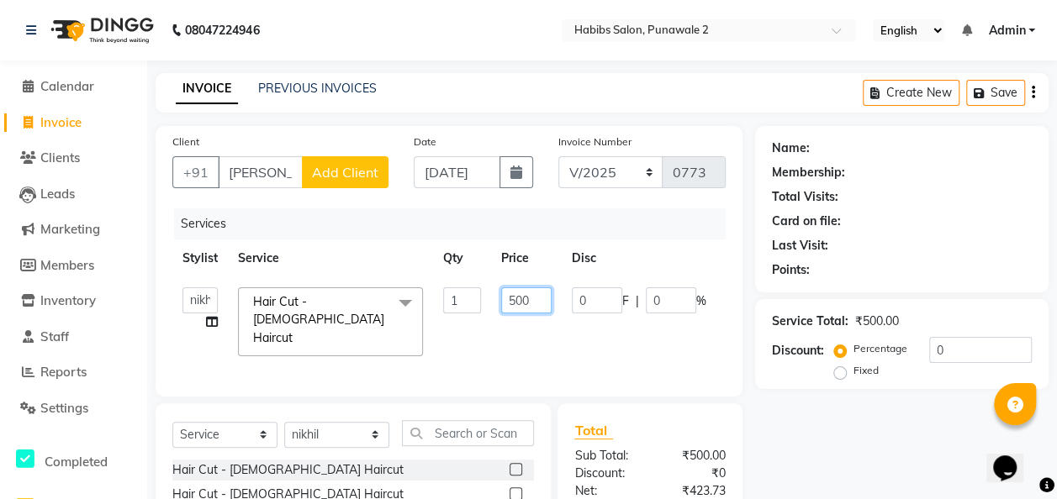
click at [540, 298] on input "500" at bounding box center [526, 301] width 50 height 26
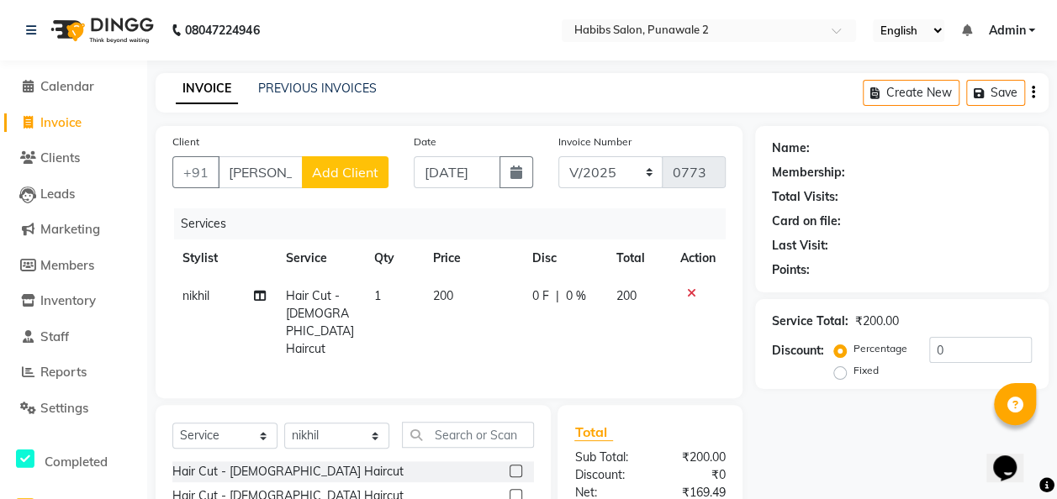
click at [345, 173] on span "Add Client" at bounding box center [345, 172] width 66 height 17
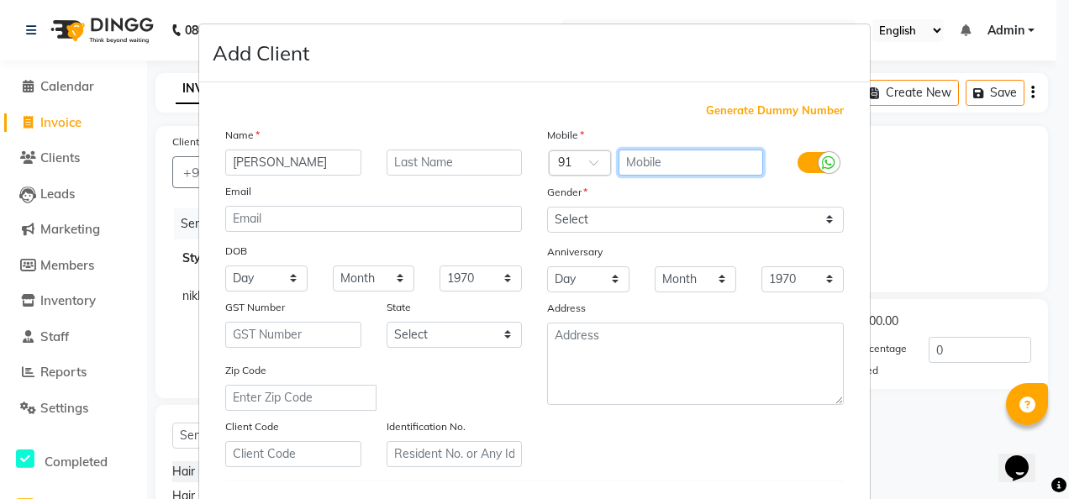
click at [641, 160] on input "text" at bounding box center [691, 163] width 145 height 26
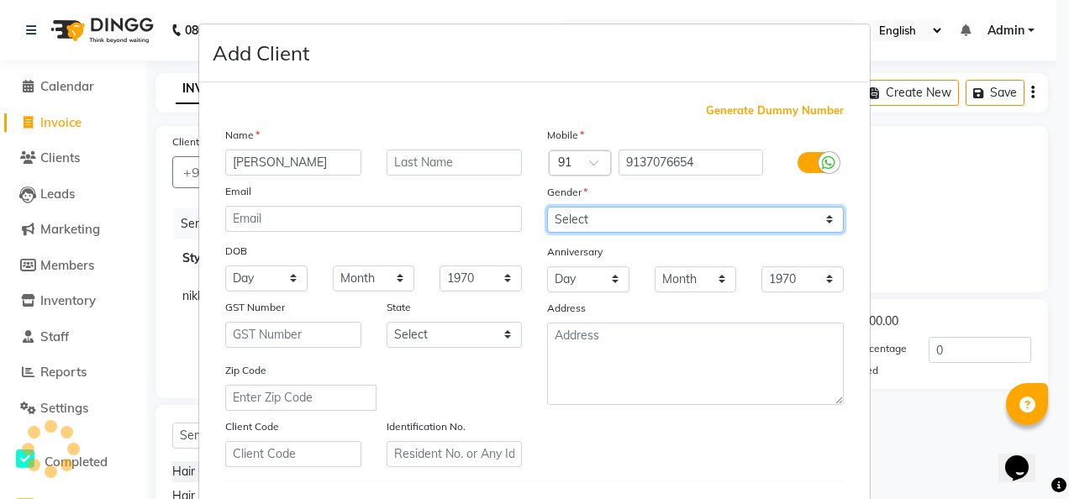
click at [827, 222] on select "Select [DEMOGRAPHIC_DATA] [DEMOGRAPHIC_DATA] Other Prefer Not To Say" at bounding box center [695, 220] width 297 height 26
click at [547, 207] on select "Select [DEMOGRAPHIC_DATA] [DEMOGRAPHIC_DATA] Other Prefer Not To Say" at bounding box center [695, 220] width 297 height 26
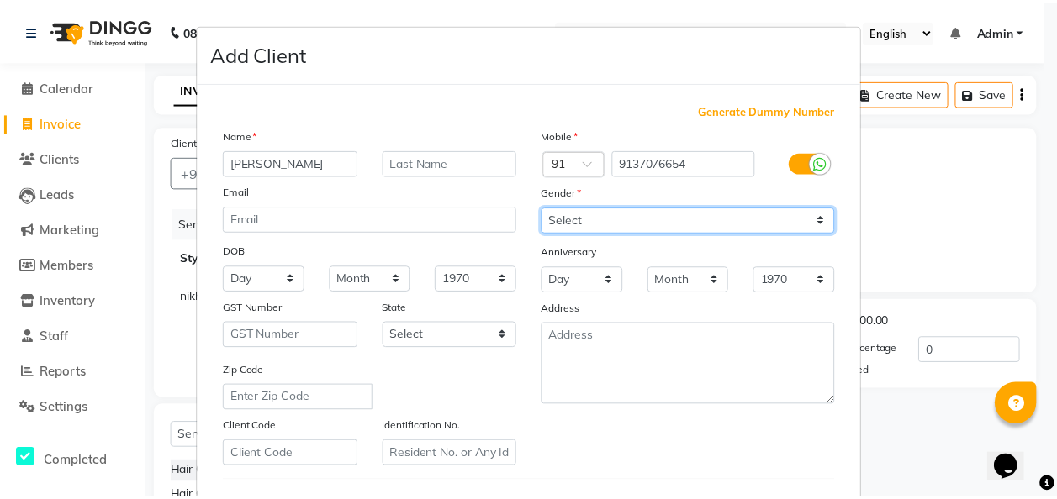
scroll to position [274, 0]
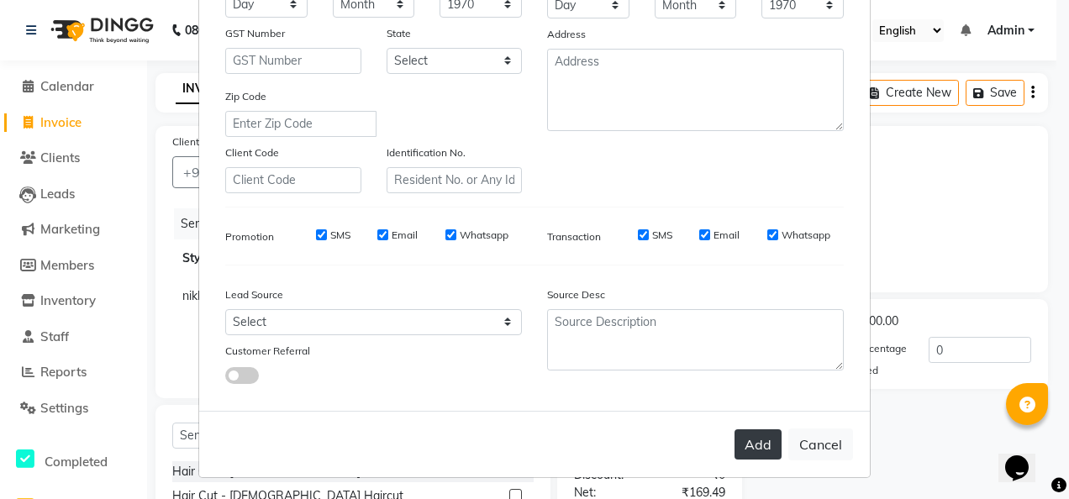
click at [754, 445] on button "Add" at bounding box center [758, 445] width 47 height 30
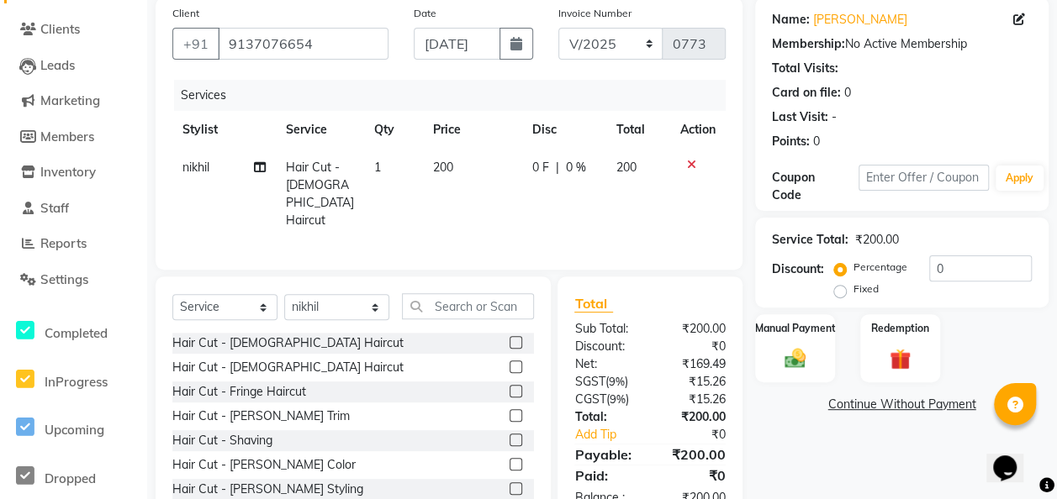
scroll to position [129, 0]
click at [785, 330] on label "Manual Payment" at bounding box center [794, 327] width 84 height 16
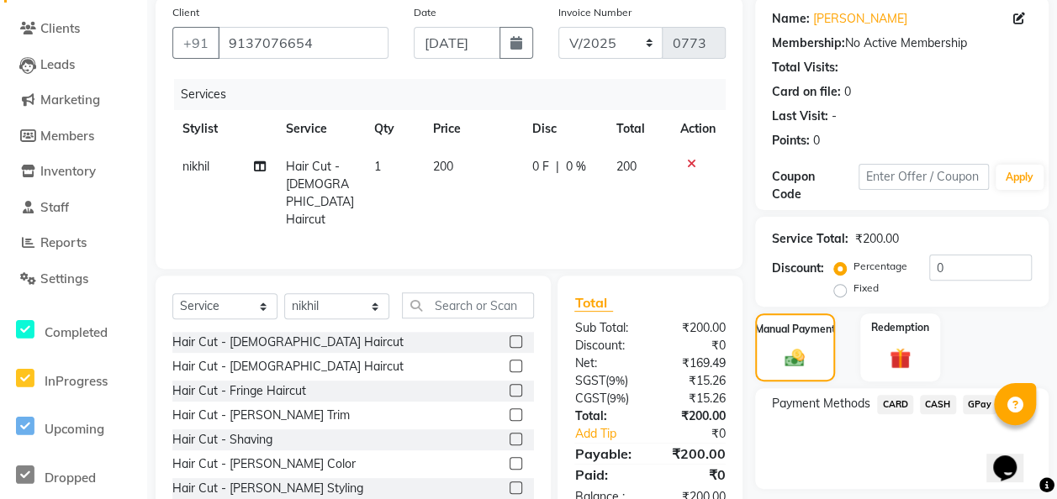
click at [863, 402] on span "GPay" at bounding box center [980, 404] width 34 height 19
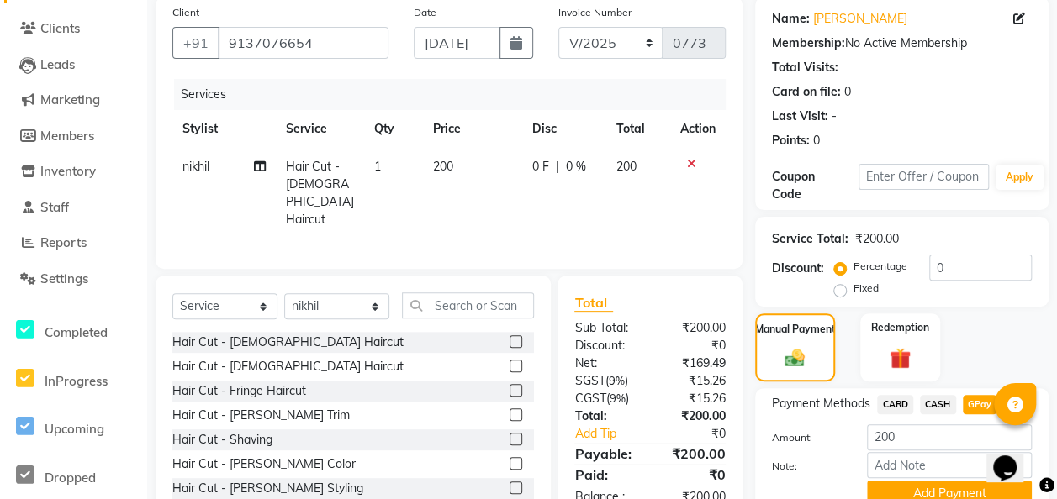
scroll to position [203, 0]
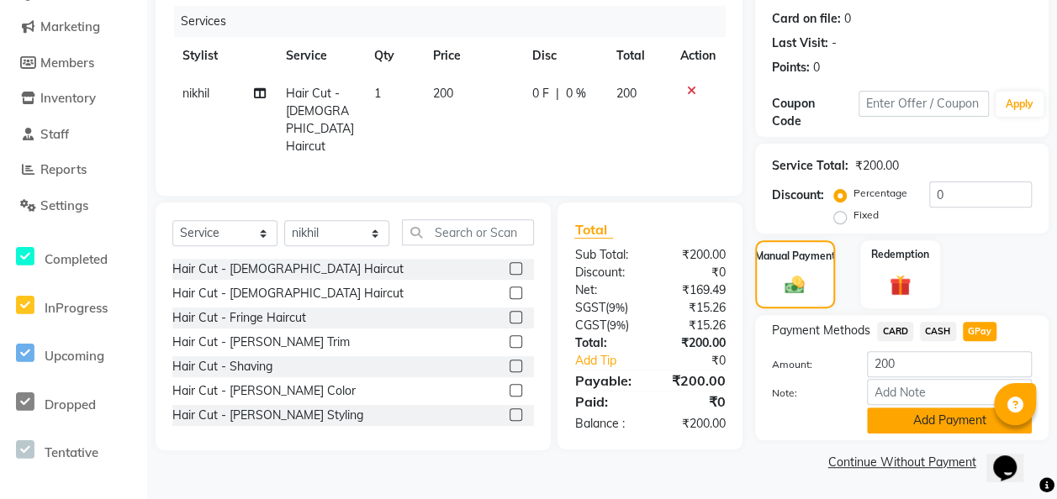
click at [863, 415] on button "Add Payment" at bounding box center [949, 421] width 165 height 26
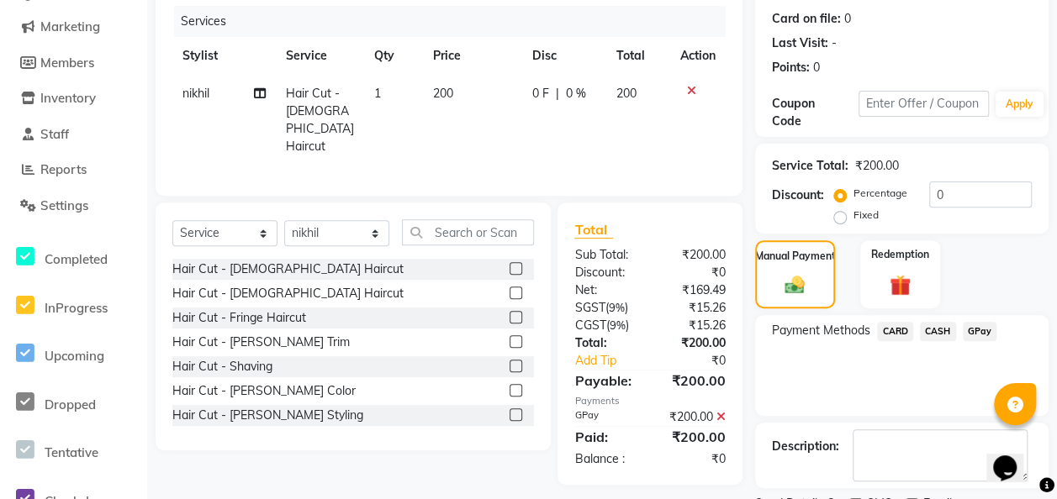
scroll to position [272, 0]
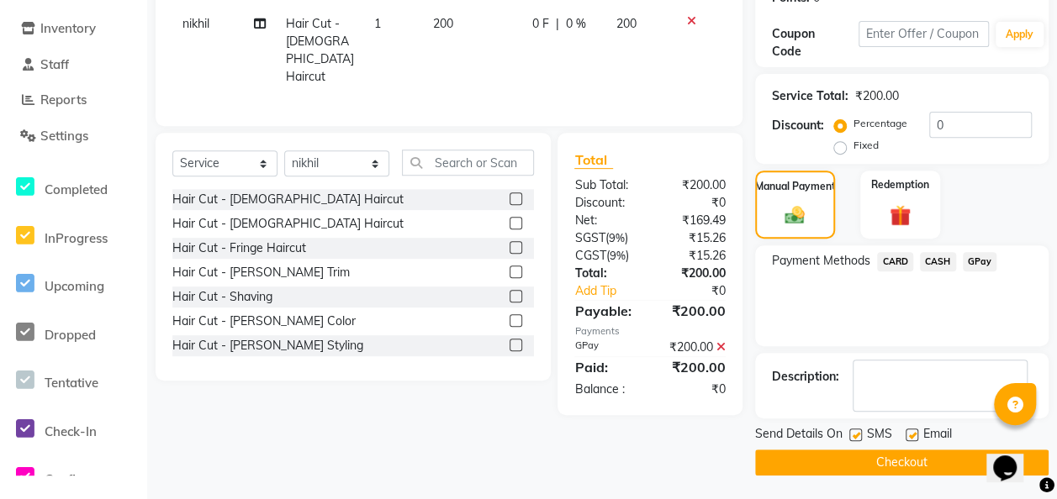
click at [863, 465] on button "Checkout" at bounding box center [901, 463] width 293 height 26
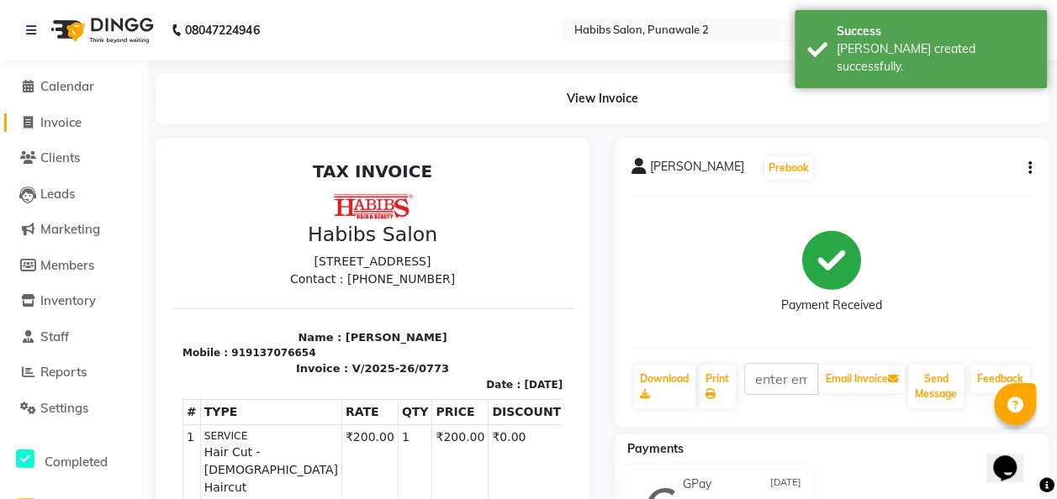
click at [58, 121] on span "Invoice" at bounding box center [60, 122] width 41 height 16
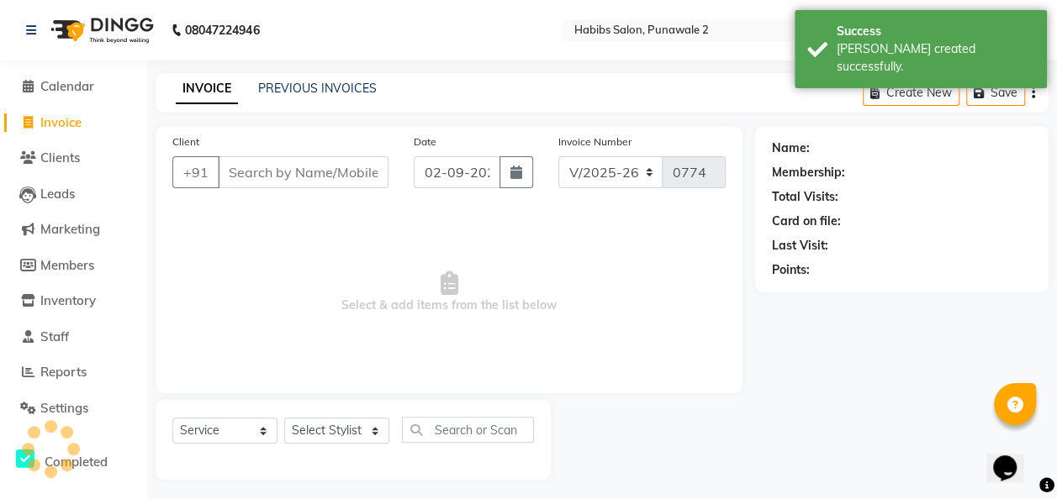
scroll to position [5, 0]
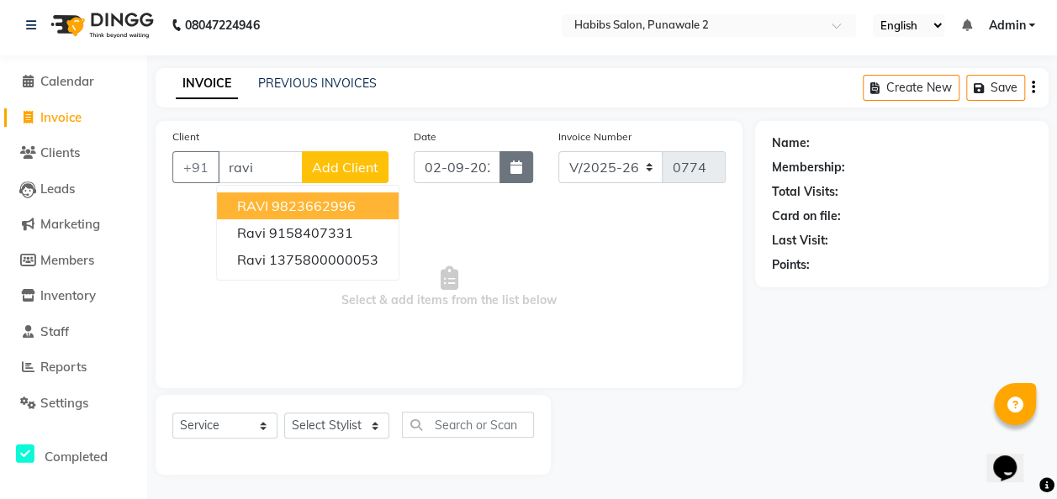
click at [523, 168] on button "button" at bounding box center [516, 167] width 34 height 32
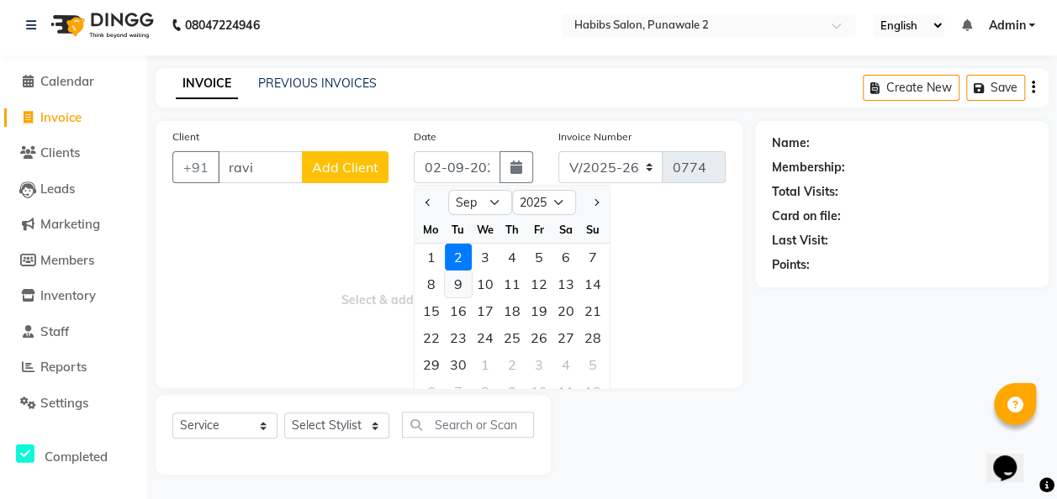
click at [457, 285] on div "9" at bounding box center [458, 284] width 27 height 27
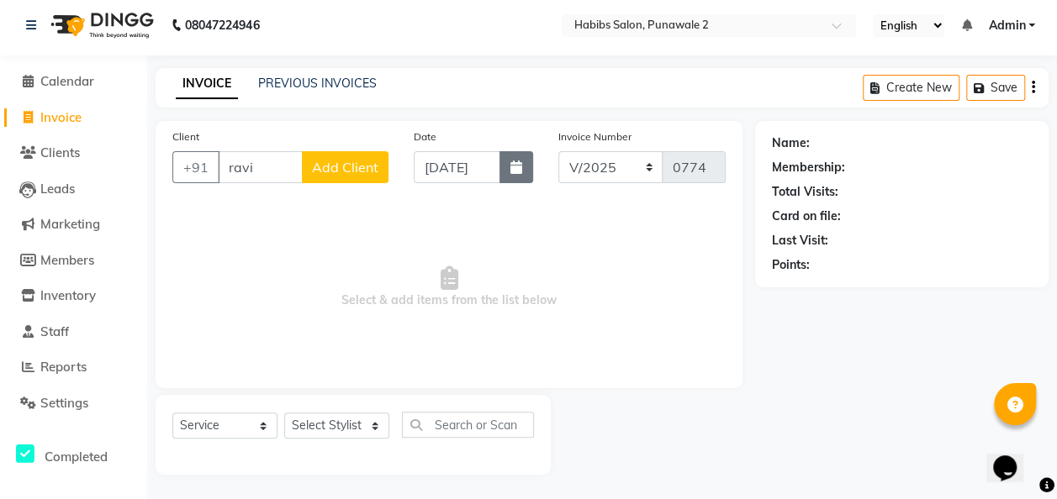
click at [521, 158] on button "button" at bounding box center [516, 167] width 34 height 32
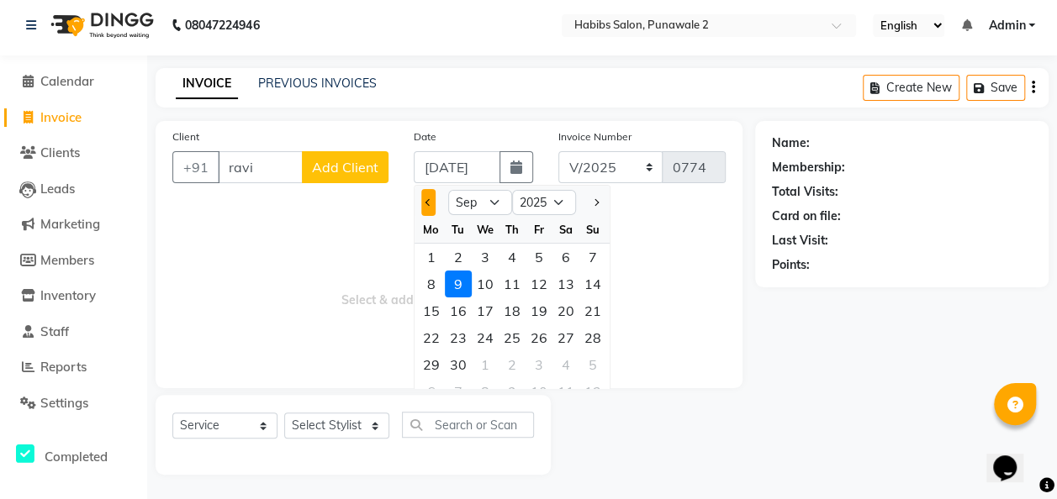
click at [429, 199] on span "Previous month" at bounding box center [428, 202] width 7 height 7
click at [560, 286] on div "9" at bounding box center [565, 284] width 27 height 27
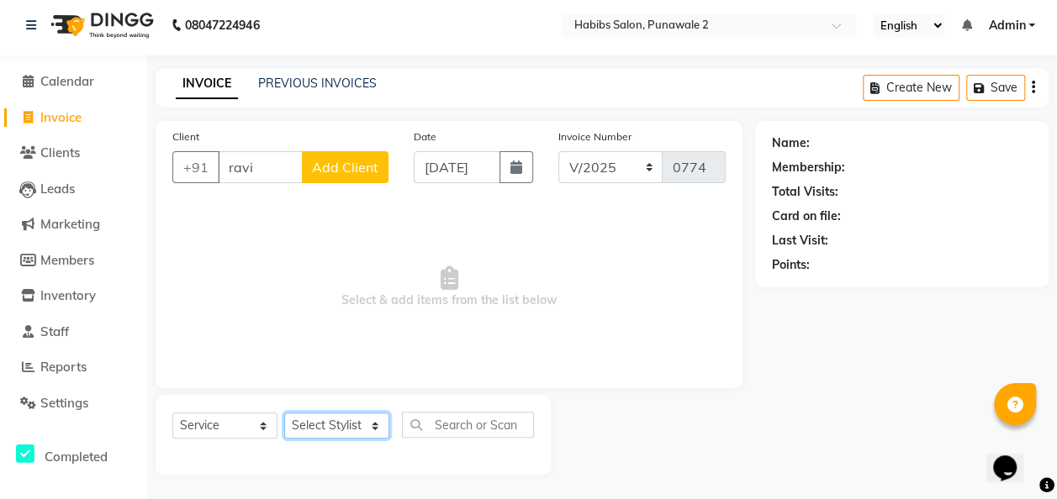
click at [374, 425] on select "Select Stylist Chandan Ganesh Gauri [PERSON_NAME] [PERSON_NAME] nikhil [PERSON_…" at bounding box center [336, 426] width 105 height 26
click at [284, 413] on select "Select Stylist Chandan Ganesh Gauri [PERSON_NAME] [PERSON_NAME] nikhil [PERSON_…" at bounding box center [336, 426] width 105 height 26
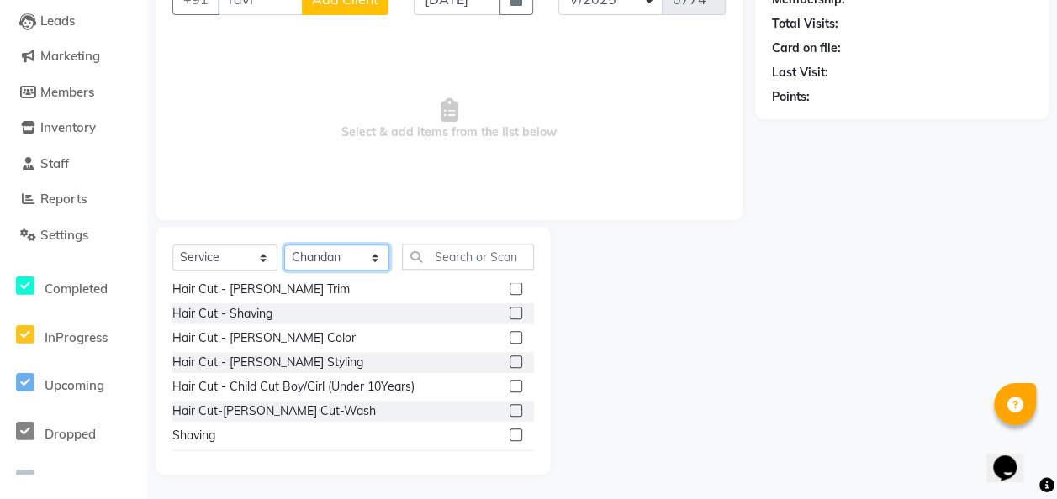
scroll to position [99, 0]
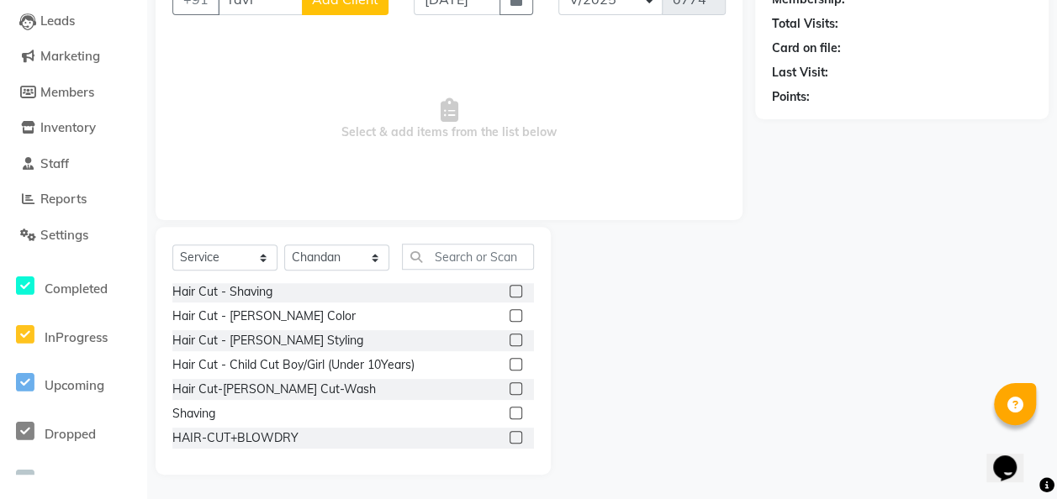
click at [509, 380] on div at bounding box center [521, 389] width 24 height 21
click at [509, 390] on label at bounding box center [515, 389] width 13 height 13
click at [509, 390] on input "checkbox" at bounding box center [514, 389] width 11 height 11
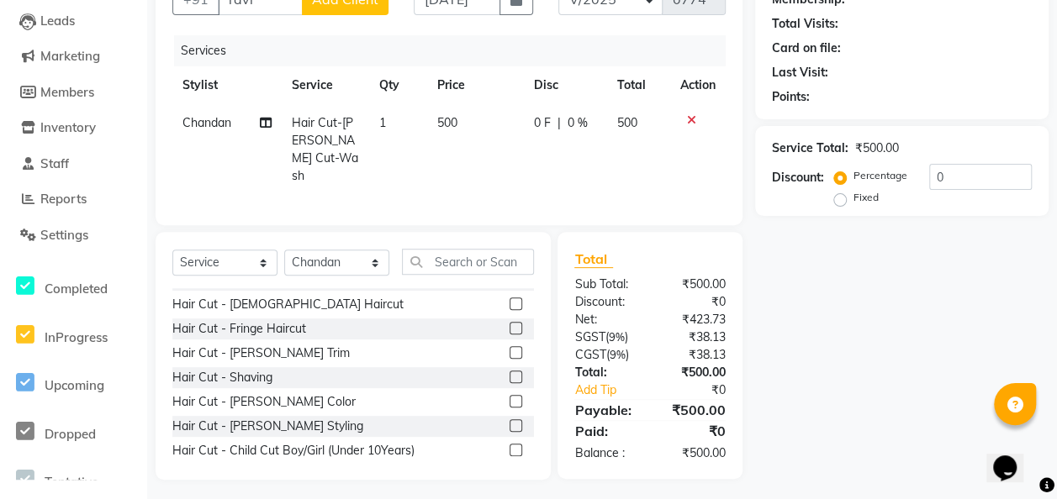
scroll to position [11, 0]
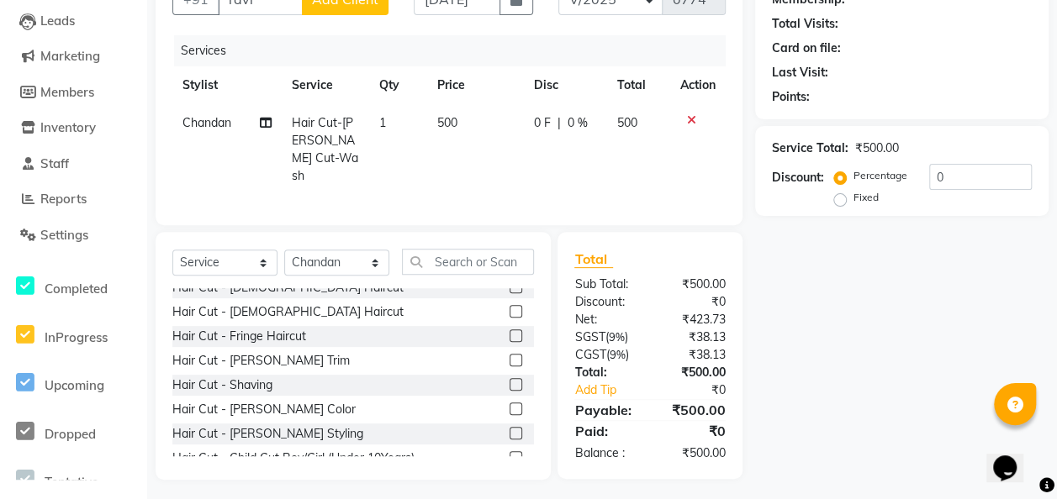
click at [462, 108] on td "500" at bounding box center [475, 149] width 97 height 91
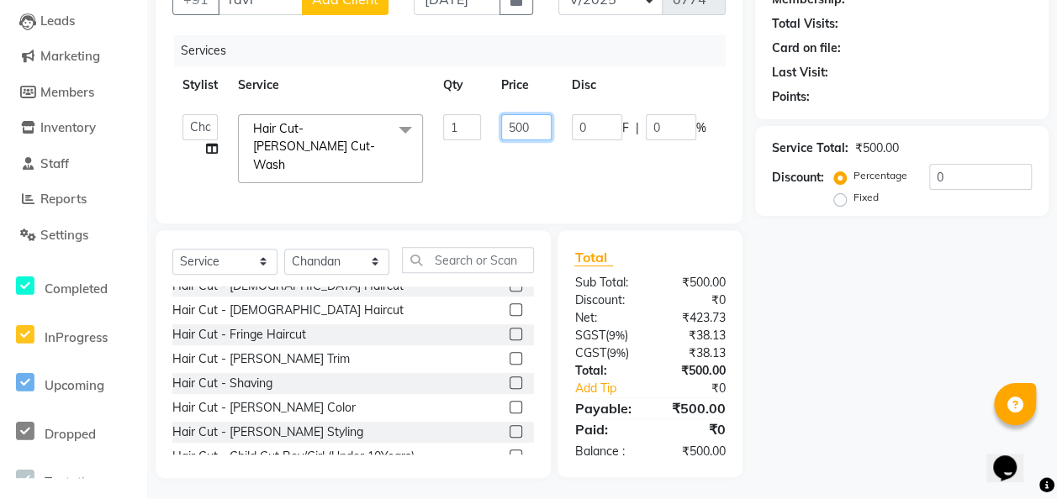
click at [535, 124] on input "500" at bounding box center [526, 127] width 50 height 26
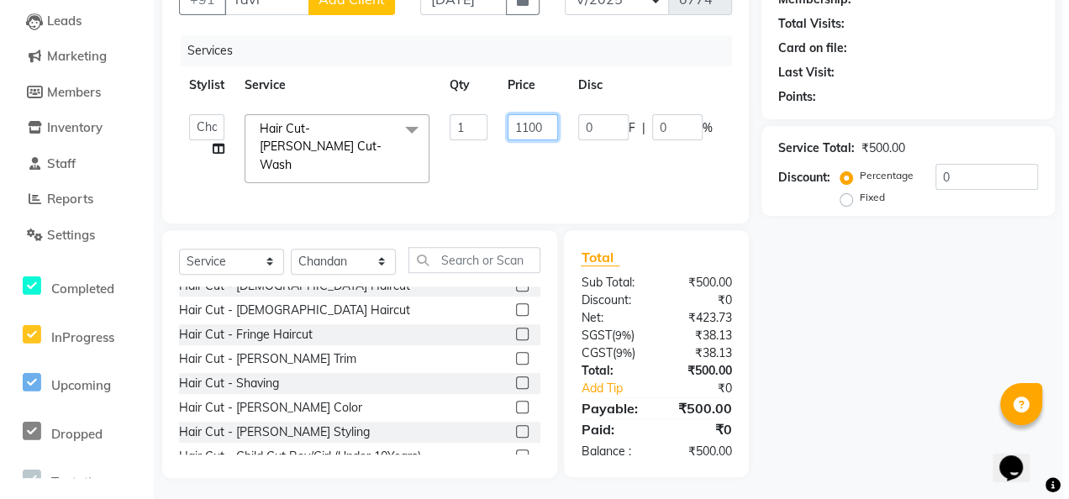
scroll to position [0, 0]
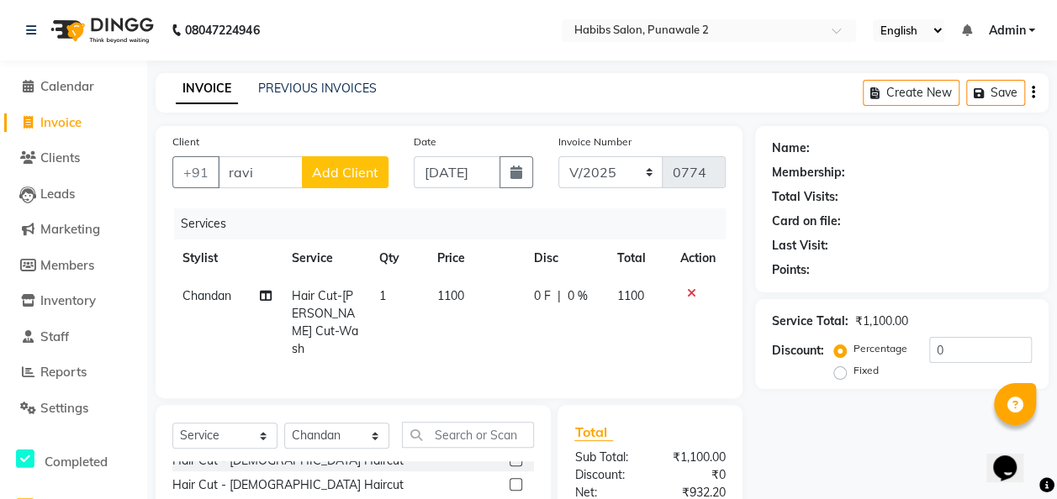
click at [348, 171] on span "Add Client" at bounding box center [345, 172] width 66 height 17
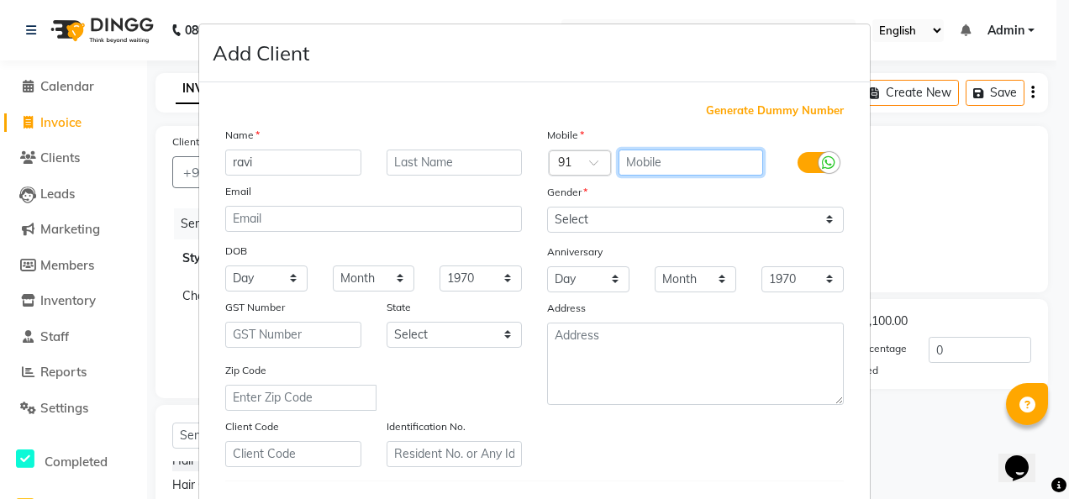
drag, startPoint x: 654, startPoint y: 156, endPoint x: 508, endPoint y: 119, distance: 150.9
click at [508, 119] on div "Generate Dummy Number Name ravi Email DOB Day 01 02 03 04 05 06 07 08 09 10 11 …" at bounding box center [535, 387] width 644 height 569
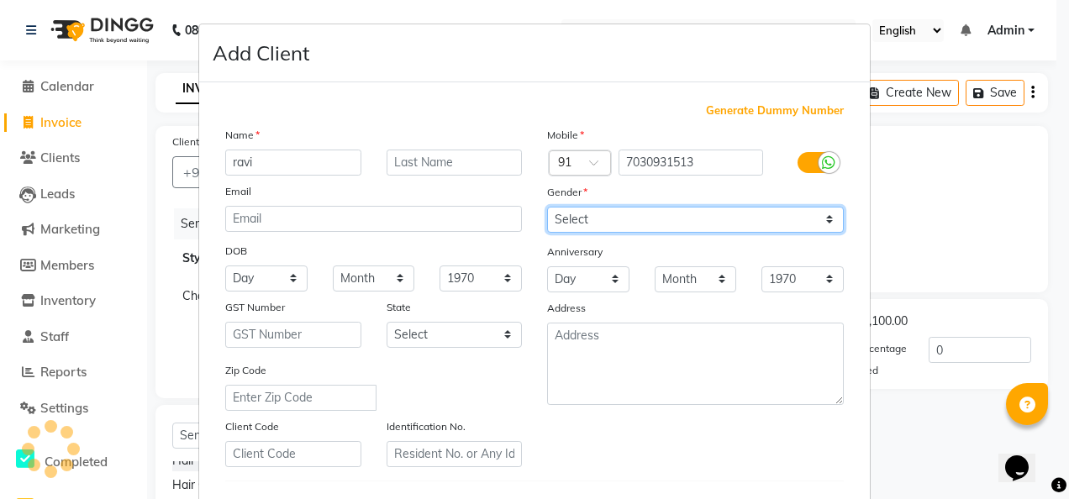
click at [824, 214] on select "Select [DEMOGRAPHIC_DATA] [DEMOGRAPHIC_DATA] Other Prefer Not To Say" at bounding box center [695, 220] width 297 height 26
click at [547, 207] on select "Select [DEMOGRAPHIC_DATA] [DEMOGRAPHIC_DATA] Other Prefer Not To Say" at bounding box center [695, 220] width 297 height 26
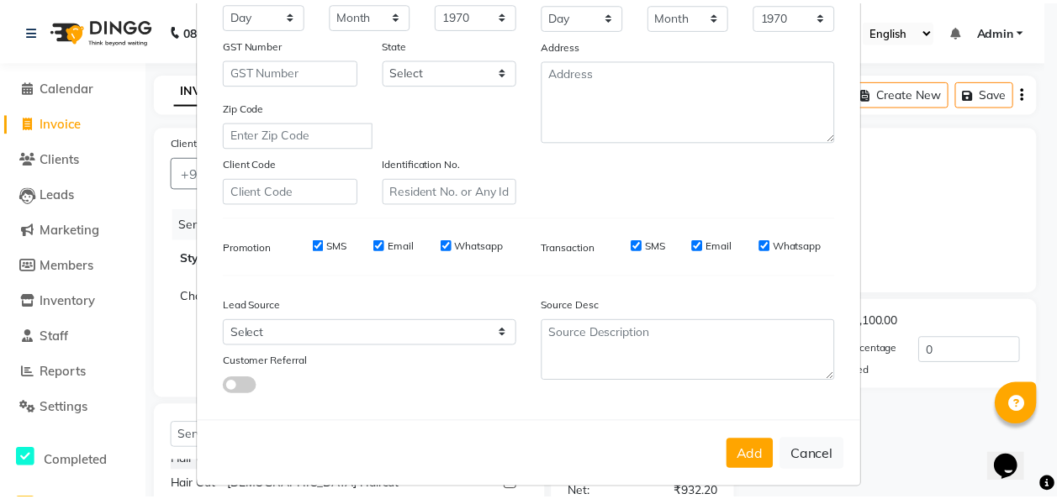
scroll to position [274, 0]
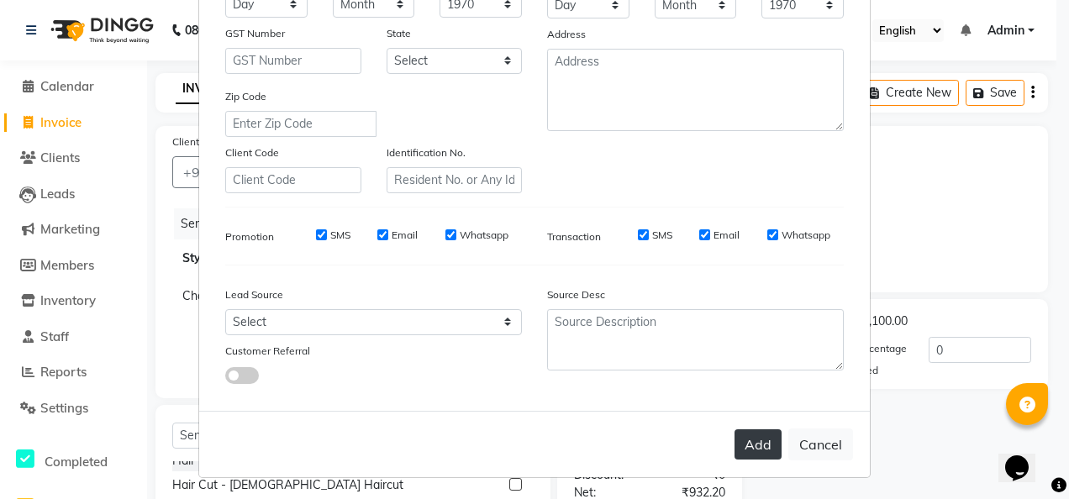
click at [758, 449] on button "Add" at bounding box center [758, 445] width 47 height 30
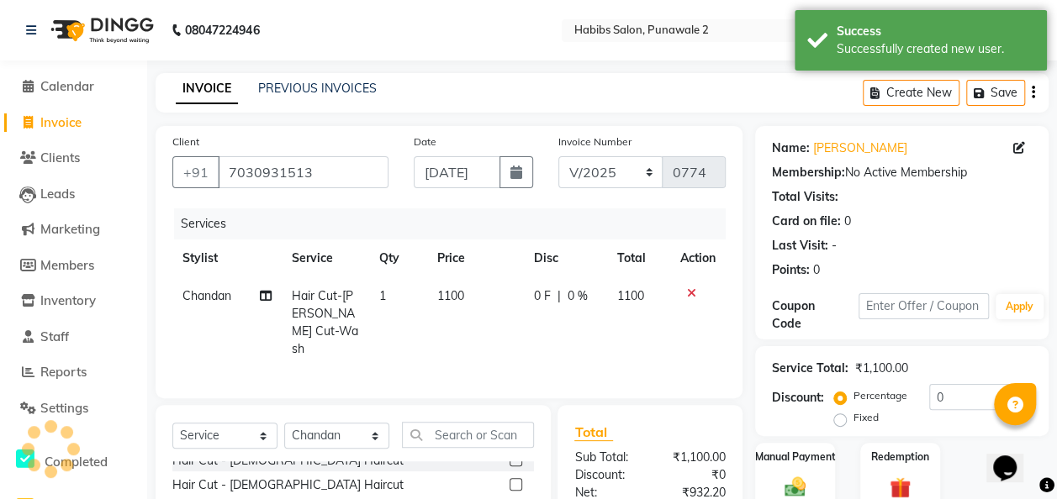
scroll to position [173, 0]
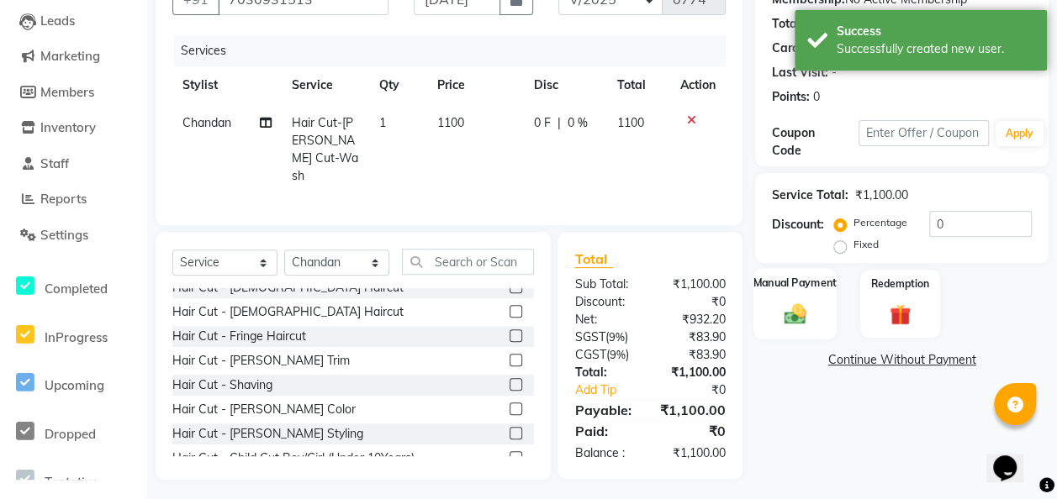
click at [780, 308] on img at bounding box center [795, 313] width 36 height 25
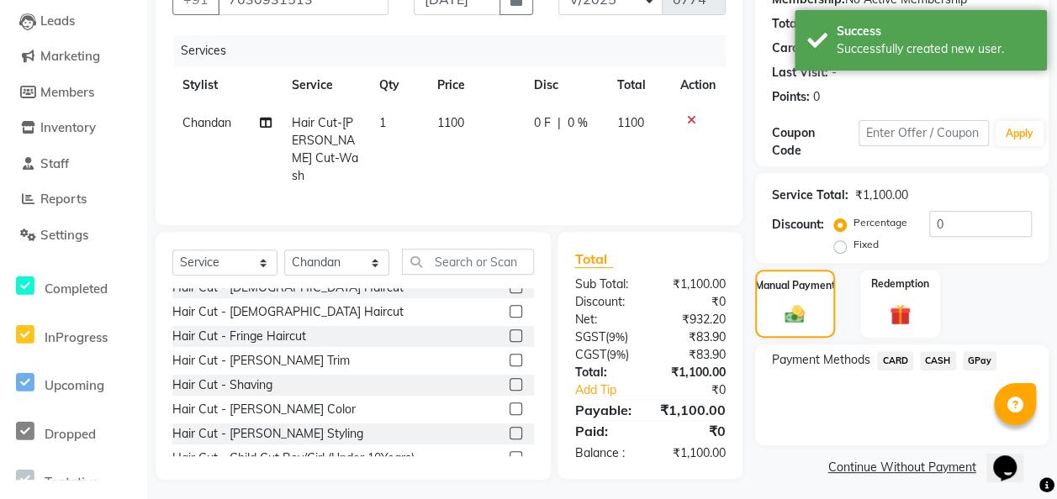
click at [863, 358] on span "GPay" at bounding box center [980, 360] width 34 height 19
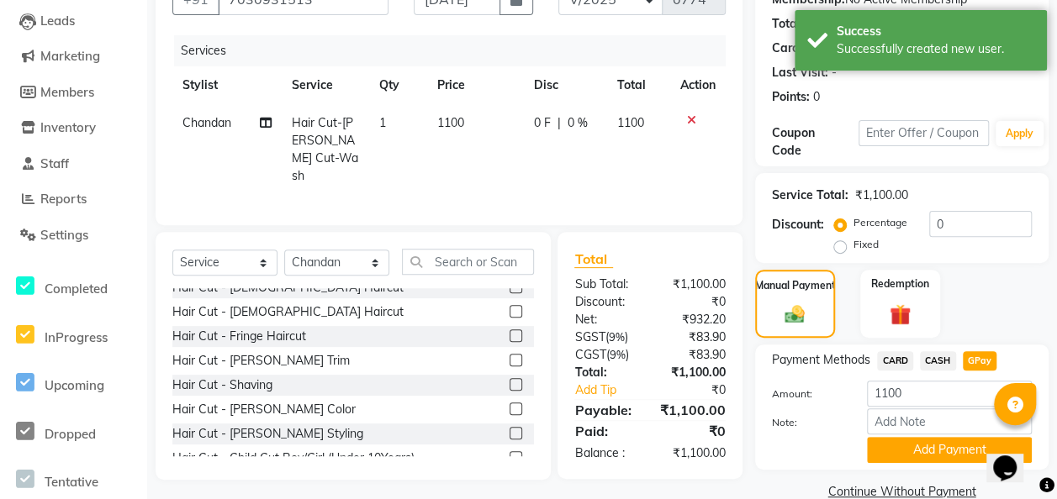
scroll to position [203, 0]
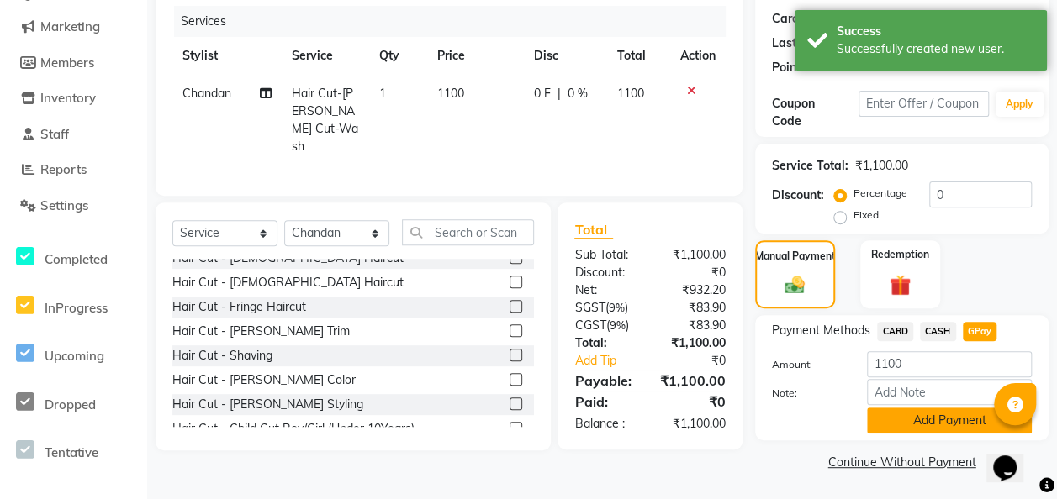
click at [863, 428] on button "Add Payment" at bounding box center [949, 421] width 165 height 26
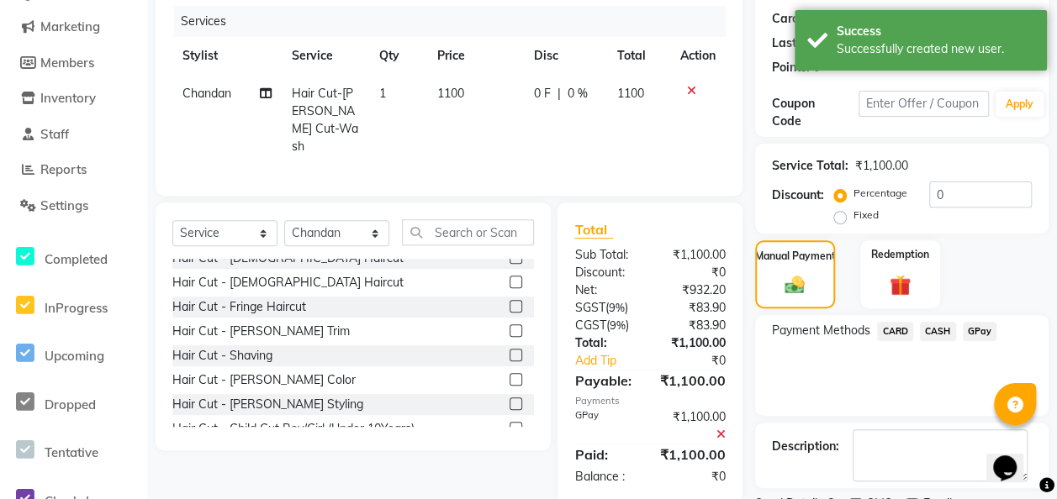
scroll to position [272, 0]
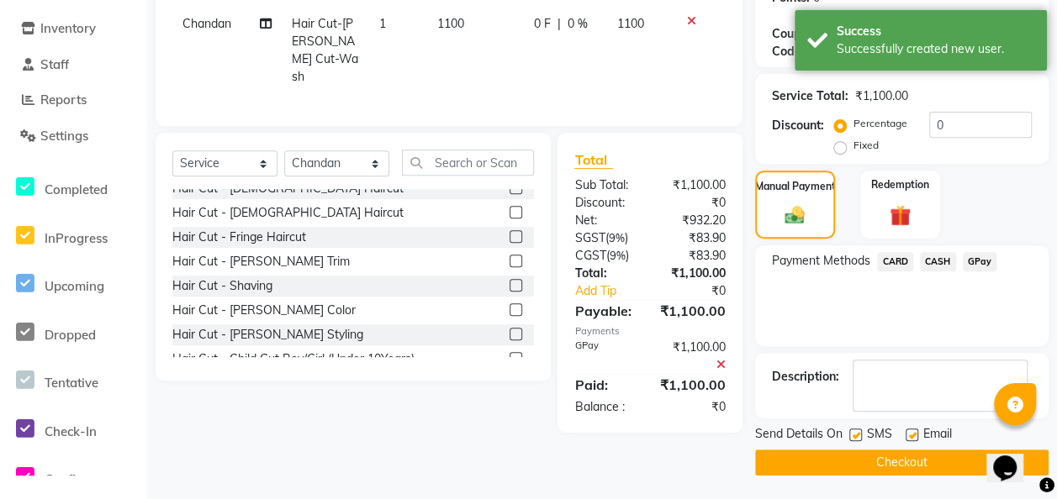
click at [863, 457] on button "Checkout" at bounding box center [901, 463] width 293 height 26
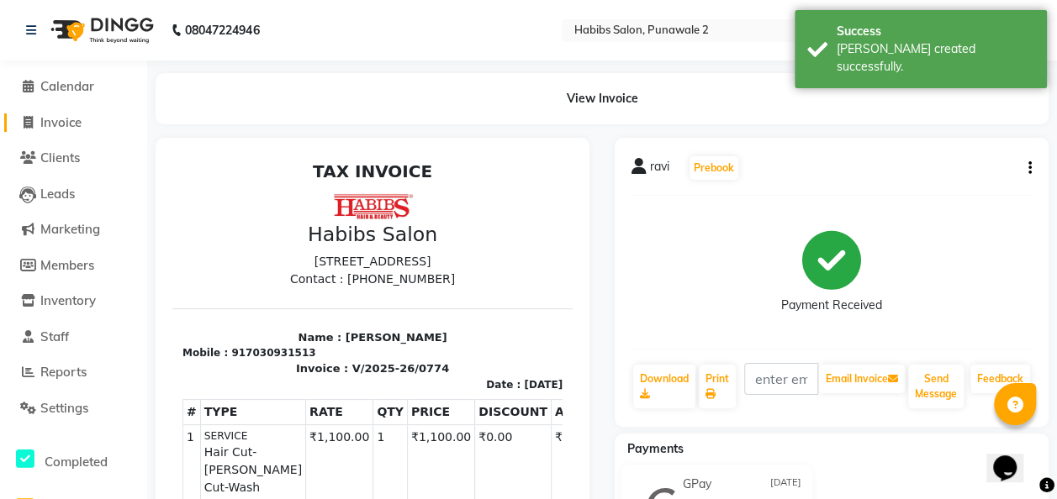
click at [62, 119] on span "Invoice" at bounding box center [60, 122] width 41 height 16
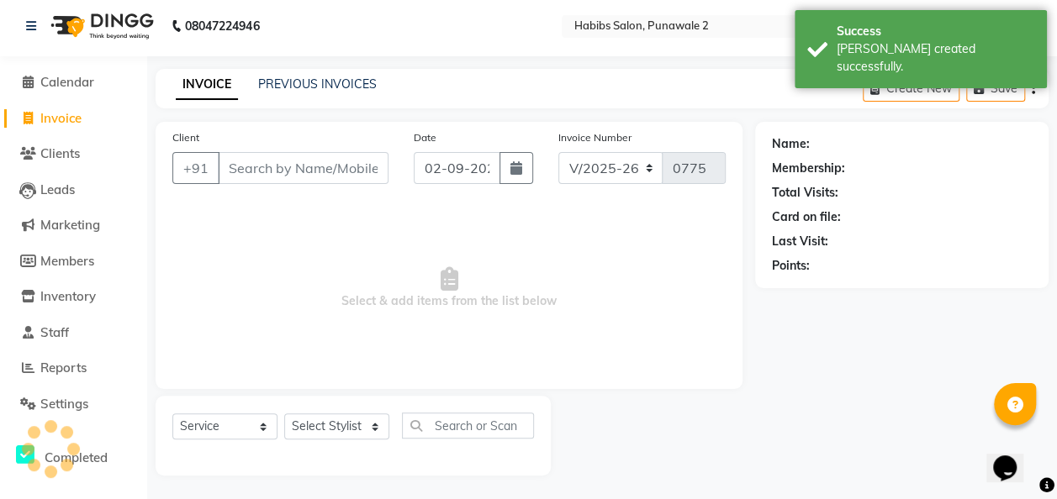
scroll to position [5, 0]
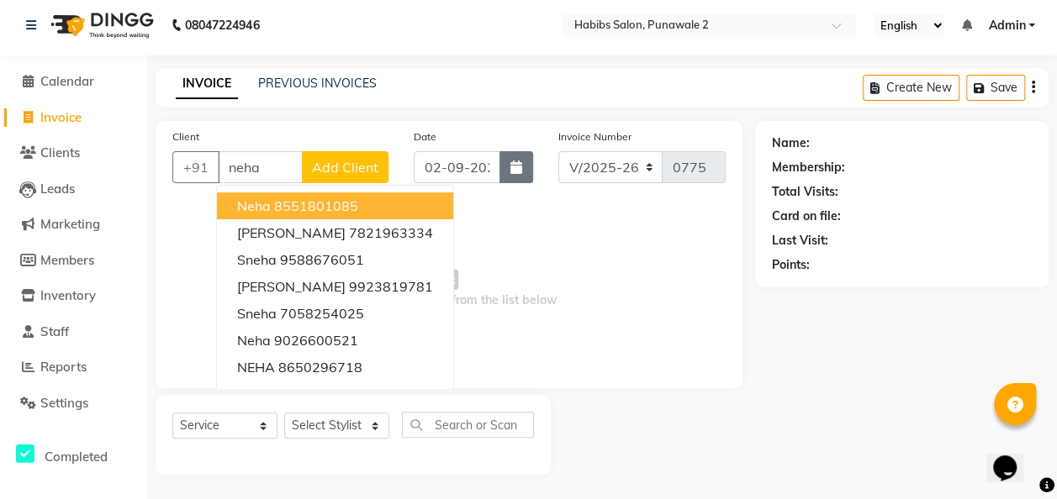
click at [509, 165] on button "button" at bounding box center [516, 167] width 34 height 32
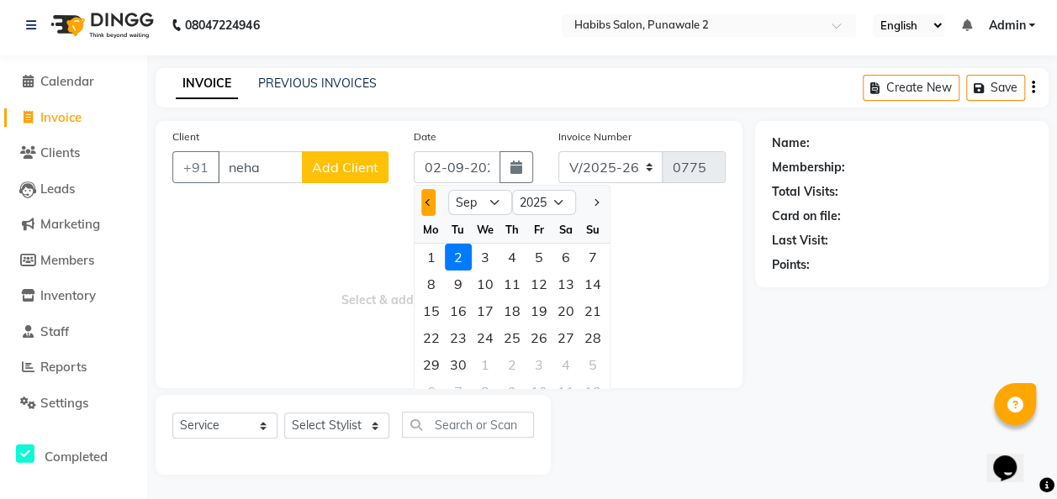
click at [425, 202] on span "Previous month" at bounding box center [428, 202] width 7 height 7
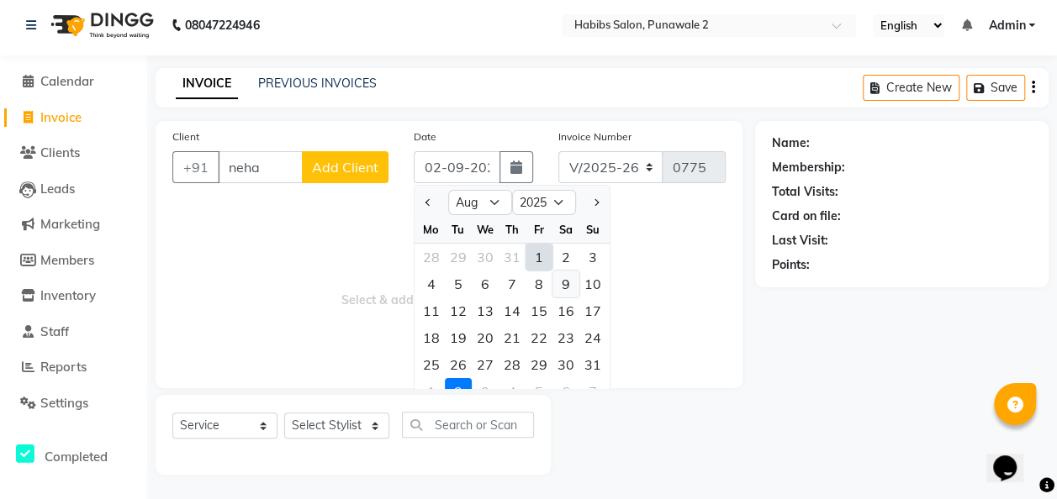
click at [560, 277] on div "9" at bounding box center [565, 284] width 27 height 27
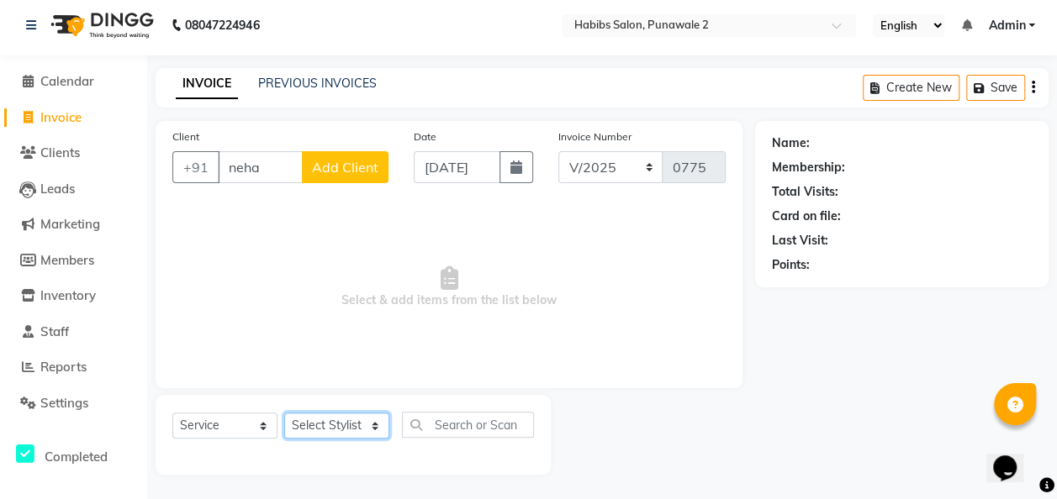
click at [370, 421] on select "Select Stylist Chandan Ganesh Gauri [PERSON_NAME] [PERSON_NAME] nikhil [PERSON_…" at bounding box center [336, 426] width 105 height 26
click at [284, 413] on select "Select Stylist Chandan Ganesh Gauri [PERSON_NAME] [PERSON_NAME] nikhil [PERSON_…" at bounding box center [336, 426] width 105 height 26
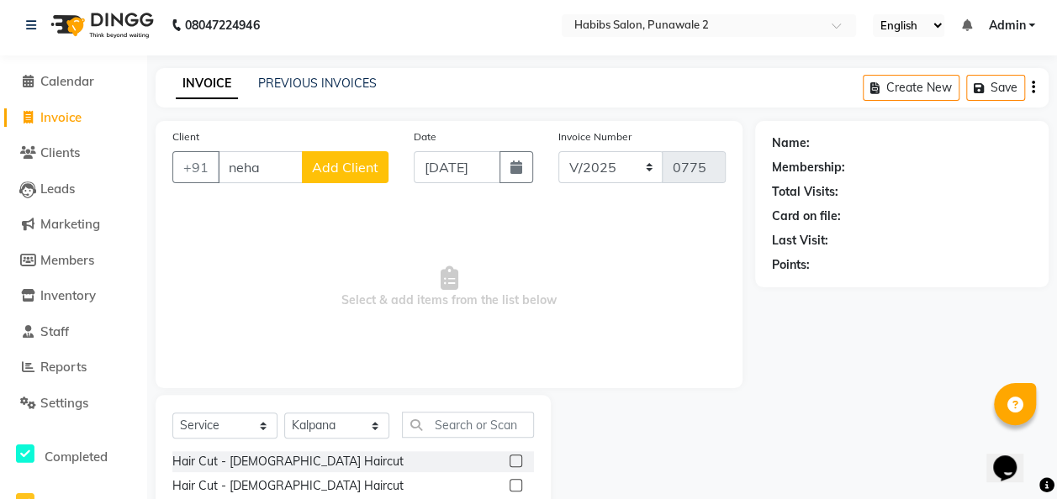
drag, startPoint x: 343, startPoint y: 267, endPoint x: 306, endPoint y: 230, distance: 52.3
click at [306, 230] on span "Select & add items from the list below" at bounding box center [448, 287] width 553 height 168
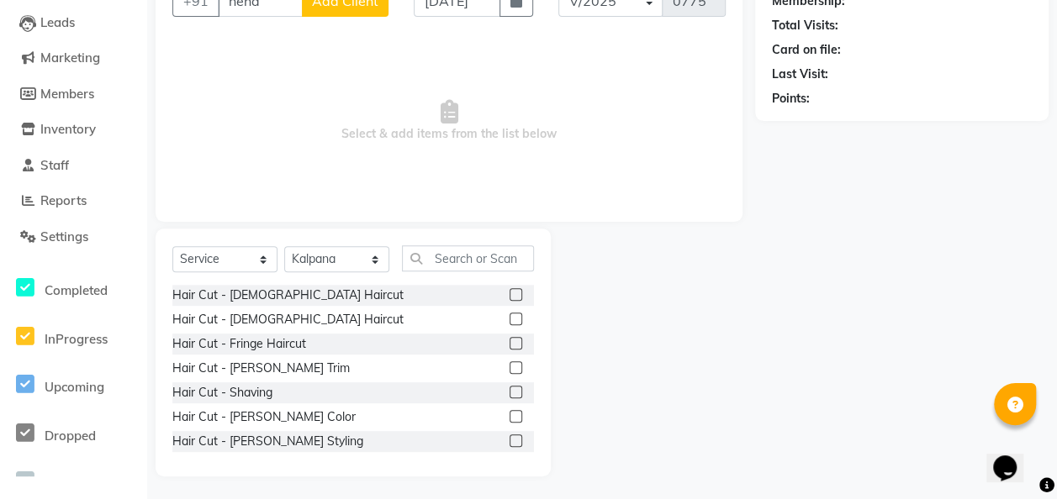
scroll to position [173, 0]
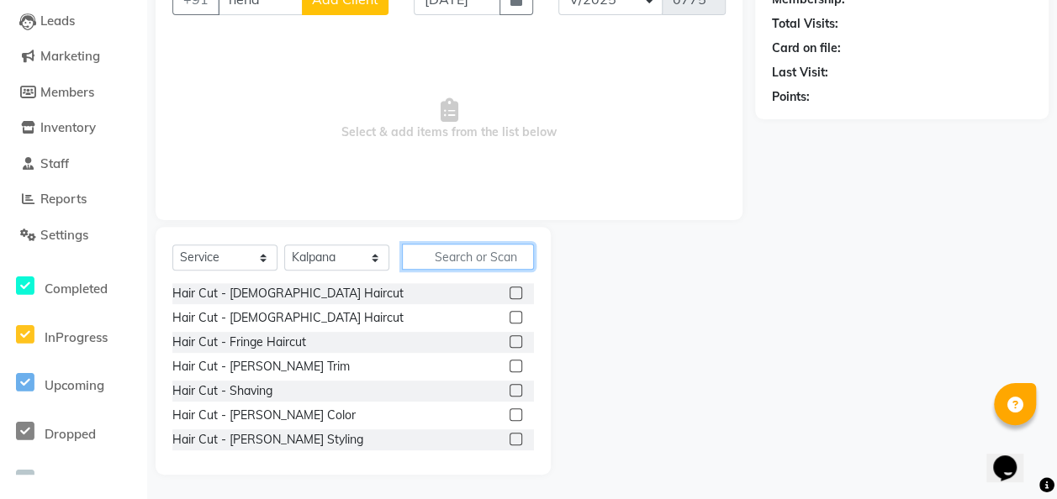
click at [483, 256] on input "text" at bounding box center [468, 257] width 132 height 26
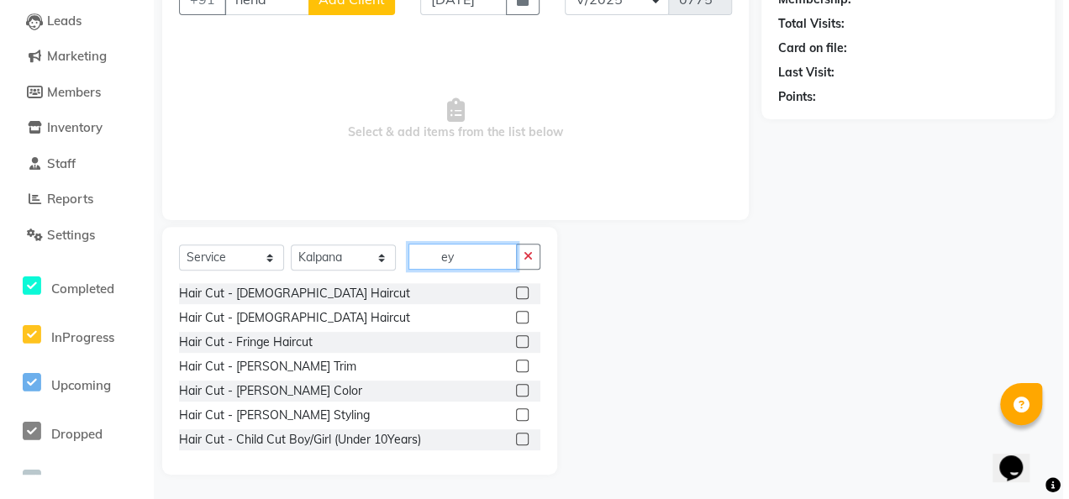
scroll to position [103, 0]
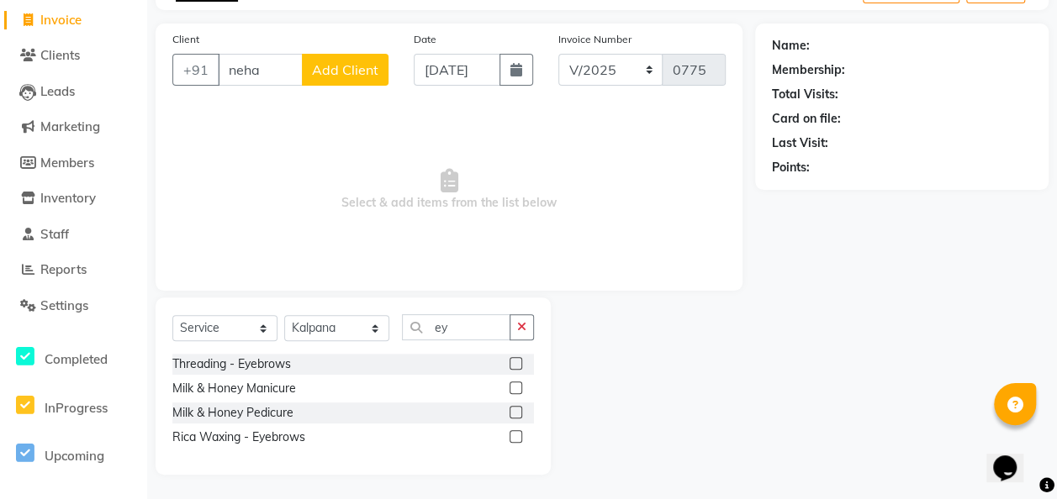
click at [519, 357] on label at bounding box center [515, 363] width 13 height 13
click at [519, 359] on input "checkbox" at bounding box center [514, 364] width 11 height 11
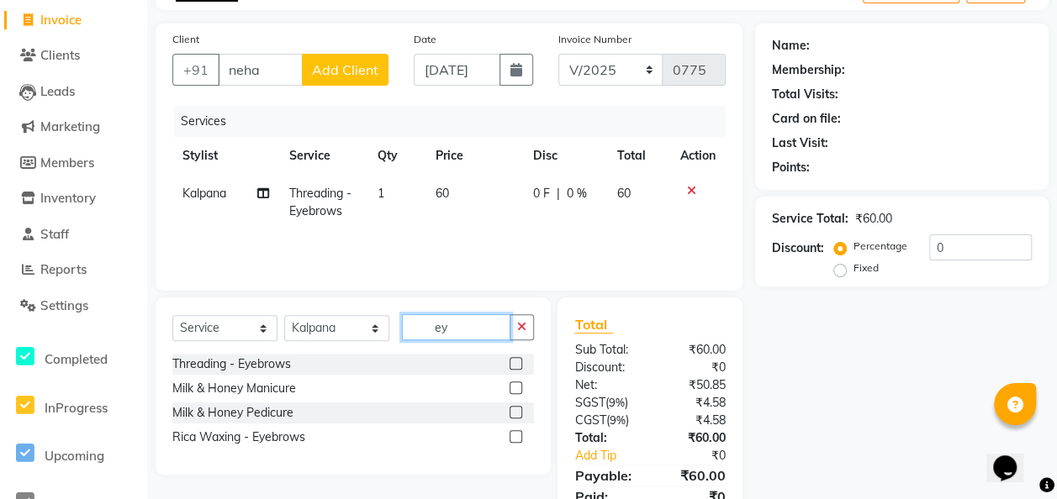
click at [478, 323] on input "ey" at bounding box center [456, 327] width 108 height 26
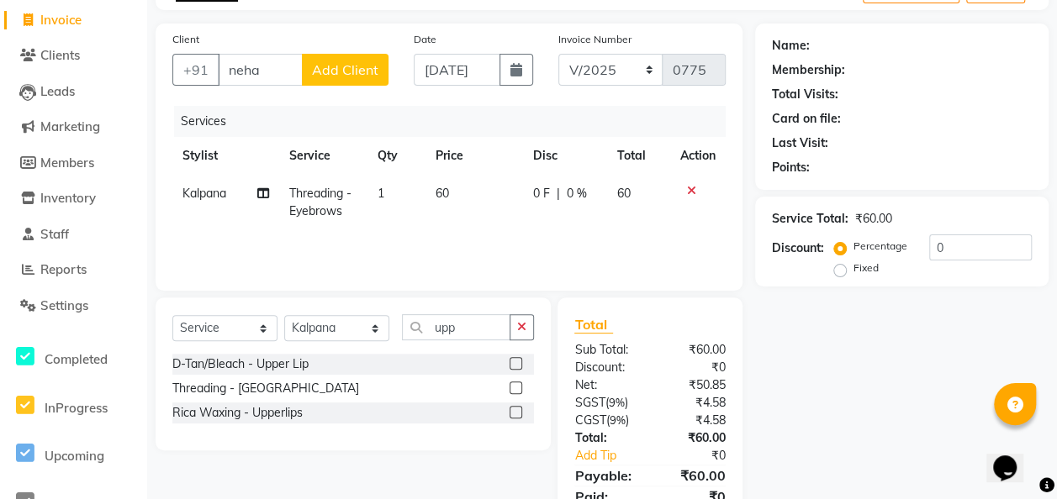
click at [521, 386] on label at bounding box center [515, 388] width 13 height 13
click at [520, 386] on input "checkbox" at bounding box center [514, 388] width 11 height 11
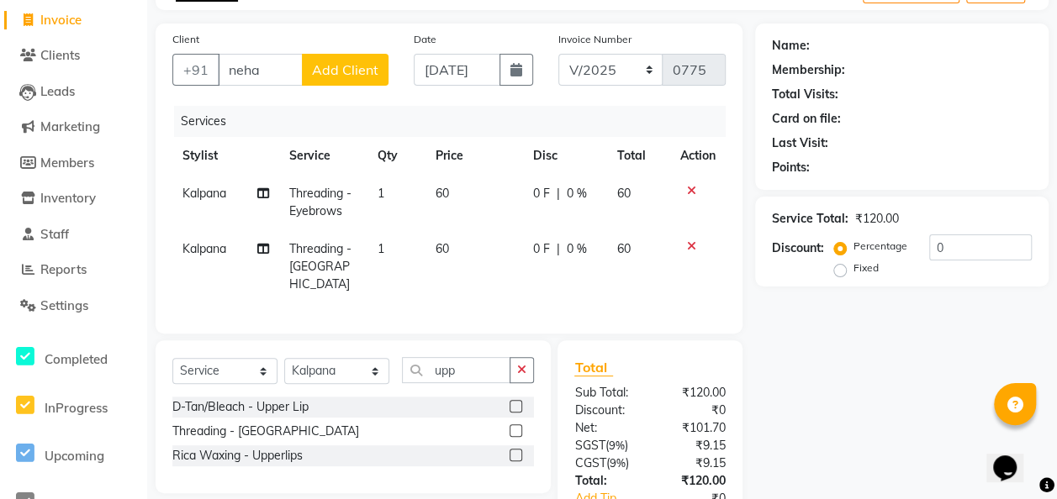
click at [445, 245] on span "60" at bounding box center [441, 248] width 13 height 15
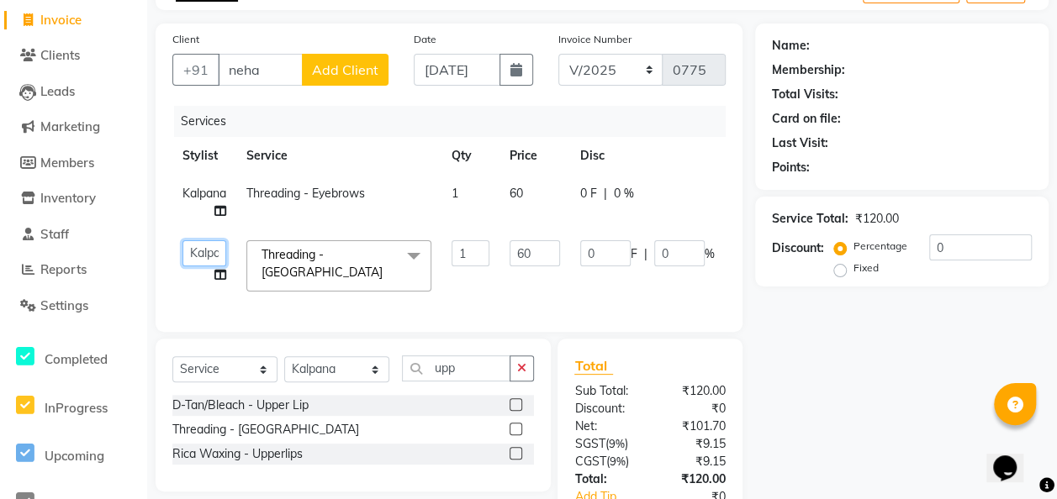
click at [188, 251] on select "[PERSON_NAME] [PERSON_NAME] [PERSON_NAME] nikhil [PERSON_NAME] [PERSON_NAME]" at bounding box center [204, 253] width 44 height 26
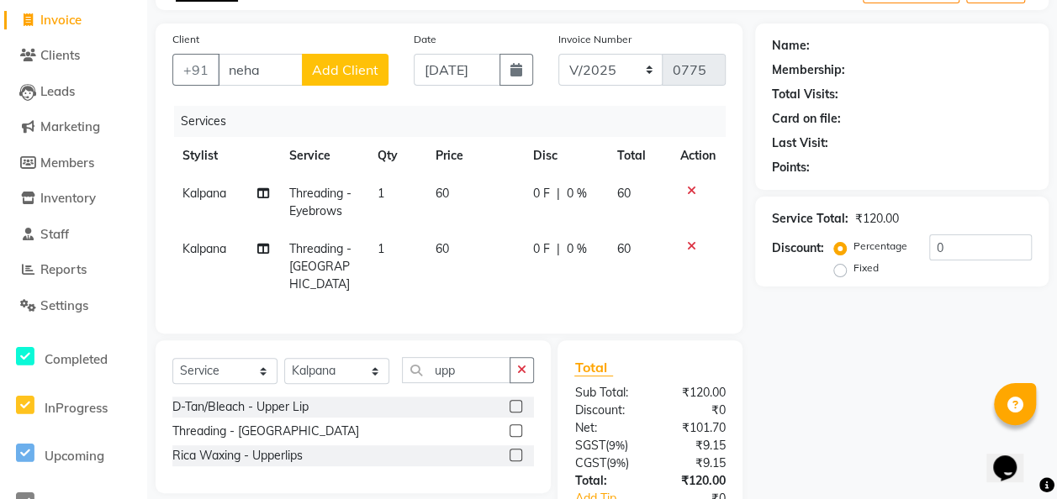
click at [256, 223] on tr "Kalpana Threading - Eyebrows 1 60 0 F | 0 % 60" at bounding box center [448, 202] width 553 height 55
click at [362, 76] on span "Add Client" at bounding box center [345, 69] width 66 height 17
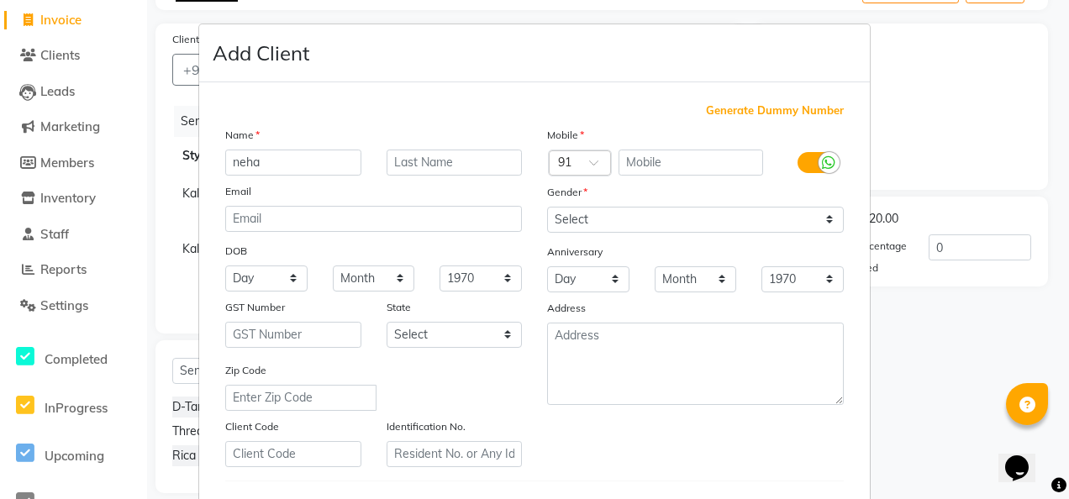
click at [646, 146] on div "Mobile" at bounding box center [696, 138] width 322 height 24
click at [646, 152] on input "text" at bounding box center [691, 163] width 145 height 26
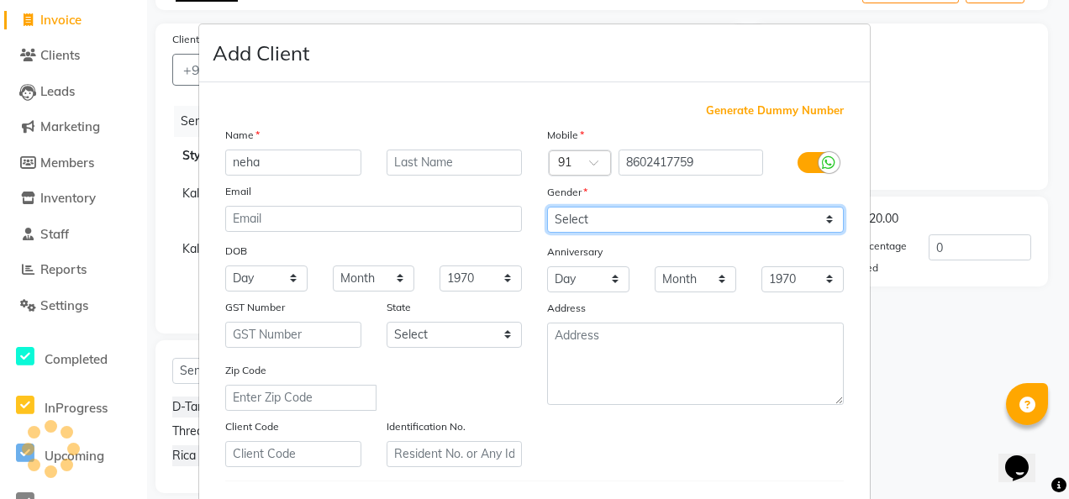
click at [819, 221] on select "Select [DEMOGRAPHIC_DATA] [DEMOGRAPHIC_DATA] Other Prefer Not To Say" at bounding box center [695, 220] width 297 height 26
click at [547, 207] on select "Select [DEMOGRAPHIC_DATA] [DEMOGRAPHIC_DATA] Other Prefer Not To Say" at bounding box center [695, 220] width 297 height 26
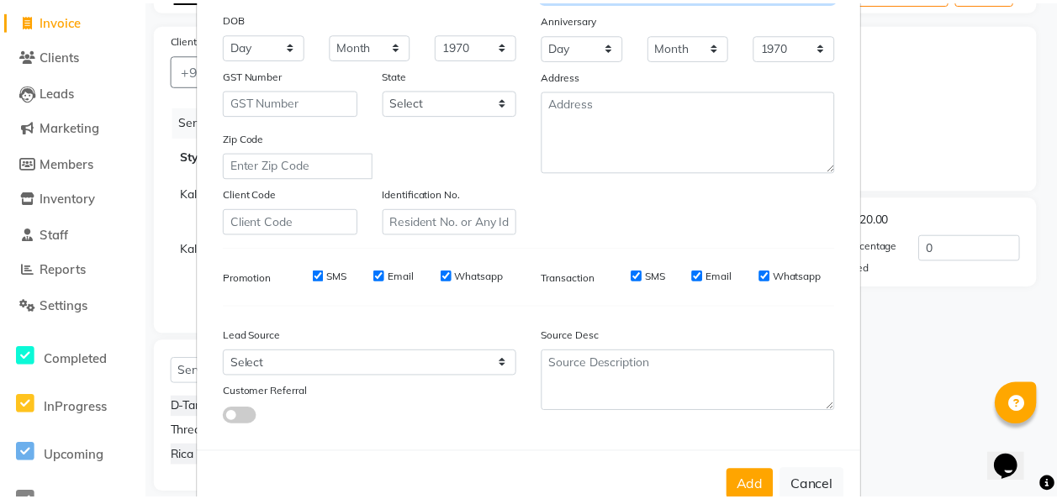
scroll to position [274, 0]
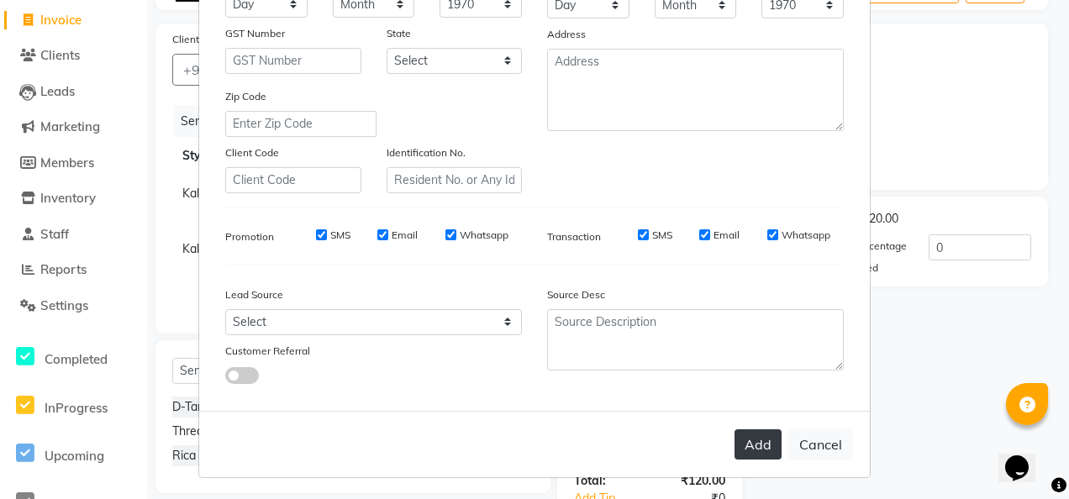
click at [763, 441] on button "Add" at bounding box center [758, 445] width 47 height 30
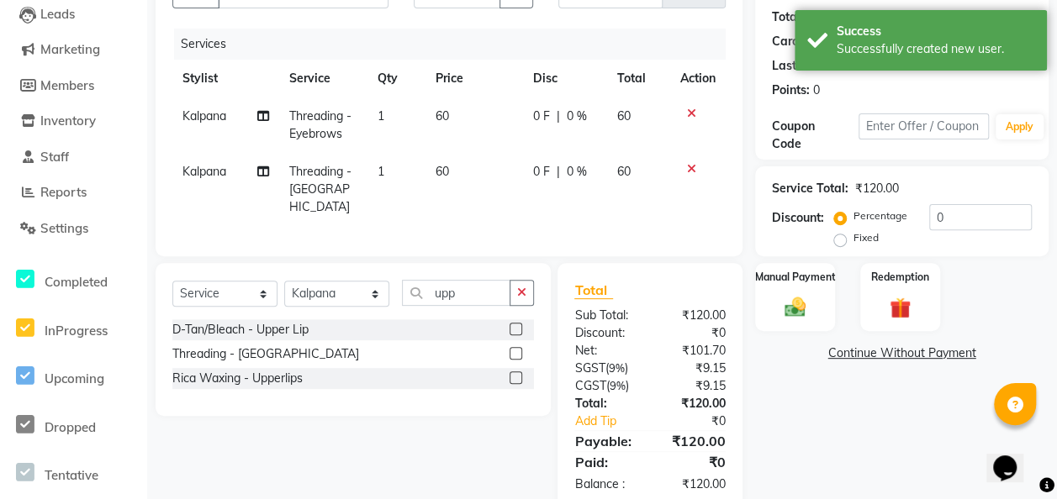
scroll to position [180, 0]
click at [812, 303] on img at bounding box center [795, 306] width 36 height 25
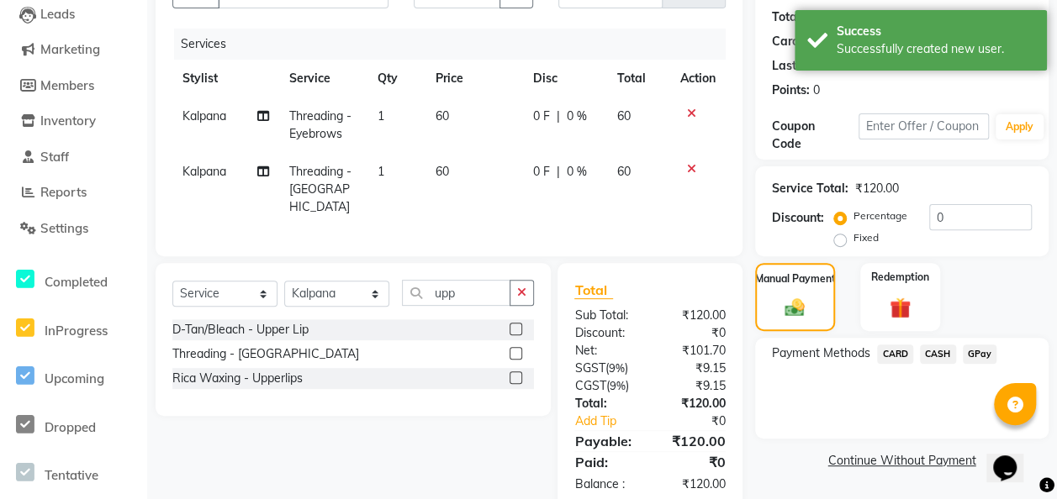
click at [863, 355] on span "CASH" at bounding box center [938, 354] width 36 height 19
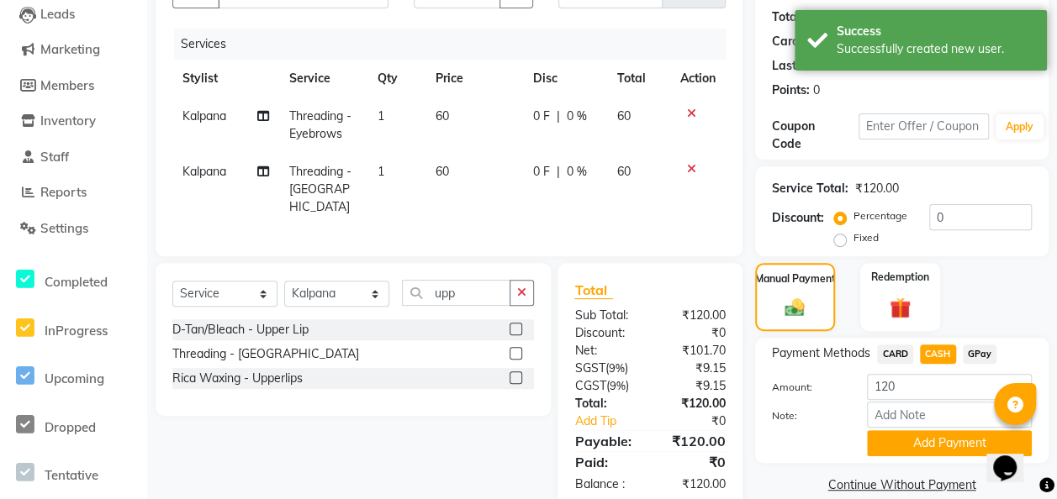
scroll to position [210, 0]
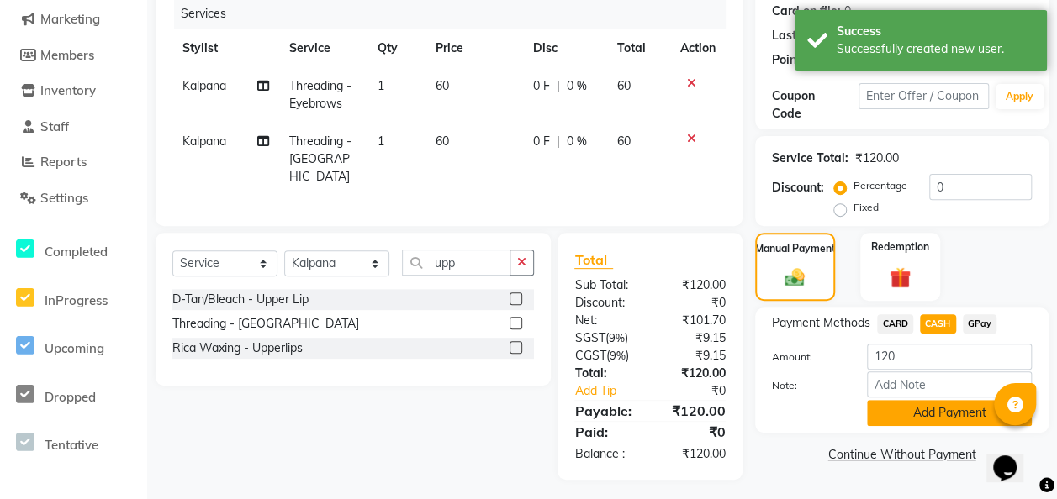
click at [863, 417] on button "Add Payment" at bounding box center [949, 413] width 165 height 26
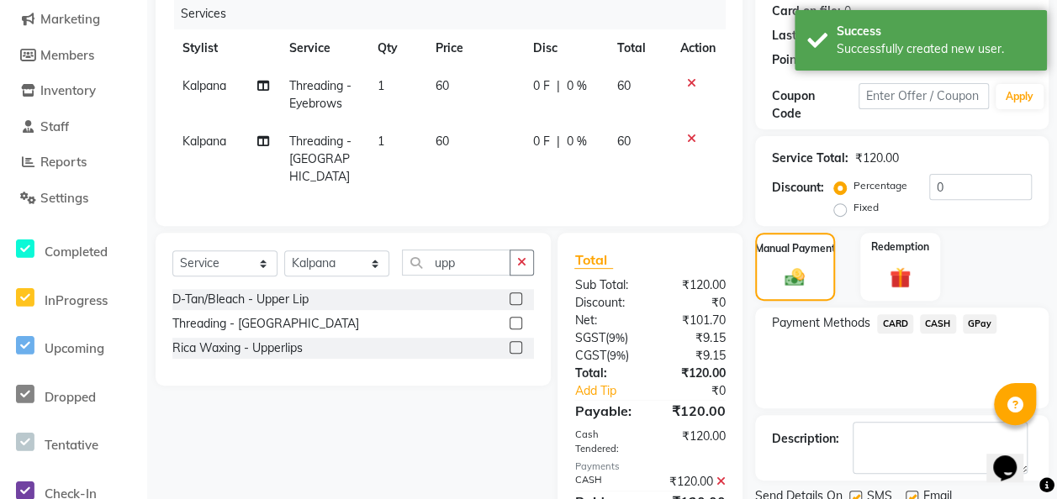
scroll to position [280, 0]
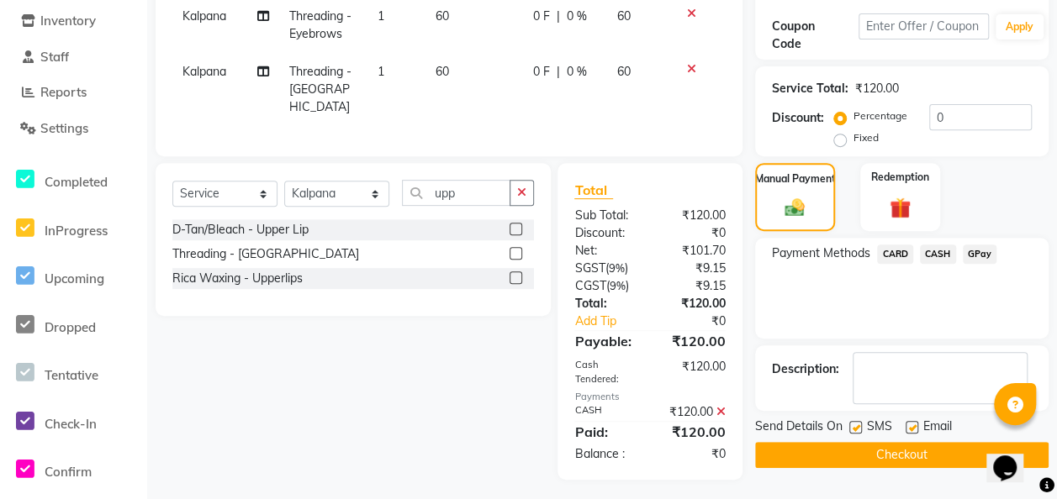
click at [863, 458] on button "Checkout" at bounding box center [901, 455] width 293 height 26
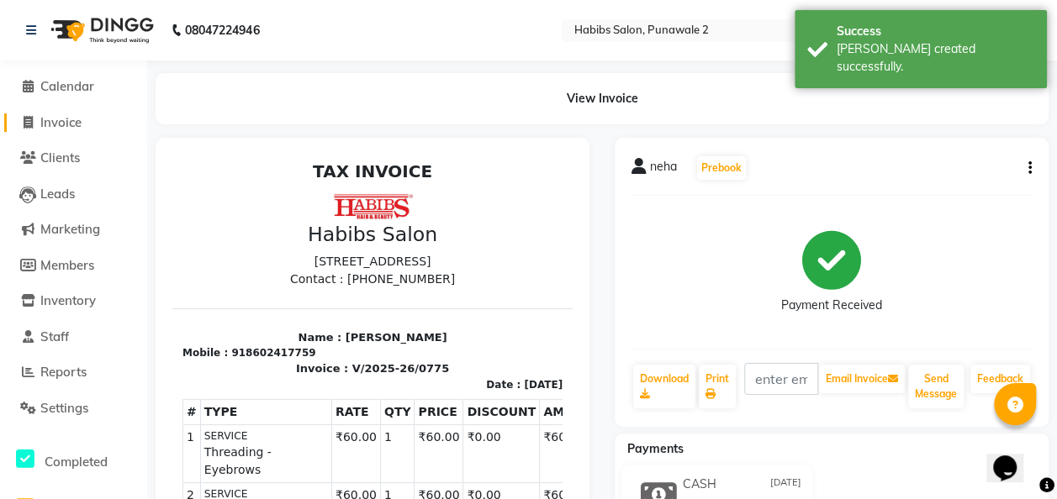
click at [65, 123] on span "Invoice" at bounding box center [60, 122] width 41 height 16
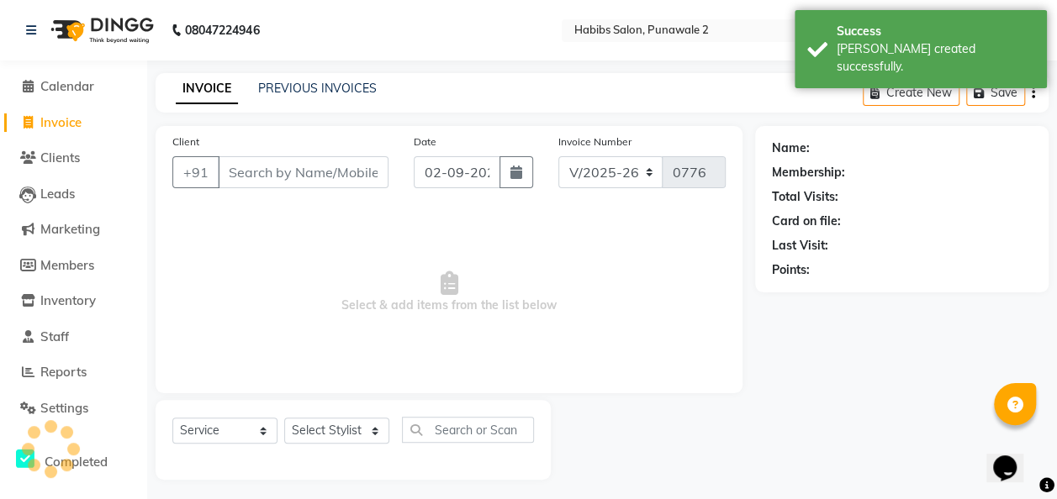
scroll to position [5, 0]
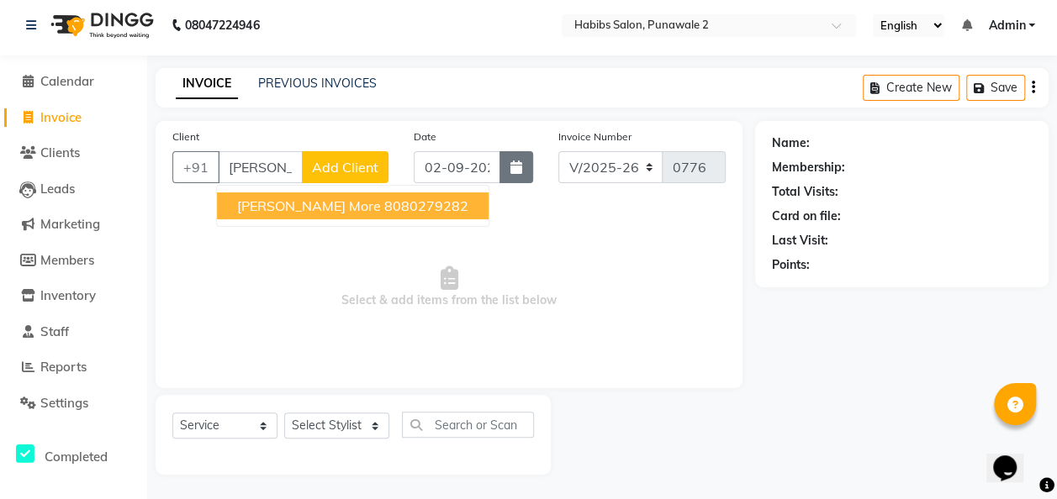
click at [513, 168] on icon "button" at bounding box center [516, 167] width 12 height 13
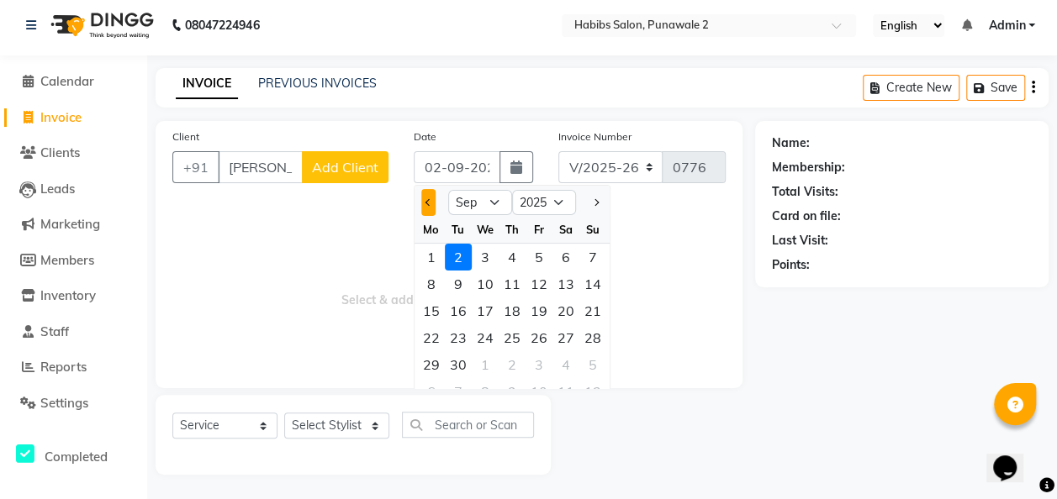
click at [426, 195] on button "Previous month" at bounding box center [428, 202] width 14 height 27
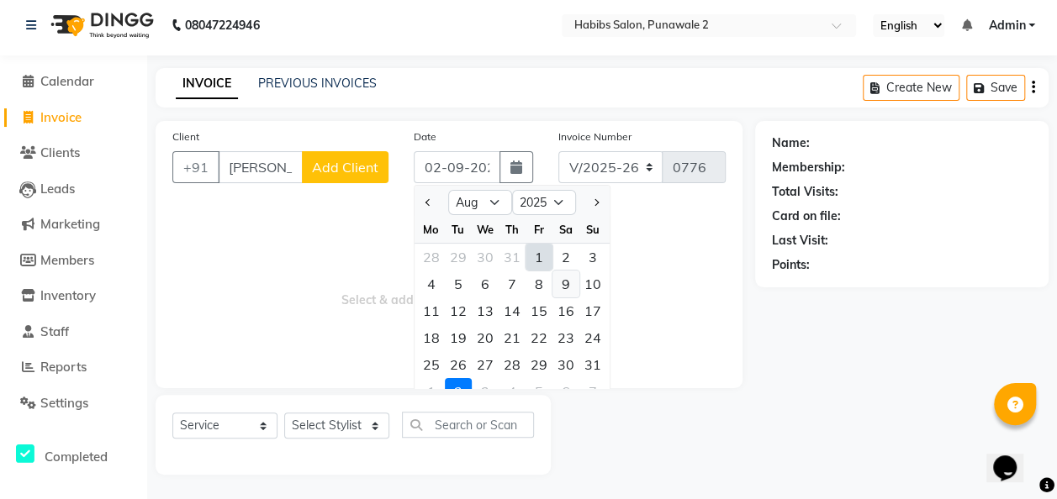
click at [567, 276] on div "9" at bounding box center [565, 284] width 27 height 27
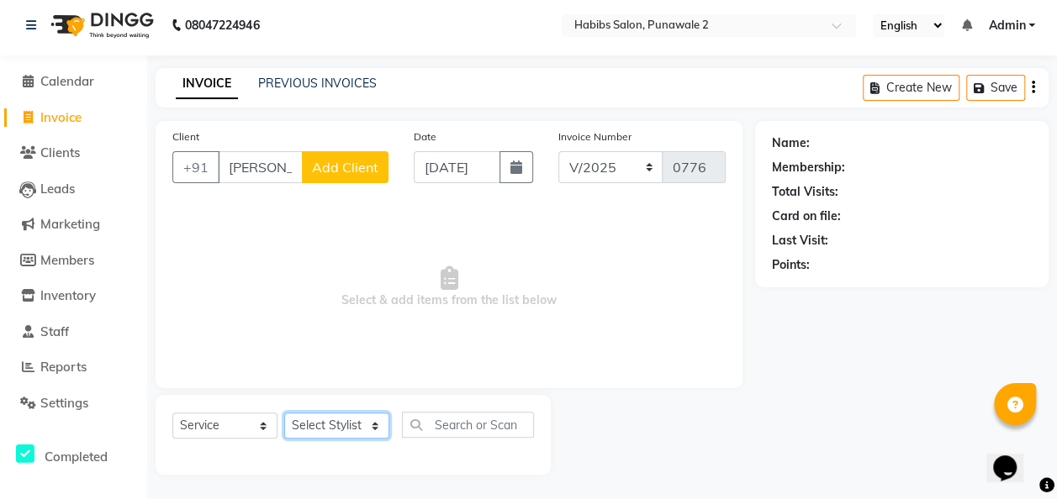
click at [375, 417] on select "Select Stylist Chandan Ganesh Gauri [PERSON_NAME] [PERSON_NAME] nikhil [PERSON_…" at bounding box center [336, 426] width 105 height 26
click at [284, 413] on select "Select Stylist Chandan Ganesh Gauri [PERSON_NAME] [PERSON_NAME] nikhil [PERSON_…" at bounding box center [336, 426] width 105 height 26
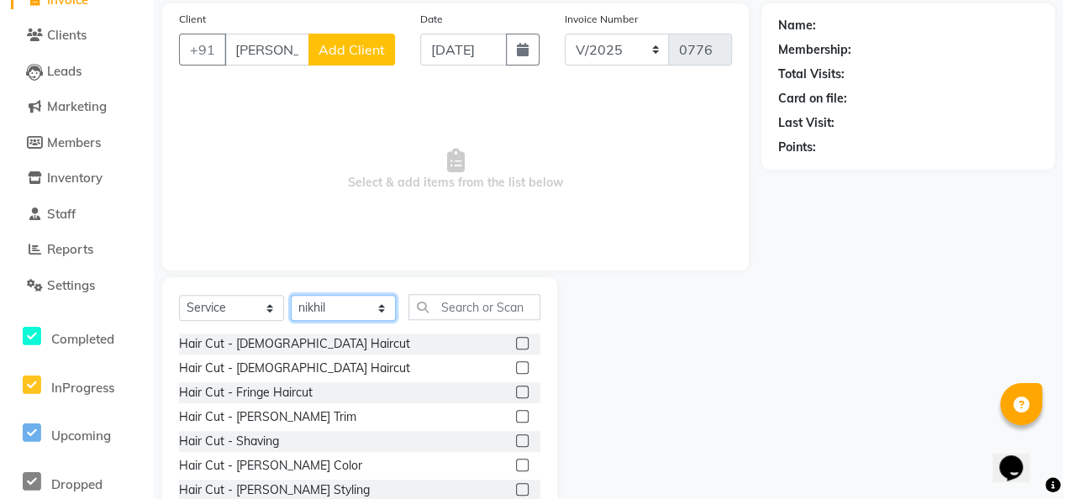
scroll to position [123, 0]
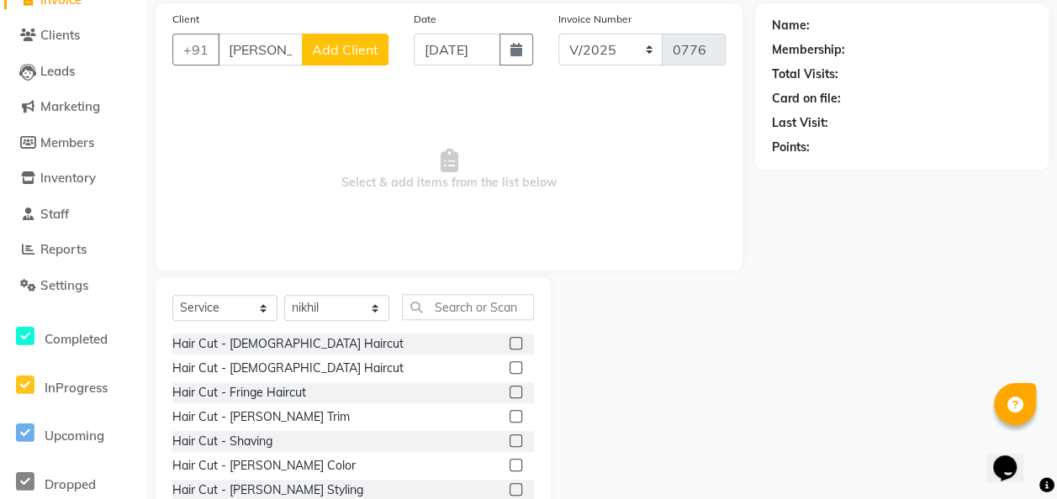
click at [509, 363] on label at bounding box center [515, 368] width 13 height 13
click at [509, 363] on input "checkbox" at bounding box center [514, 368] width 11 height 11
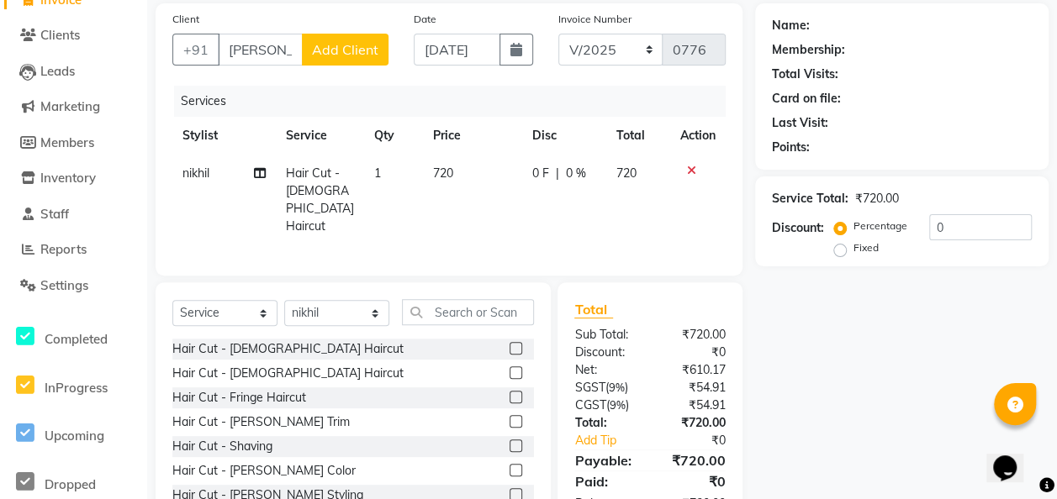
click at [448, 171] on span "720" at bounding box center [443, 173] width 20 height 15
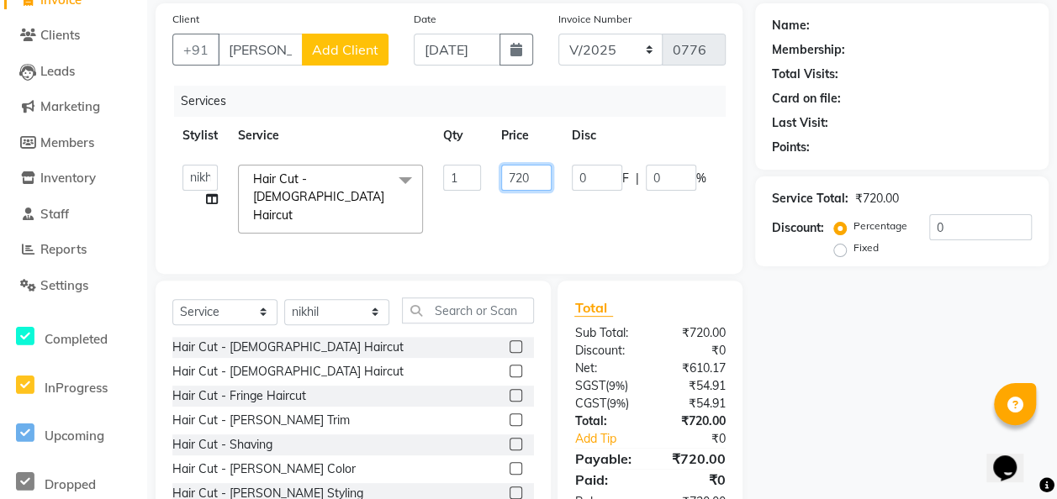
click at [537, 173] on input "720" at bounding box center [526, 178] width 50 height 26
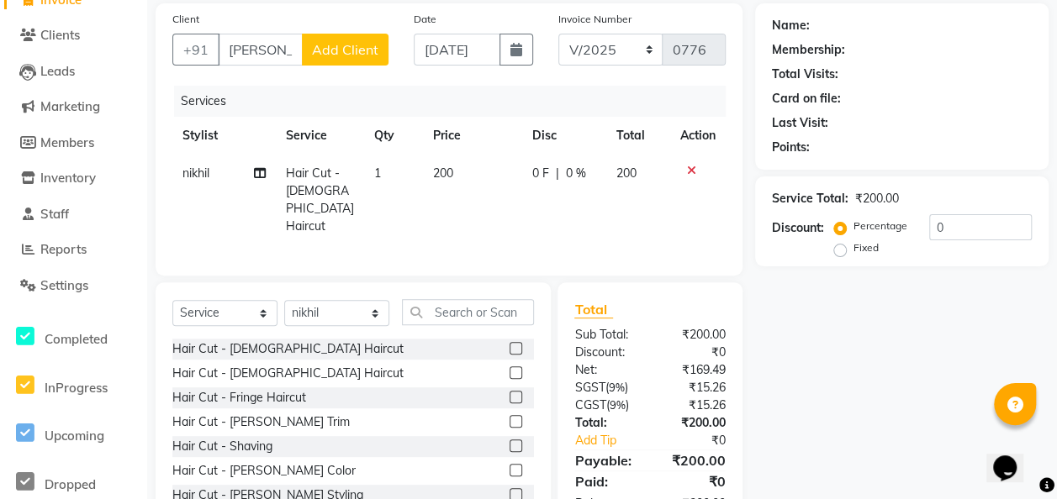
click at [356, 54] on span "Add Client" at bounding box center [345, 49] width 66 height 17
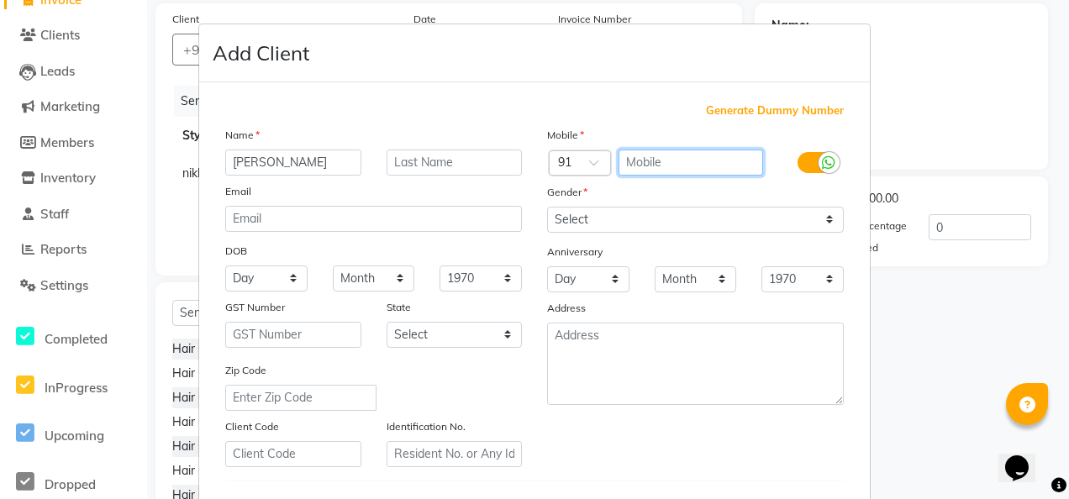
click at [656, 151] on input "text" at bounding box center [691, 163] width 145 height 26
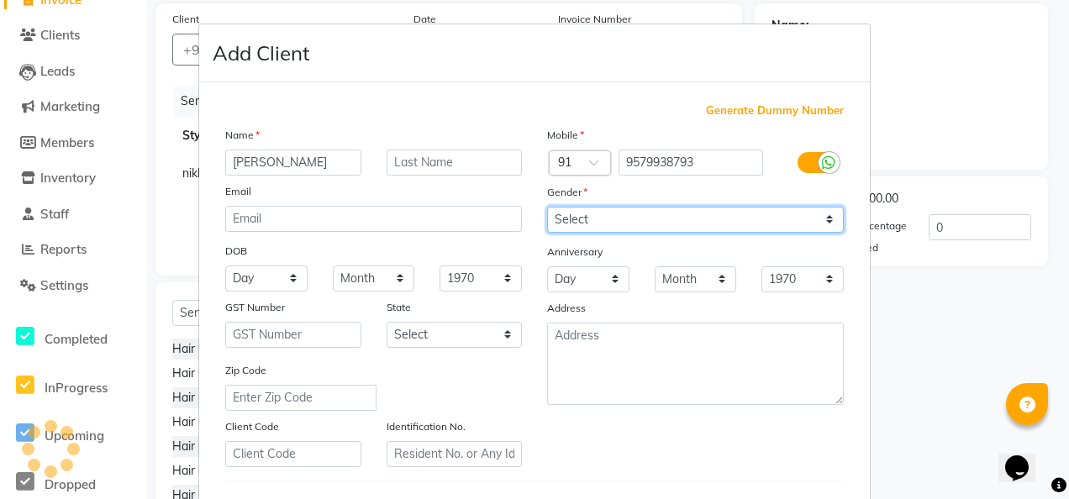
click at [826, 208] on select "Select [DEMOGRAPHIC_DATA] [DEMOGRAPHIC_DATA] Other Prefer Not To Say" at bounding box center [695, 220] width 297 height 26
click at [547, 207] on select "Select [DEMOGRAPHIC_DATA] [DEMOGRAPHIC_DATA] Other Prefer Not To Say" at bounding box center [695, 220] width 297 height 26
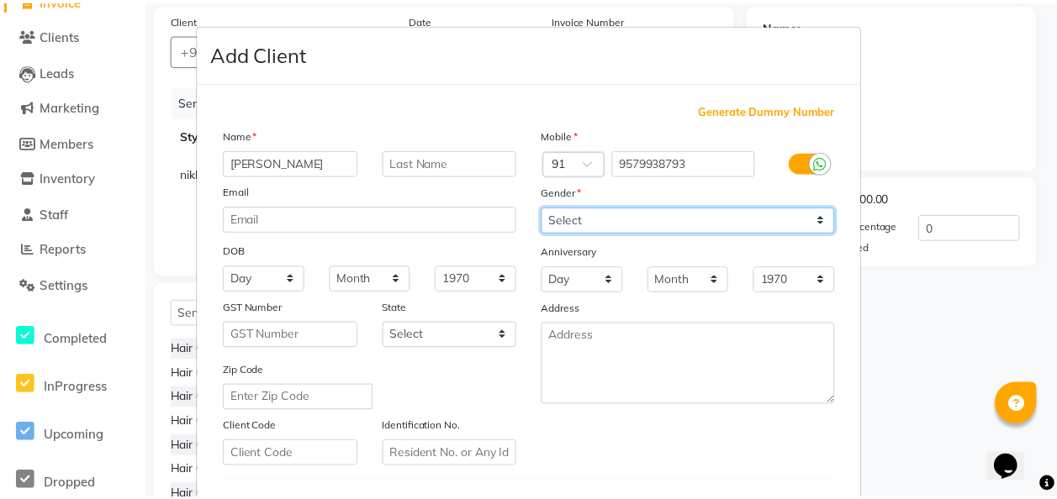
scroll to position [274, 0]
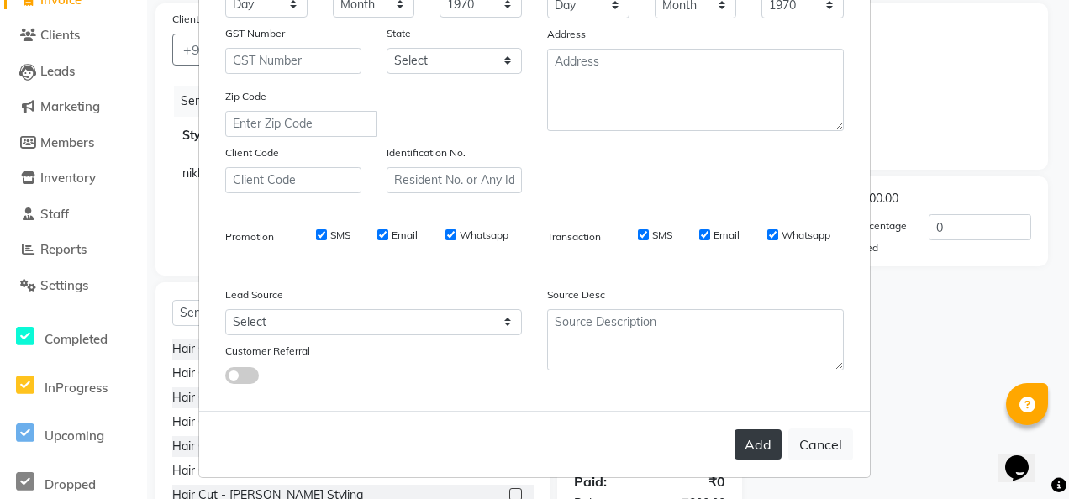
click at [773, 448] on button "Add" at bounding box center [758, 445] width 47 height 30
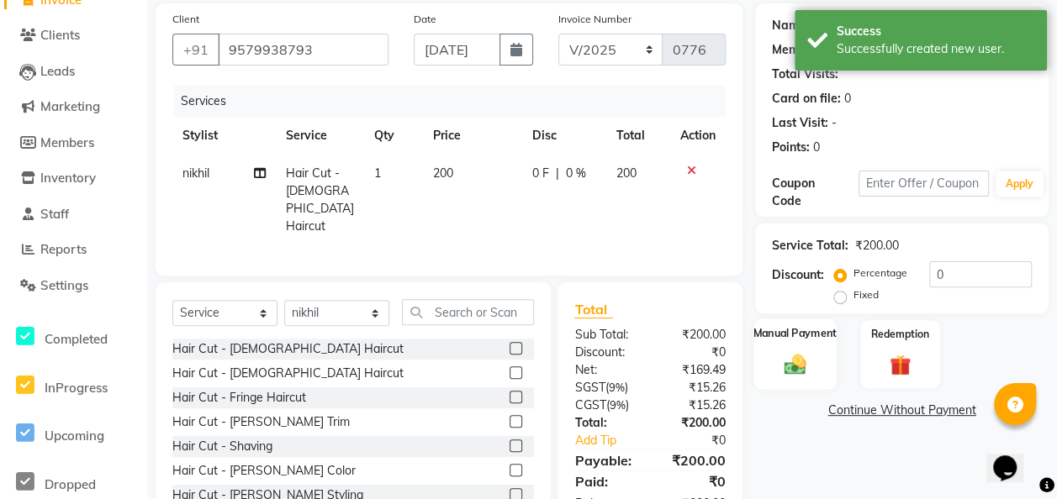
click at [789, 378] on div "Manual Payment" at bounding box center [794, 354] width 83 height 71
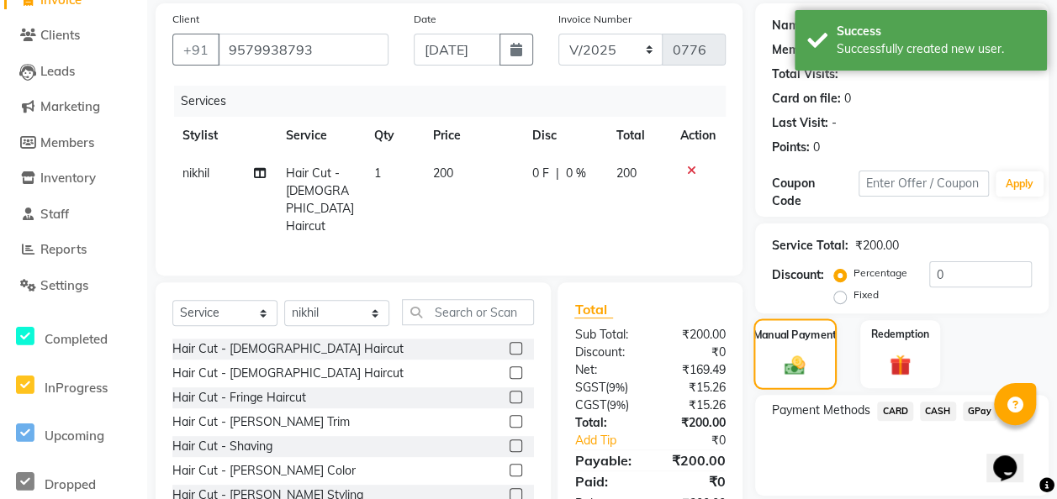
scroll to position [178, 0]
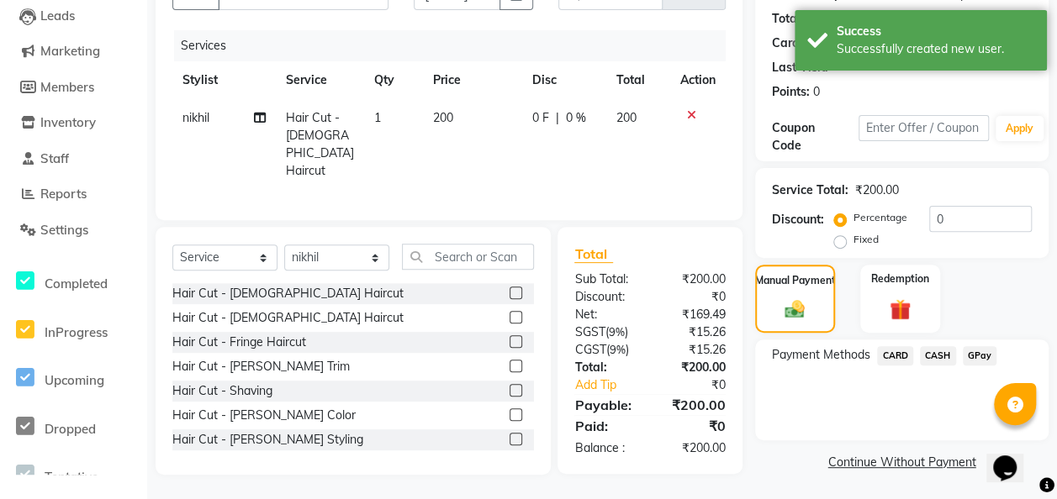
click at [863, 351] on span "GPay" at bounding box center [980, 355] width 34 height 19
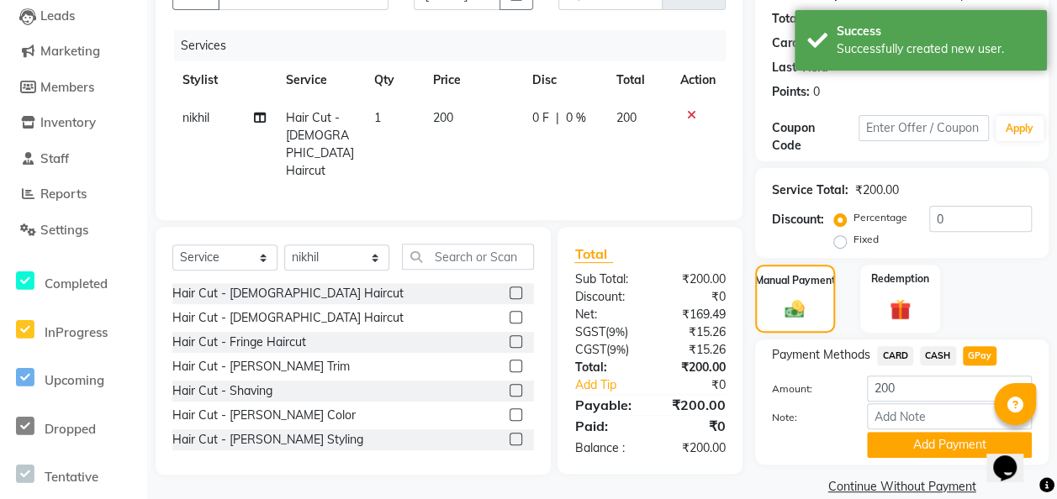
scroll to position [203, 0]
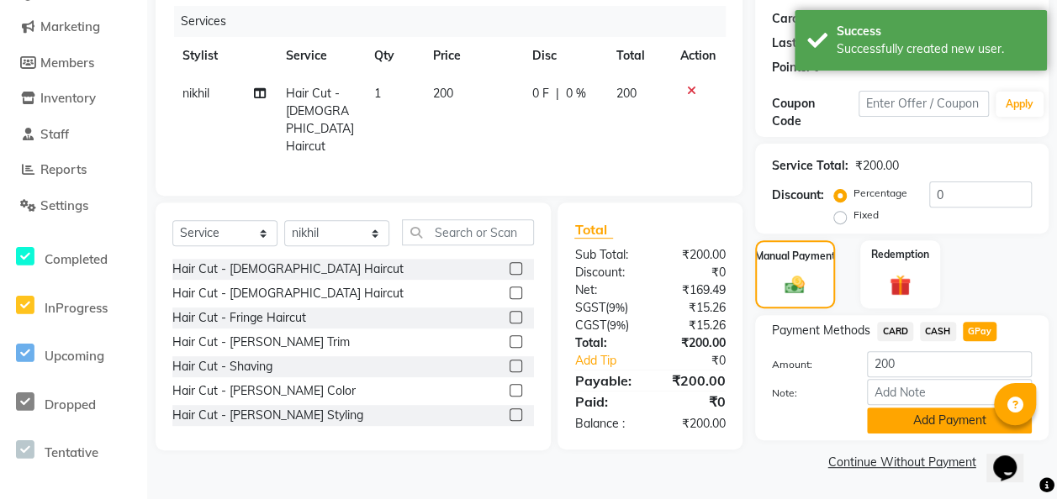
click at [863, 429] on button "Add Payment" at bounding box center [949, 421] width 165 height 26
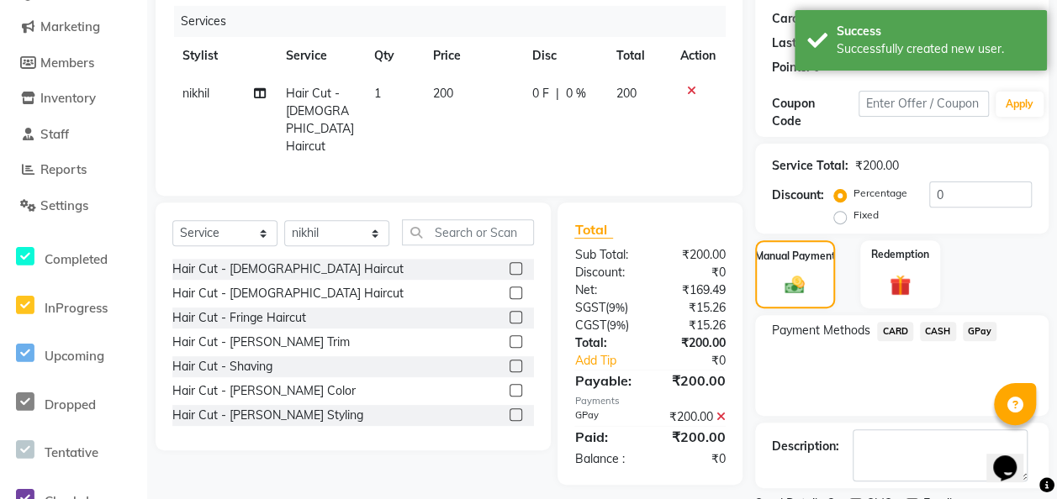
scroll to position [272, 0]
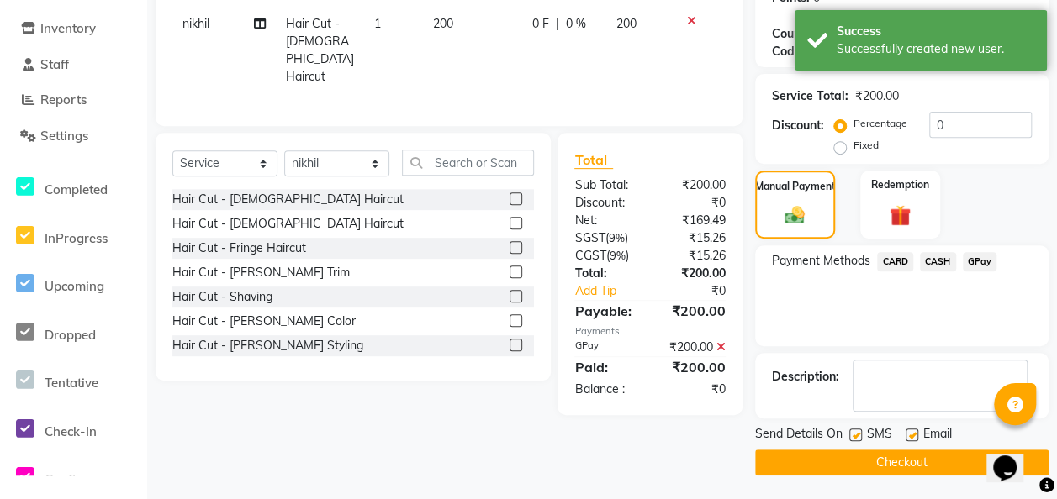
click at [863, 464] on button "Checkout" at bounding box center [901, 463] width 293 height 26
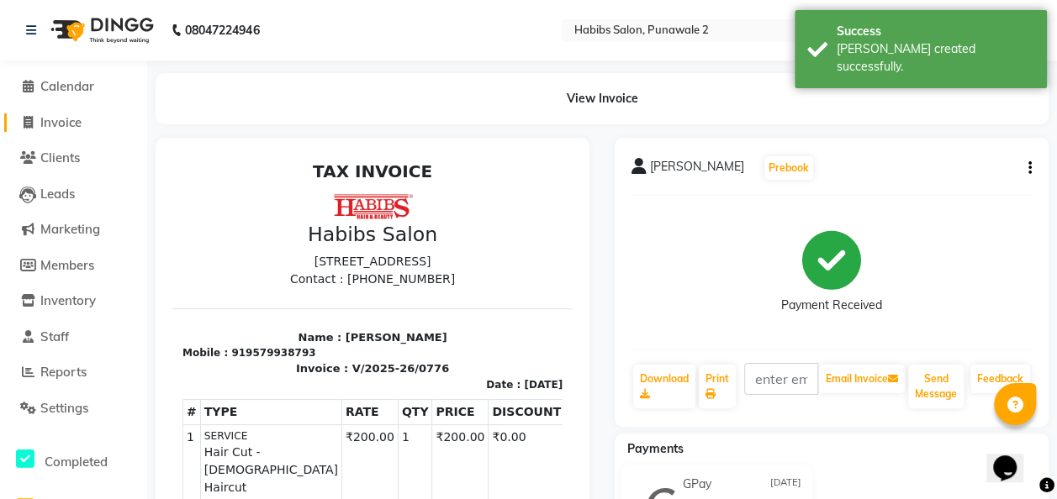
click at [72, 125] on span "Invoice" at bounding box center [60, 122] width 41 height 16
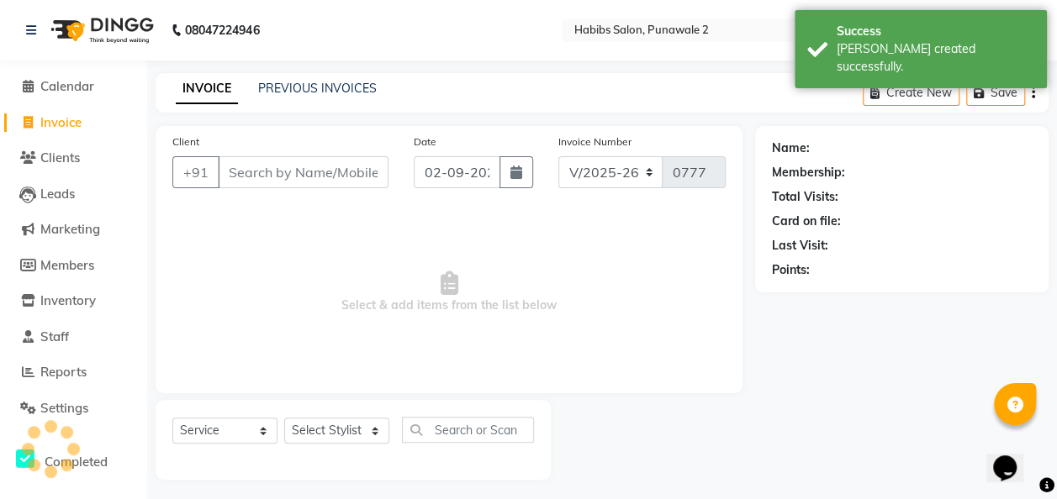
scroll to position [5, 0]
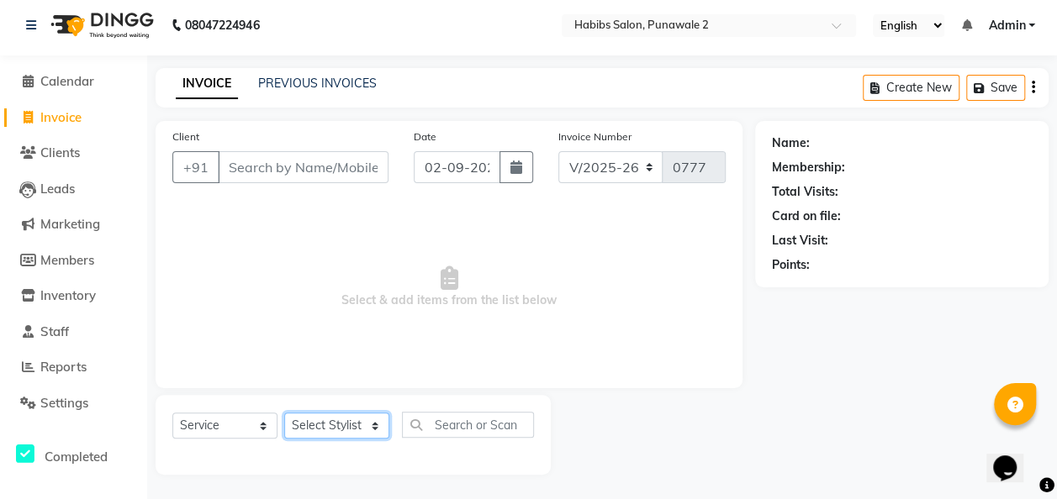
click at [375, 425] on select "Select Stylist Chandan Ganesh Gauri [PERSON_NAME] [PERSON_NAME] nikhil [PERSON_…" at bounding box center [336, 426] width 105 height 26
click at [284, 413] on select "Select Stylist Chandan Ganesh Gauri [PERSON_NAME] [PERSON_NAME] nikhil [PERSON_…" at bounding box center [336, 426] width 105 height 26
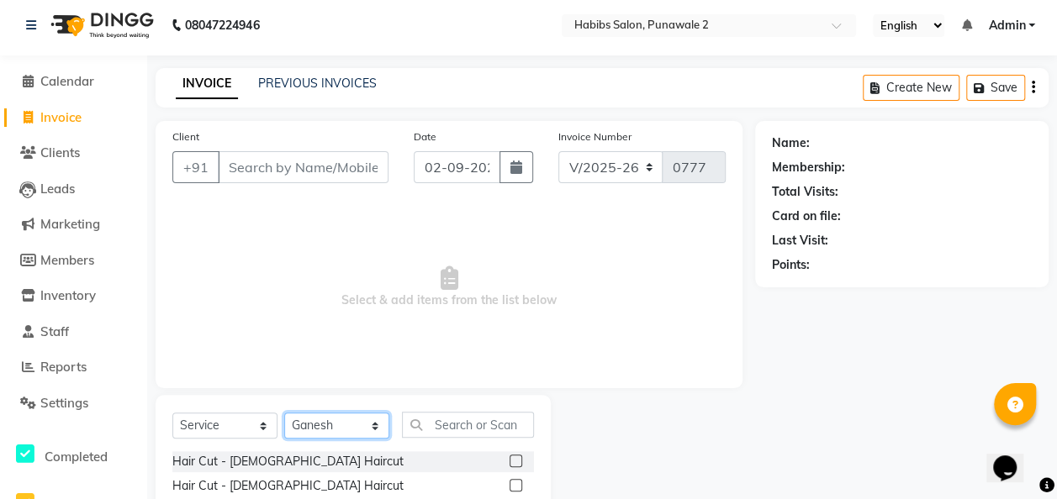
scroll to position [173, 0]
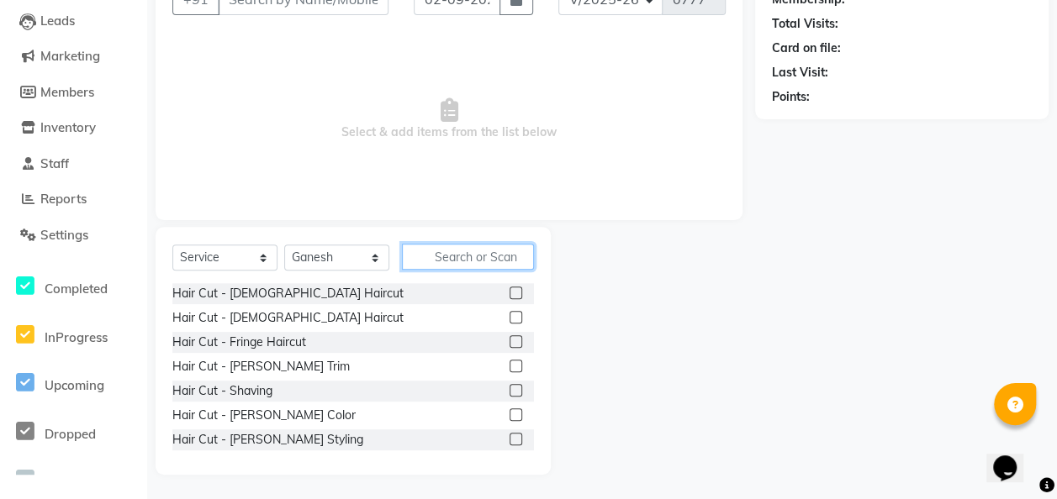
click at [441, 259] on input "text" at bounding box center [468, 257] width 132 height 26
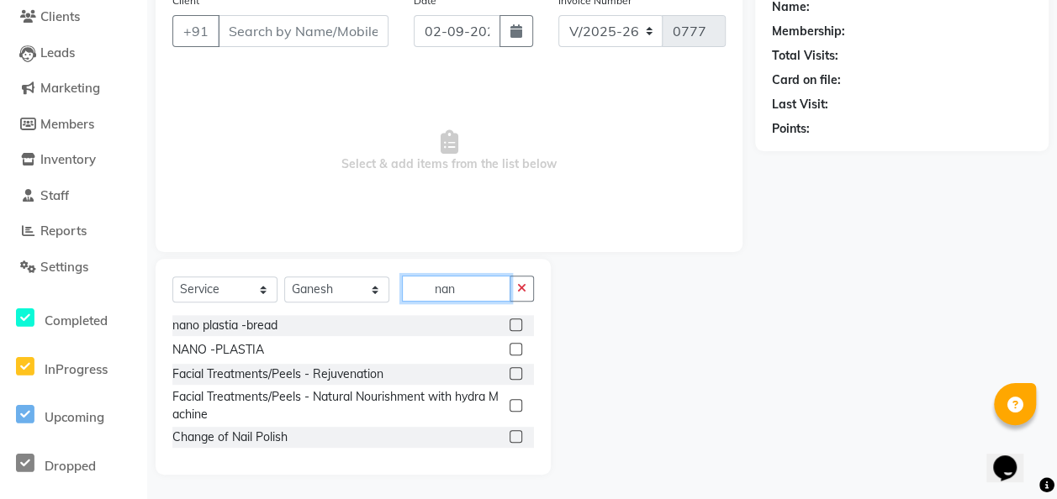
scroll to position [54, 0]
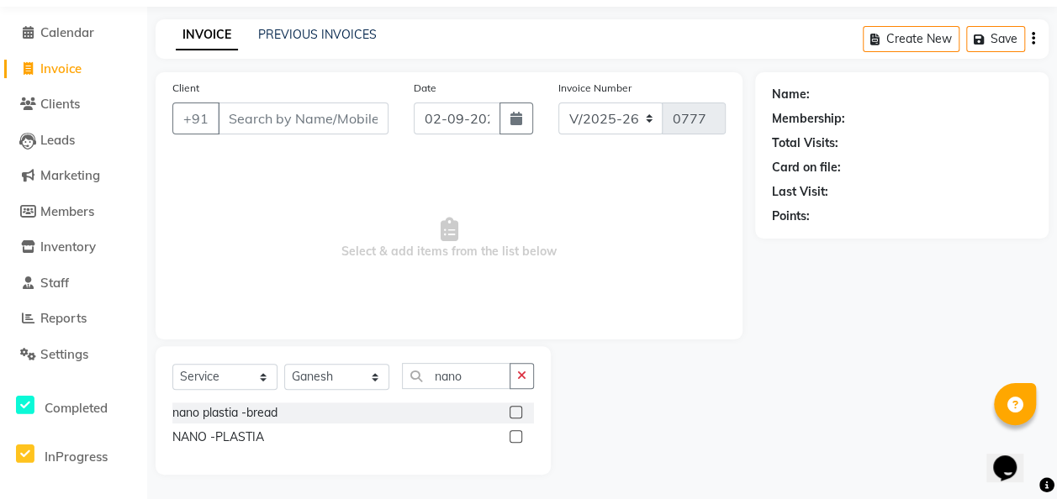
click at [512, 435] on label at bounding box center [515, 436] width 13 height 13
click at [512, 435] on input "checkbox" at bounding box center [514, 437] width 11 height 11
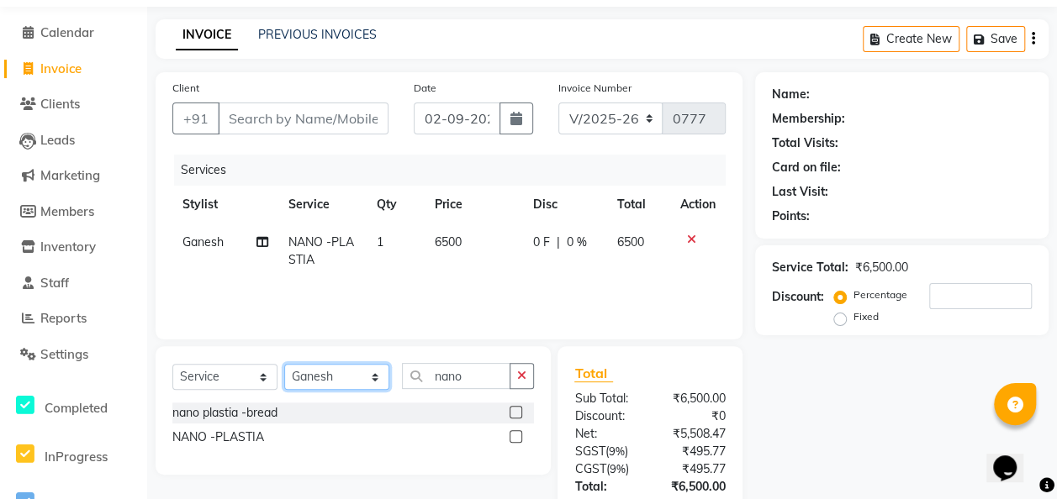
click at [385, 378] on select "Select Stylist Chandan Ganesh Gauri [PERSON_NAME] [PERSON_NAME] nikhil [PERSON_…" at bounding box center [336, 377] width 105 height 26
click at [284, 364] on select "Select Stylist Chandan Ganesh Gauri [PERSON_NAME] [PERSON_NAME] nikhil [PERSON_…" at bounding box center [336, 377] width 105 height 26
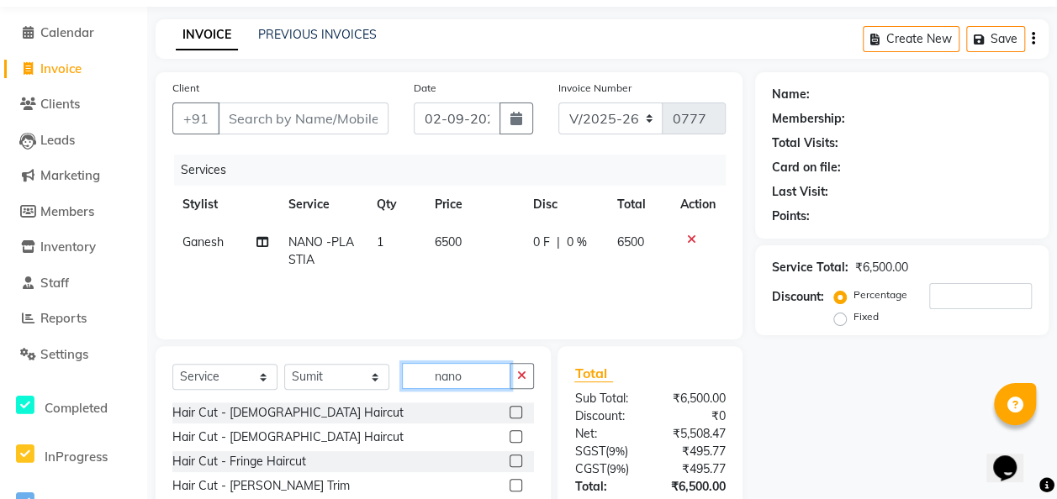
click at [483, 379] on input "nano" at bounding box center [456, 376] width 108 height 26
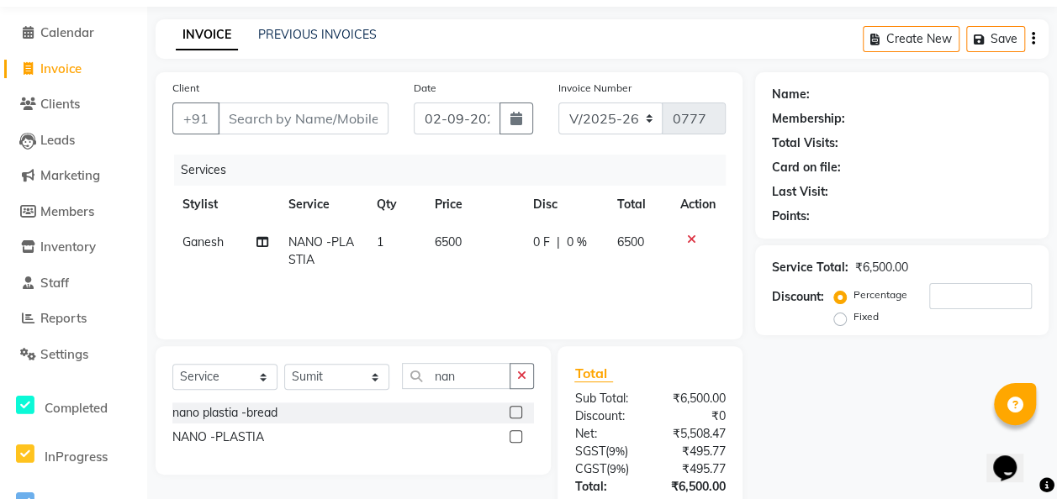
click at [520, 433] on label at bounding box center [515, 436] width 13 height 13
click at [520, 433] on input "checkbox" at bounding box center [514, 437] width 11 height 11
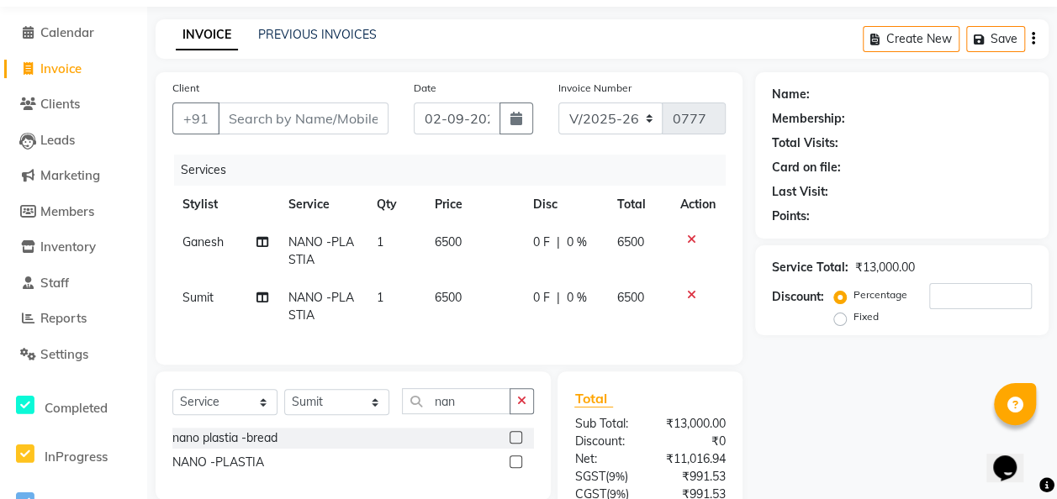
click at [468, 296] on td "6500" at bounding box center [474, 306] width 98 height 55
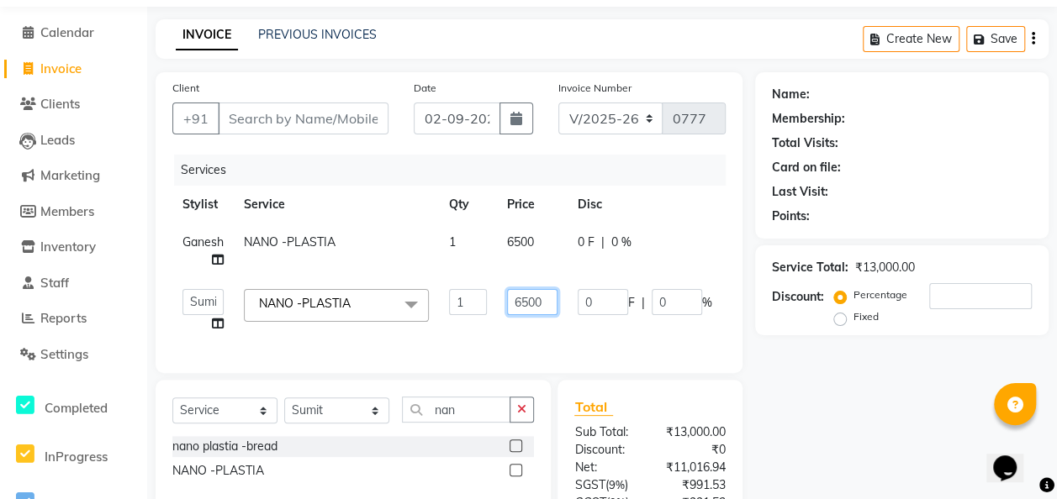
click at [545, 301] on input "6500" at bounding box center [532, 302] width 50 height 26
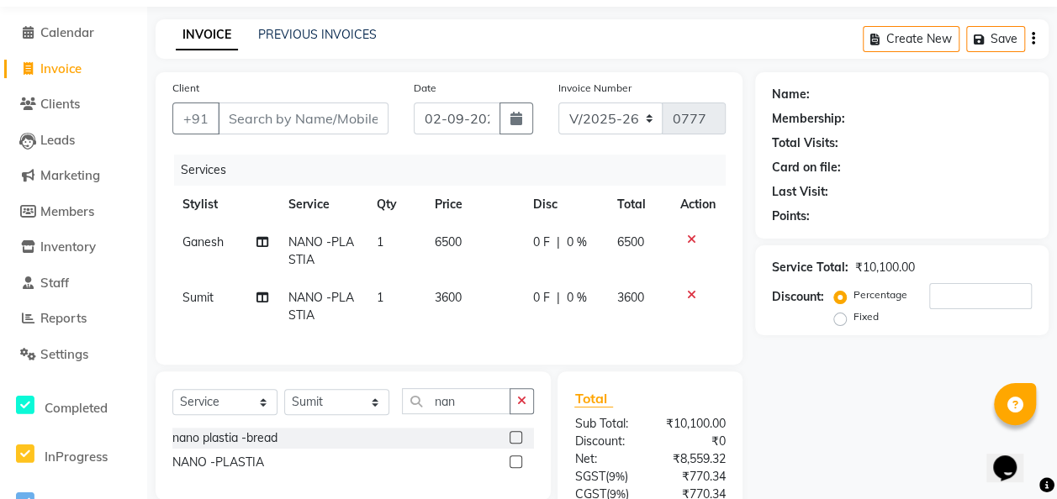
click at [543, 234] on tr "Ganesh NANO -PLASTIA 1 6500 0 F | 0 % 6500" at bounding box center [448, 251] width 553 height 55
click at [467, 239] on td "6500" at bounding box center [474, 251] width 98 height 55
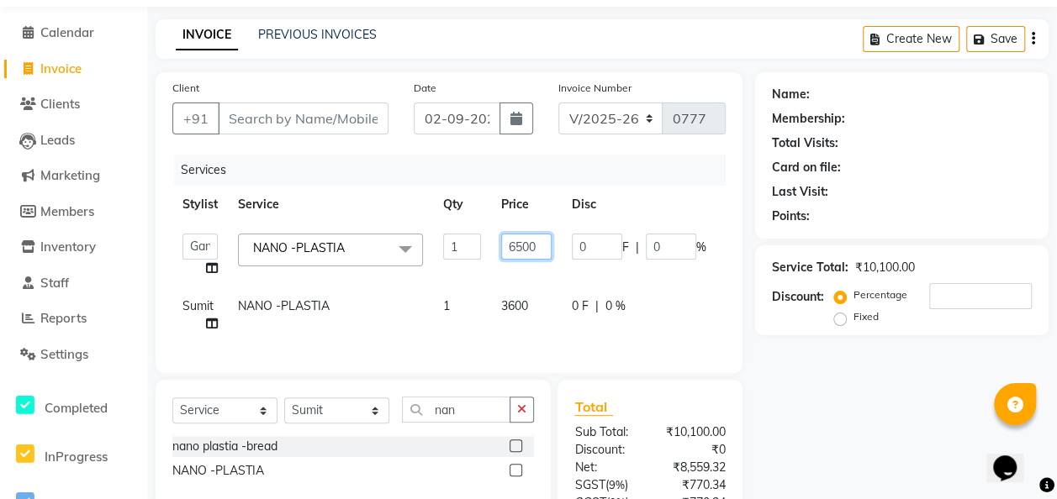
click at [543, 245] on input "6500" at bounding box center [526, 247] width 50 height 26
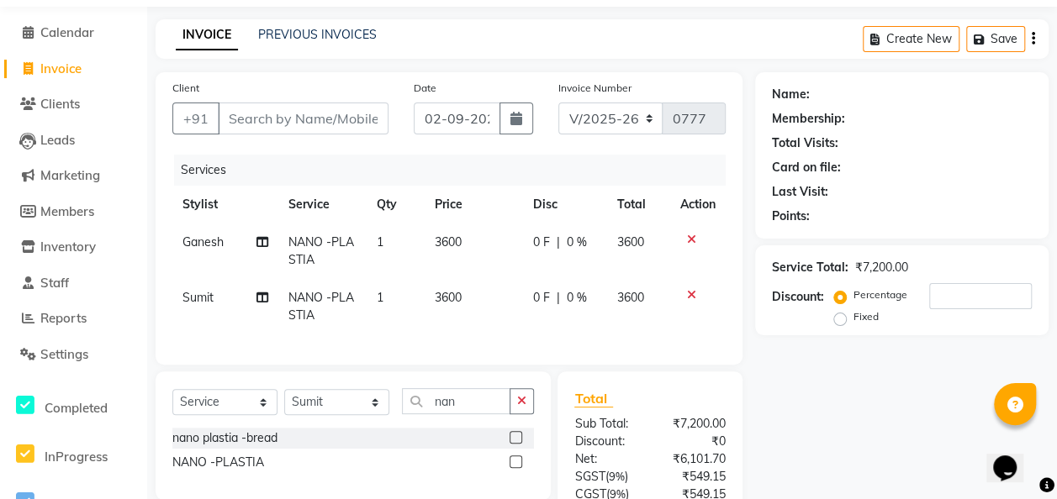
click at [417, 290] on tr "Sumit NANO -PLASTIA 1 3600 0 F | 0 % 3600" at bounding box center [448, 306] width 553 height 55
click at [262, 415] on select "Select Service Product Membership Package Voucher Prepaid Gift Card" at bounding box center [224, 402] width 105 height 26
click at [172, 401] on select "Select Service Product Membership Package Voucher Prepaid Gift Card" at bounding box center [224, 402] width 105 height 26
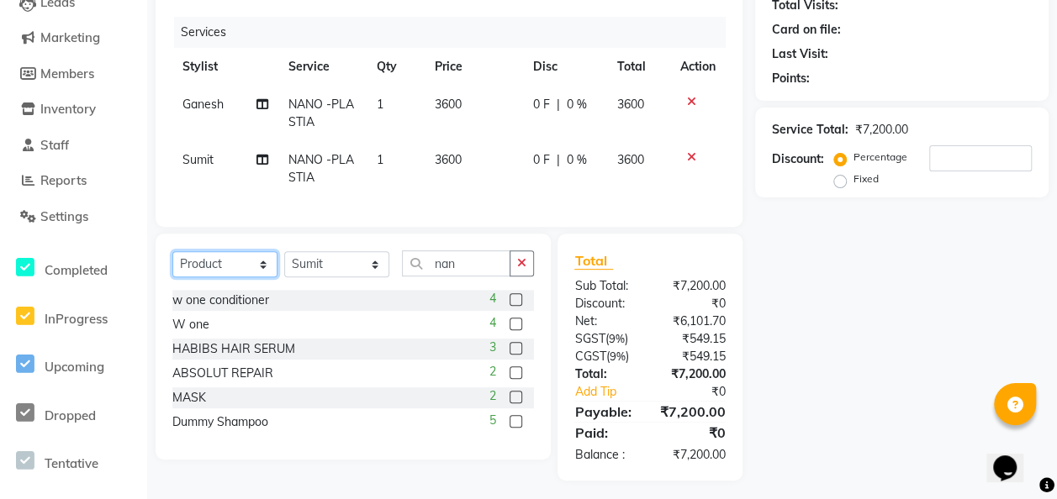
scroll to position [210, 0]
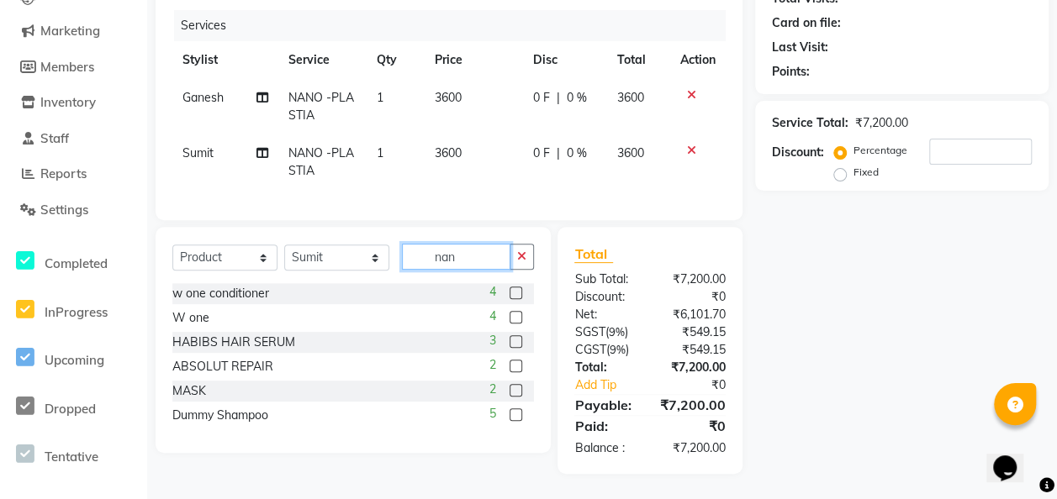
click at [471, 251] on input "nan" at bounding box center [456, 257] width 108 height 26
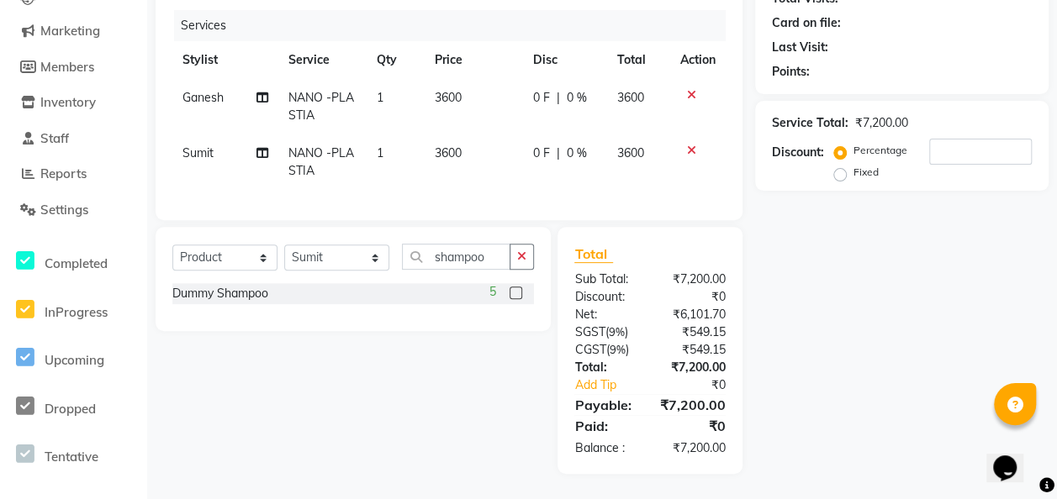
click at [515, 293] on label at bounding box center [515, 293] width 13 height 13
click at [515, 293] on input "checkbox" at bounding box center [514, 293] width 11 height 11
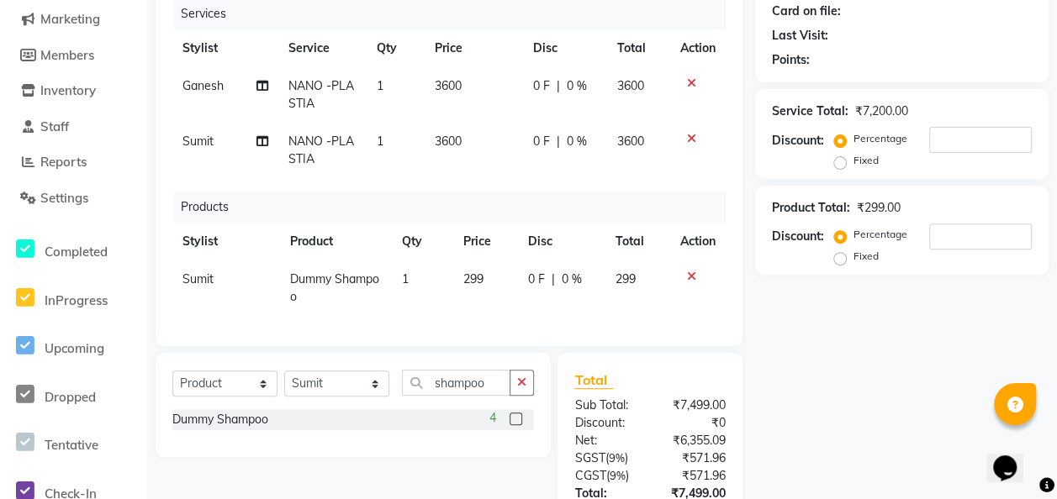
click at [502, 262] on td "299" at bounding box center [485, 288] width 65 height 55
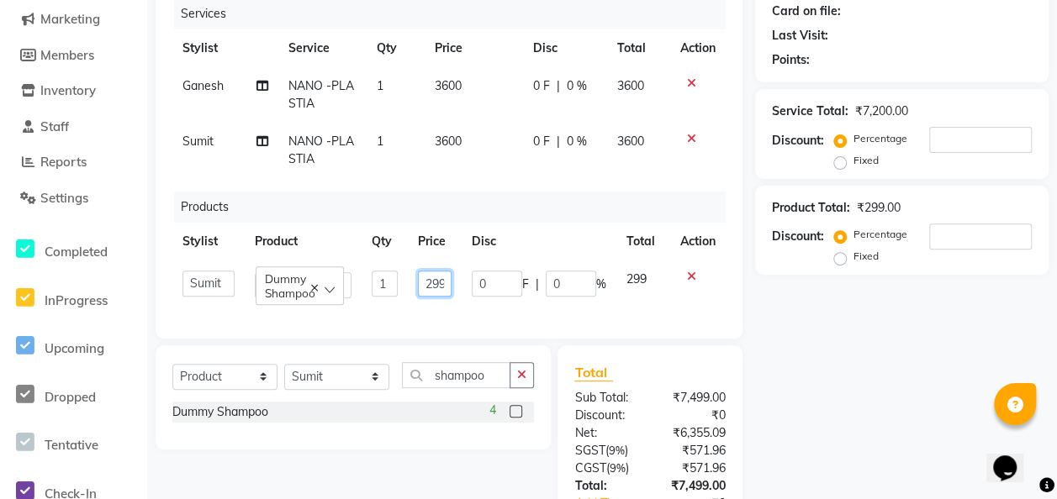
click at [444, 281] on input "299" at bounding box center [434, 284] width 33 height 26
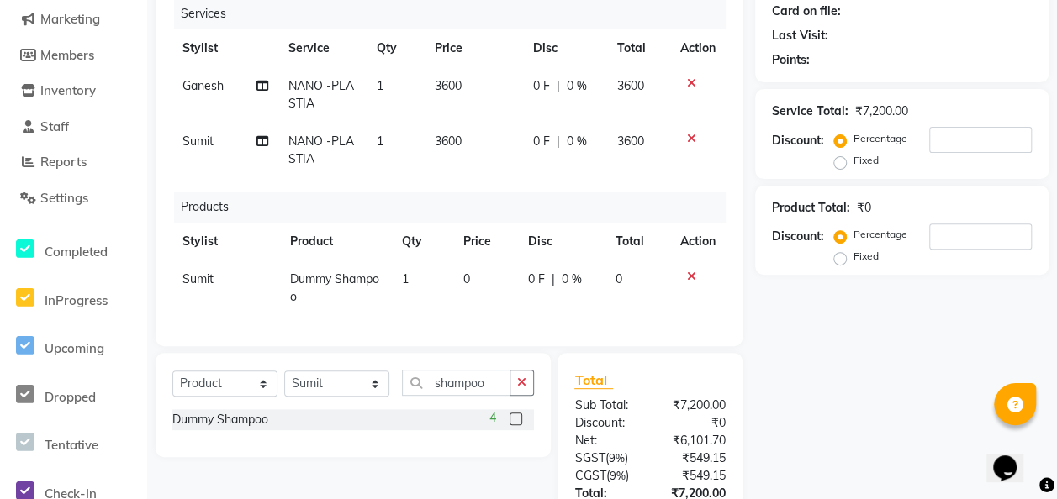
click at [688, 271] on icon at bounding box center [691, 277] width 9 height 12
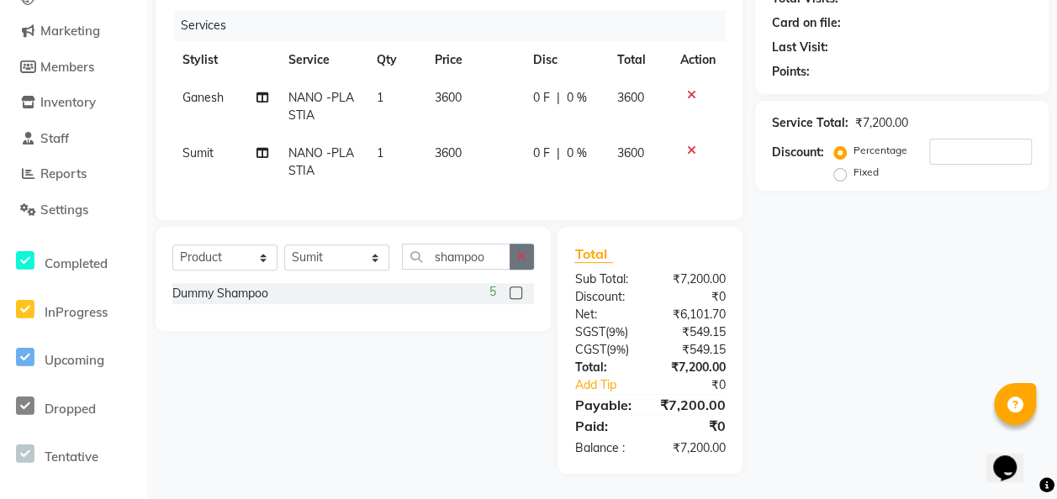
click at [527, 260] on button "button" at bounding box center [521, 257] width 24 height 26
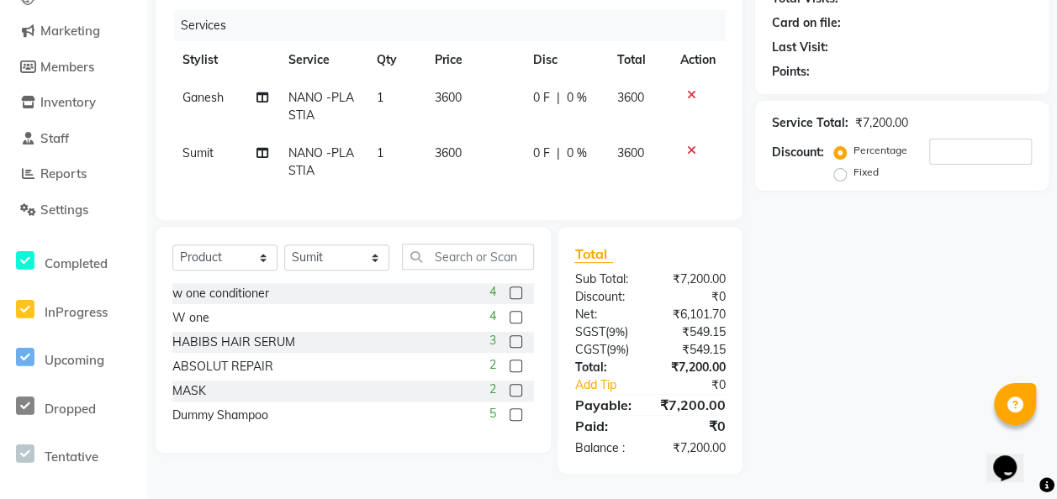
click at [514, 294] on label at bounding box center [515, 293] width 13 height 13
click at [514, 294] on input "checkbox" at bounding box center [514, 293] width 11 height 11
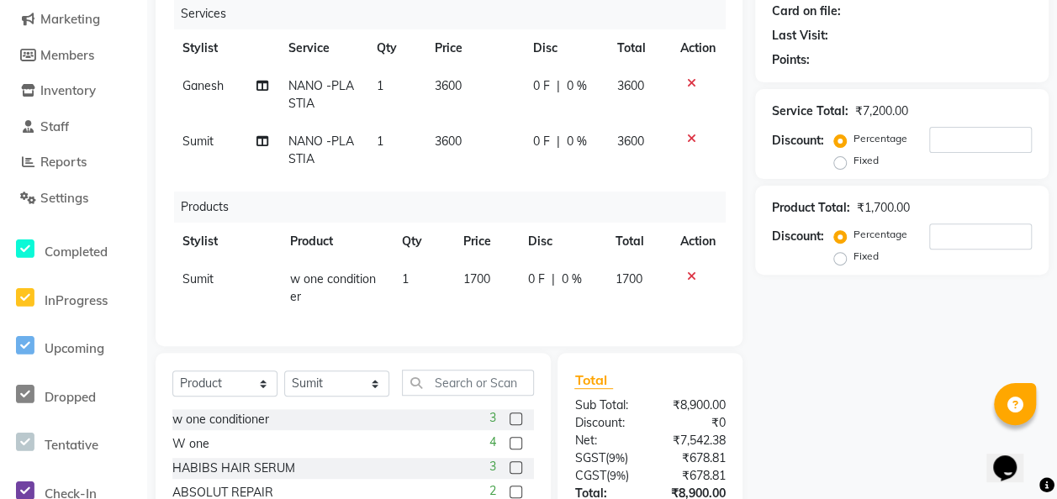
click at [518, 450] on label at bounding box center [515, 443] width 13 height 13
click at [518, 450] on input "checkbox" at bounding box center [514, 444] width 11 height 11
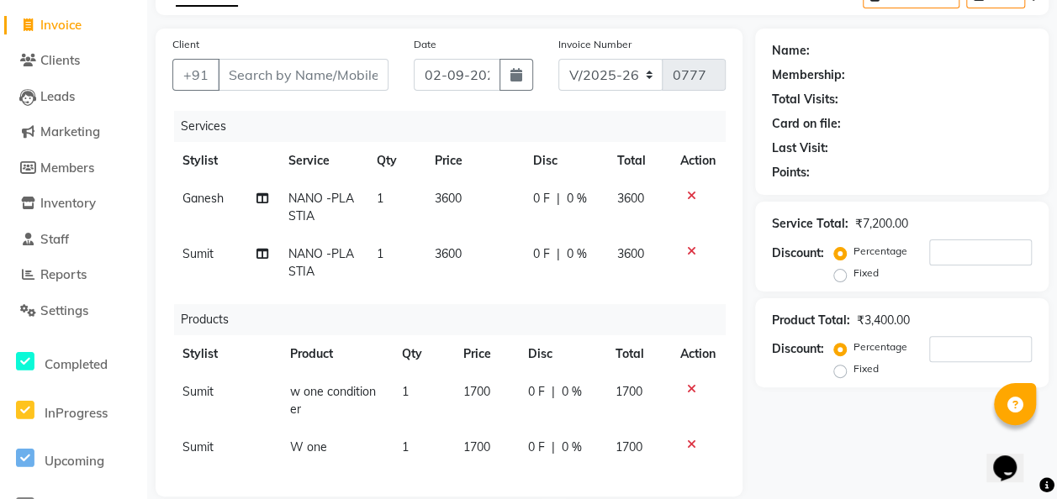
scroll to position [94, 0]
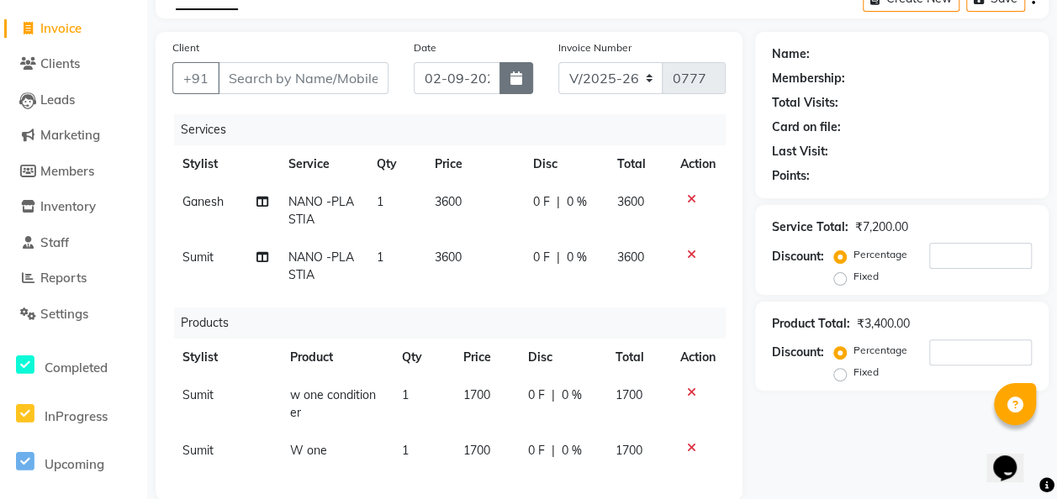
click at [511, 86] on button "button" at bounding box center [516, 78] width 34 height 32
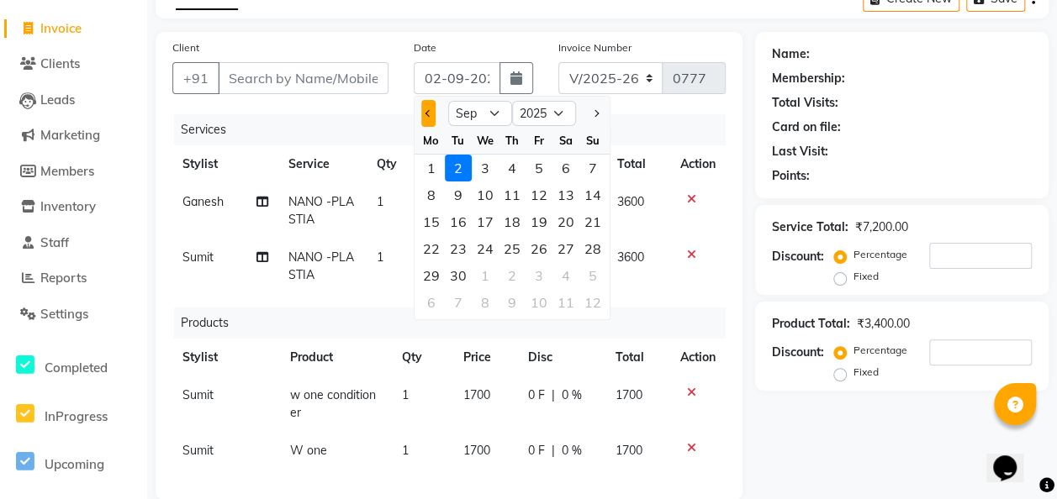
click at [429, 109] on button "Previous month" at bounding box center [428, 113] width 14 height 27
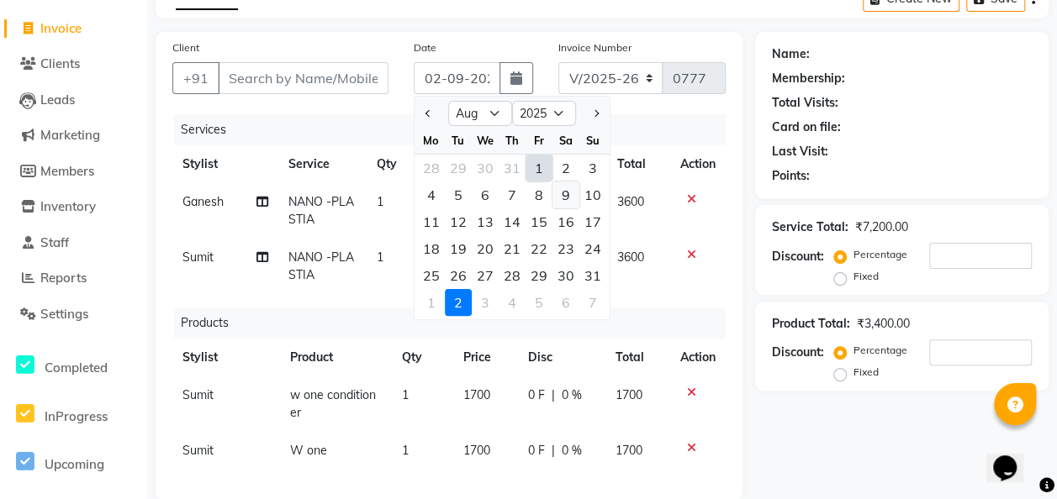
click at [559, 192] on div "9" at bounding box center [565, 195] width 27 height 27
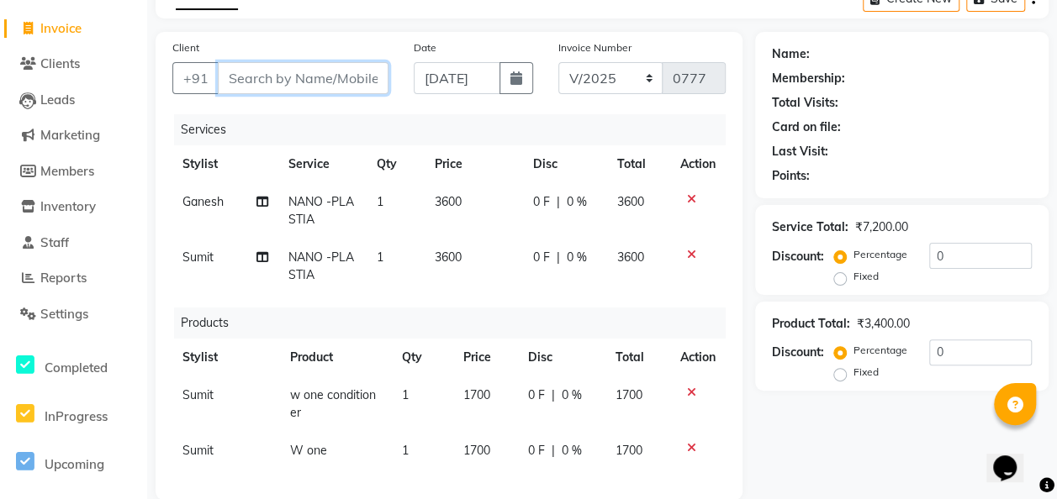
click at [310, 77] on input "Client" at bounding box center [303, 78] width 171 height 32
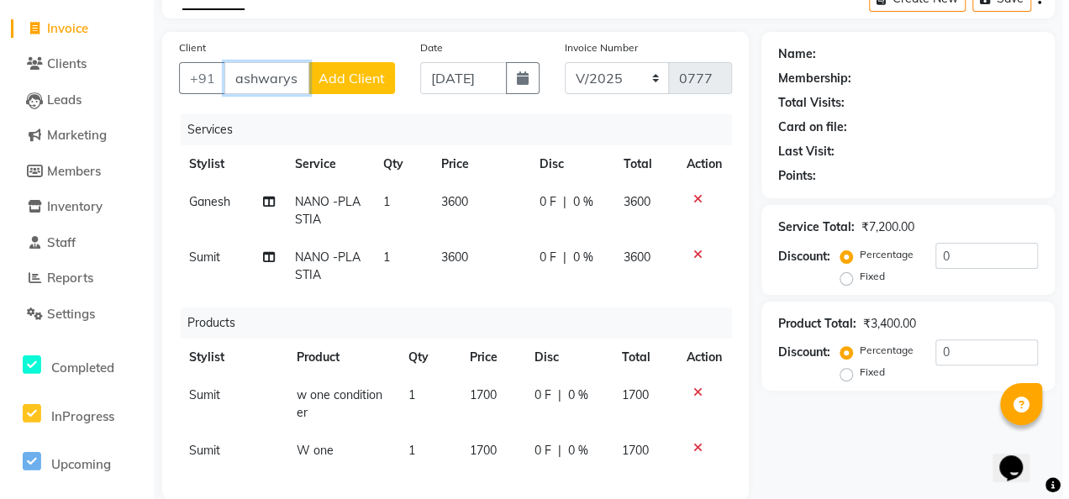
scroll to position [0, 0]
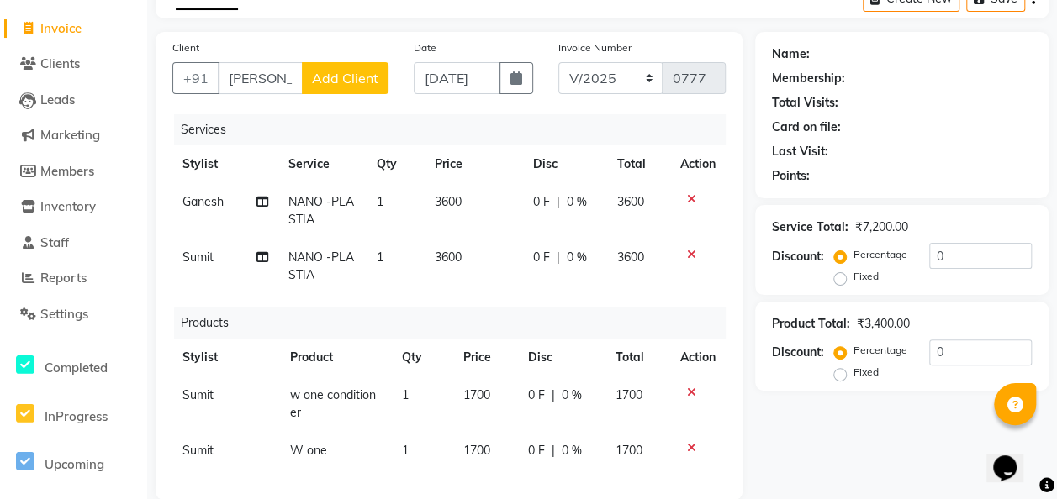
click at [327, 74] on span "Add Client" at bounding box center [345, 78] width 66 height 17
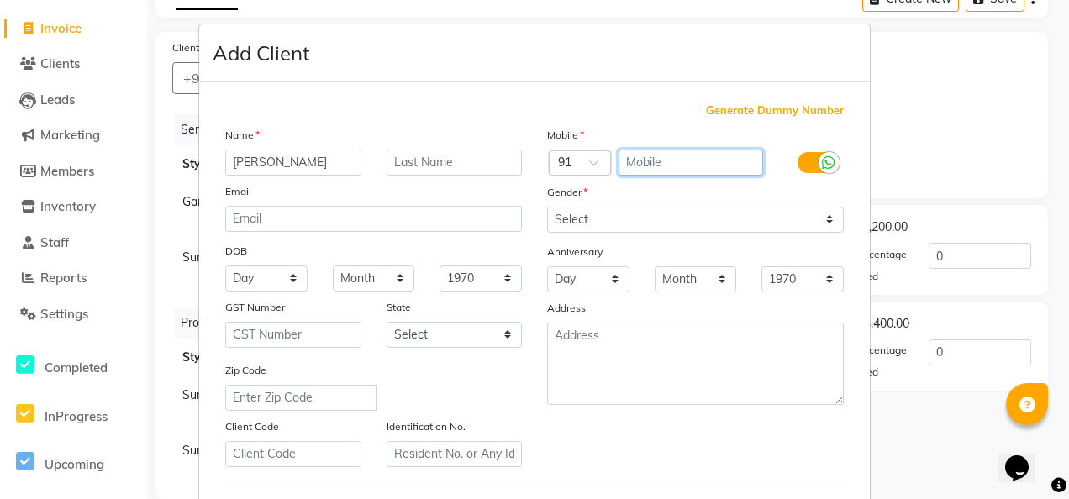
click at [638, 155] on input "text" at bounding box center [691, 163] width 145 height 26
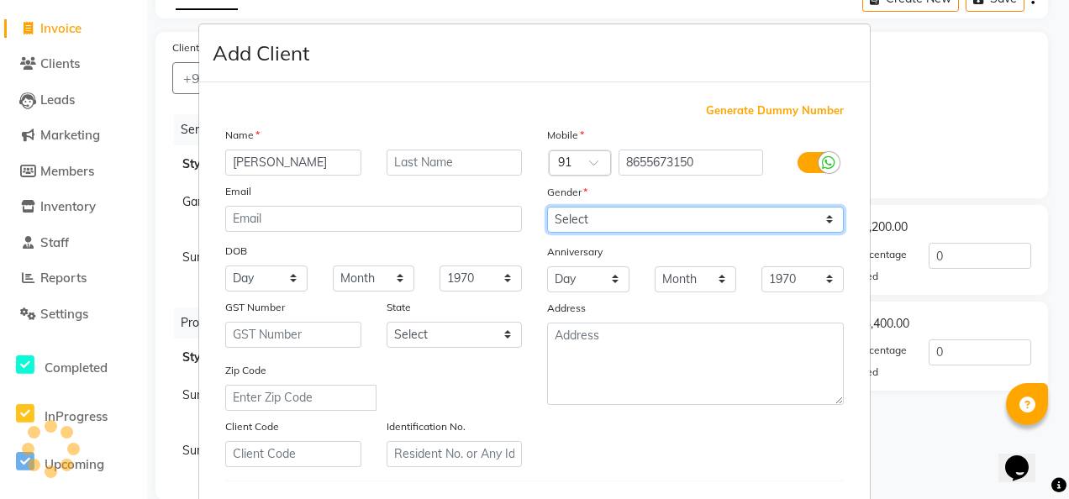
click at [827, 214] on select "Select [DEMOGRAPHIC_DATA] [DEMOGRAPHIC_DATA] Other Prefer Not To Say" at bounding box center [695, 220] width 297 height 26
click at [547, 207] on select "Select [DEMOGRAPHIC_DATA] [DEMOGRAPHIC_DATA] Other Prefer Not To Say" at bounding box center [695, 220] width 297 height 26
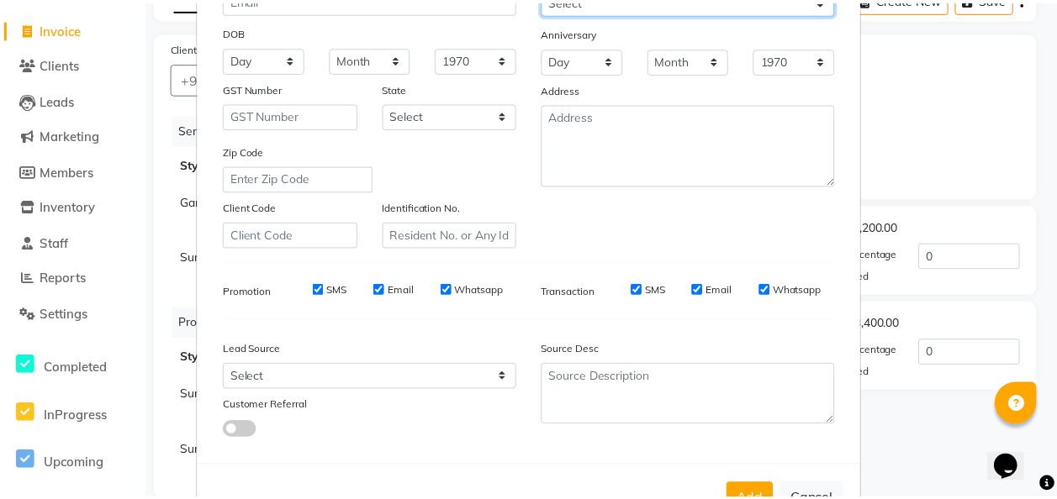
scroll to position [274, 0]
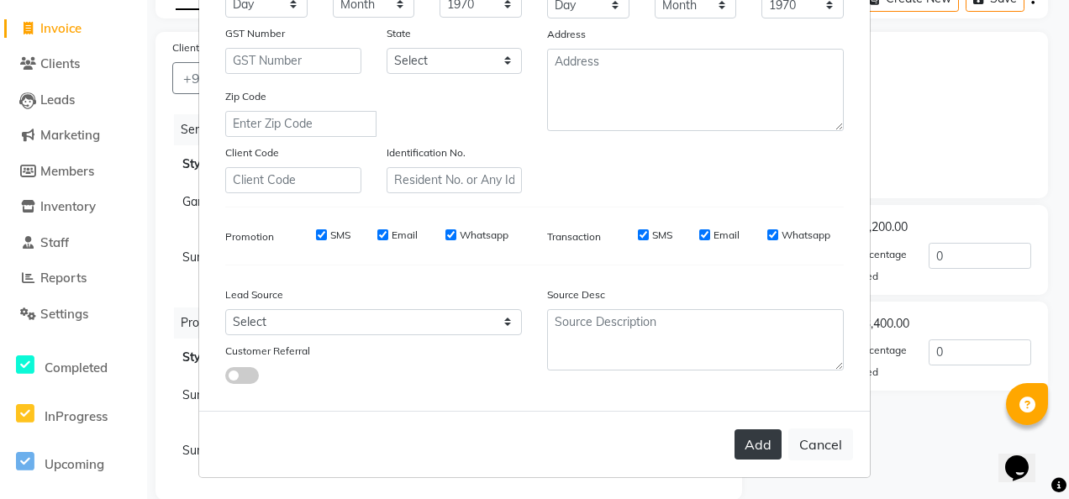
click at [762, 431] on button "Add" at bounding box center [758, 445] width 47 height 30
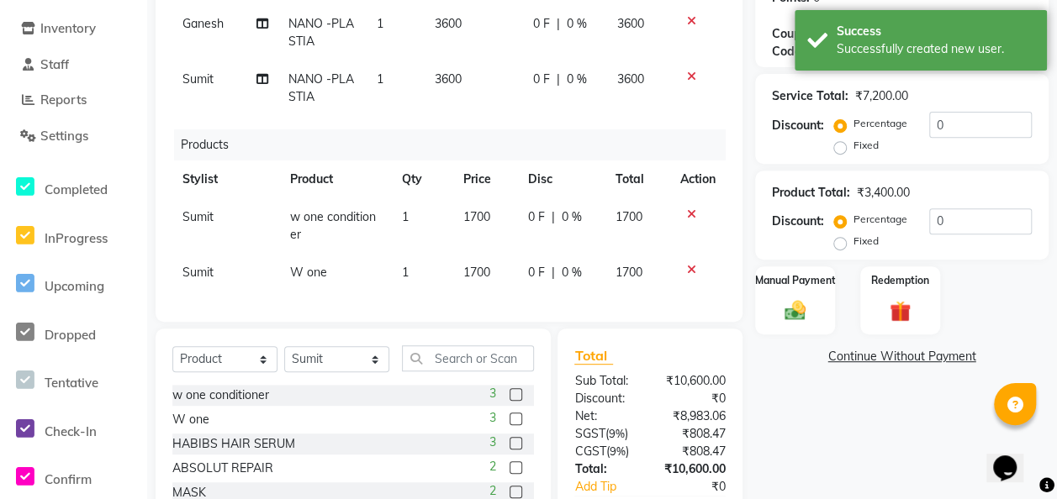
scroll to position [275, 0]
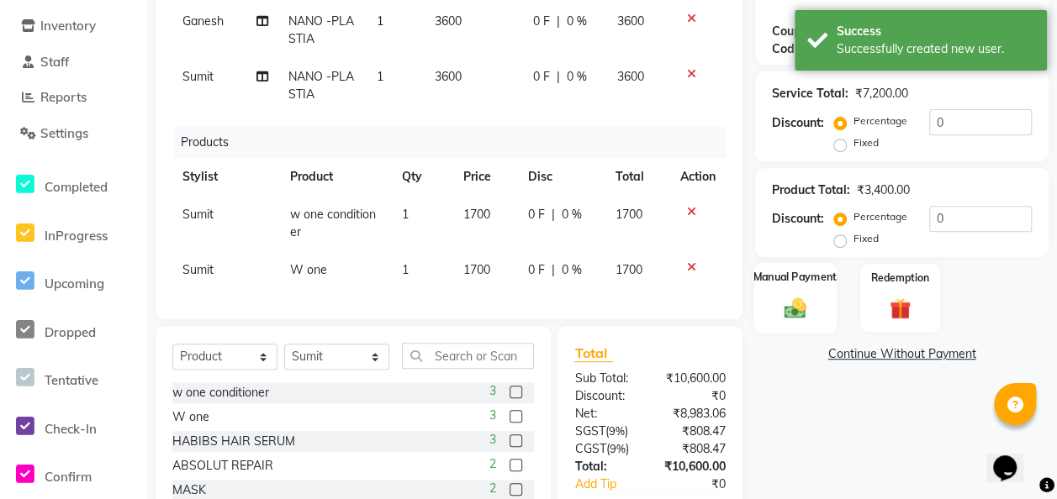
click at [799, 311] on img at bounding box center [795, 308] width 36 height 25
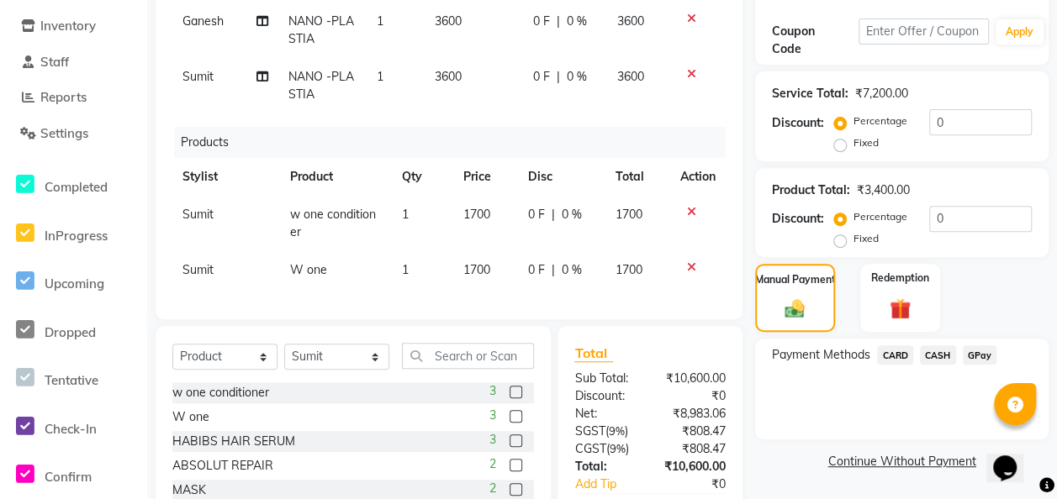
click at [863, 350] on span "GPay" at bounding box center [980, 355] width 34 height 19
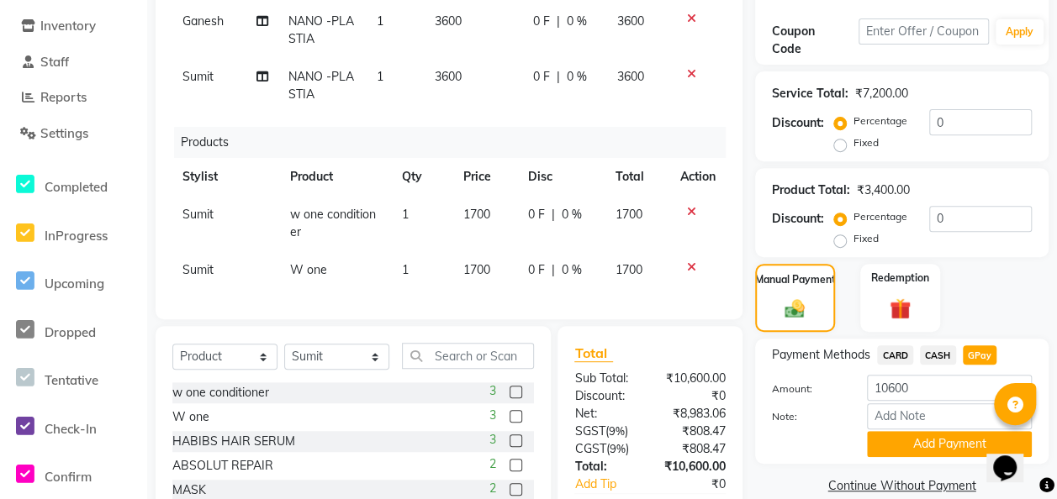
scroll to position [406, 0]
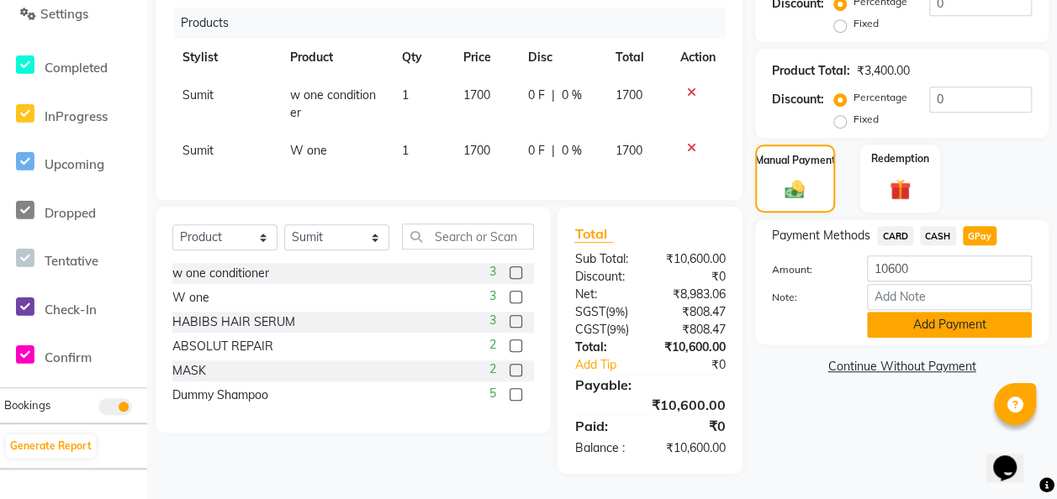
click at [863, 312] on button "Add Payment" at bounding box center [949, 325] width 165 height 26
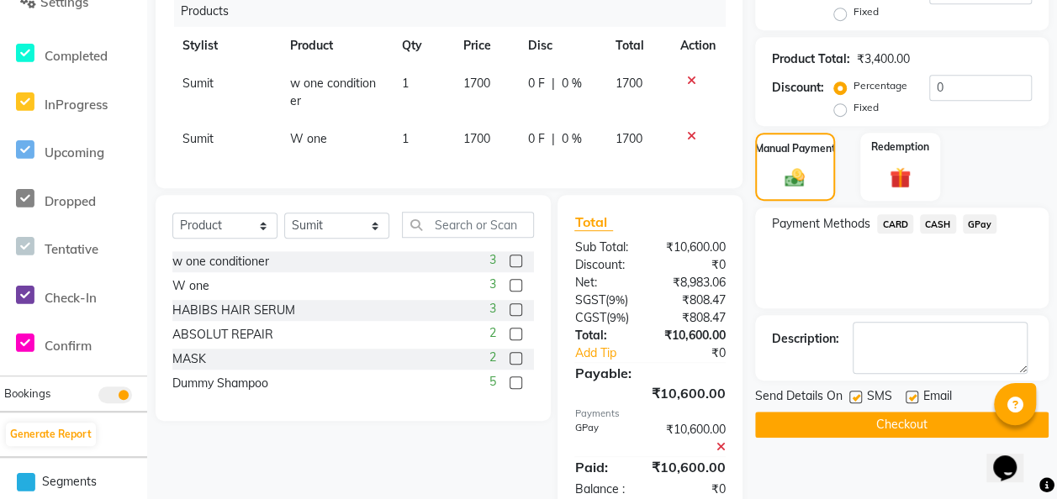
click at [863, 427] on button "Checkout" at bounding box center [901, 425] width 293 height 26
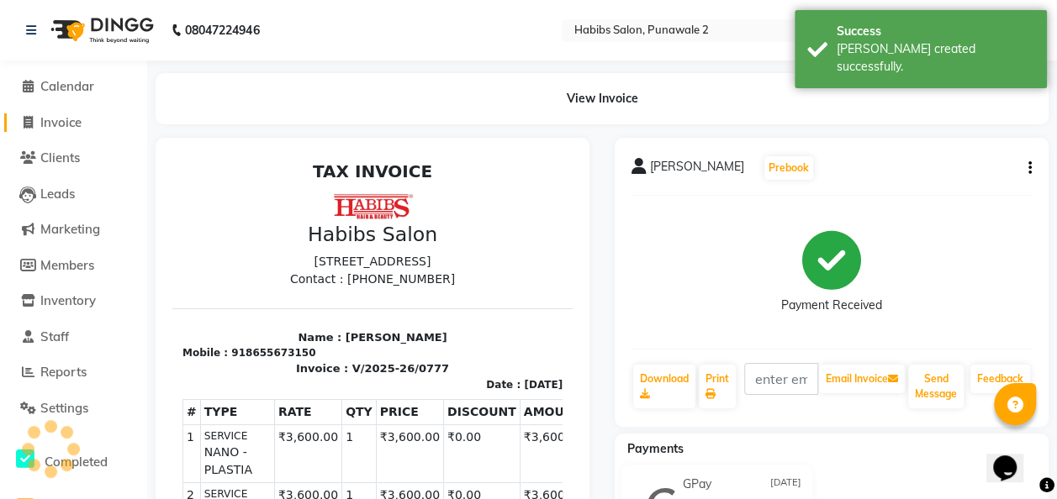
click at [69, 119] on span "Invoice" at bounding box center [60, 122] width 41 height 16
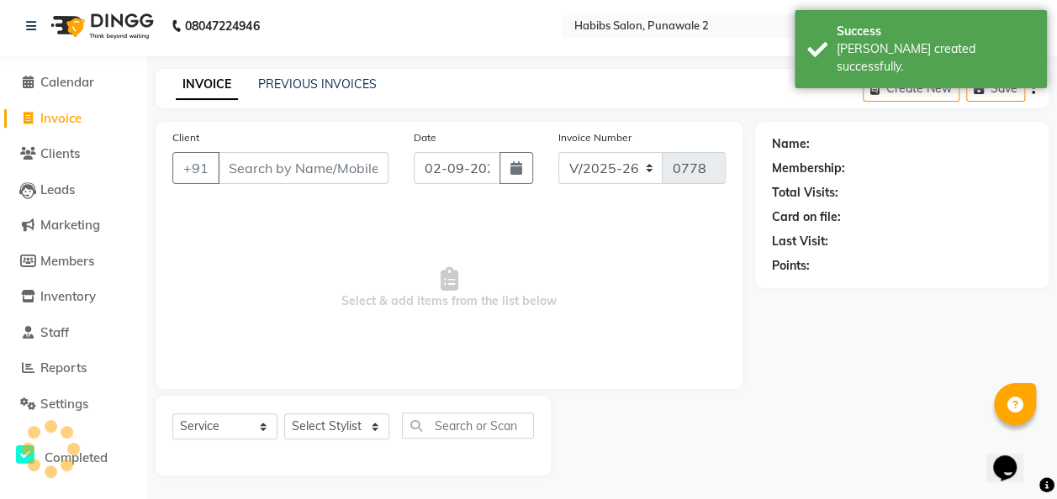
scroll to position [5, 0]
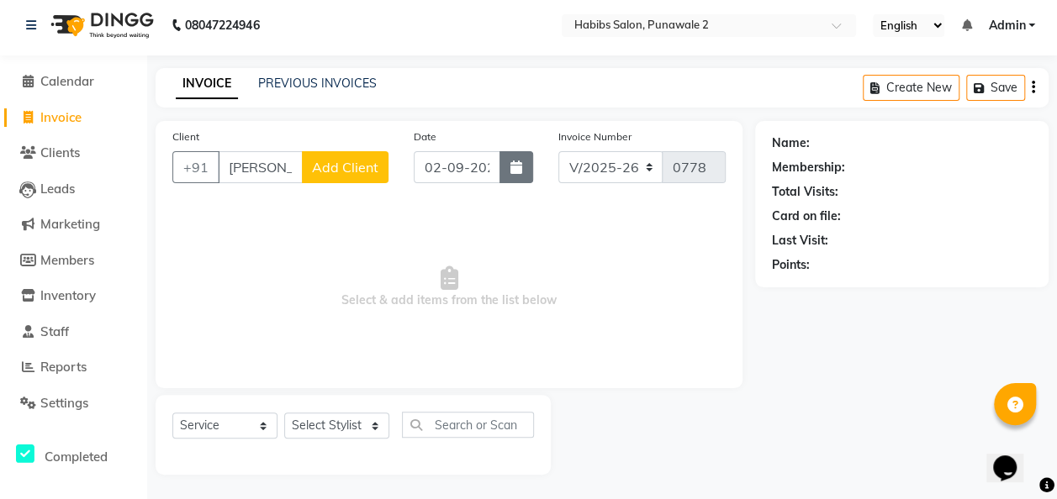
click at [502, 158] on button "button" at bounding box center [516, 167] width 34 height 32
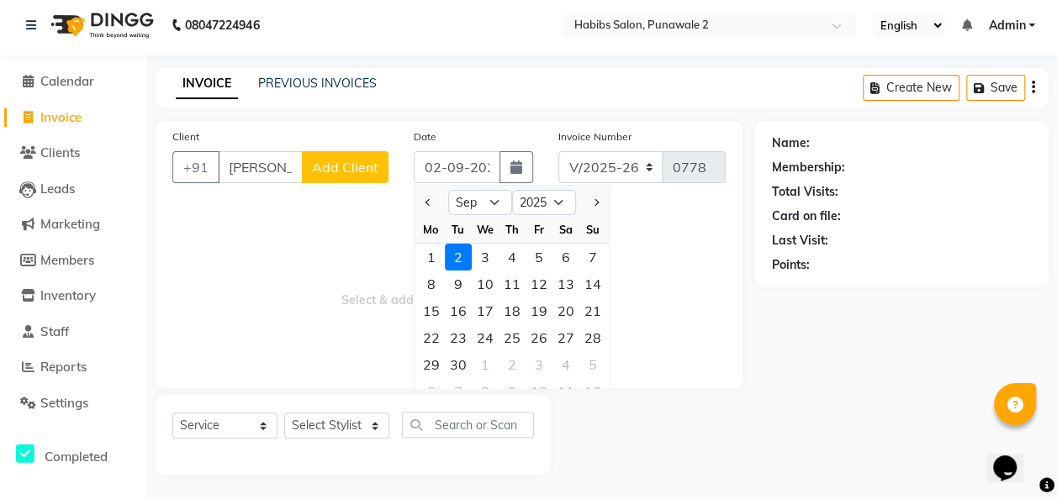
click at [435, 200] on div at bounding box center [431, 202] width 34 height 27
click at [432, 200] on button "Previous month" at bounding box center [428, 202] width 14 height 27
click at [573, 282] on div "9" at bounding box center [565, 284] width 27 height 27
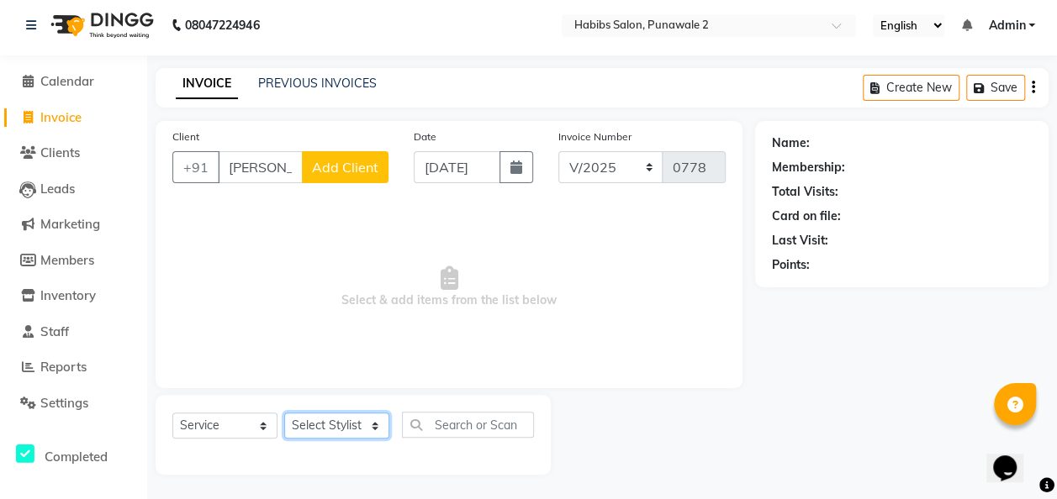
click at [352, 435] on select "Select Stylist Chandan Ganesh Gauri [PERSON_NAME] [PERSON_NAME] nikhil [PERSON_…" at bounding box center [336, 426] width 105 height 26
click at [284, 413] on select "Select Stylist Chandan Ganesh Gauri [PERSON_NAME] [PERSON_NAME] nikhil [PERSON_…" at bounding box center [336, 426] width 105 height 26
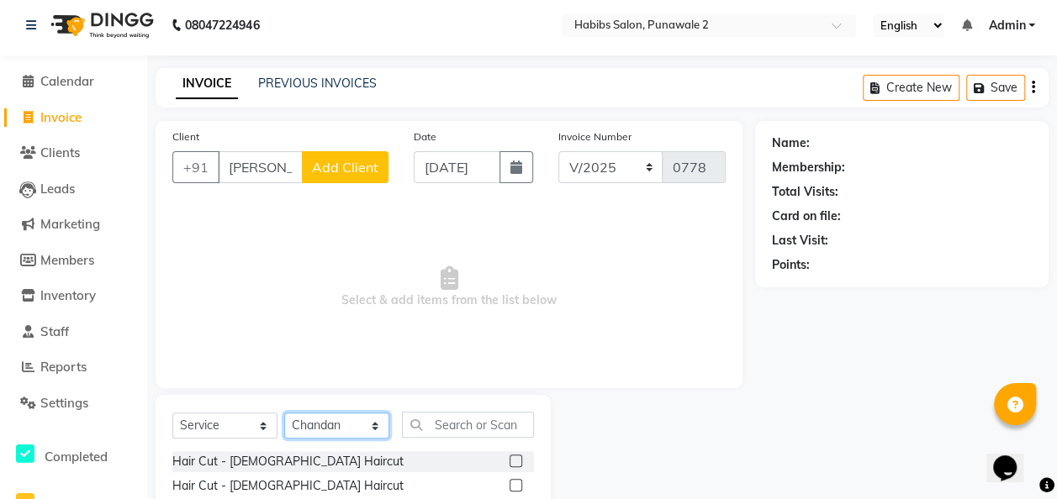
scroll to position [173, 0]
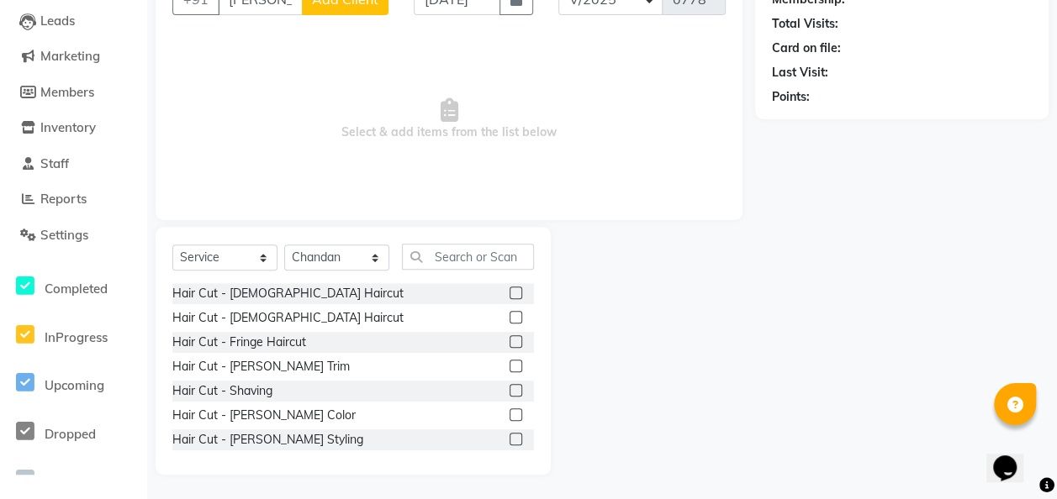
click at [511, 288] on div at bounding box center [521, 293] width 24 height 21
click at [509, 289] on label at bounding box center [515, 293] width 13 height 13
click at [509, 289] on input "checkbox" at bounding box center [514, 293] width 11 height 11
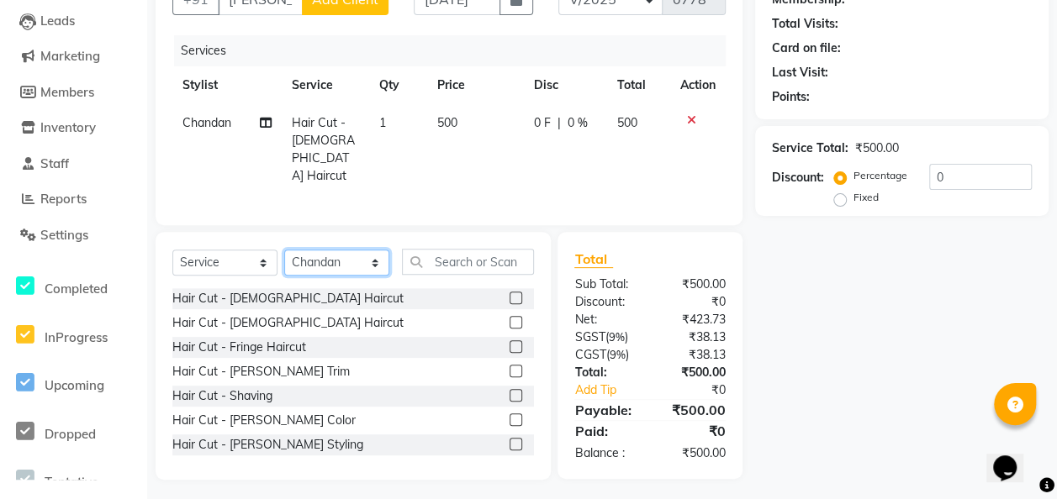
click at [375, 254] on select "Select Stylist Chandan Ganesh Gauri [PERSON_NAME] [PERSON_NAME] nikhil [PERSON_…" at bounding box center [336, 263] width 105 height 26
click at [284, 250] on select "Select Stylist Chandan Ganesh Gauri [PERSON_NAME] [PERSON_NAME] nikhil [PERSON_…" at bounding box center [336, 263] width 105 height 26
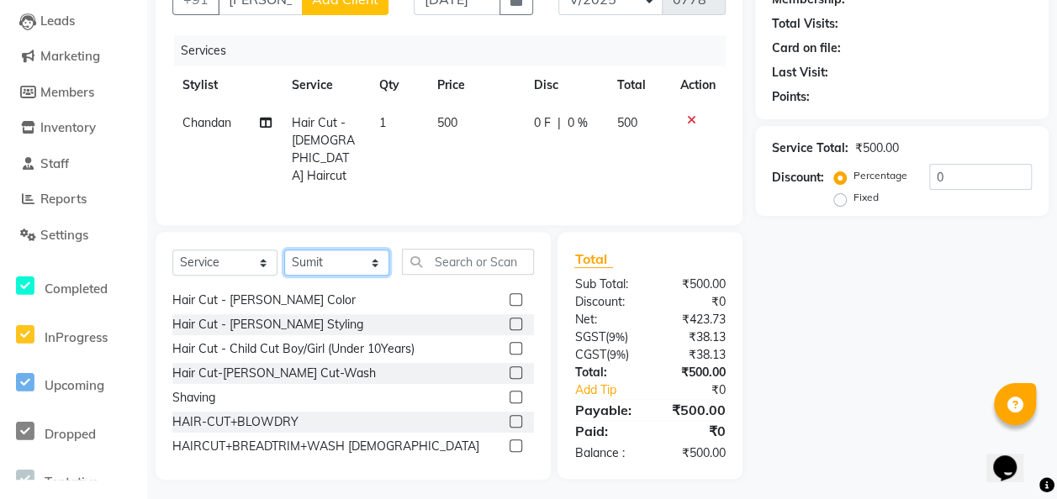
scroll to position [169, 0]
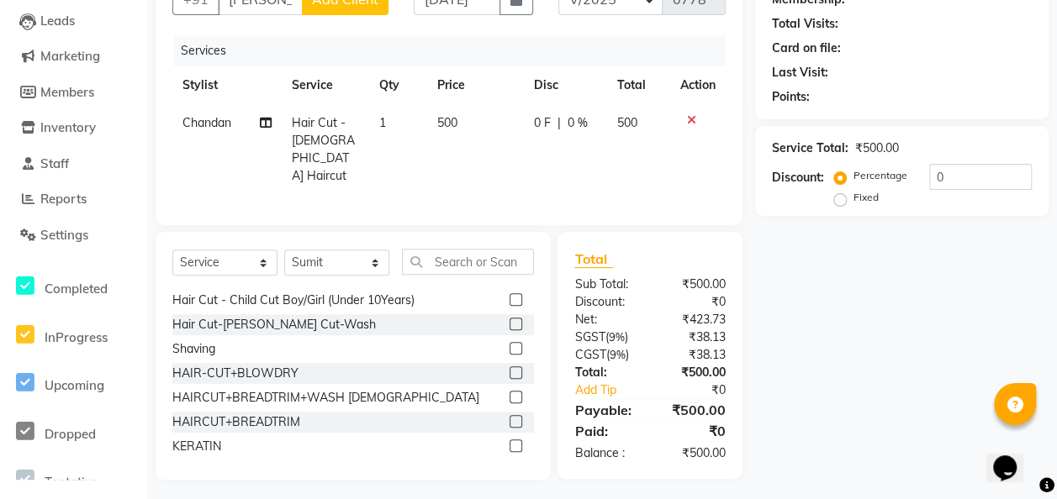
click at [509, 342] on label at bounding box center [515, 348] width 13 height 13
click at [509, 344] on input "checkbox" at bounding box center [514, 349] width 11 height 11
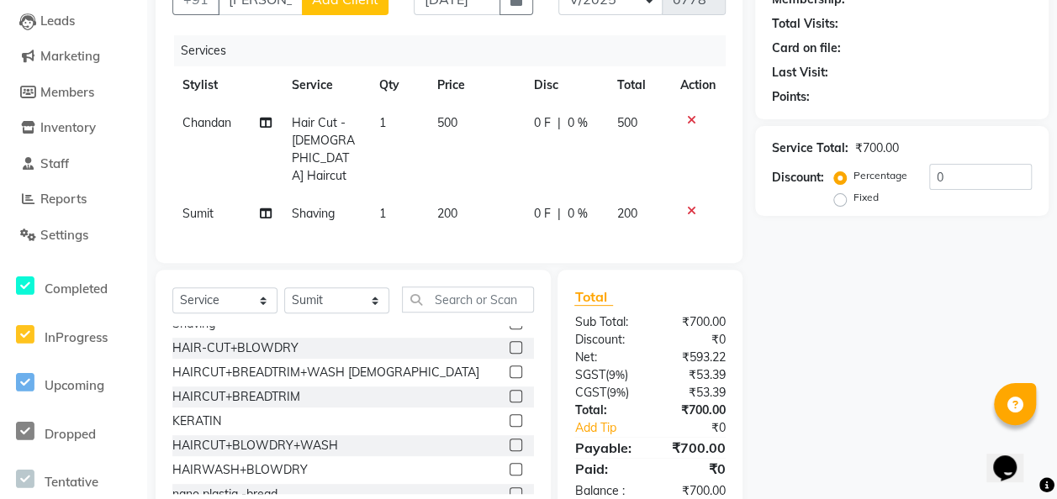
scroll to position [235, 0]
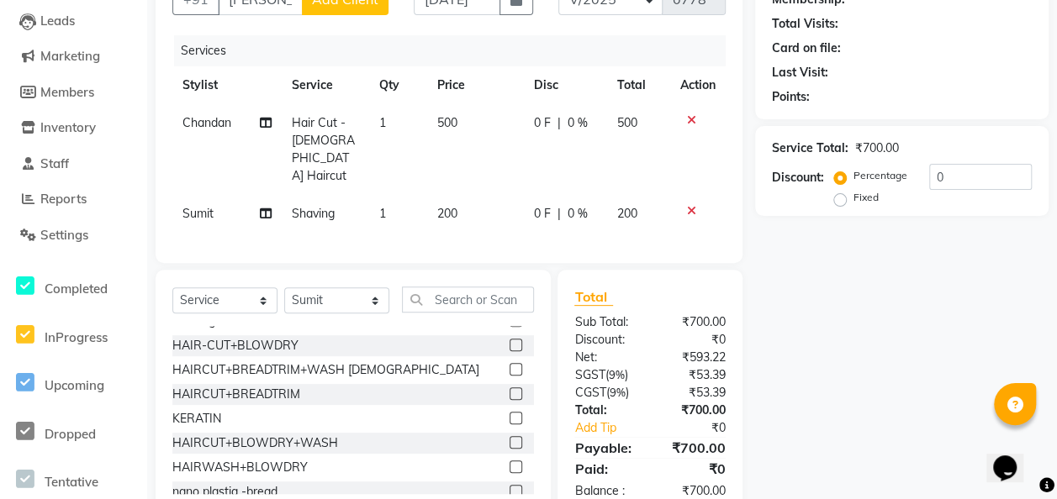
click at [464, 109] on td "500" at bounding box center [475, 149] width 97 height 91
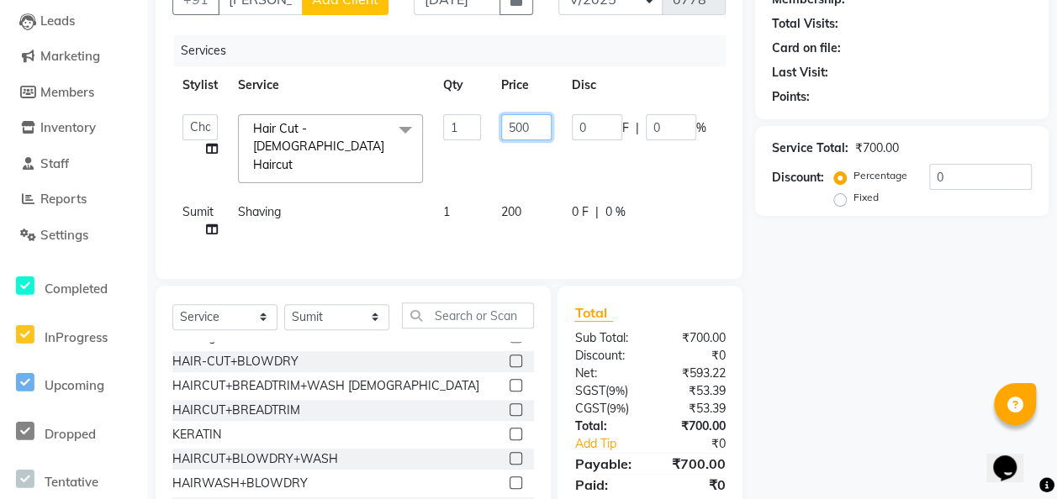
click at [540, 124] on input "500" at bounding box center [526, 127] width 50 height 26
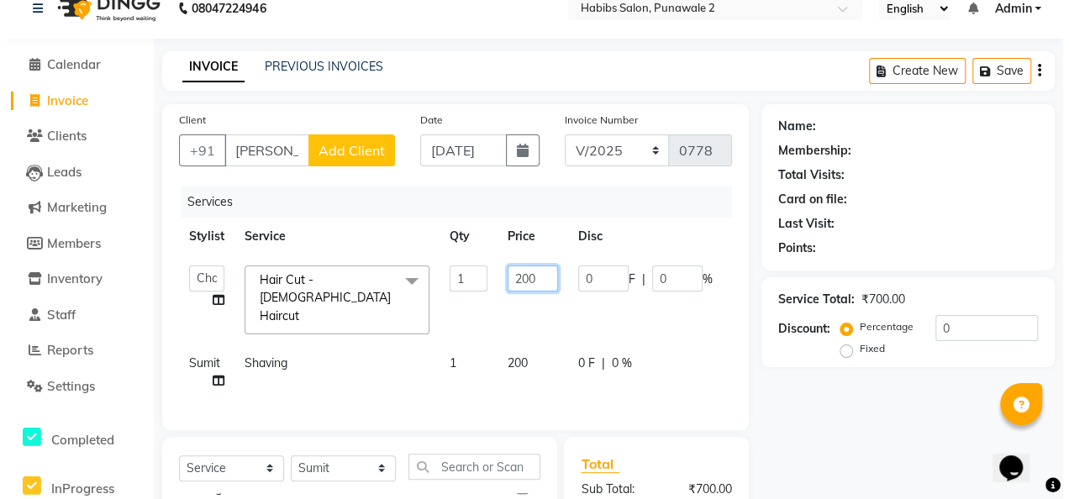
scroll to position [0, 0]
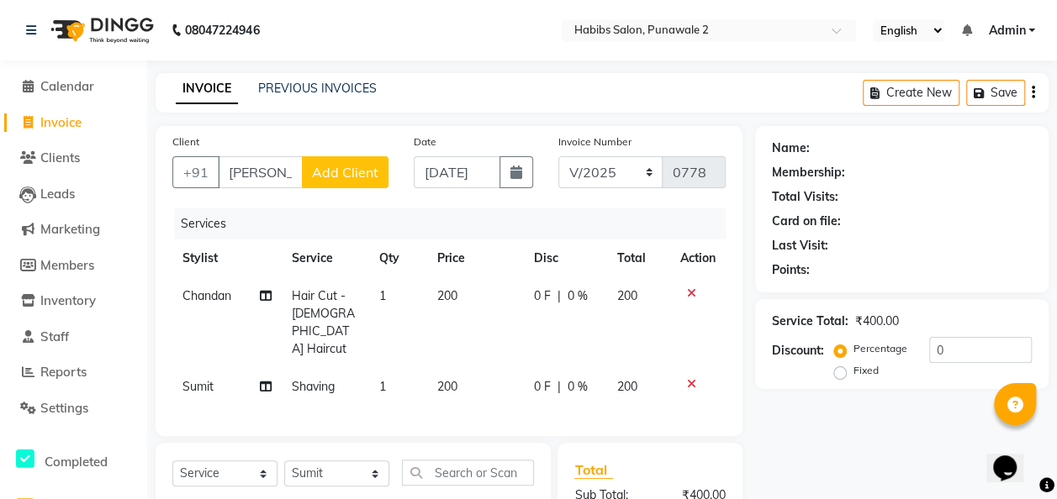
click at [354, 168] on span "Add Client" at bounding box center [345, 172] width 66 height 17
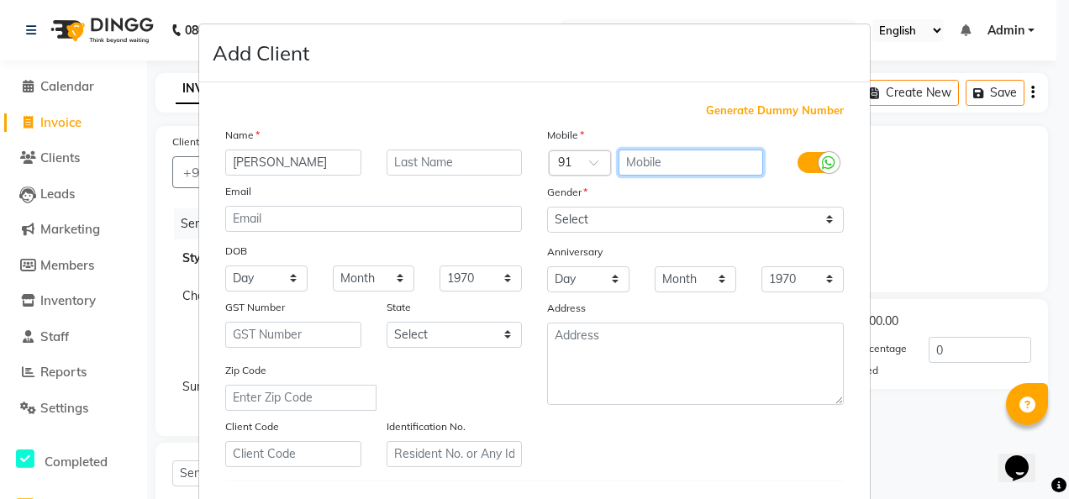
click at [651, 159] on input "text" at bounding box center [691, 163] width 145 height 26
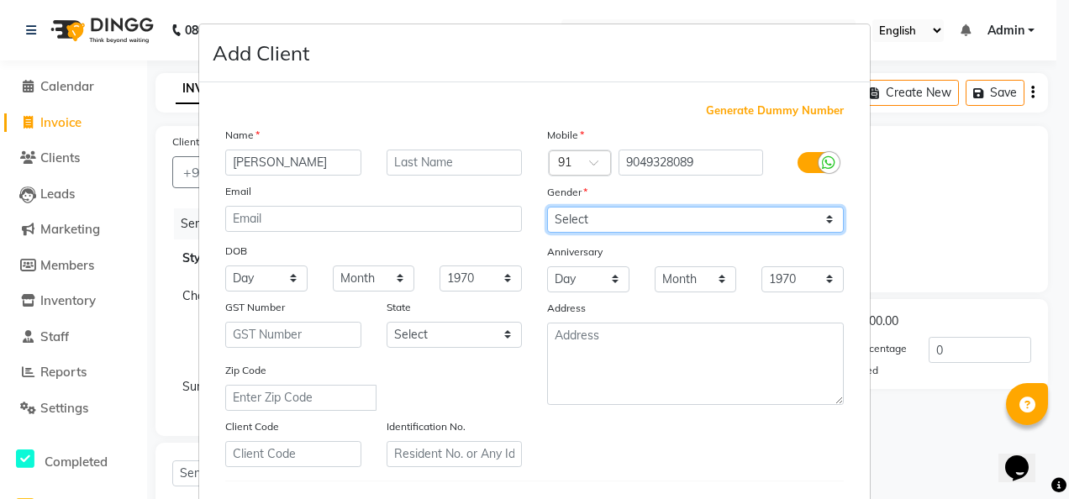
click at [824, 220] on select "Select [DEMOGRAPHIC_DATA] [DEMOGRAPHIC_DATA] Other Prefer Not To Say" at bounding box center [695, 220] width 297 height 26
click at [547, 207] on select "Select [DEMOGRAPHIC_DATA] [DEMOGRAPHIC_DATA] Other Prefer Not To Say" at bounding box center [695, 220] width 297 height 26
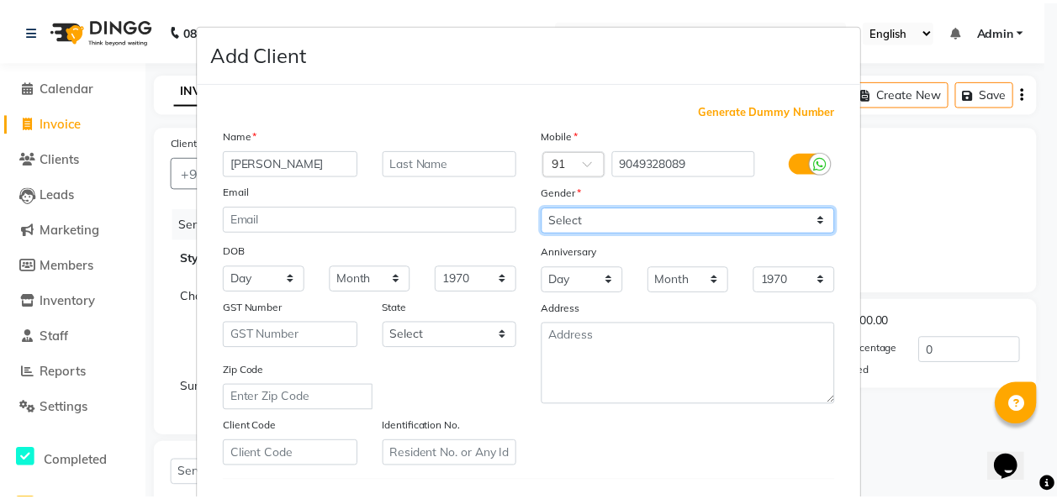
scroll to position [274, 0]
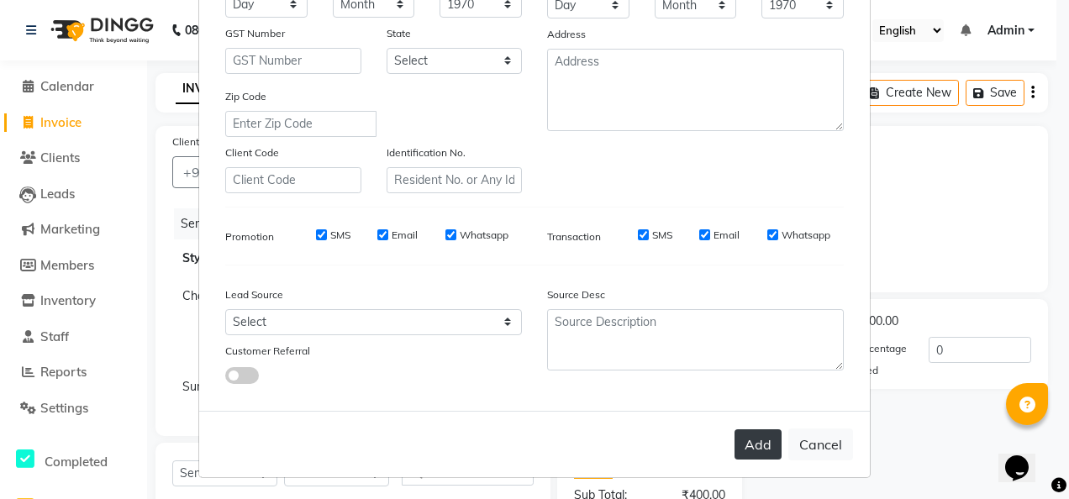
click at [764, 434] on button "Add" at bounding box center [758, 445] width 47 height 30
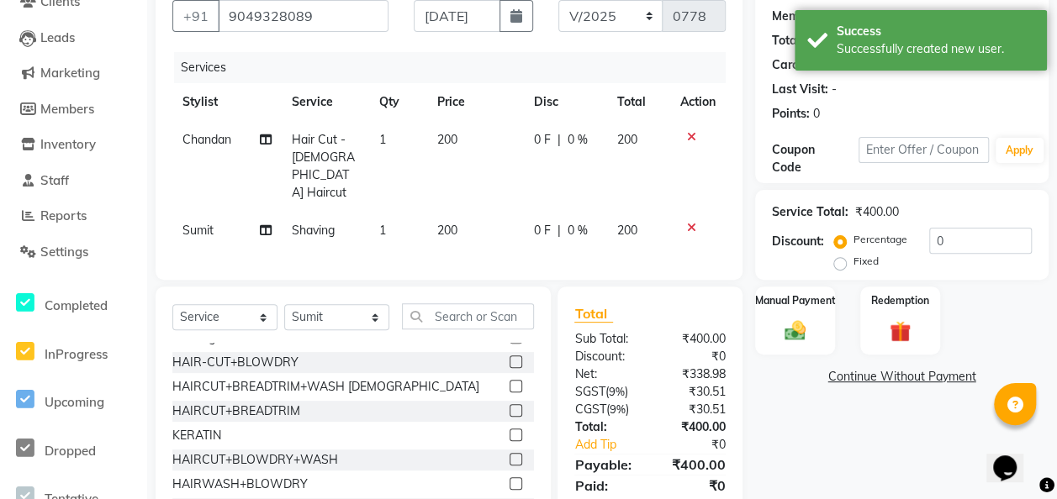
scroll to position [158, 0]
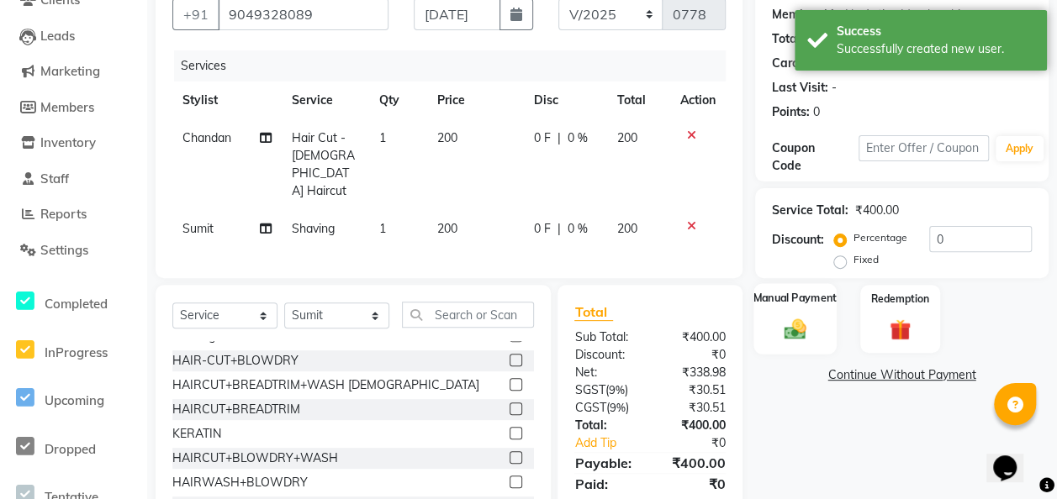
click at [790, 337] on img at bounding box center [795, 328] width 36 height 25
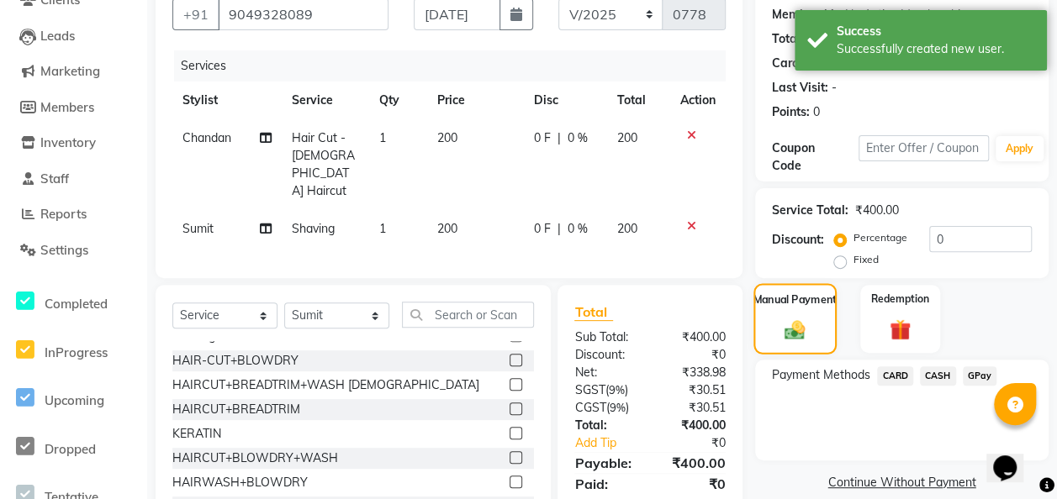
scroll to position [193, 0]
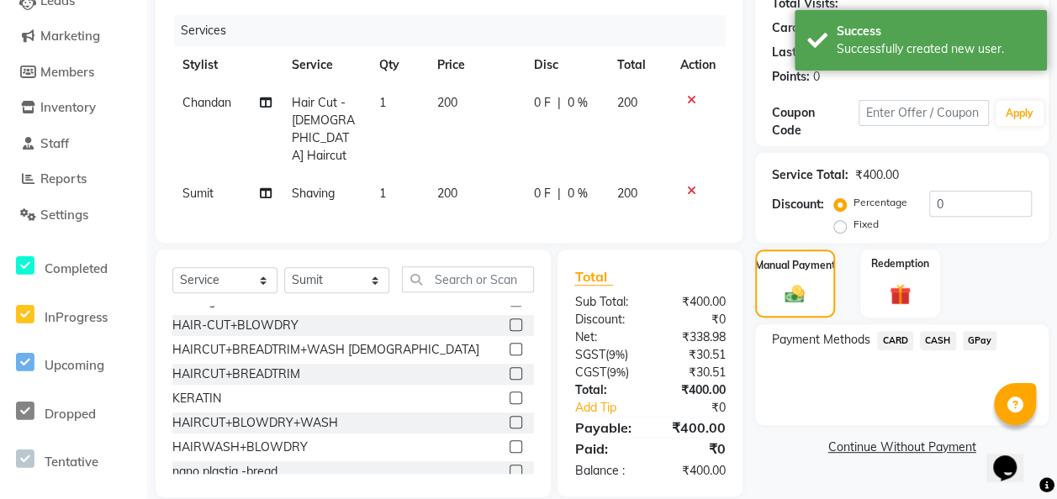
click at [863, 335] on span "GPay" at bounding box center [980, 340] width 34 height 19
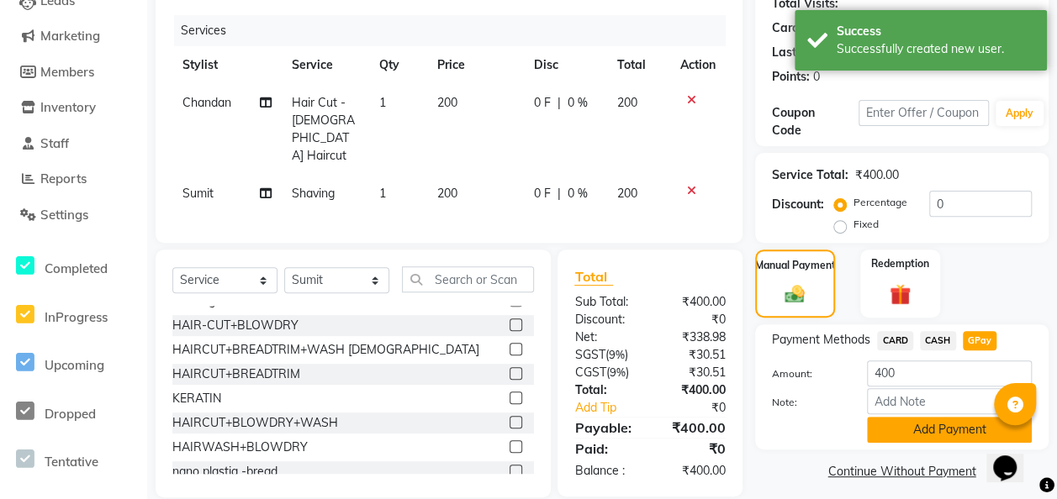
click at [863, 432] on button "Add Payment" at bounding box center [949, 430] width 165 height 26
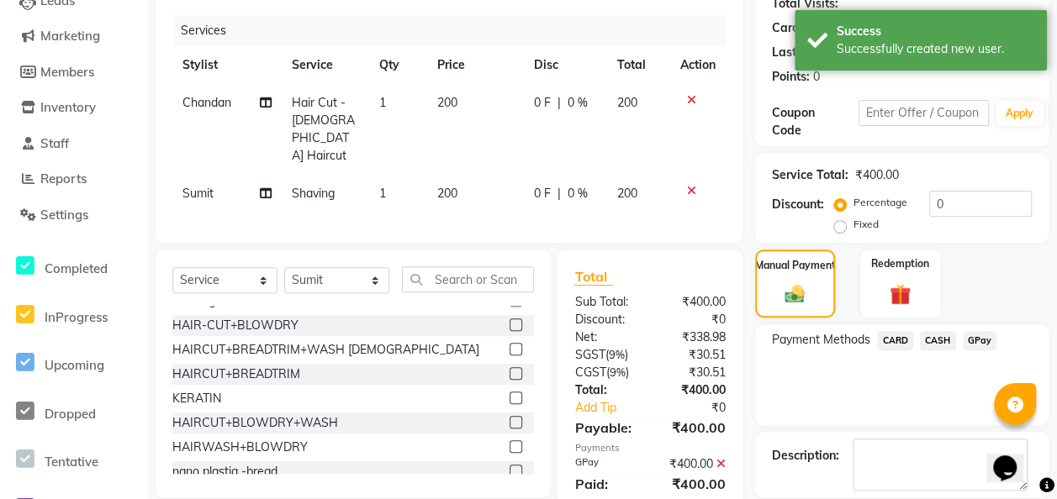
scroll to position [272, 0]
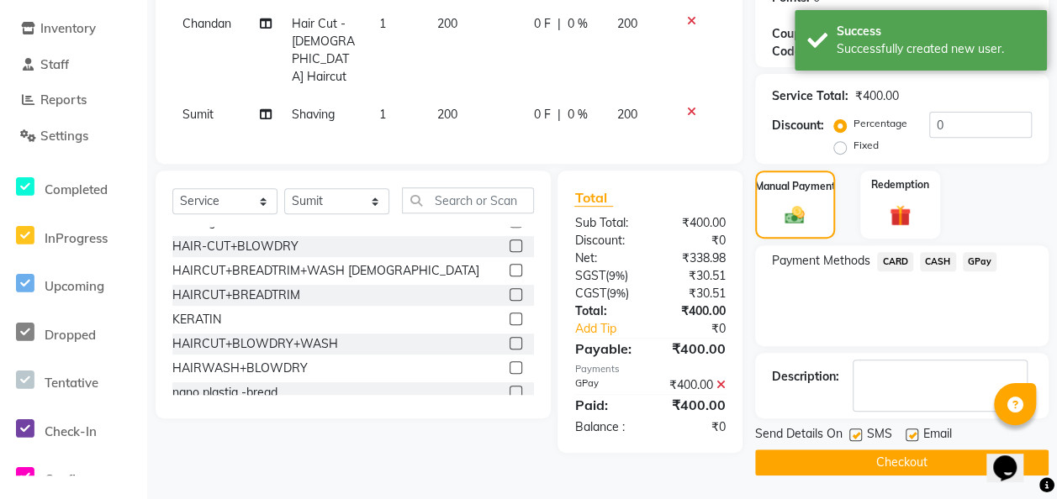
click at [863, 453] on button "Checkout" at bounding box center [901, 463] width 293 height 26
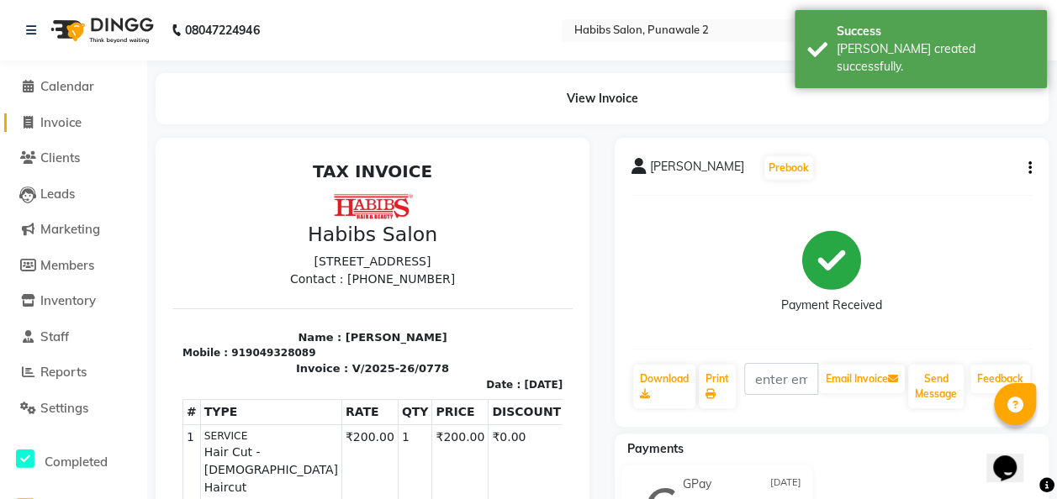
click at [78, 125] on span "Invoice" at bounding box center [60, 122] width 41 height 16
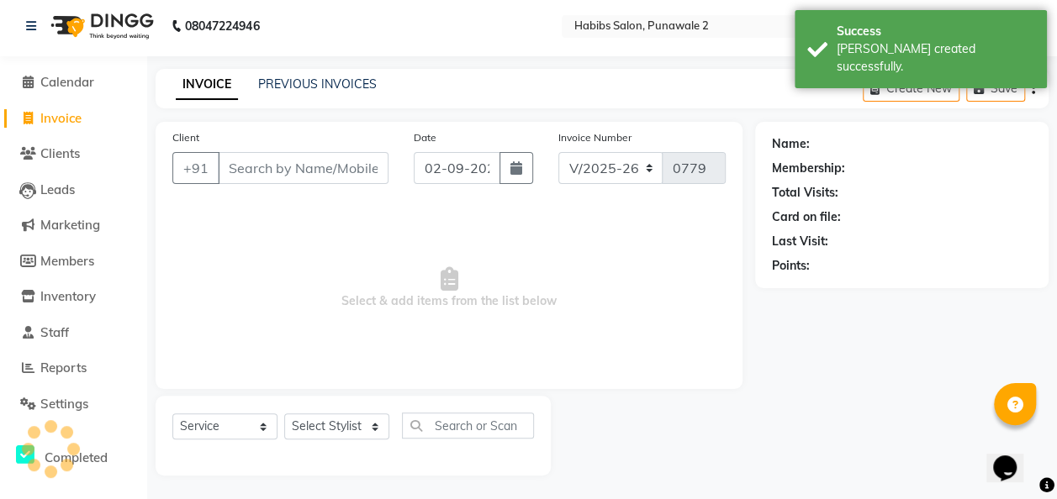
scroll to position [5, 0]
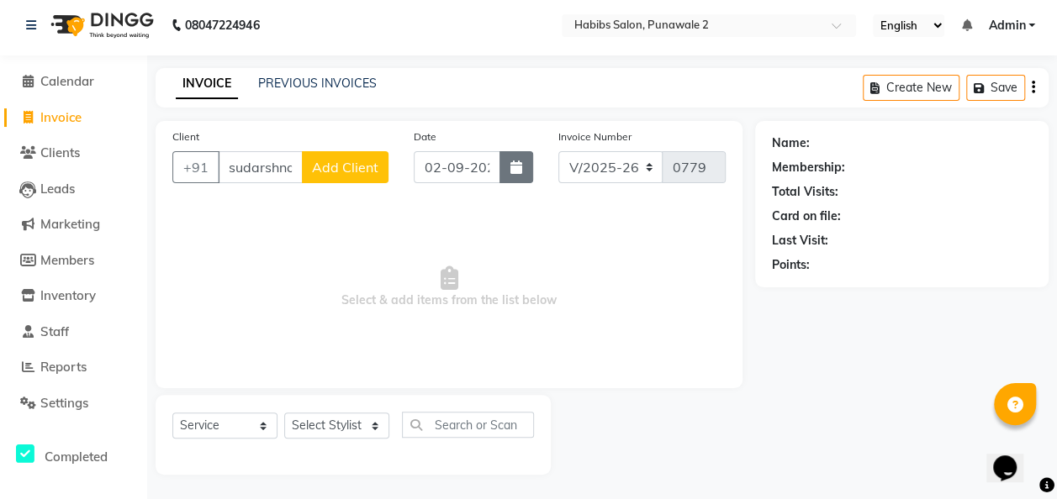
click at [517, 168] on icon "button" at bounding box center [516, 167] width 12 height 13
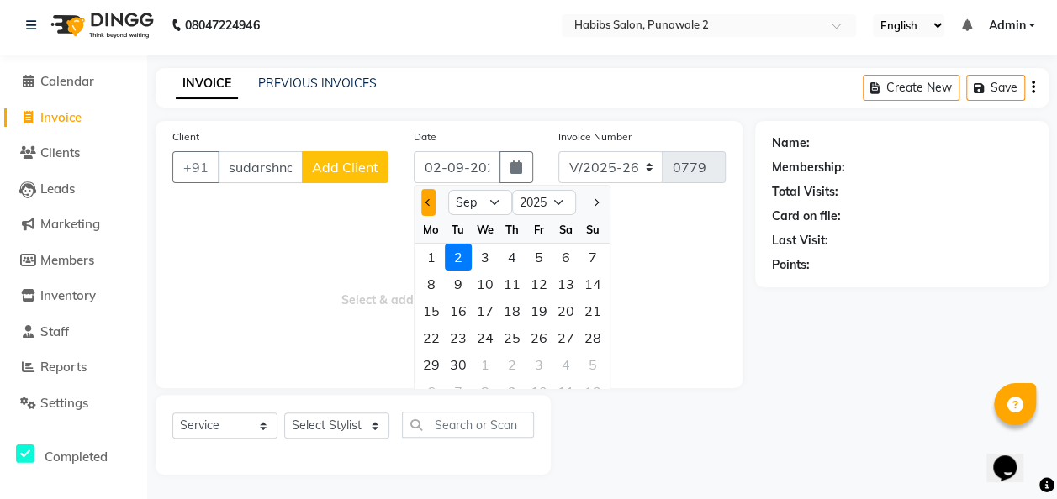
click at [421, 202] on button "Previous month" at bounding box center [428, 202] width 14 height 27
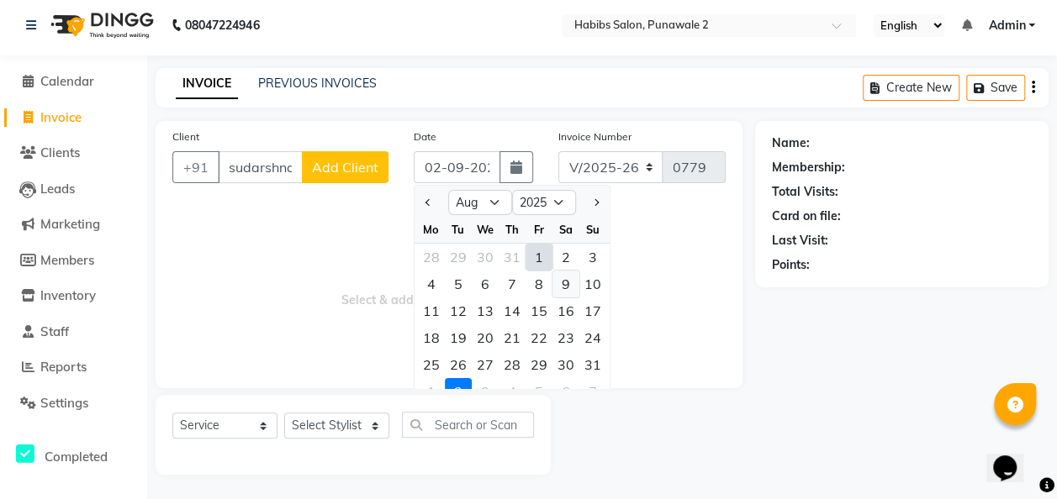
click at [566, 285] on div "9" at bounding box center [565, 284] width 27 height 27
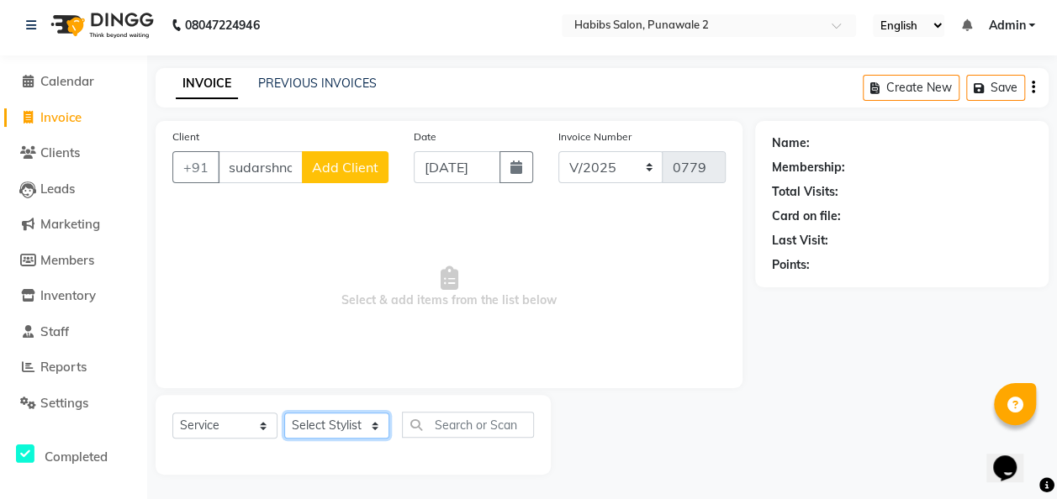
click at [372, 419] on select "Select Stylist Chandan Ganesh Gauri [PERSON_NAME] [PERSON_NAME] nikhil [PERSON_…" at bounding box center [336, 426] width 105 height 26
click at [284, 413] on select "Select Stylist Chandan Ganesh Gauri [PERSON_NAME] [PERSON_NAME] nikhil [PERSON_…" at bounding box center [336, 426] width 105 height 26
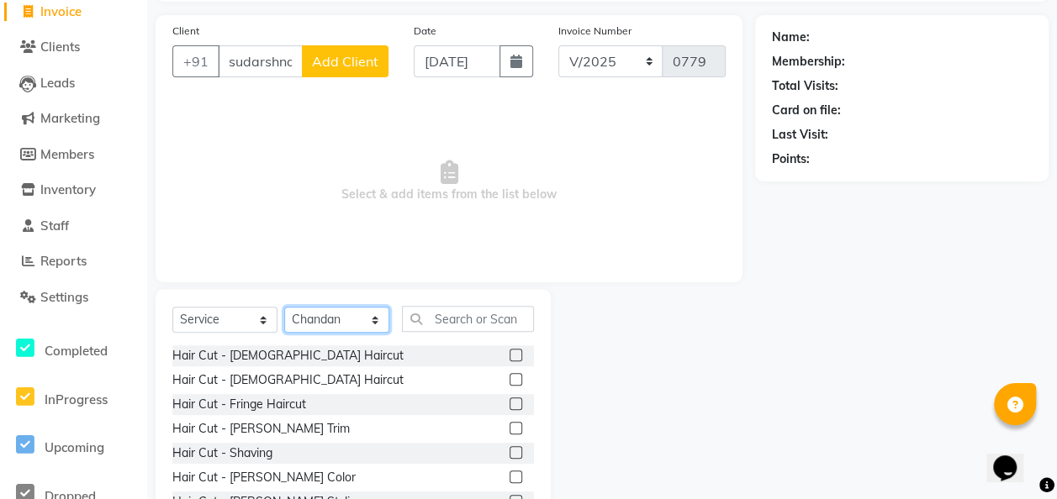
scroll to position [113, 0]
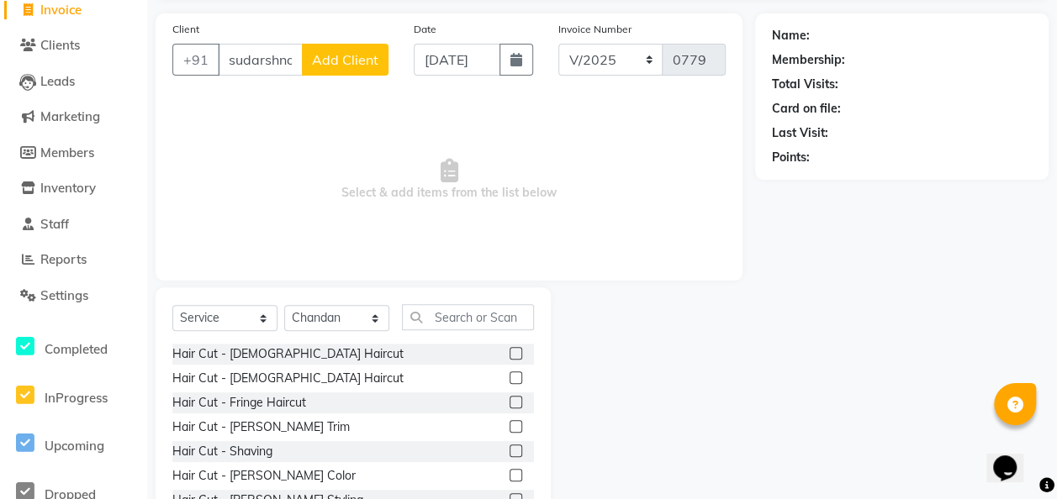
click at [509, 377] on label at bounding box center [515, 378] width 13 height 13
click at [509, 377] on input "checkbox" at bounding box center [514, 378] width 11 height 11
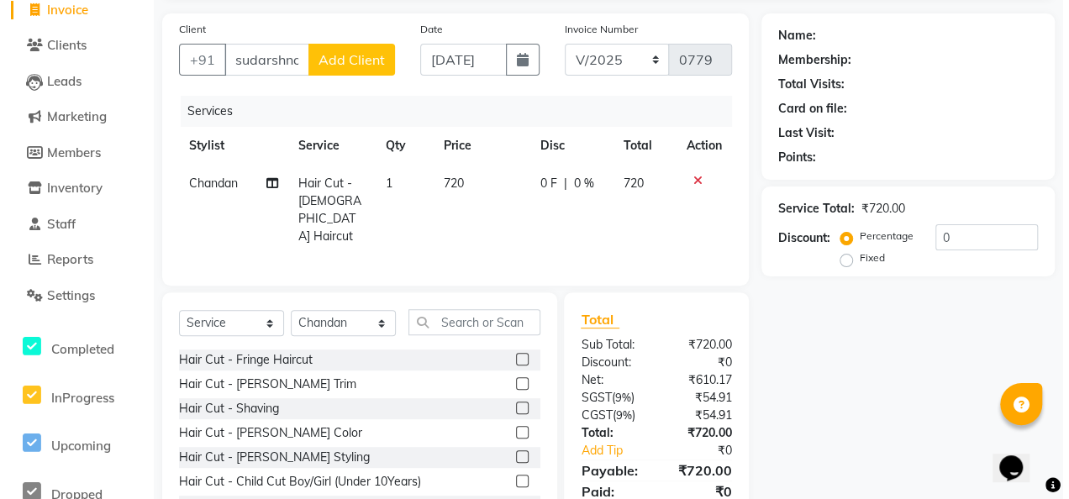
scroll to position [49, 0]
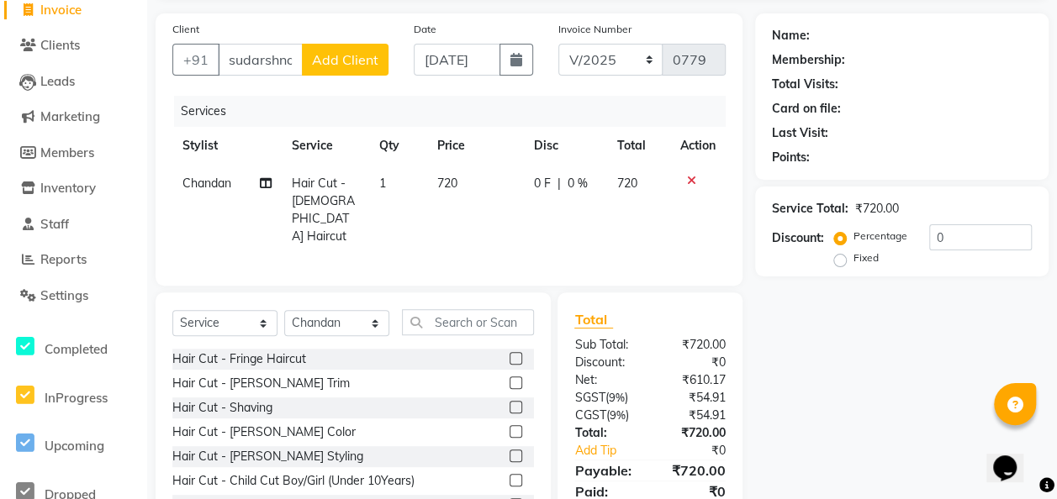
click at [467, 175] on td "720" at bounding box center [475, 210] width 97 height 91
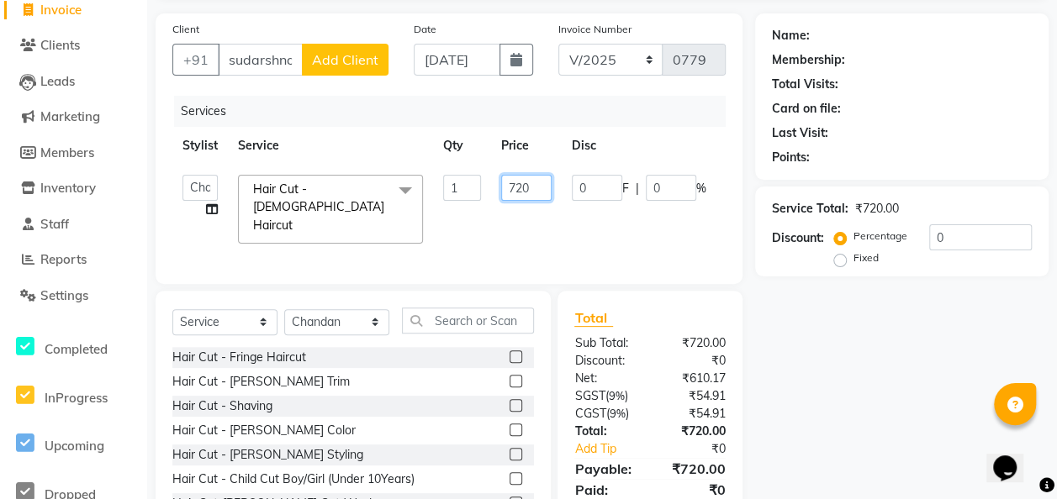
click at [540, 189] on input "720" at bounding box center [526, 188] width 50 height 26
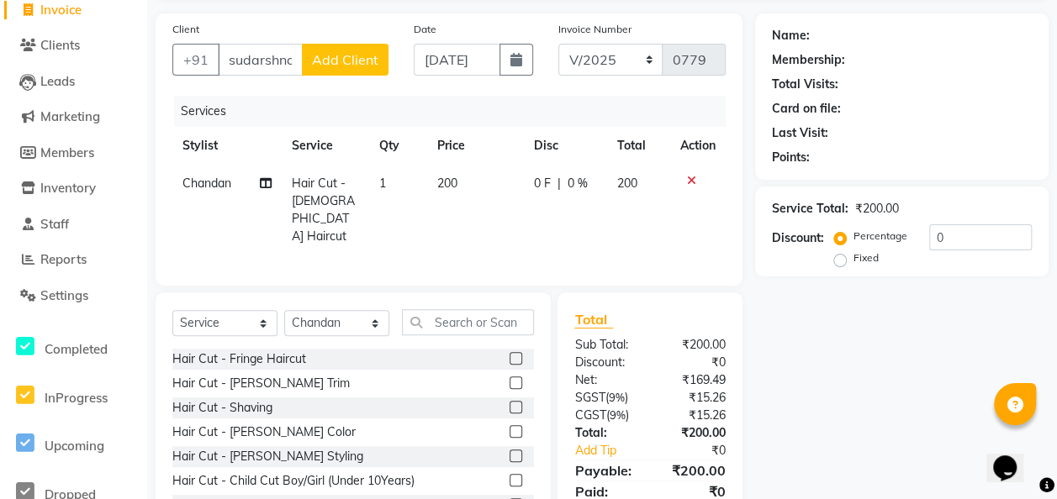
click at [365, 64] on span "Add Client" at bounding box center [345, 59] width 66 height 17
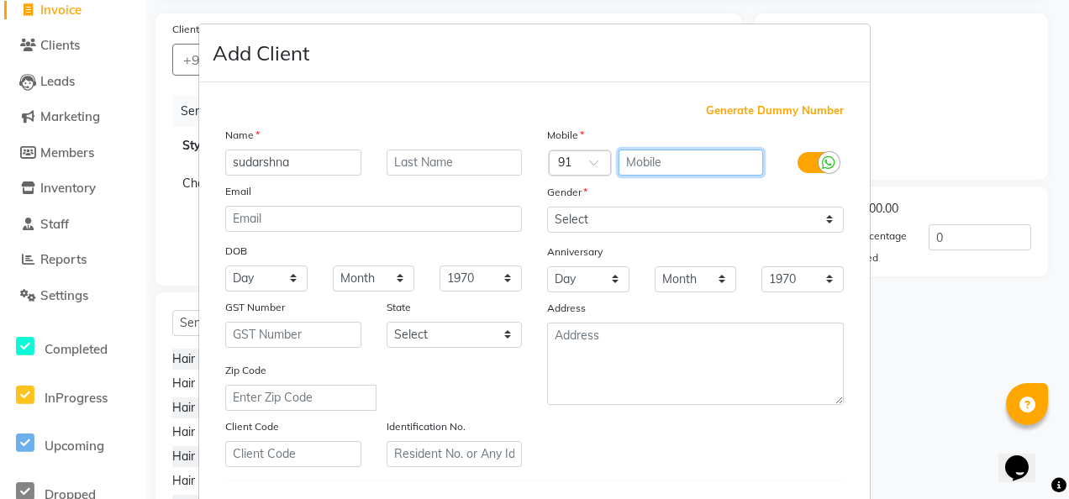
click at [622, 150] on input "text" at bounding box center [691, 163] width 145 height 26
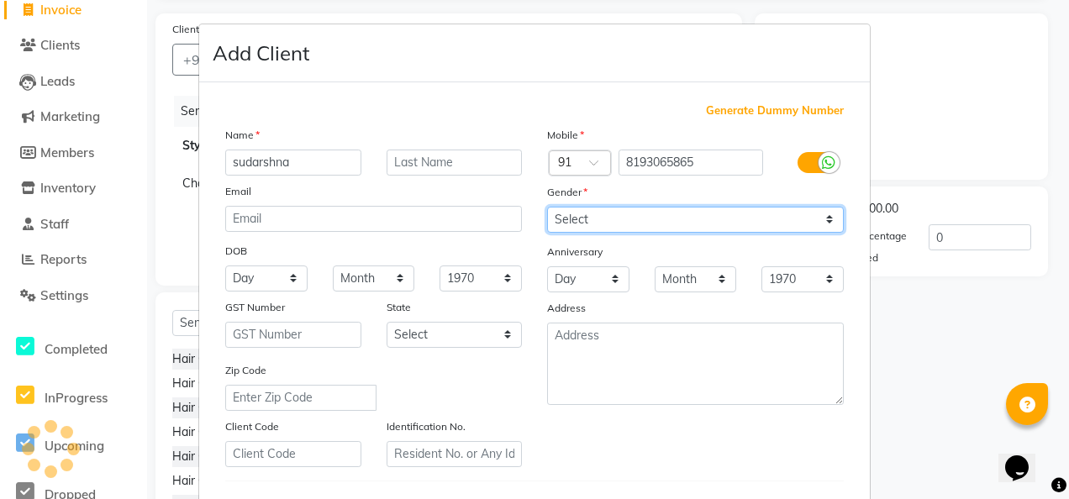
click at [826, 219] on select "Select [DEMOGRAPHIC_DATA] [DEMOGRAPHIC_DATA] Other Prefer Not To Say" at bounding box center [695, 220] width 297 height 26
click at [547, 207] on select "Select [DEMOGRAPHIC_DATA] [DEMOGRAPHIC_DATA] Other Prefer Not To Say" at bounding box center [695, 220] width 297 height 26
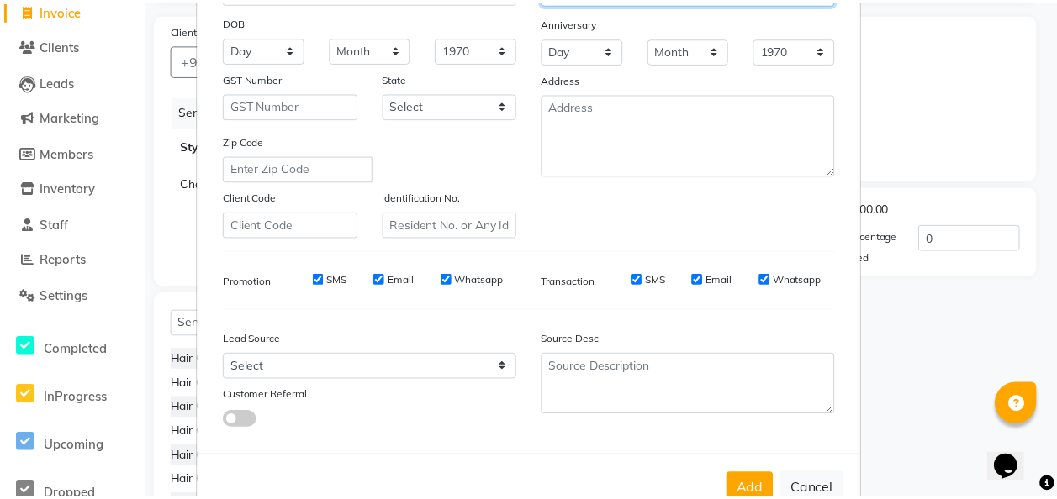
scroll to position [274, 0]
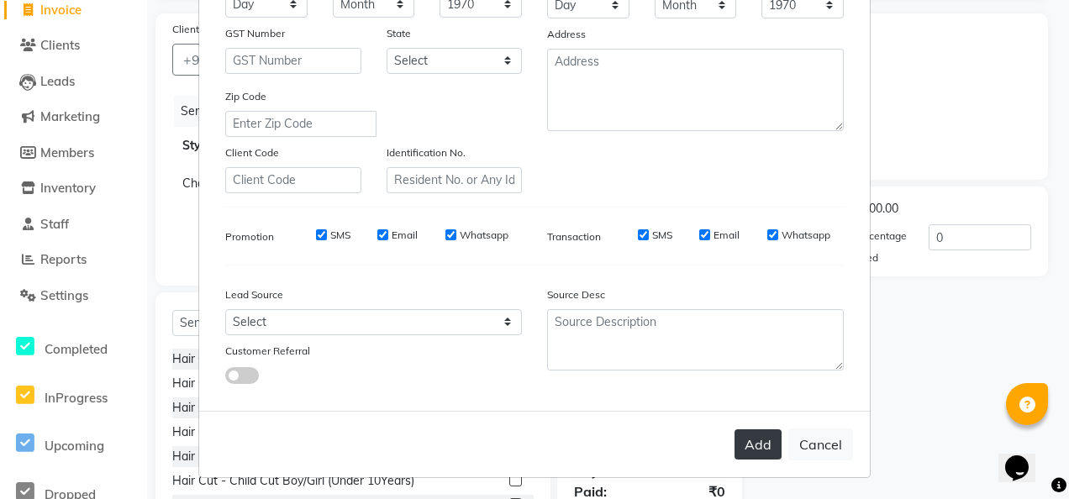
click at [760, 439] on button "Add" at bounding box center [758, 445] width 47 height 30
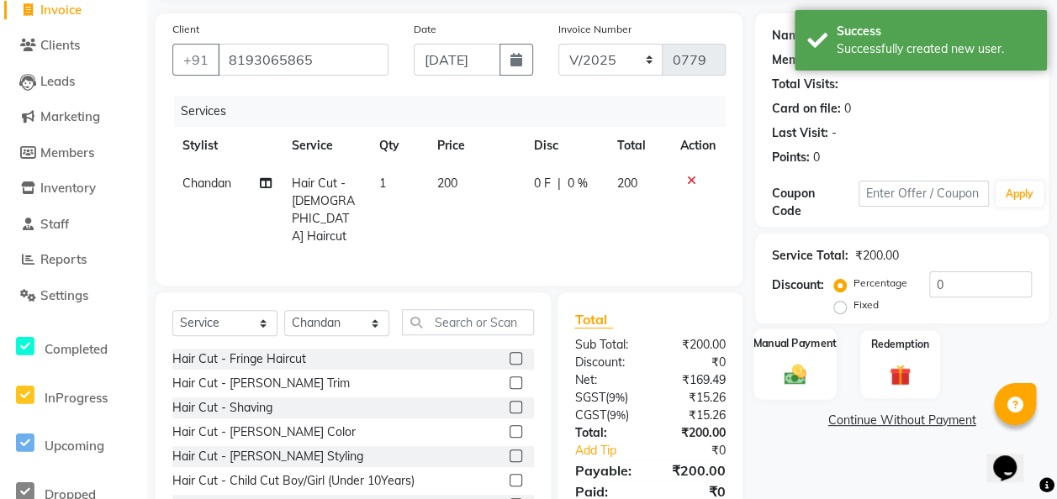
click at [801, 354] on div "Manual Payment" at bounding box center [794, 364] width 83 height 71
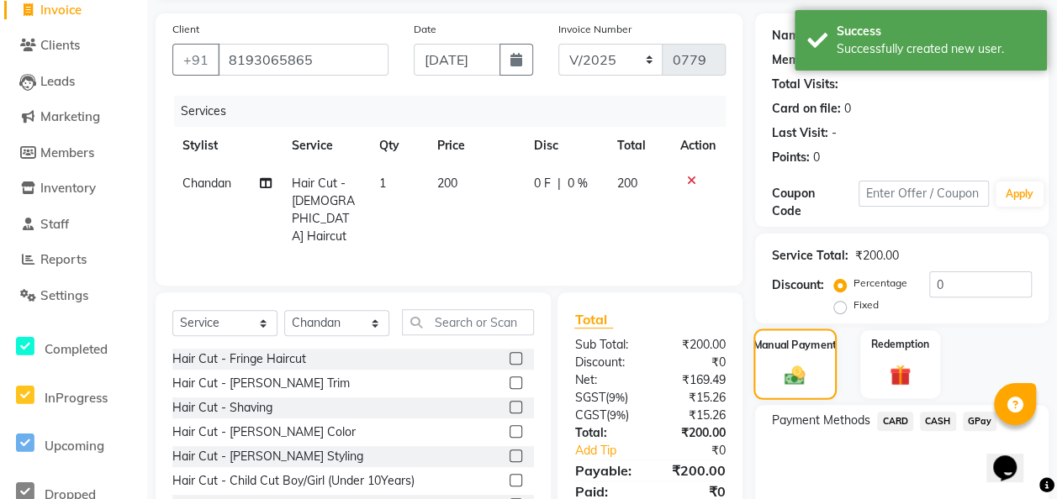
scroll to position [178, 0]
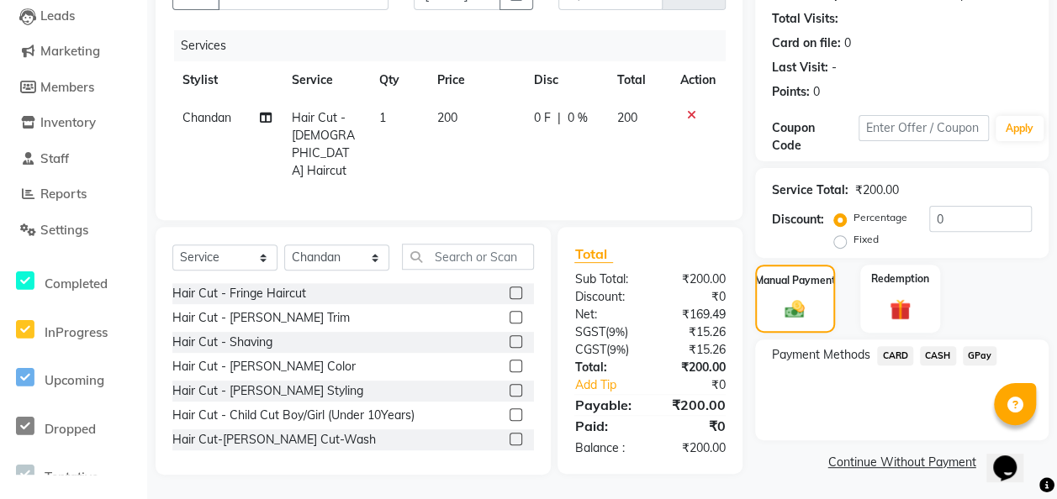
click at [863, 350] on span "CASH" at bounding box center [938, 355] width 36 height 19
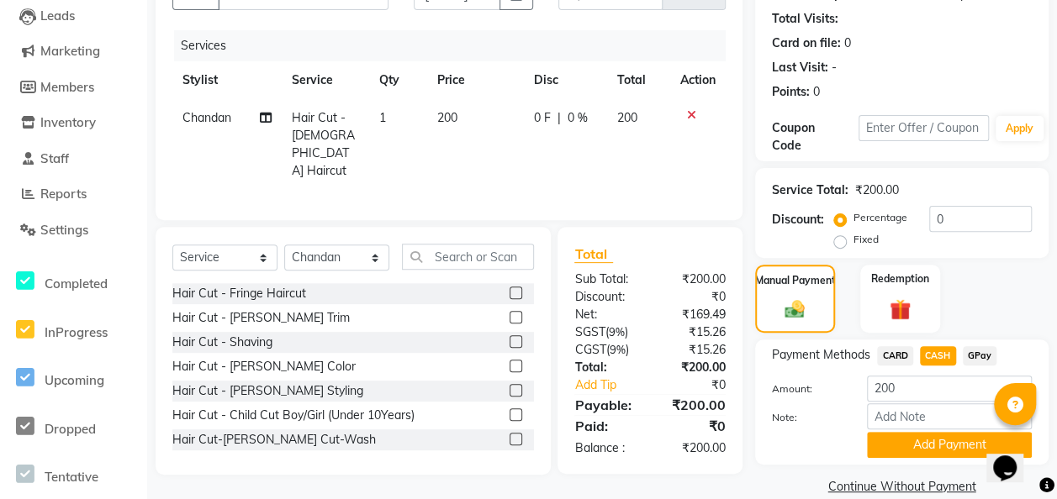
scroll to position [203, 0]
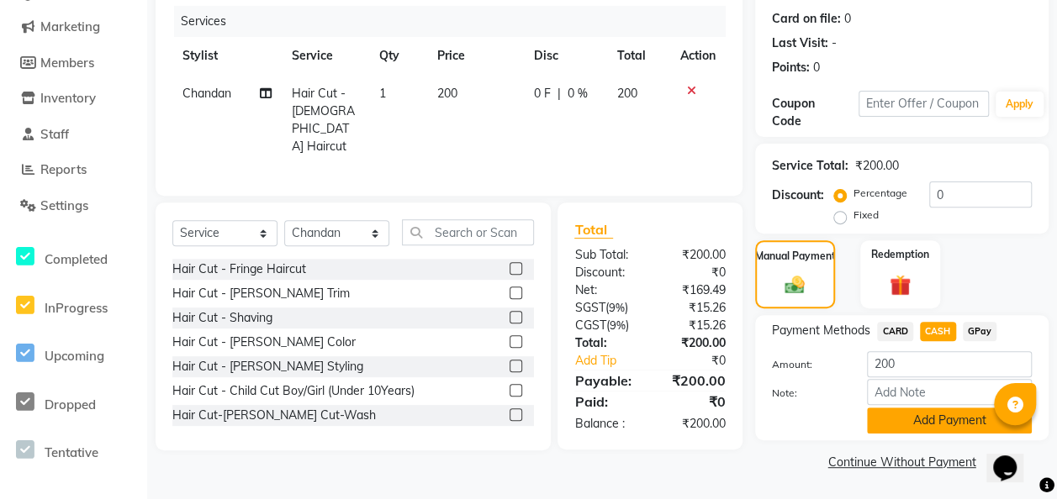
click at [863, 425] on button "Add Payment" at bounding box center [949, 421] width 165 height 26
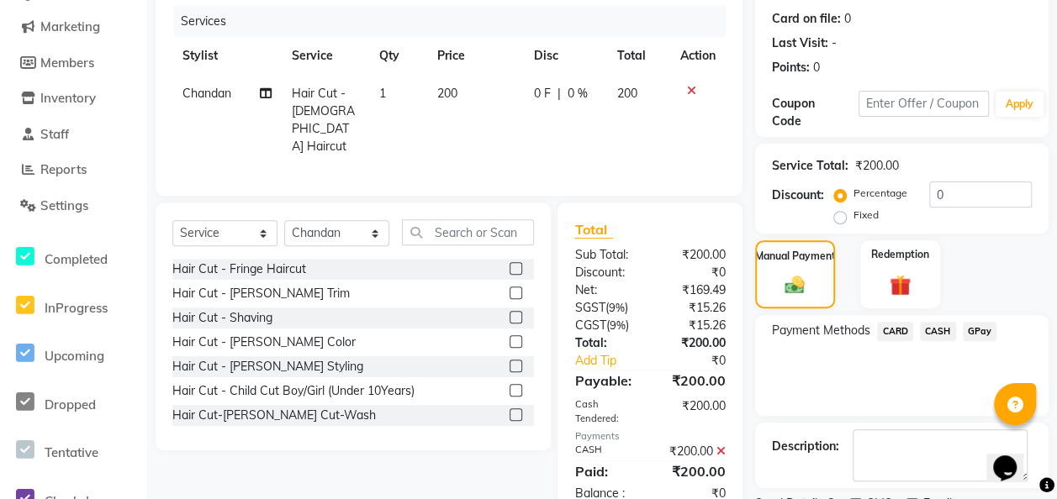
scroll to position [272, 0]
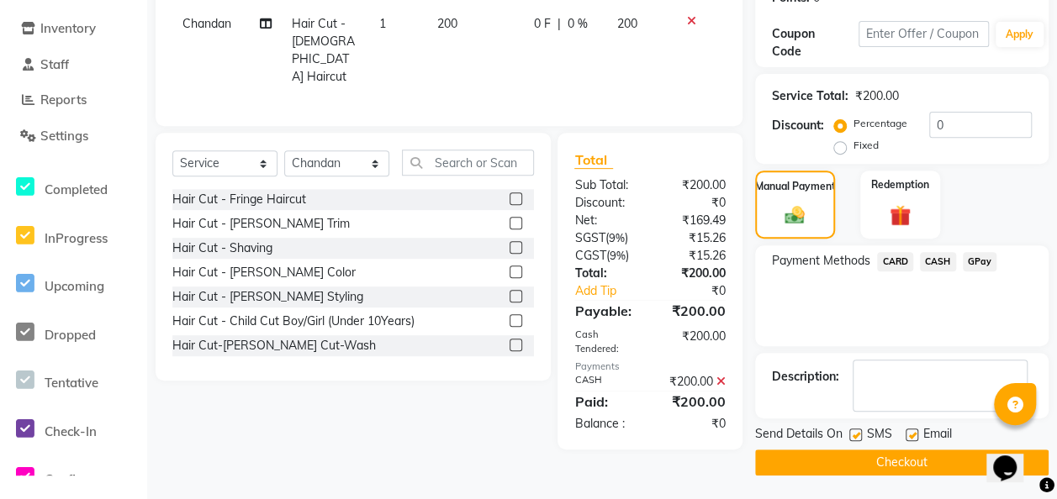
click at [863, 457] on button "Checkout" at bounding box center [901, 463] width 293 height 26
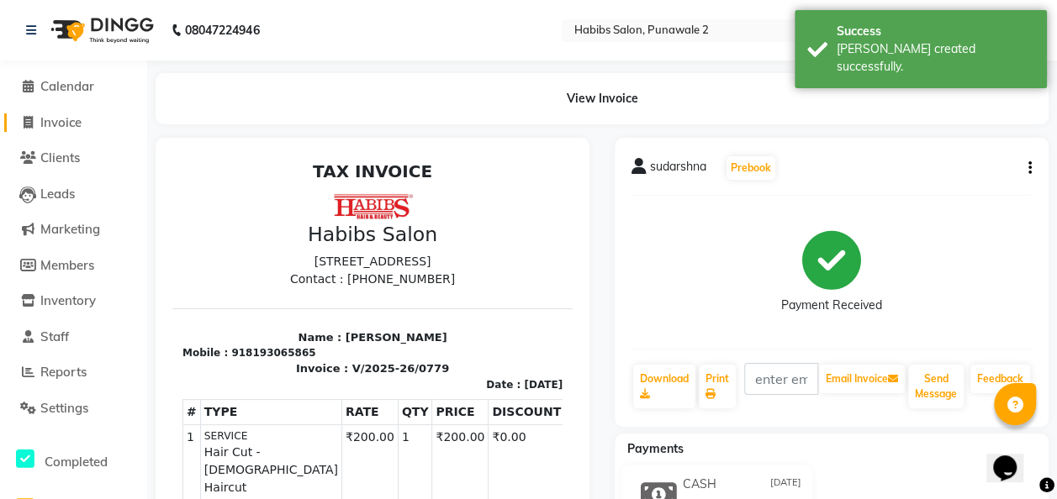
click at [69, 119] on span "Invoice" at bounding box center [60, 122] width 41 height 16
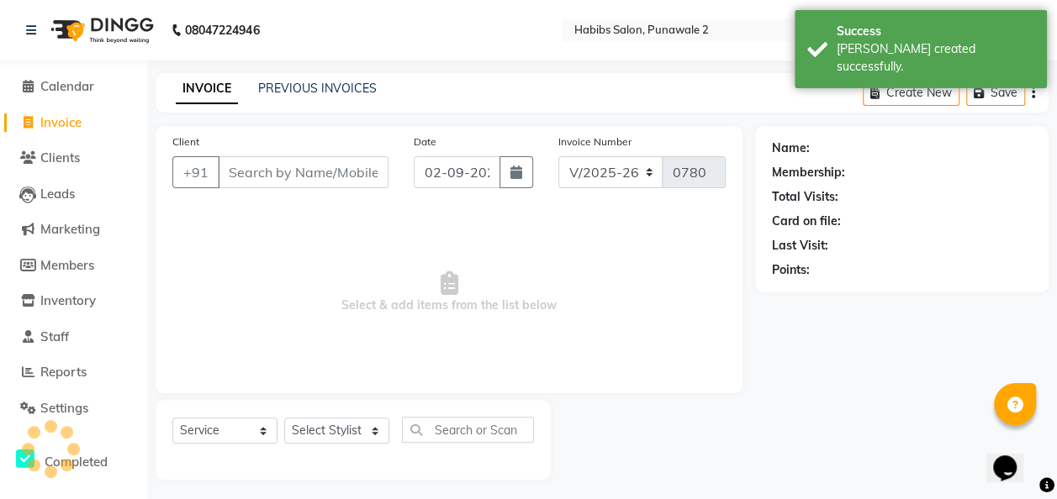
scroll to position [5, 0]
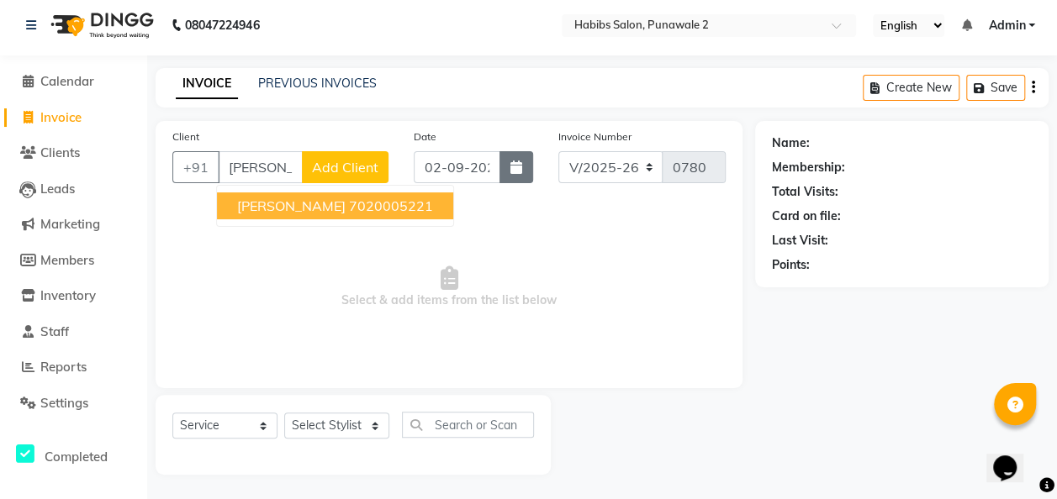
click at [509, 171] on button "button" at bounding box center [516, 167] width 34 height 32
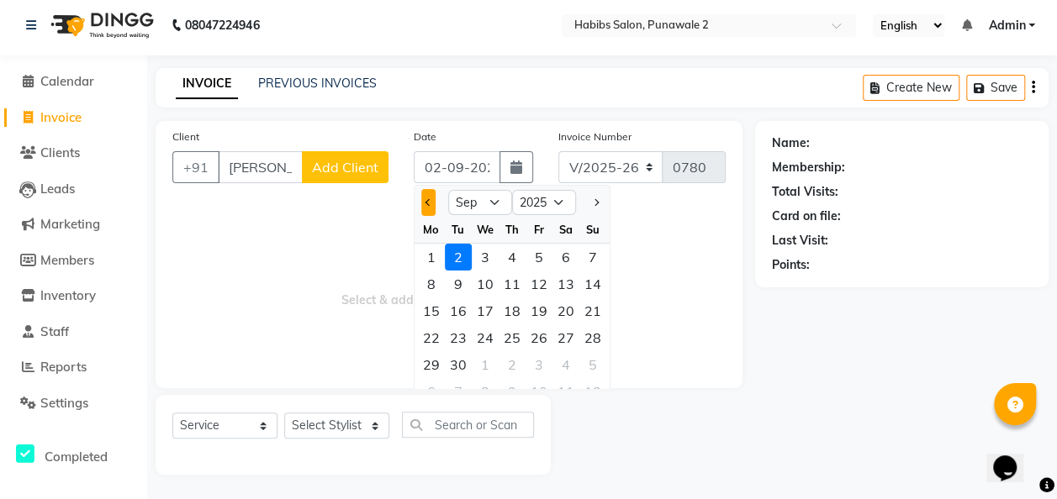
click at [425, 199] on span "Previous month" at bounding box center [428, 202] width 7 height 7
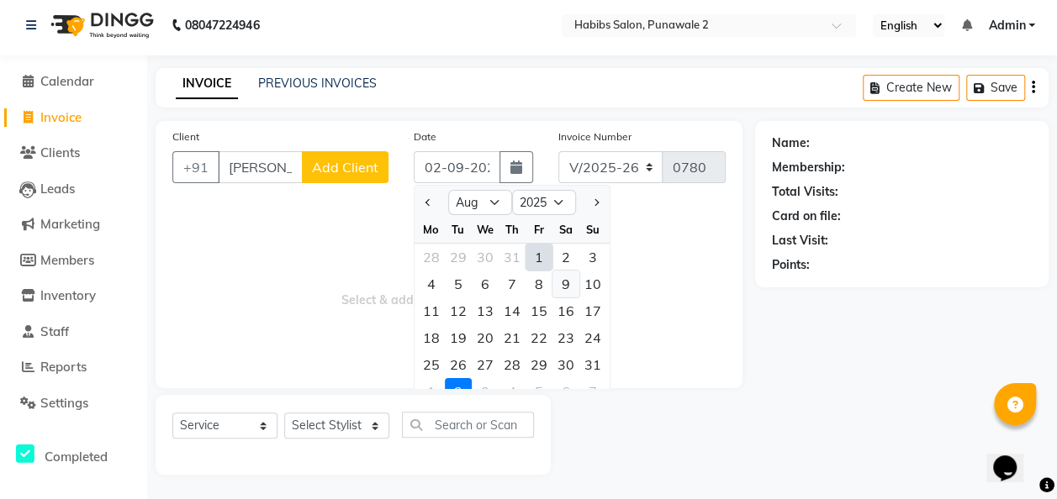
click at [562, 279] on div "9" at bounding box center [565, 284] width 27 height 27
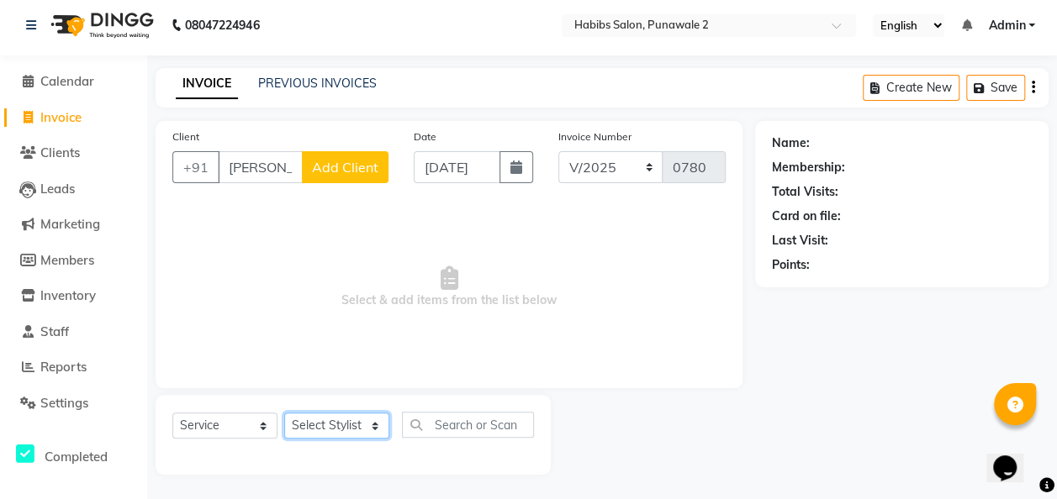
click at [378, 423] on select "Select Stylist Chandan Ganesh Gauri [PERSON_NAME] [PERSON_NAME] nikhil [PERSON_…" at bounding box center [336, 426] width 105 height 26
click at [284, 413] on select "Select Stylist Chandan Ganesh Gauri [PERSON_NAME] [PERSON_NAME] nikhil [PERSON_…" at bounding box center [336, 426] width 105 height 26
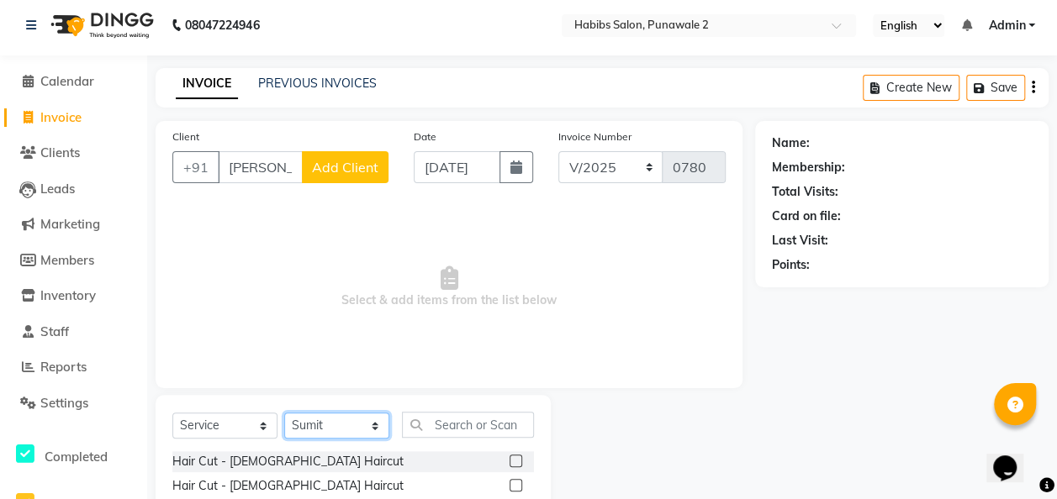
scroll to position [173, 0]
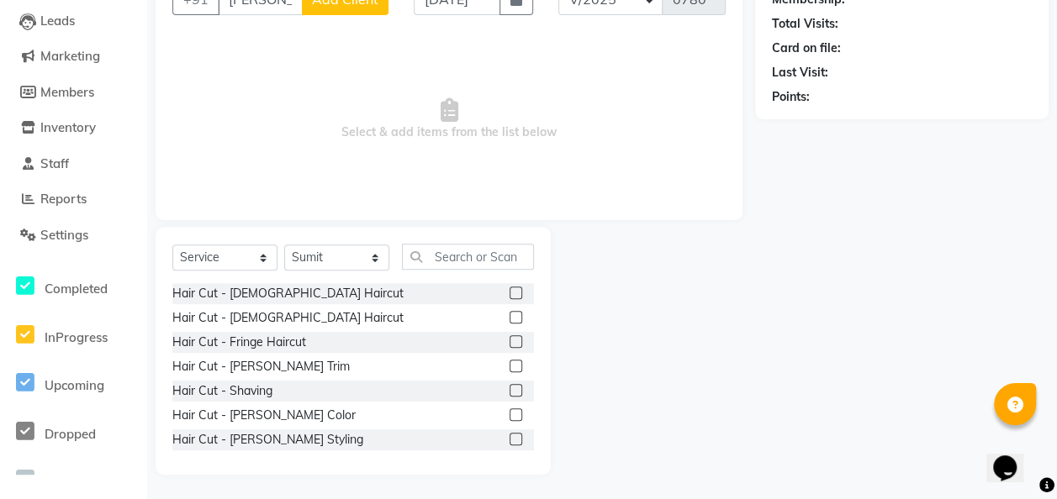
click at [509, 362] on label at bounding box center [515, 366] width 13 height 13
click at [509, 362] on input "checkbox" at bounding box center [514, 367] width 11 height 11
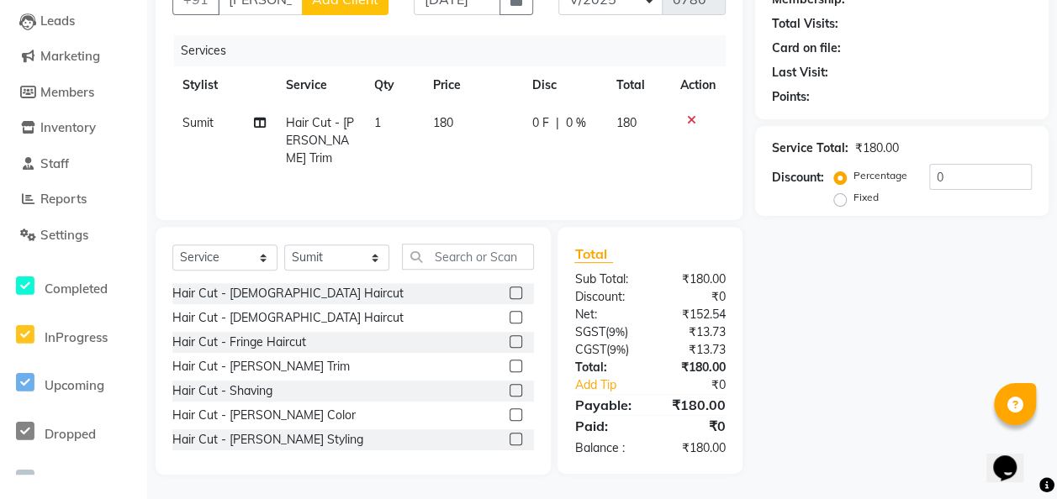
click at [459, 113] on td "180" at bounding box center [472, 140] width 99 height 73
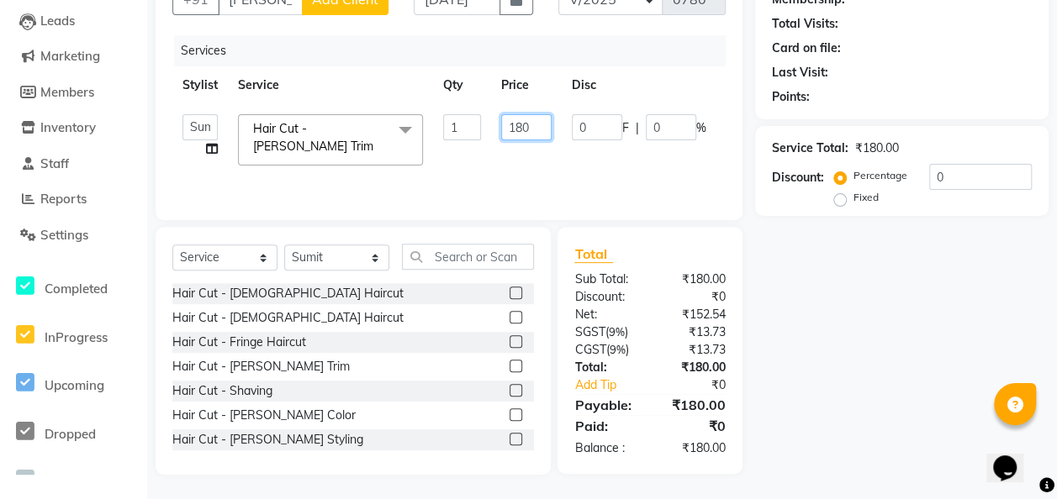
click at [535, 129] on input "180" at bounding box center [526, 127] width 50 height 26
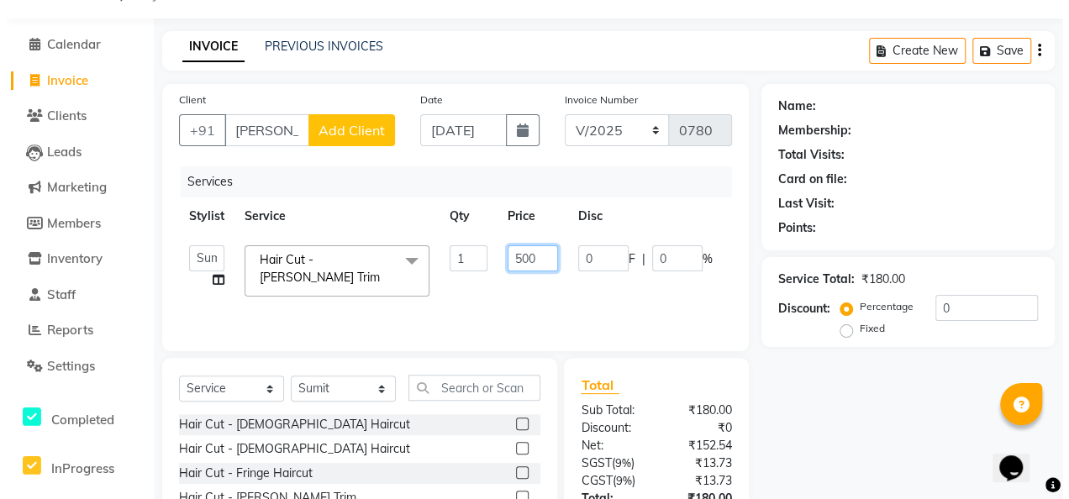
scroll to position [35, 0]
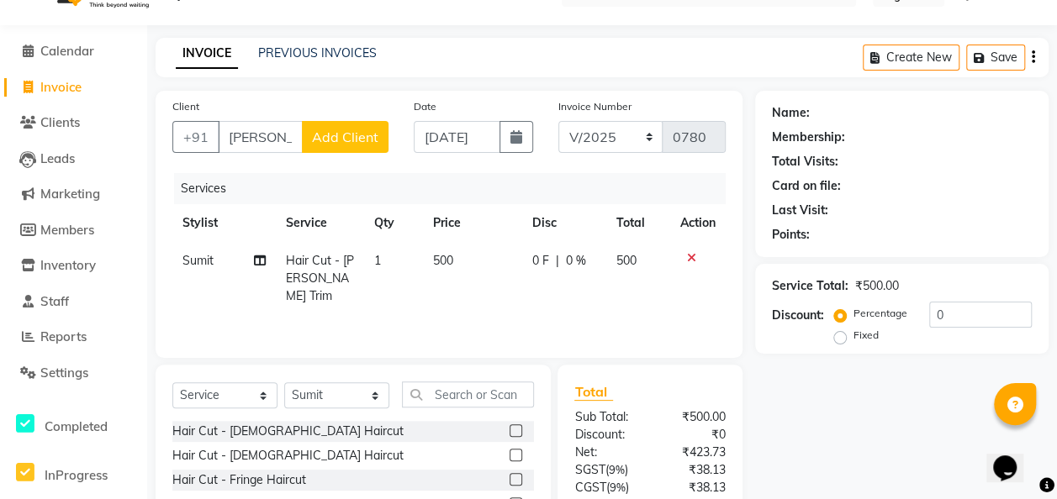
click at [376, 138] on span "Add Client" at bounding box center [345, 137] width 66 height 17
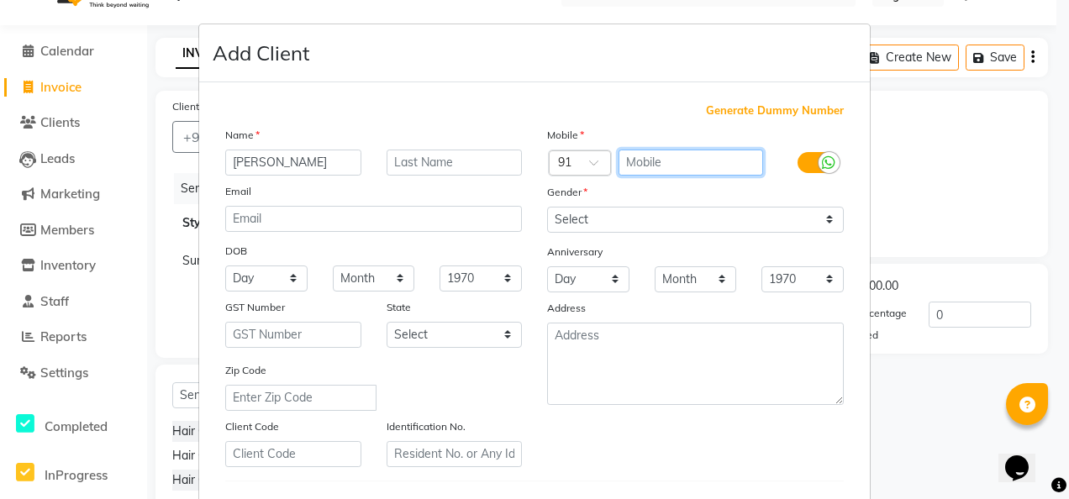
click at [650, 153] on input "text" at bounding box center [691, 163] width 145 height 26
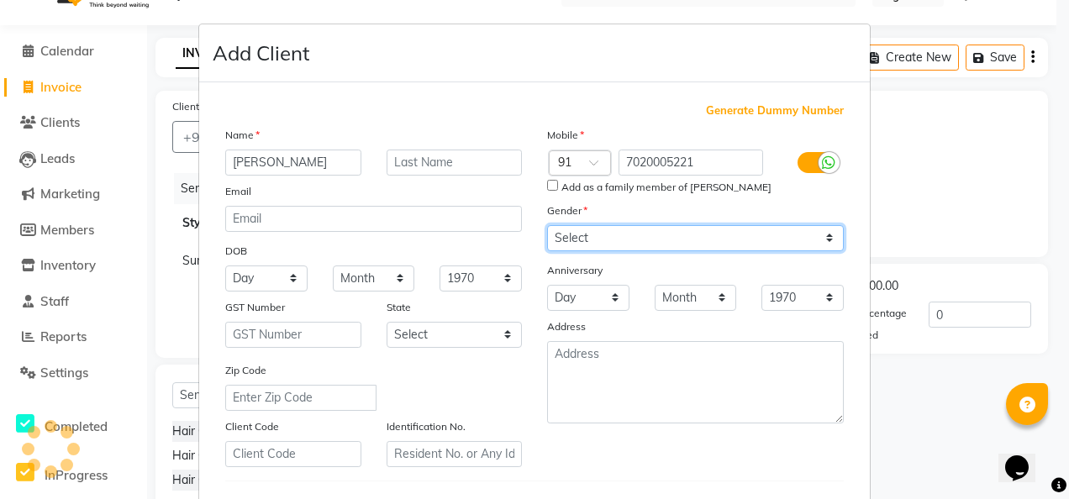
click at [825, 222] on div "Mobile Country Code × 91 7020005221 Add as a family member of [PERSON_NAME] Gen…" at bounding box center [696, 296] width 322 height 341
click at [547, 225] on select "Select [DEMOGRAPHIC_DATA] [DEMOGRAPHIC_DATA] Other Prefer Not To Say" at bounding box center [695, 238] width 297 height 26
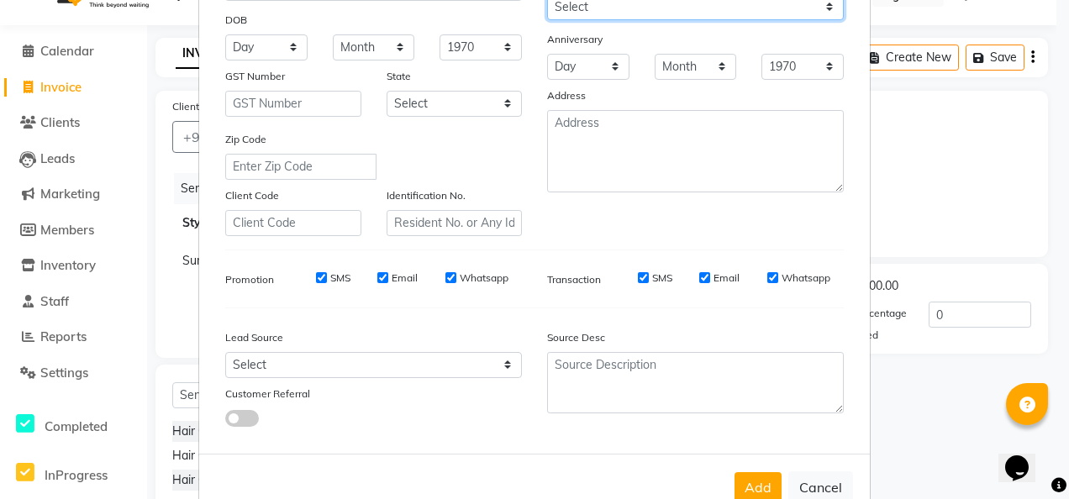
scroll to position [274, 0]
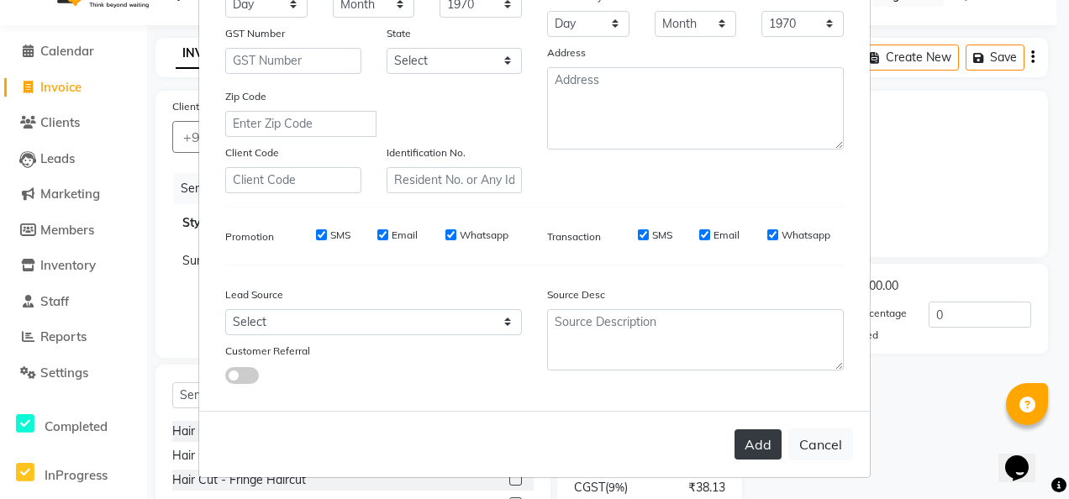
click at [747, 430] on button "Add" at bounding box center [758, 445] width 47 height 30
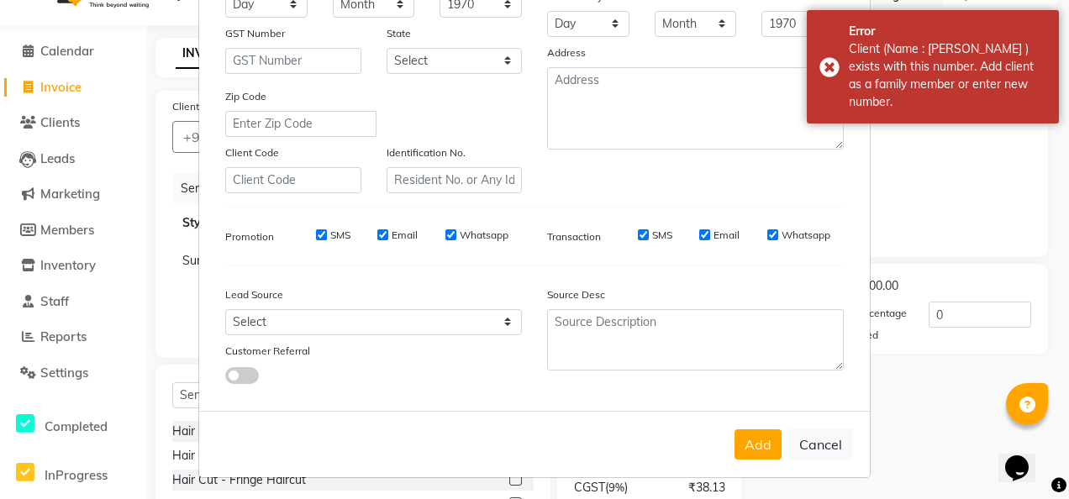
scroll to position [0, 0]
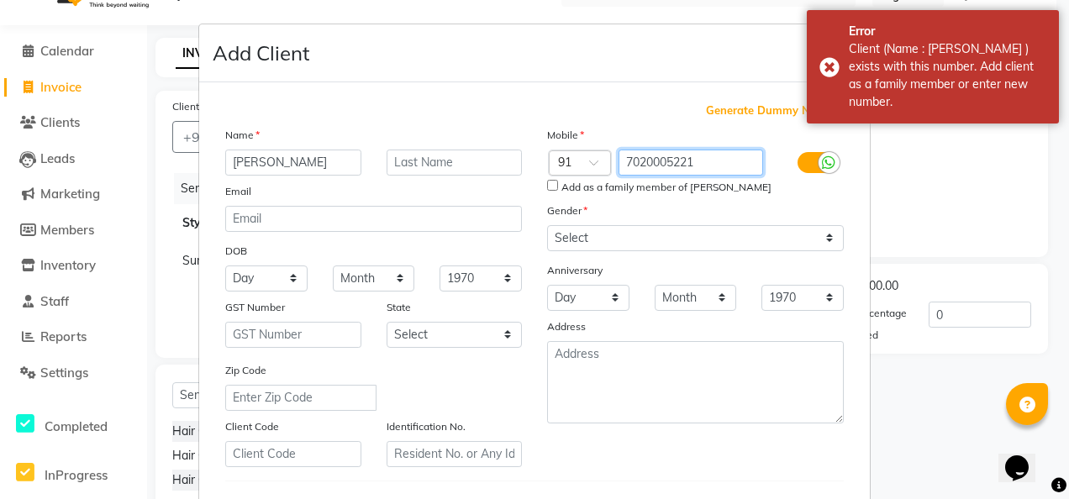
click at [696, 161] on input "7020005221" at bounding box center [691, 163] width 145 height 26
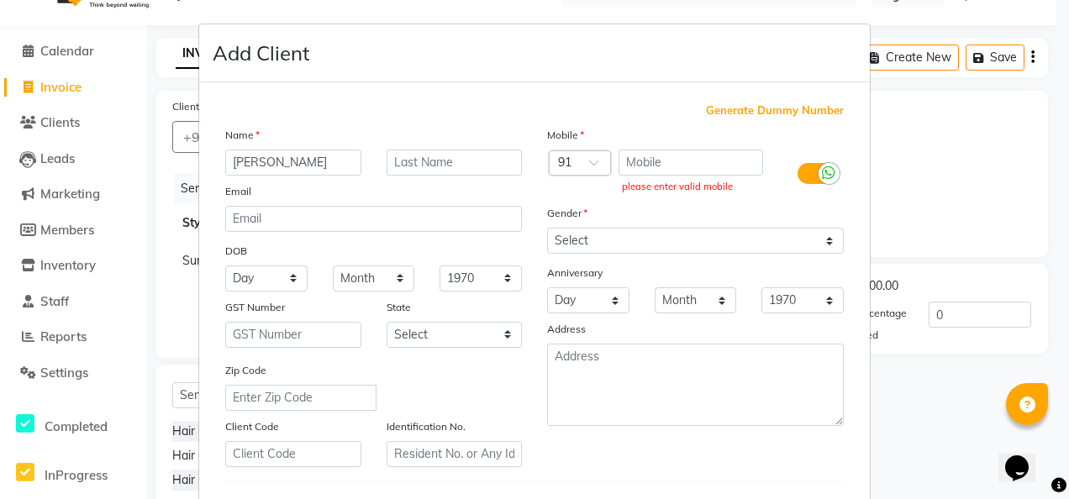
click at [735, 103] on span "Generate Dummy Number" at bounding box center [775, 111] width 138 height 17
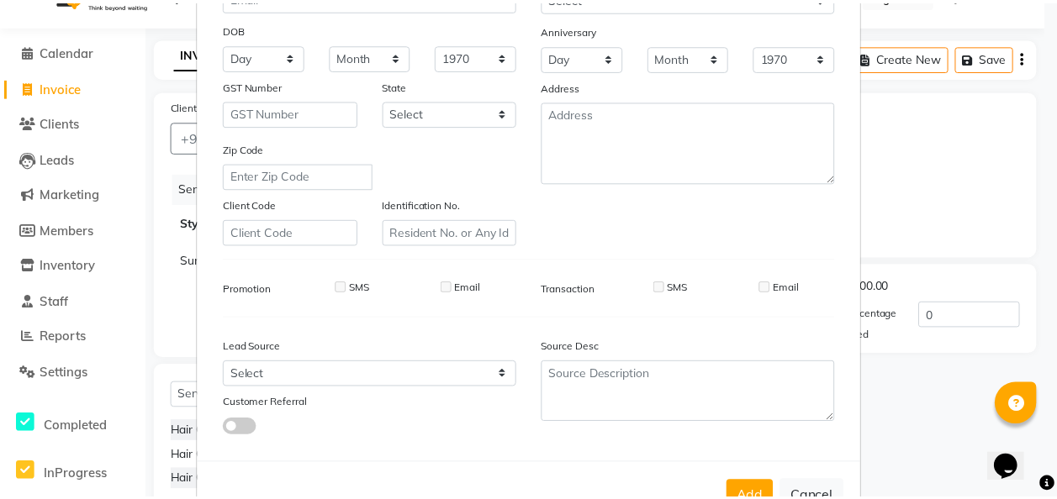
scroll to position [274, 0]
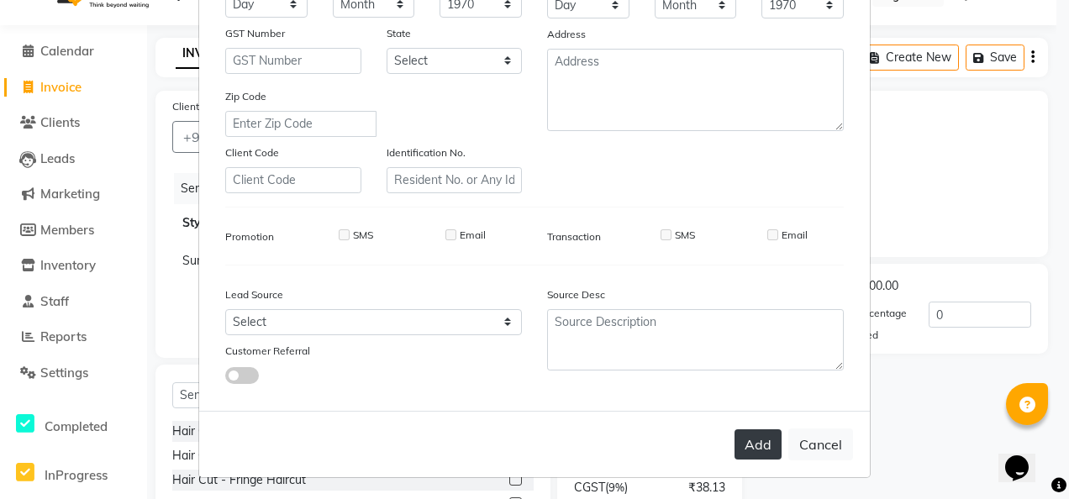
click at [743, 441] on button "Add" at bounding box center [758, 445] width 47 height 30
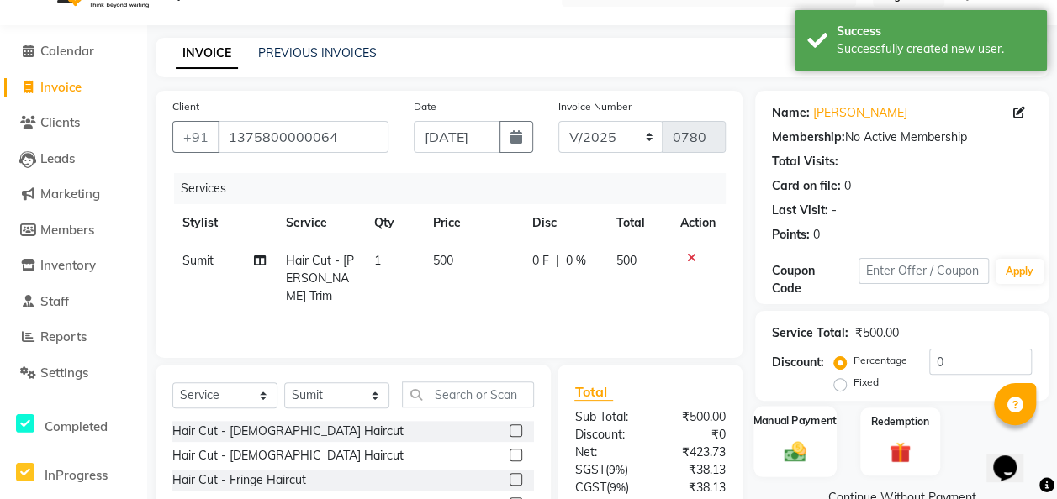
click at [816, 466] on div "Manual Payment" at bounding box center [794, 441] width 83 height 71
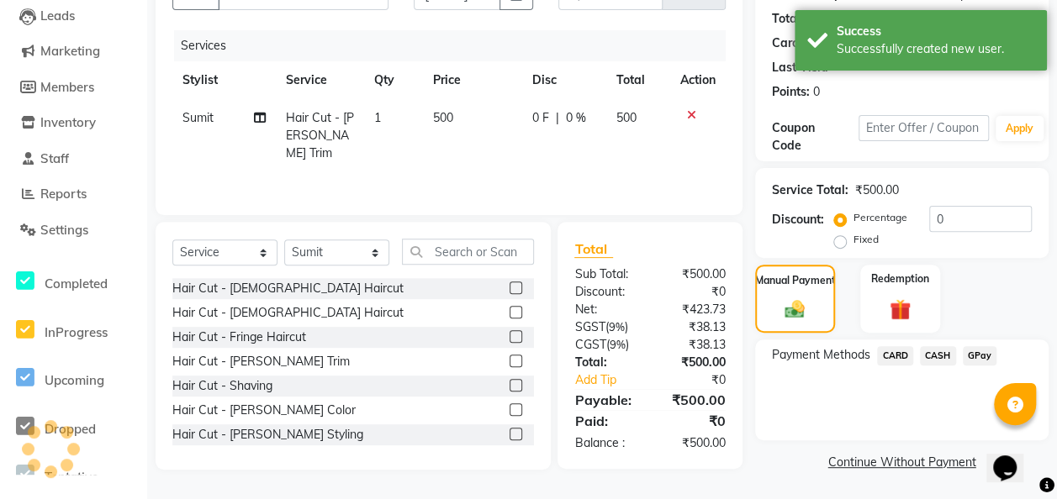
click at [863, 352] on span "GPay" at bounding box center [980, 355] width 34 height 19
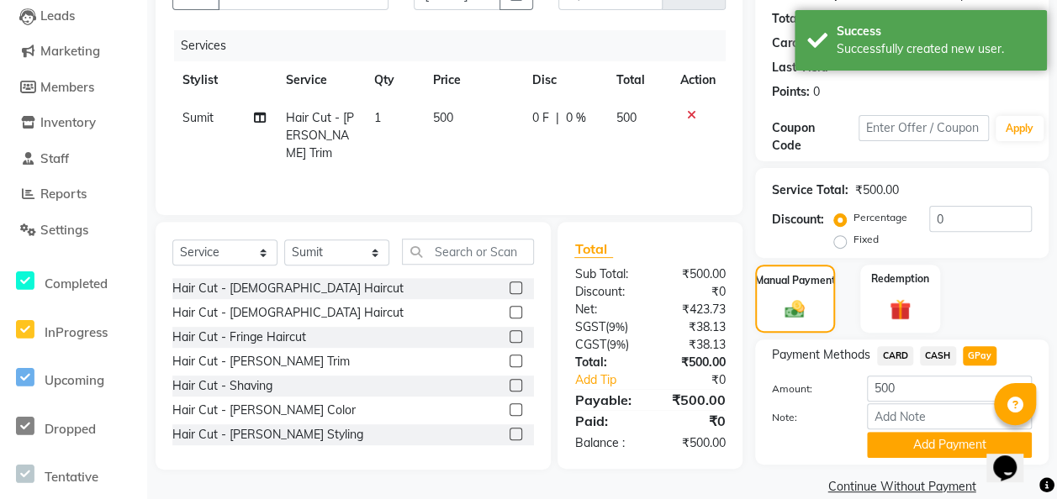
scroll to position [203, 0]
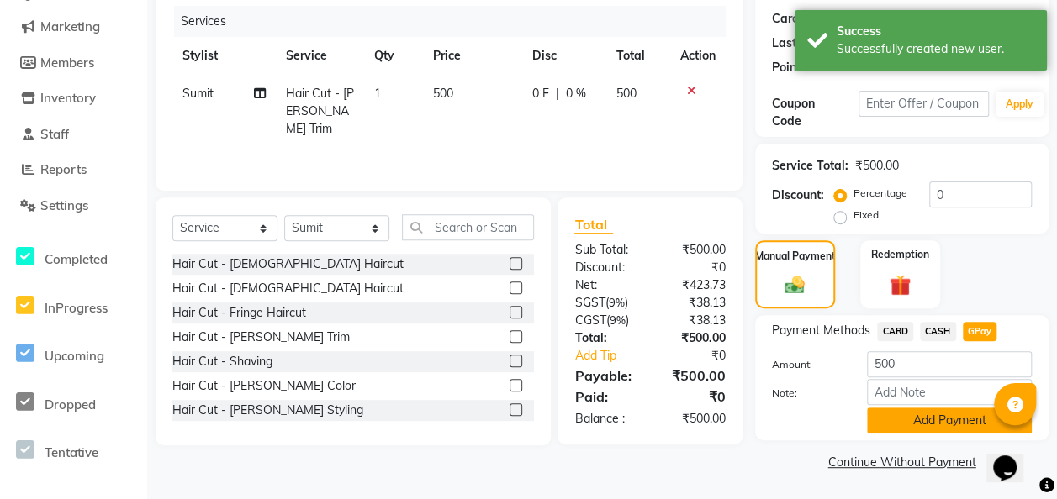
click at [863, 425] on button "Add Payment" at bounding box center [949, 421] width 165 height 26
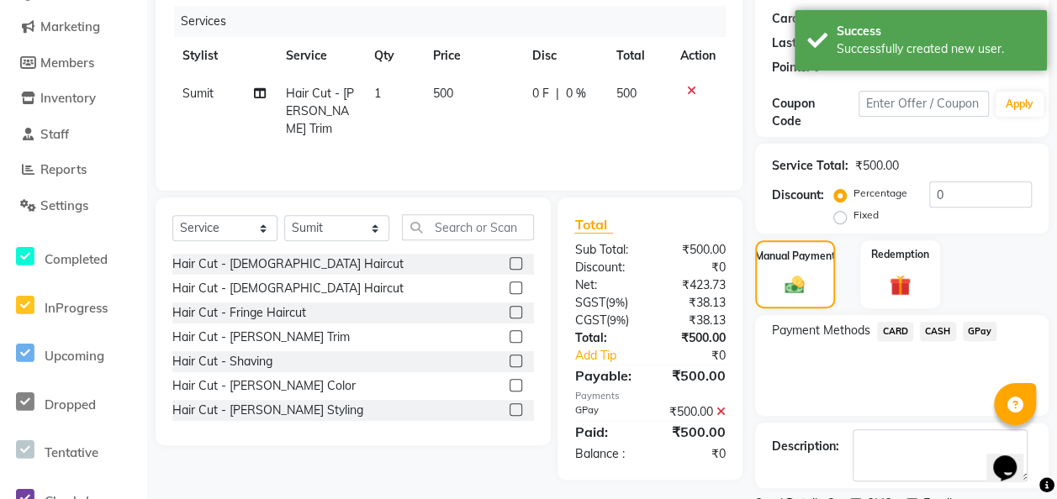
scroll to position [272, 0]
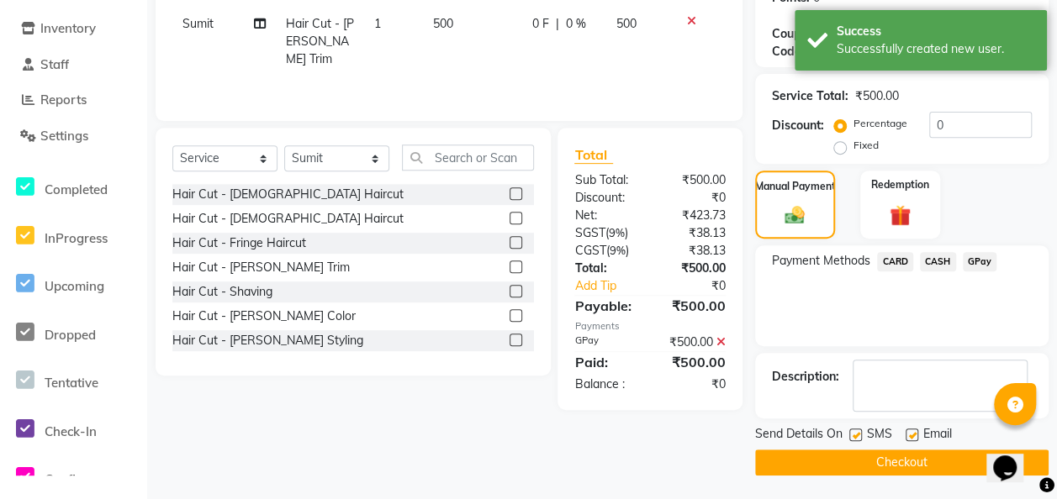
click at [863, 463] on button "Checkout" at bounding box center [901, 463] width 293 height 26
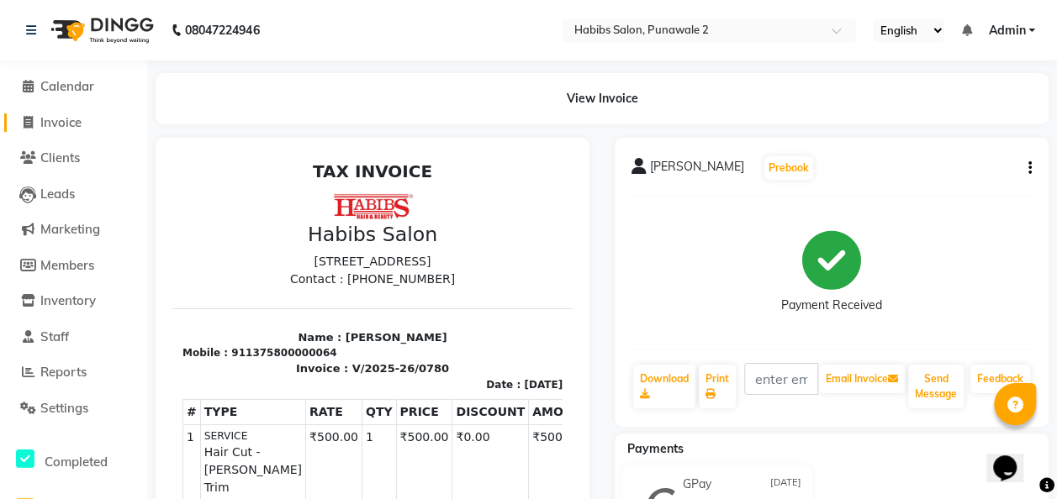
click at [55, 122] on span "Invoice" at bounding box center [60, 122] width 41 height 16
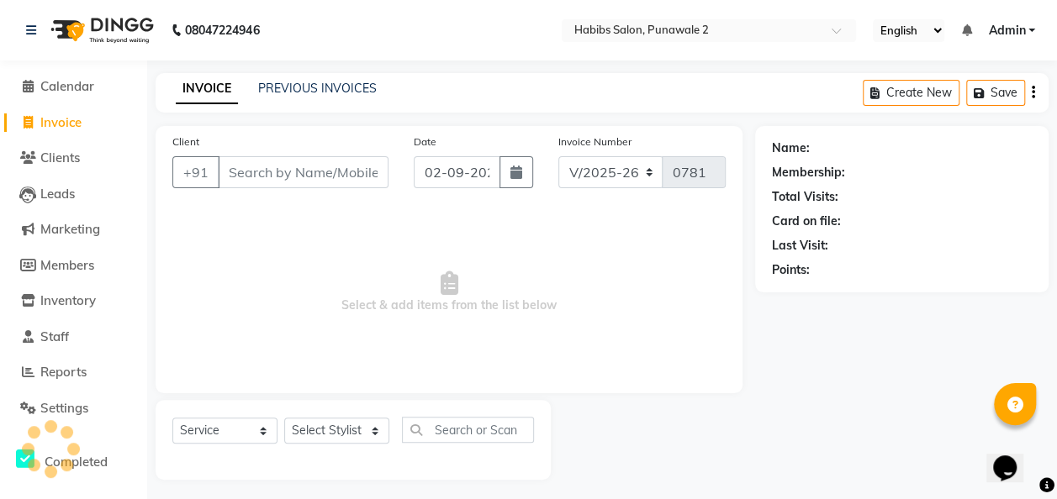
scroll to position [5, 0]
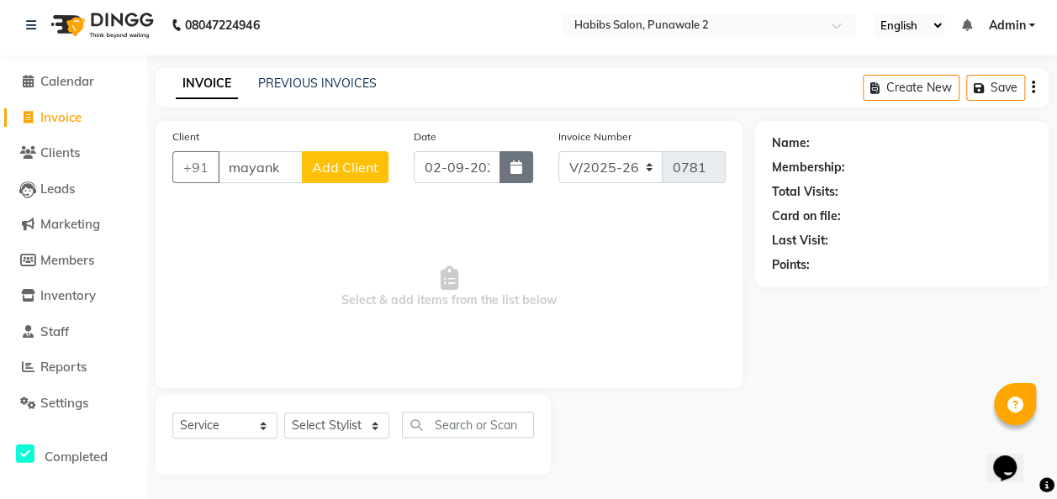
click at [508, 172] on button "button" at bounding box center [516, 167] width 34 height 32
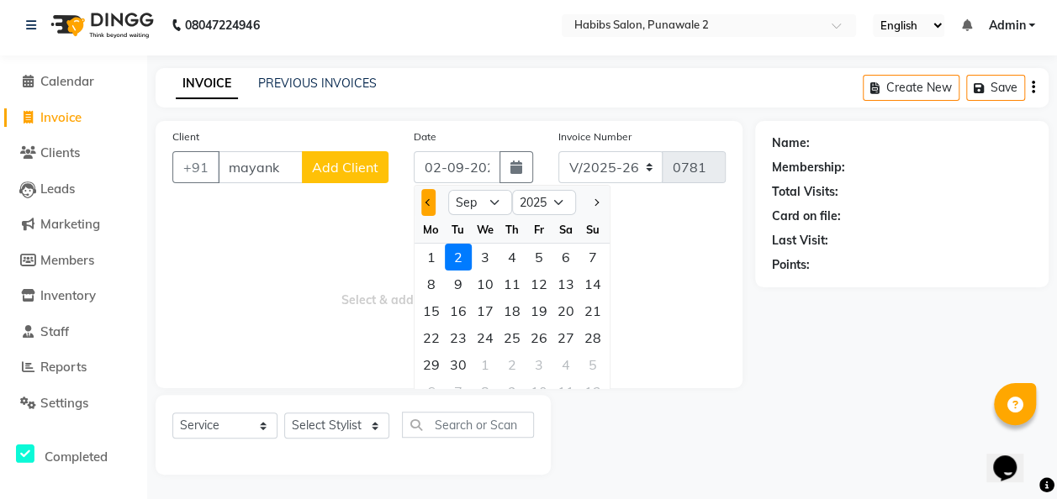
click at [429, 202] on span "Previous month" at bounding box center [428, 202] width 7 height 7
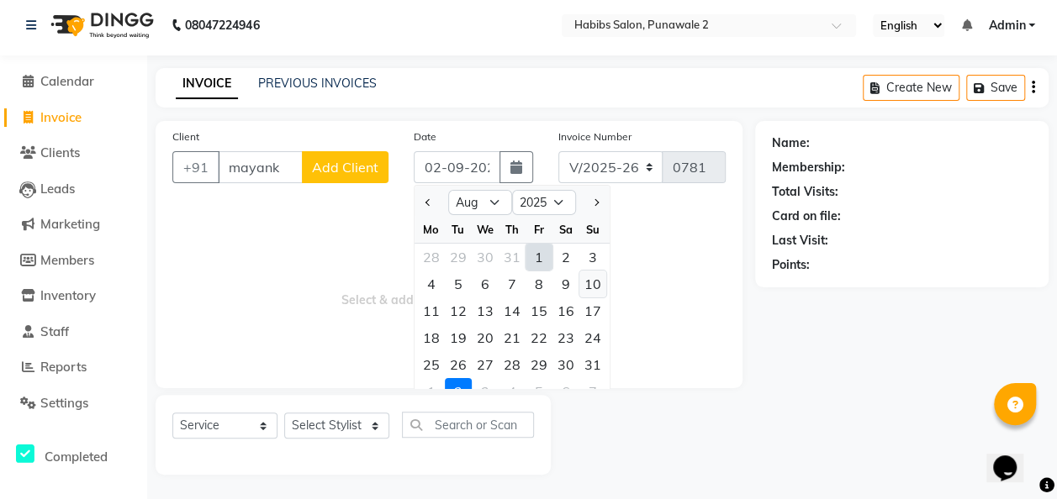
click at [589, 289] on div "10" at bounding box center [592, 284] width 27 height 27
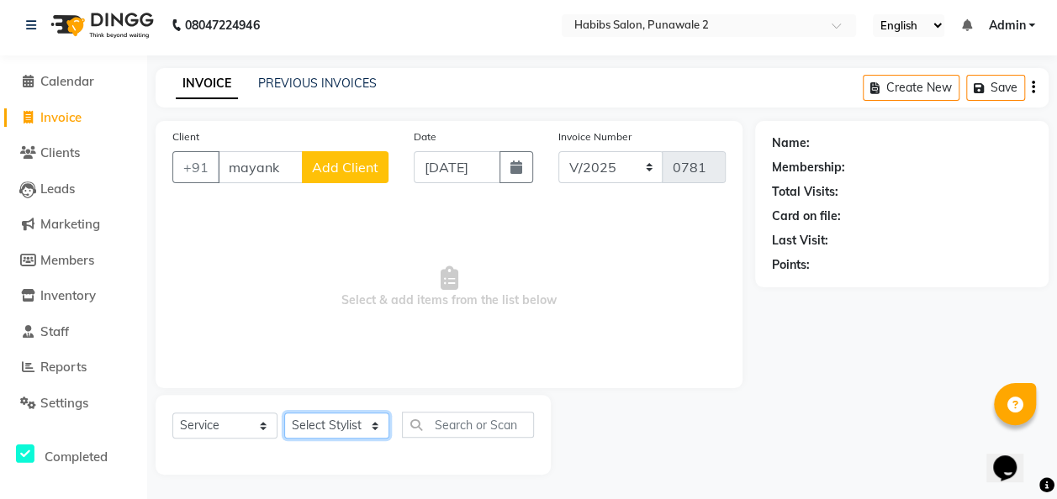
click at [362, 424] on select "Select Stylist Chandan Ganesh Gauri [PERSON_NAME] [PERSON_NAME] nikhil [PERSON_…" at bounding box center [336, 426] width 105 height 26
click at [284, 413] on select "Select Stylist Chandan Ganesh Gauri [PERSON_NAME] [PERSON_NAME] nikhil [PERSON_…" at bounding box center [336, 426] width 105 height 26
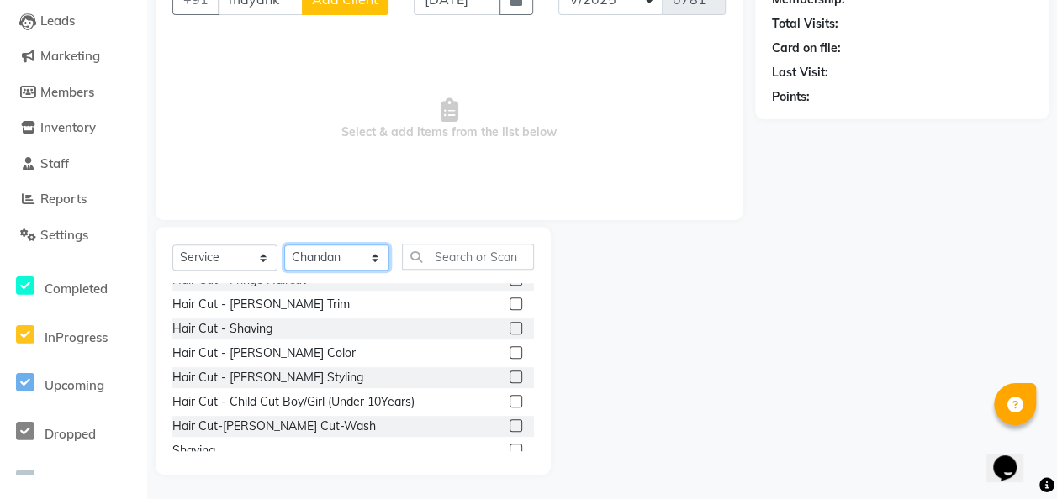
scroll to position [63, 0]
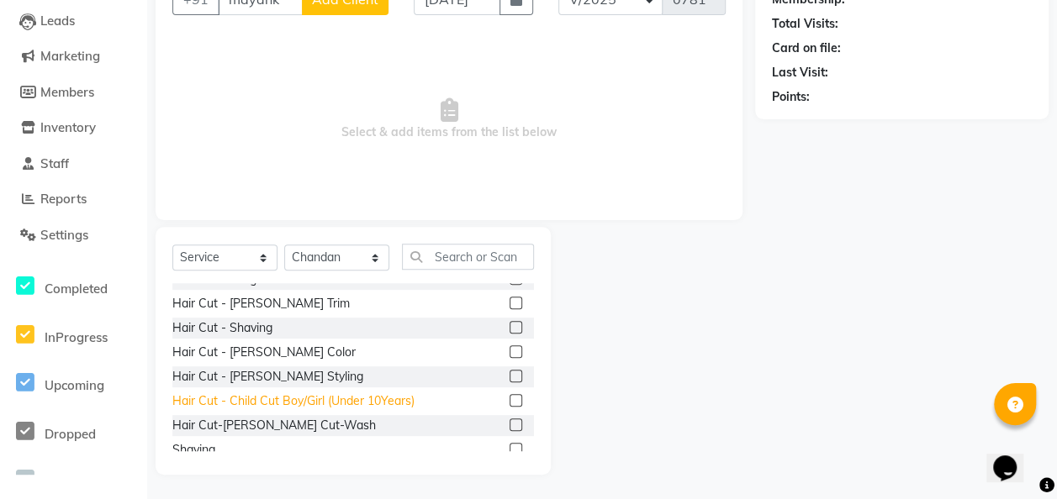
click at [317, 398] on div "Hair Cut - Child Cut Boy/Girl (Under 10Years)" at bounding box center [293, 402] width 242 height 18
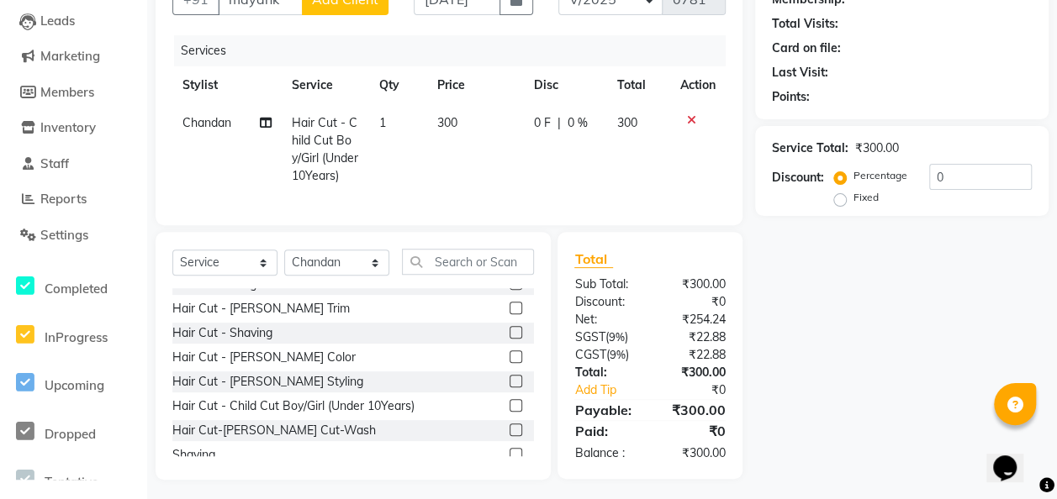
click at [418, 140] on td "1" at bounding box center [398, 149] width 58 height 91
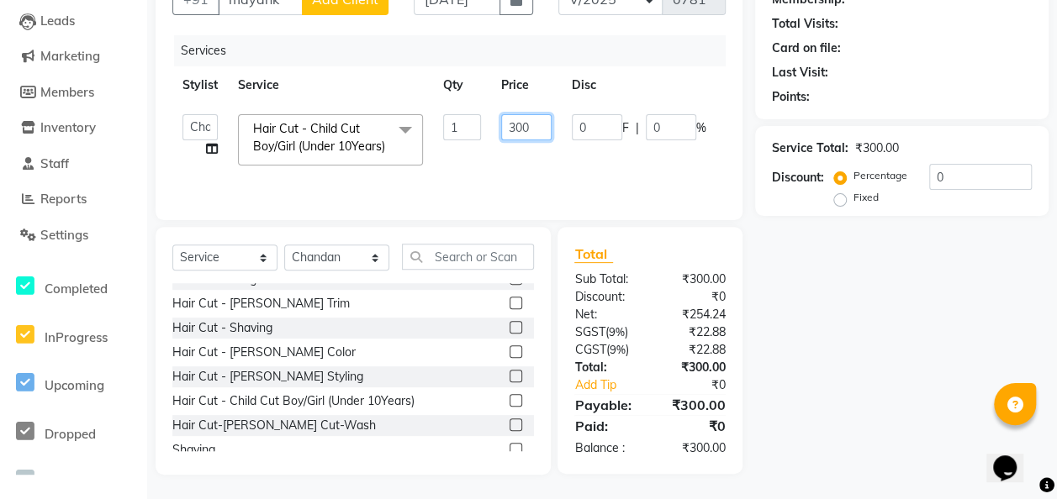
click at [540, 122] on input "300" at bounding box center [526, 127] width 50 height 26
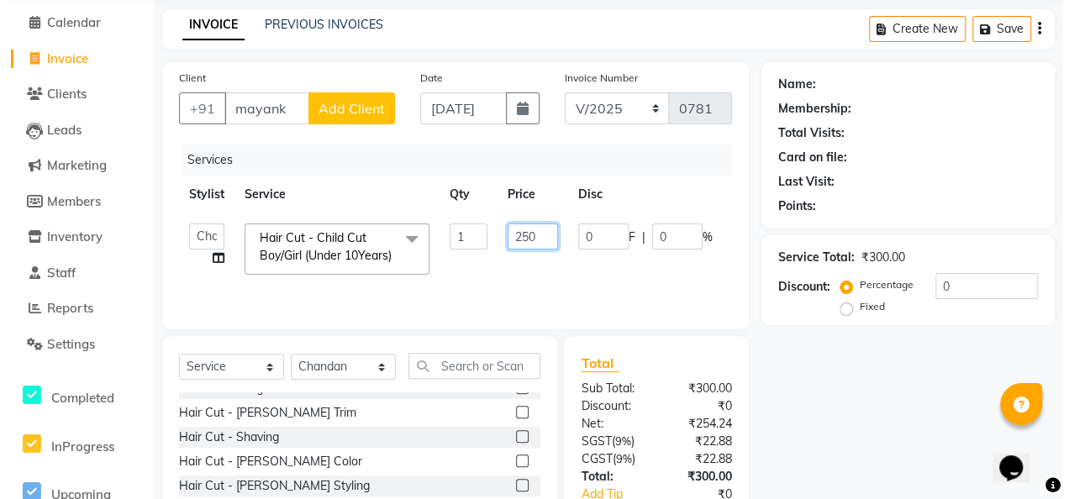
scroll to position [62, 0]
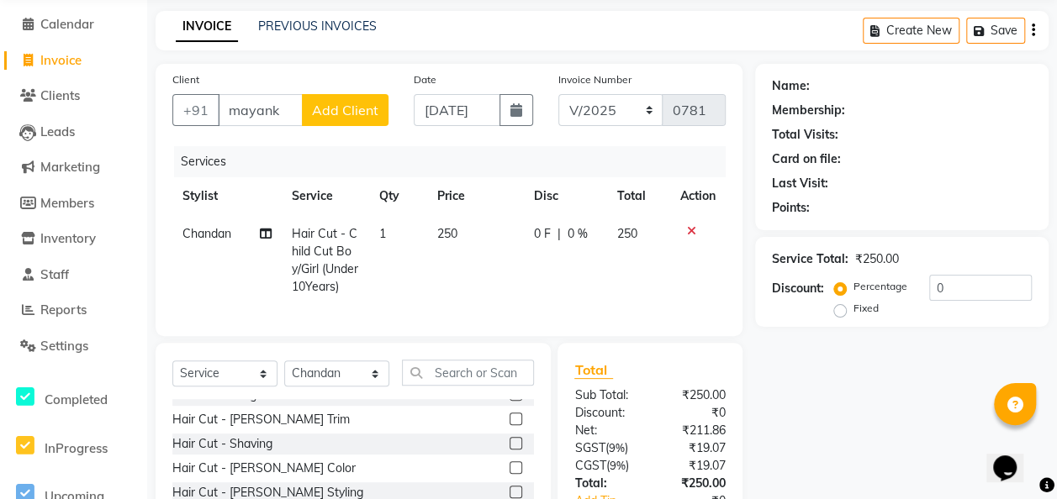
click at [363, 104] on span "Add Client" at bounding box center [345, 110] width 66 height 17
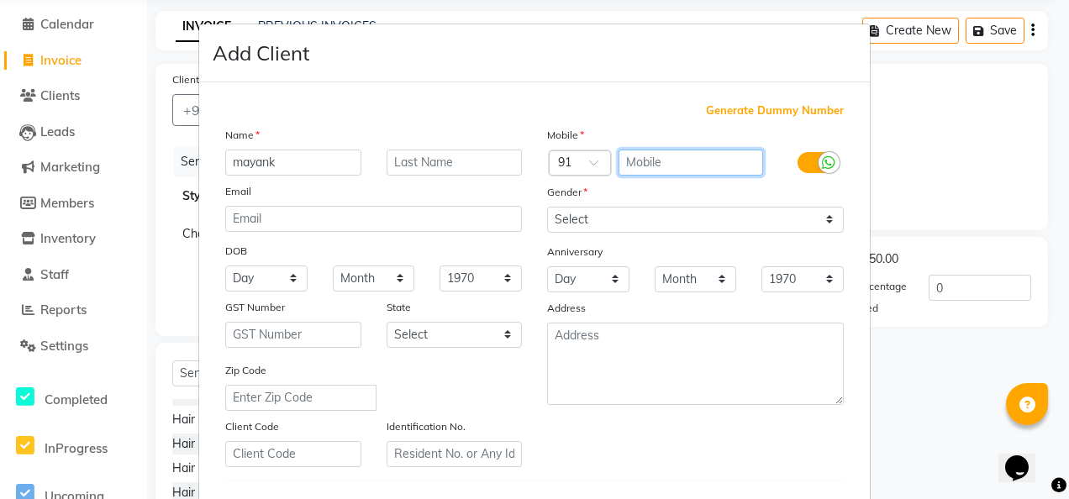
click at [632, 159] on input "text" at bounding box center [691, 163] width 145 height 26
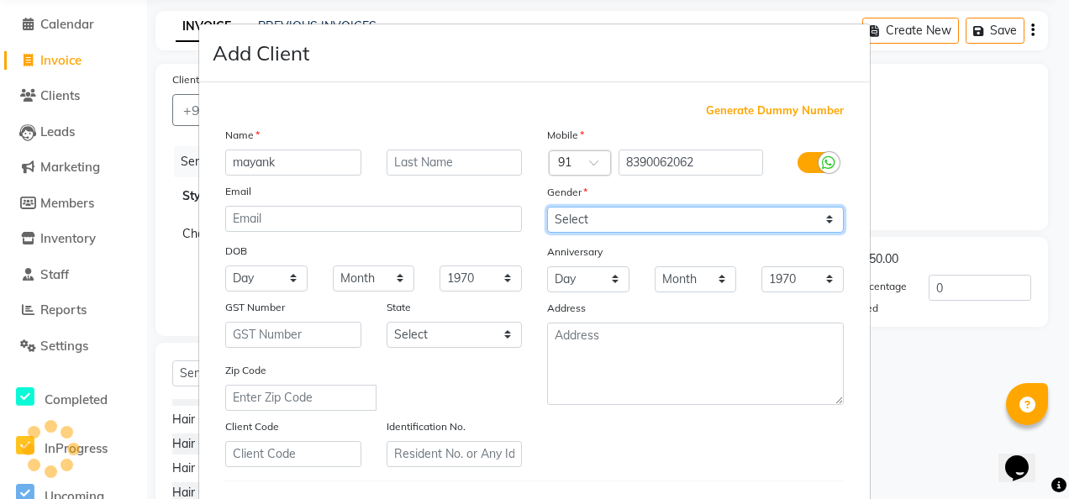
click at [815, 218] on select "Select [DEMOGRAPHIC_DATA] [DEMOGRAPHIC_DATA] Other Prefer Not To Say" at bounding box center [695, 220] width 297 height 26
click at [547, 207] on select "Select [DEMOGRAPHIC_DATA] [DEMOGRAPHIC_DATA] Other Prefer Not To Say" at bounding box center [695, 220] width 297 height 26
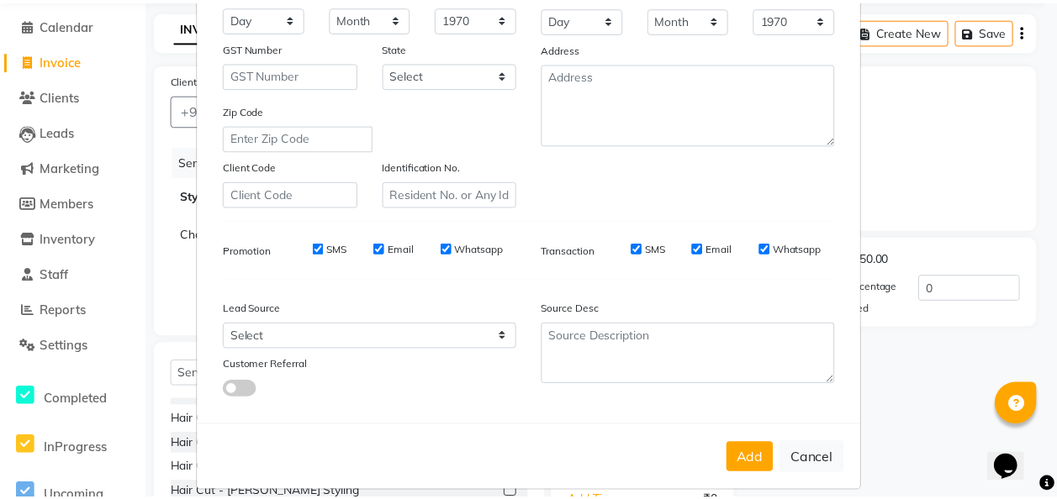
scroll to position [274, 0]
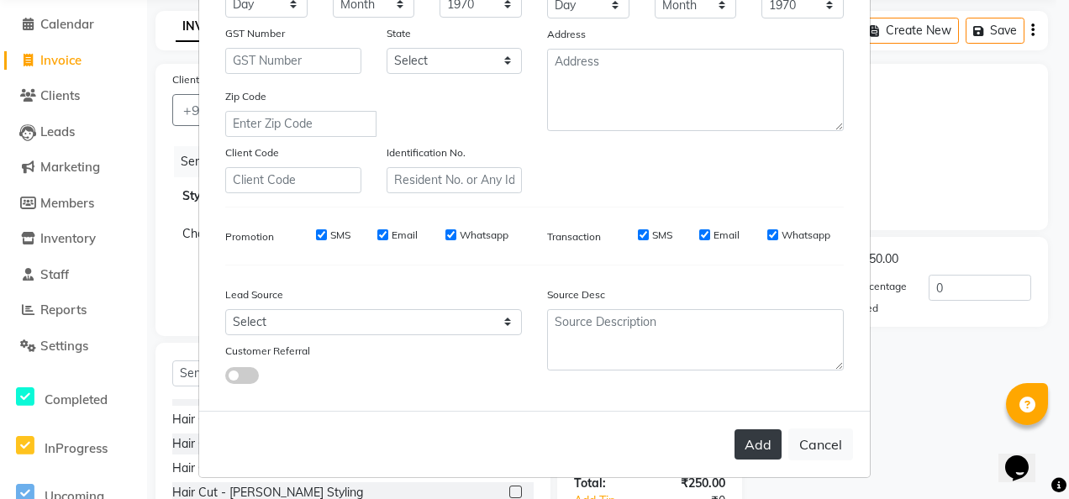
click at [763, 435] on button "Add" at bounding box center [758, 445] width 47 height 30
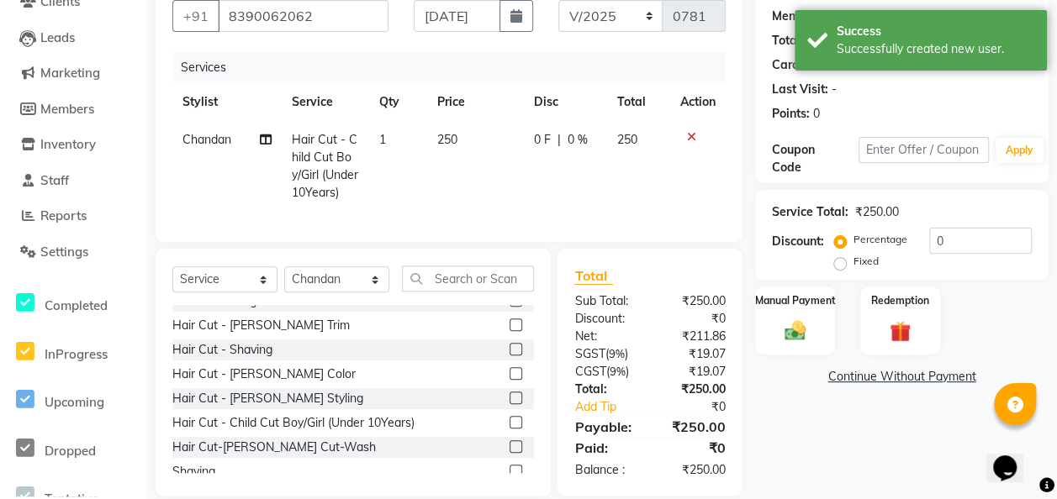
scroll to position [158, 0]
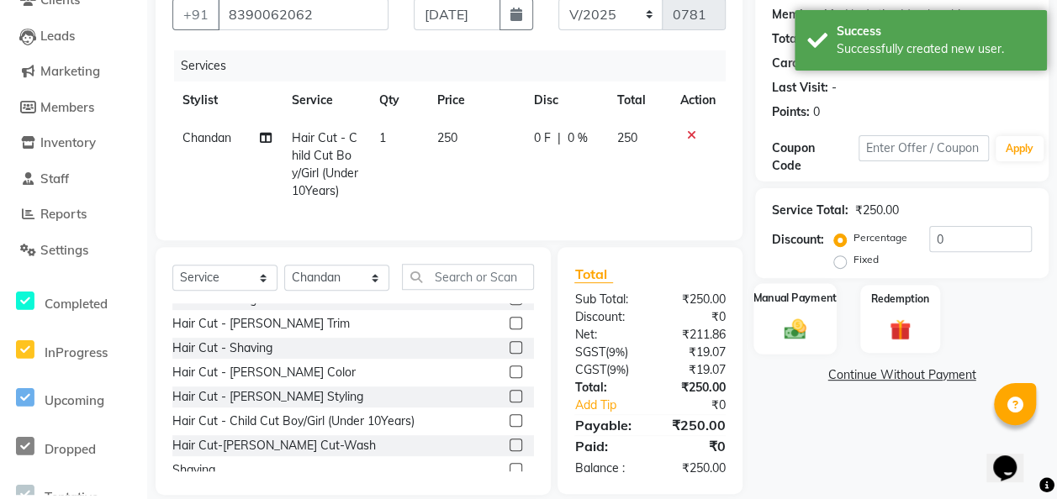
click at [805, 304] on label "Manual Payment" at bounding box center [794, 298] width 84 height 16
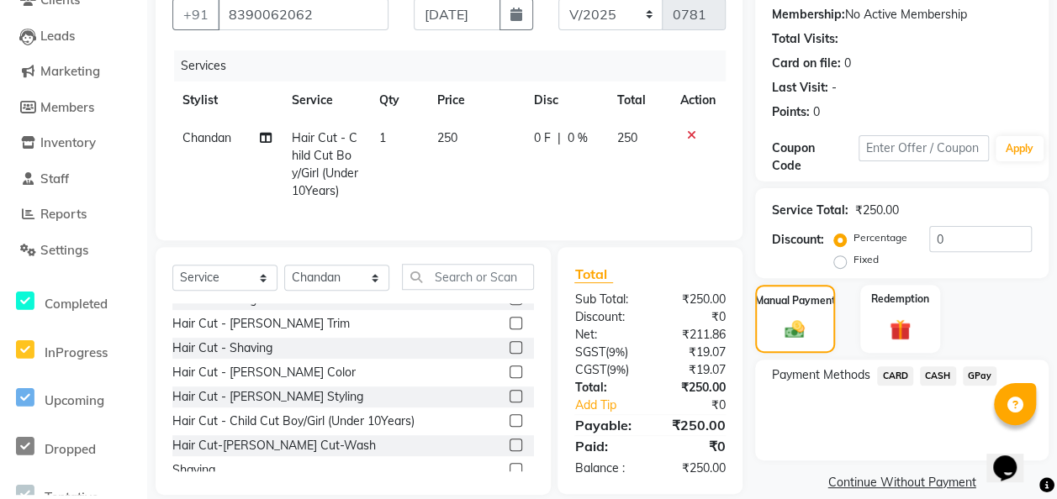
click at [863, 375] on span "GPay" at bounding box center [980, 376] width 34 height 19
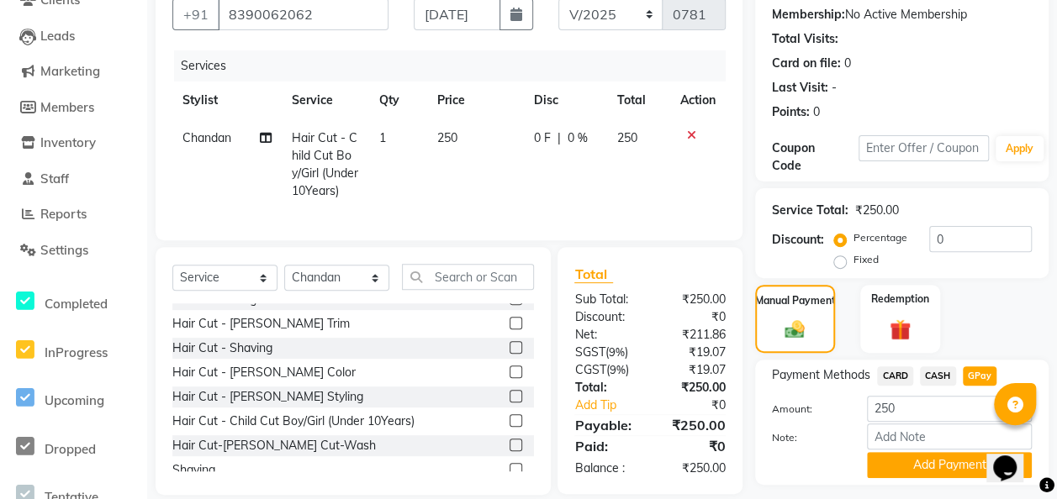
scroll to position [203, 0]
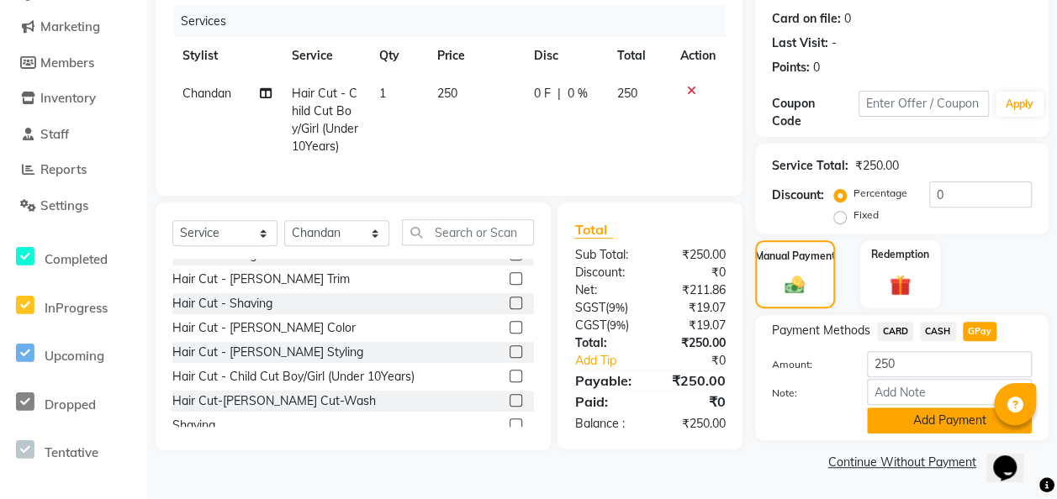
click at [863, 427] on button "Add Payment" at bounding box center [949, 421] width 165 height 26
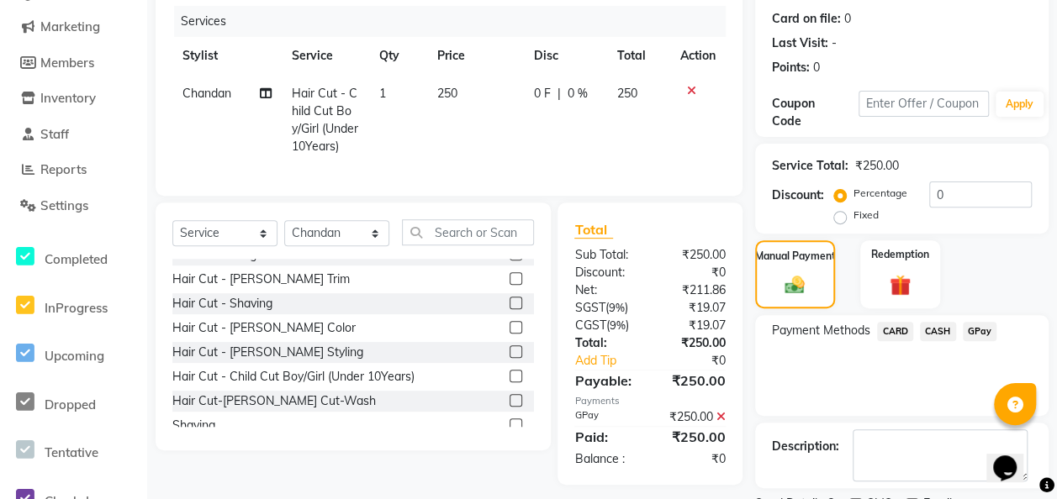
scroll to position [272, 0]
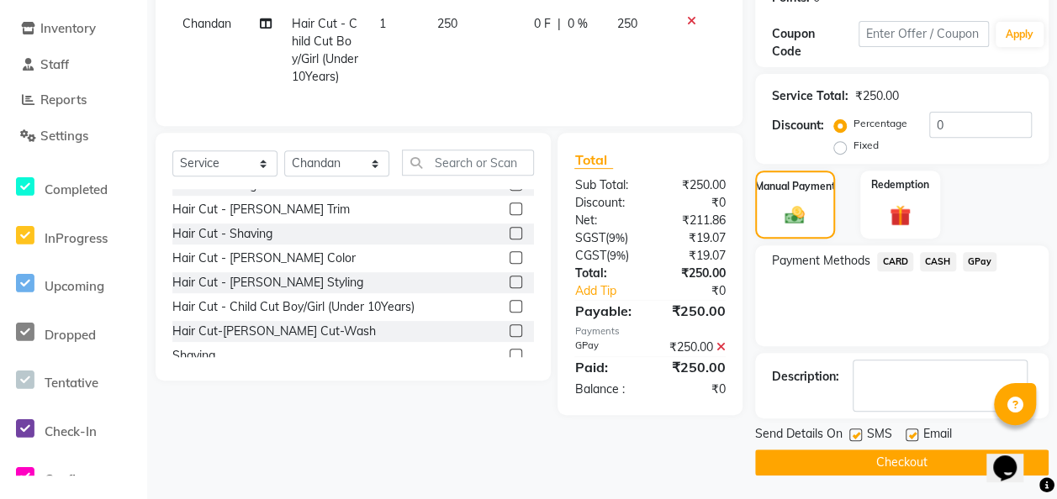
click at [863, 469] on button "Checkout" at bounding box center [901, 463] width 293 height 26
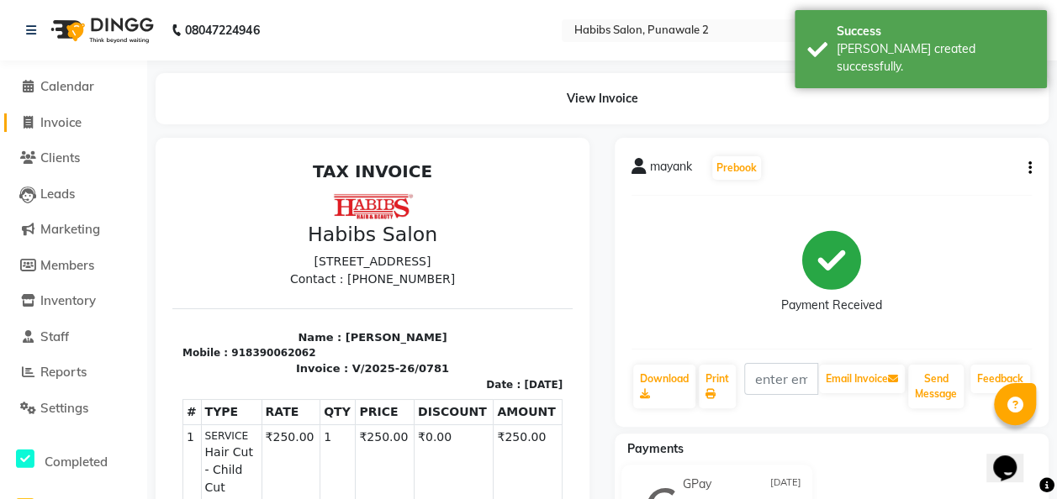
click at [45, 124] on span "Invoice" at bounding box center [60, 122] width 41 height 16
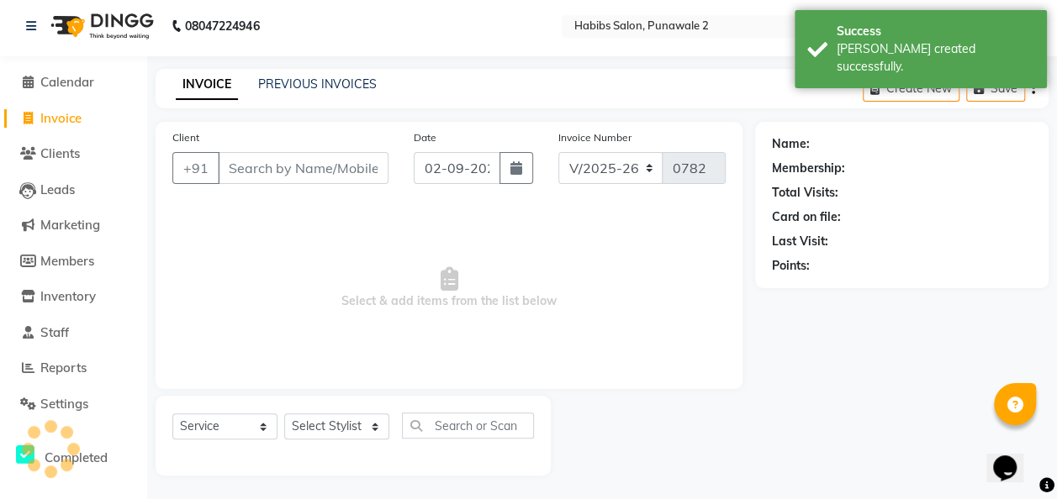
scroll to position [5, 0]
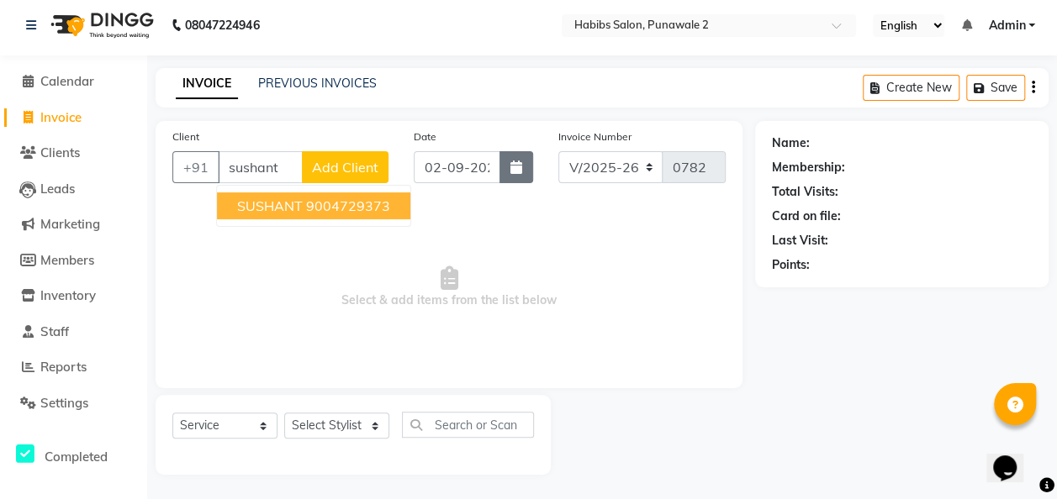
click at [513, 174] on button "button" at bounding box center [516, 167] width 34 height 32
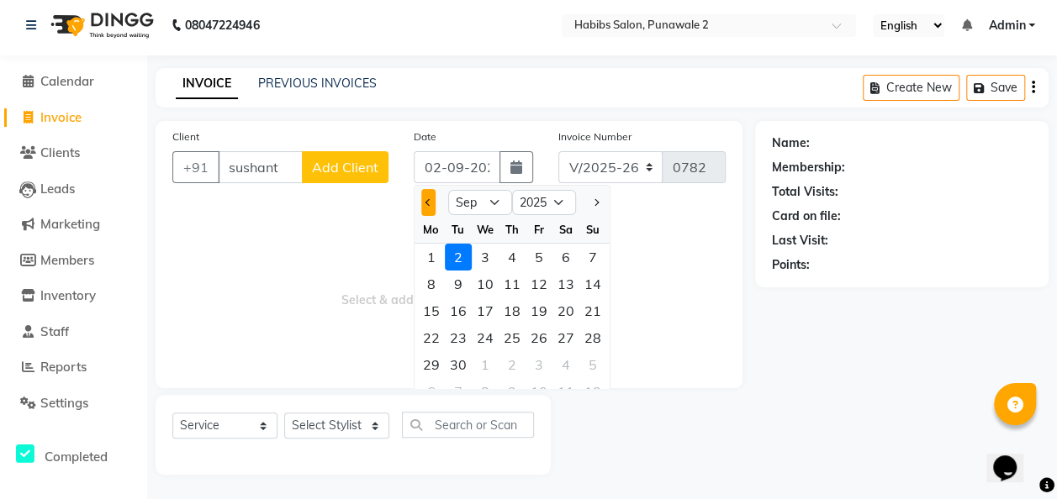
click at [425, 207] on button "Previous month" at bounding box center [428, 202] width 14 height 27
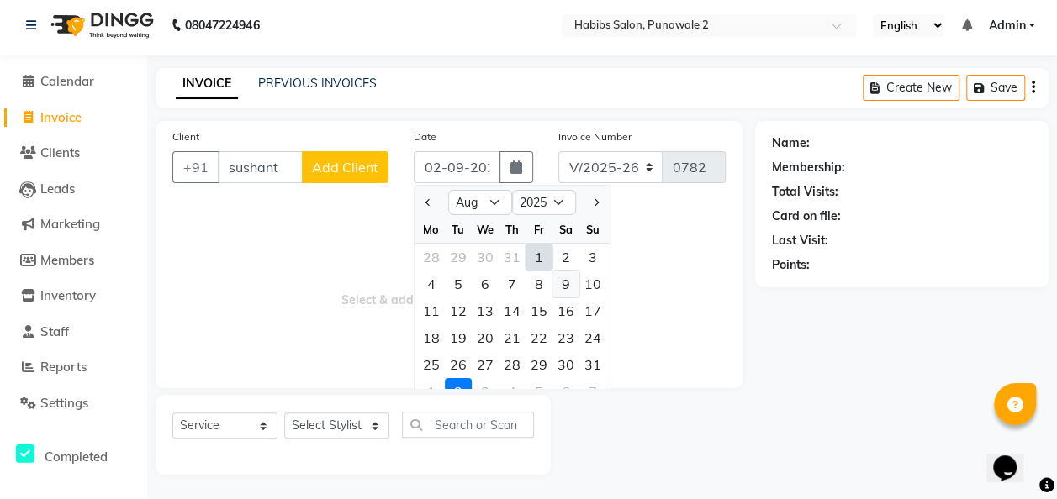
click at [563, 288] on div "9" at bounding box center [565, 284] width 27 height 27
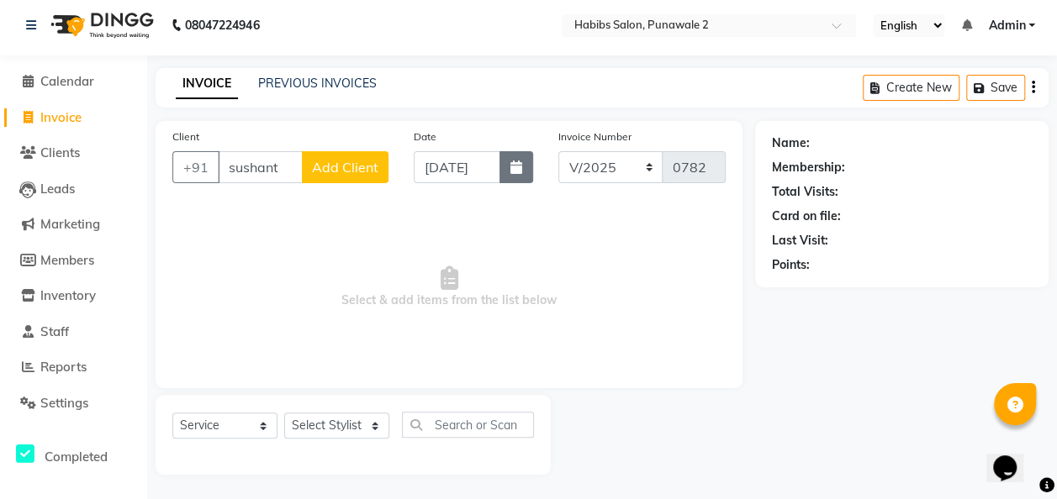
click at [515, 177] on button "button" at bounding box center [516, 167] width 34 height 32
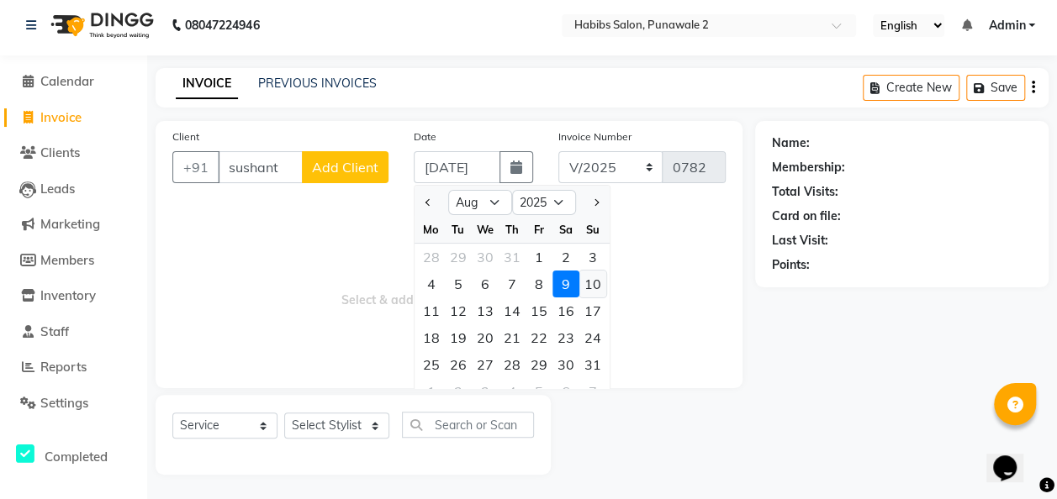
click at [590, 277] on div "10" at bounding box center [592, 284] width 27 height 27
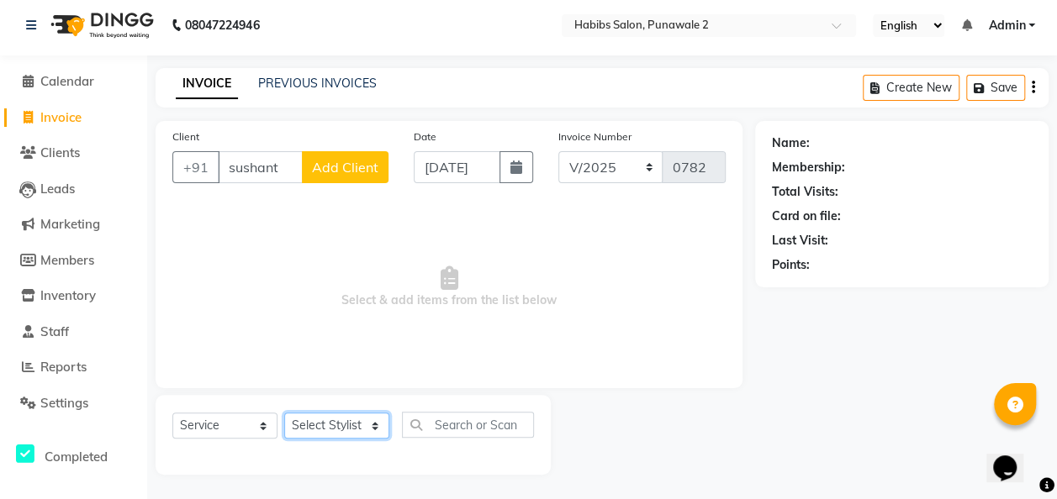
click at [372, 417] on select "Select Stylist Chandan Ganesh Gauri [PERSON_NAME] [PERSON_NAME] nikhil [PERSON_…" at bounding box center [336, 426] width 105 height 26
click at [284, 413] on select "Select Stylist Chandan Ganesh Gauri [PERSON_NAME] [PERSON_NAME] nikhil [PERSON_…" at bounding box center [336, 426] width 105 height 26
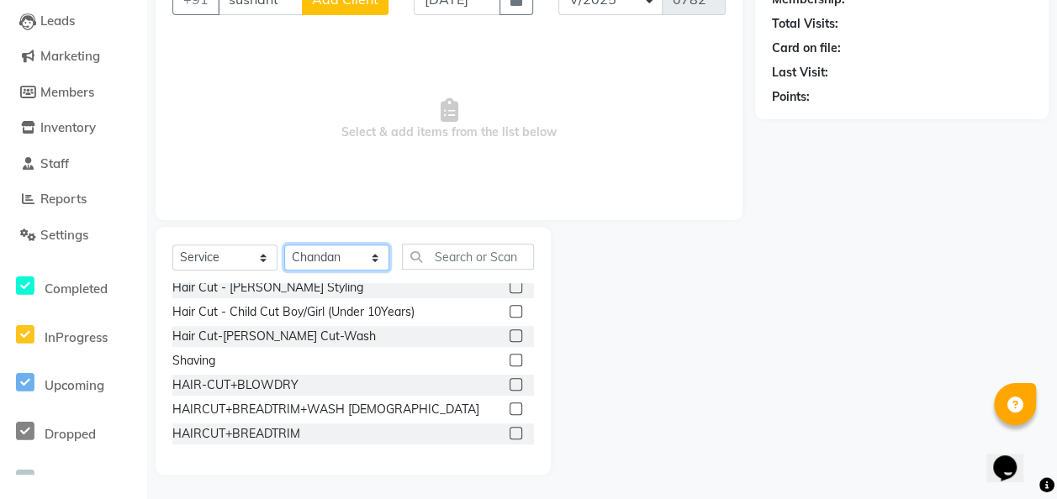
scroll to position [153, 0]
click at [509, 356] on label at bounding box center [515, 359] width 13 height 13
click at [509, 356] on input "checkbox" at bounding box center [514, 360] width 11 height 11
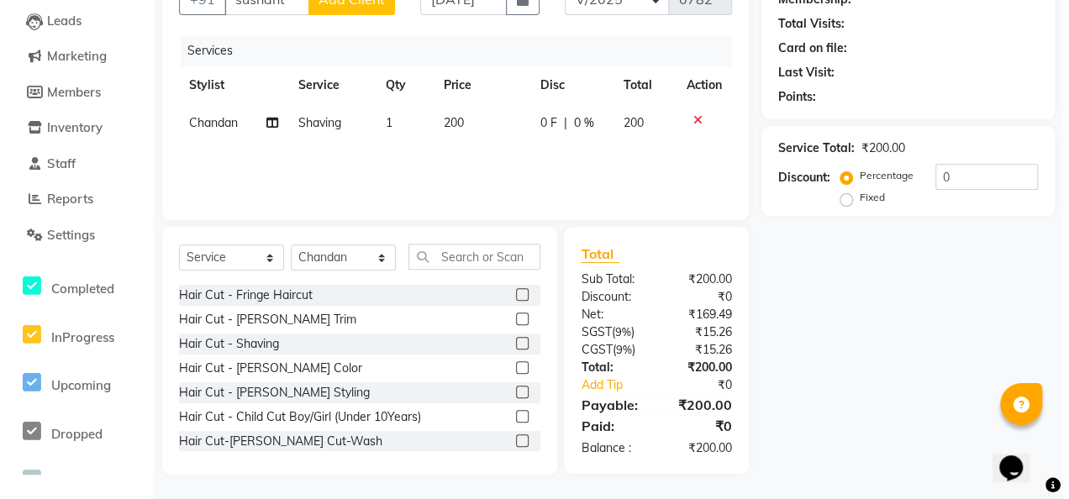
scroll to position [0, 0]
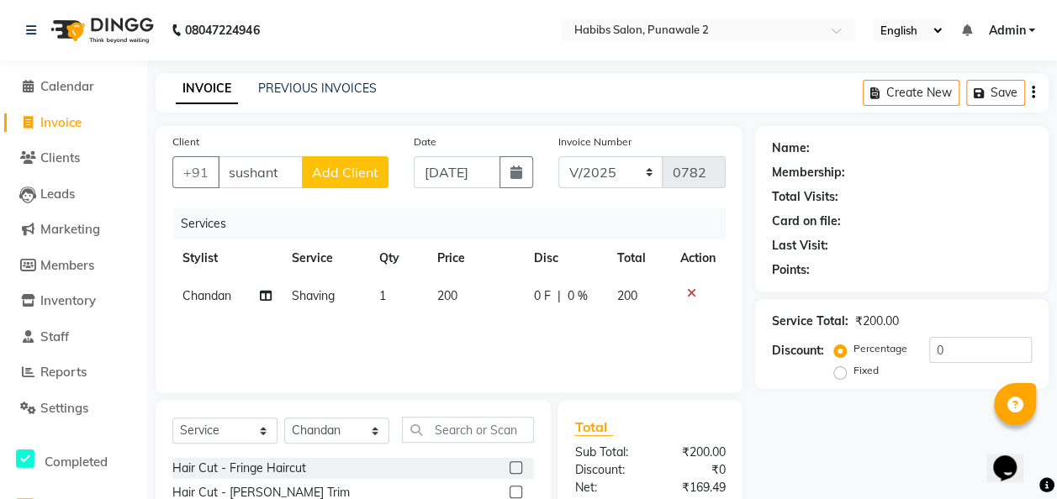
click at [356, 156] on button "Add Client" at bounding box center [345, 172] width 87 height 32
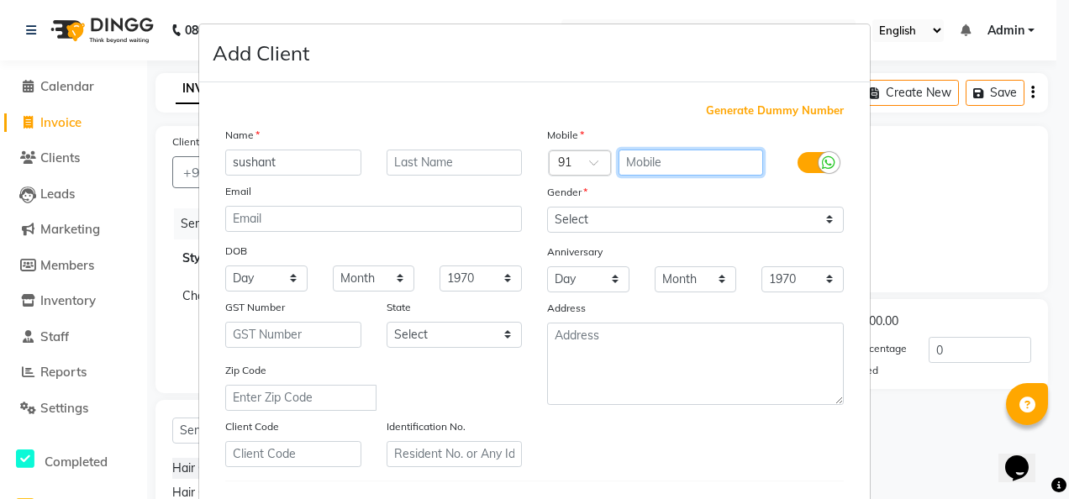
click at [620, 156] on input "text" at bounding box center [691, 163] width 145 height 26
